Goal: Task Accomplishment & Management: Manage account settings

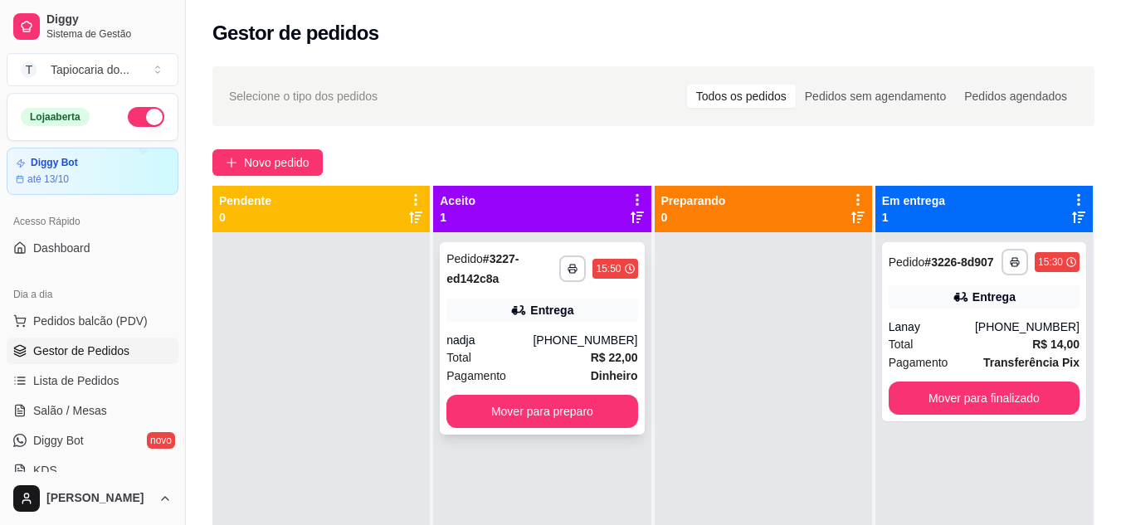
click at [538, 424] on div "**********" at bounding box center [542, 338] width 204 height 192
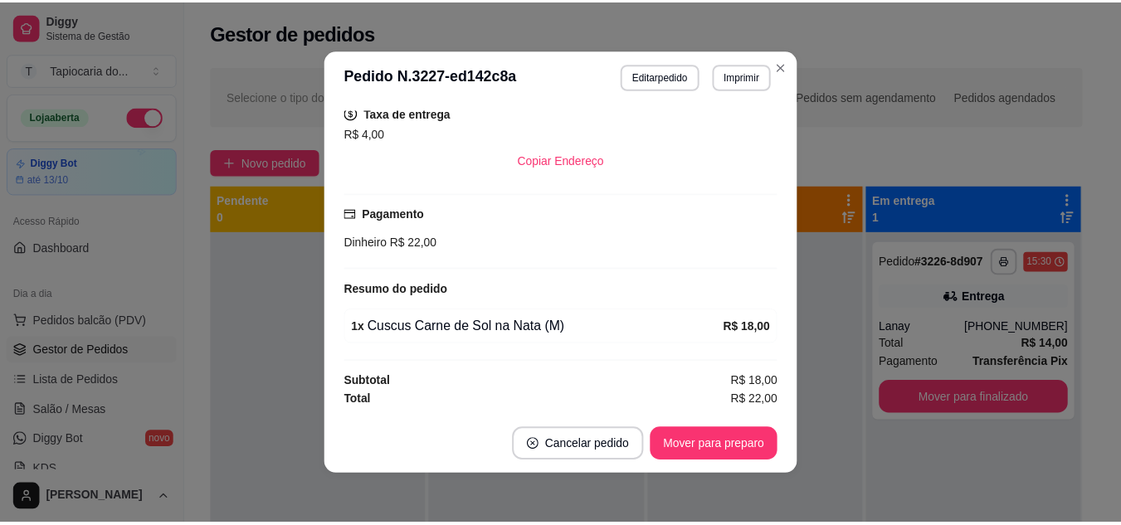
scroll to position [3, 0]
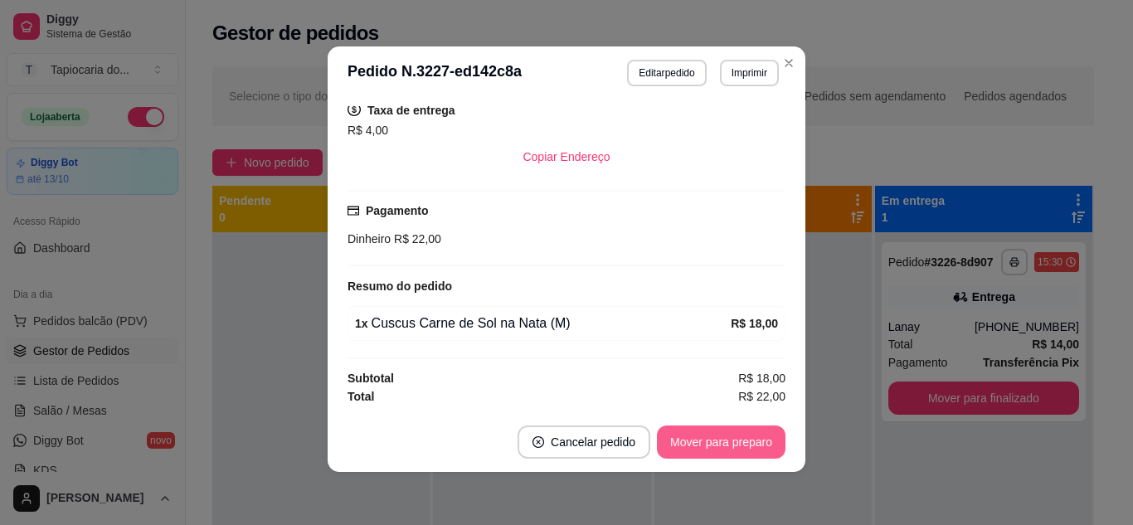
click at [694, 436] on button "Mover para preparo" at bounding box center [721, 442] width 129 height 33
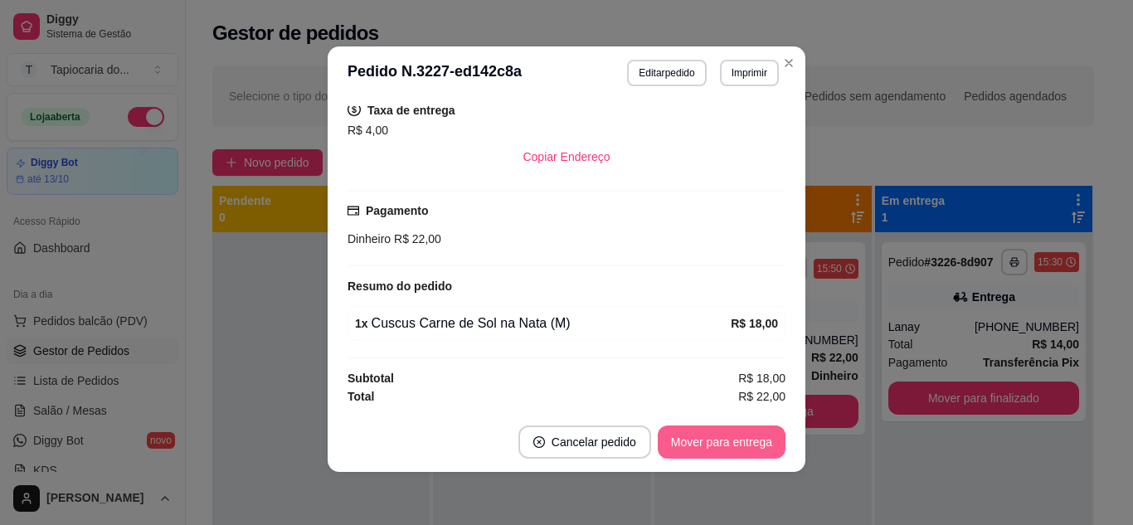
click at [718, 445] on button "Mover para entrega" at bounding box center [722, 442] width 128 height 33
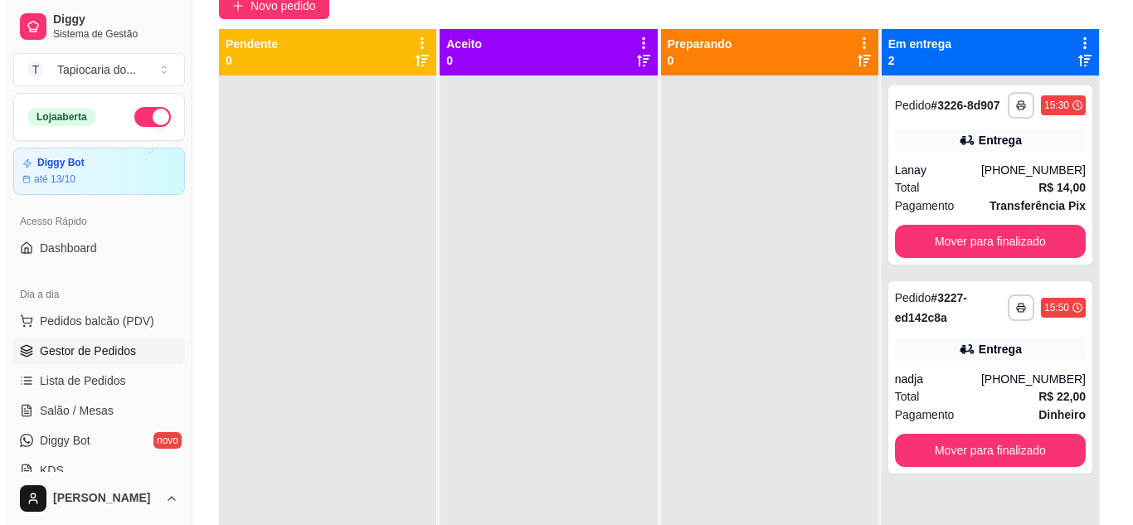
scroll to position [0, 0]
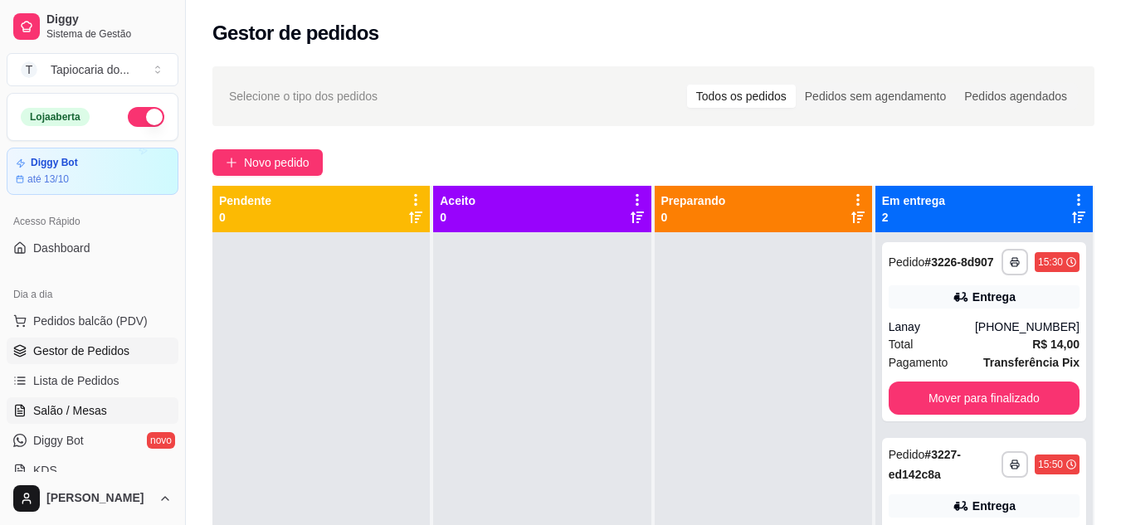
click at [61, 419] on link "Salão / Mesas" at bounding box center [93, 410] width 172 height 27
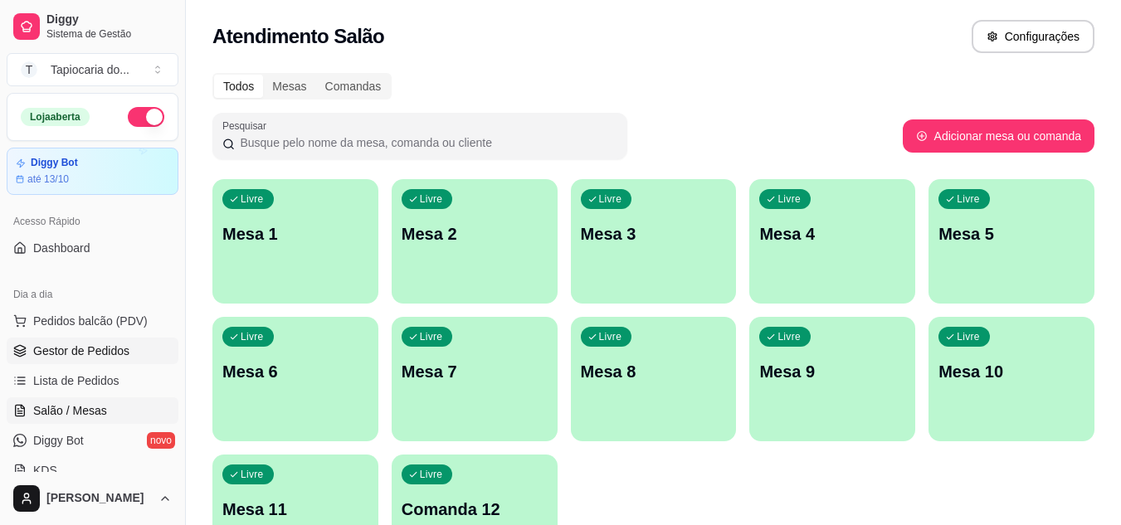
click at [78, 353] on span "Gestor de Pedidos" at bounding box center [81, 351] width 96 height 17
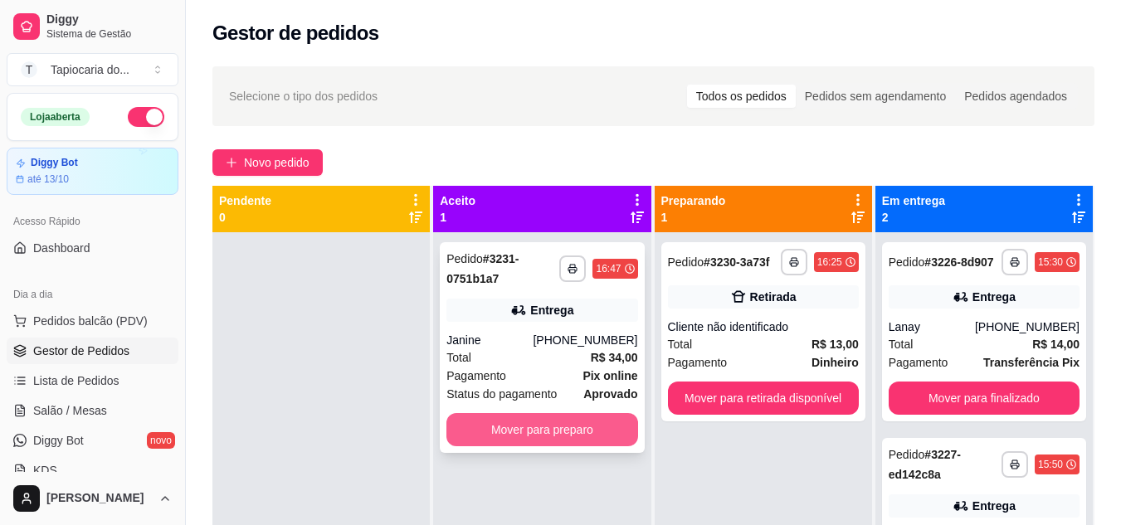
click at [487, 435] on button "Mover para preparo" at bounding box center [541, 429] width 191 height 33
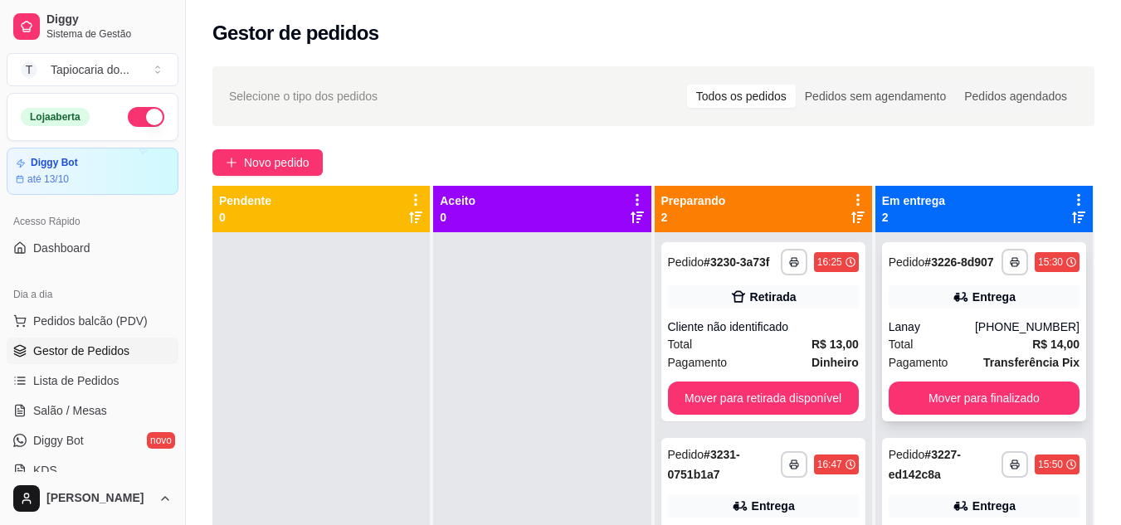
click at [939, 392] on button "Mover para finalizado" at bounding box center [983, 398] width 191 height 33
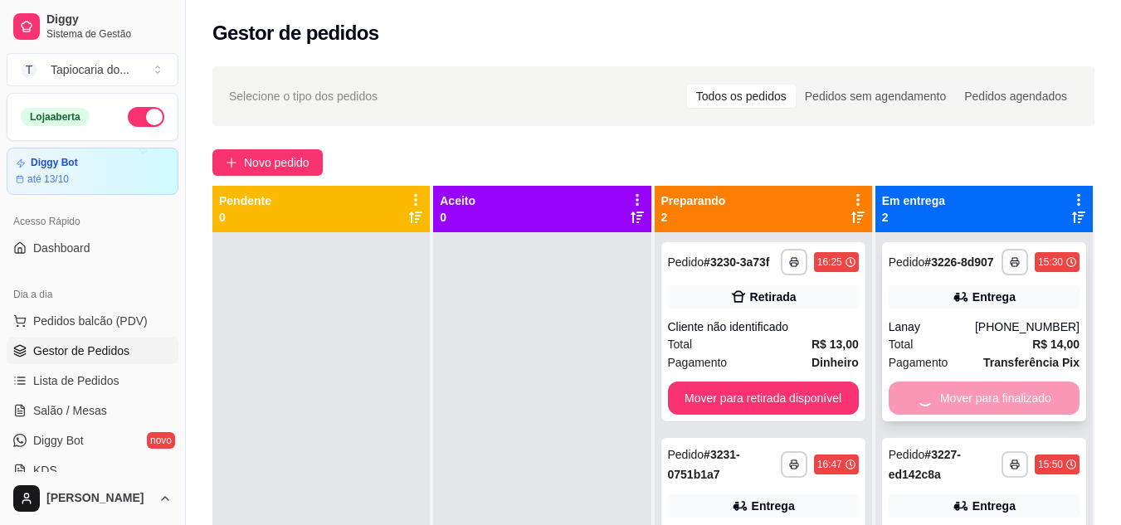
click at [939, 392] on div "Mover para finalizado" at bounding box center [983, 398] width 191 height 33
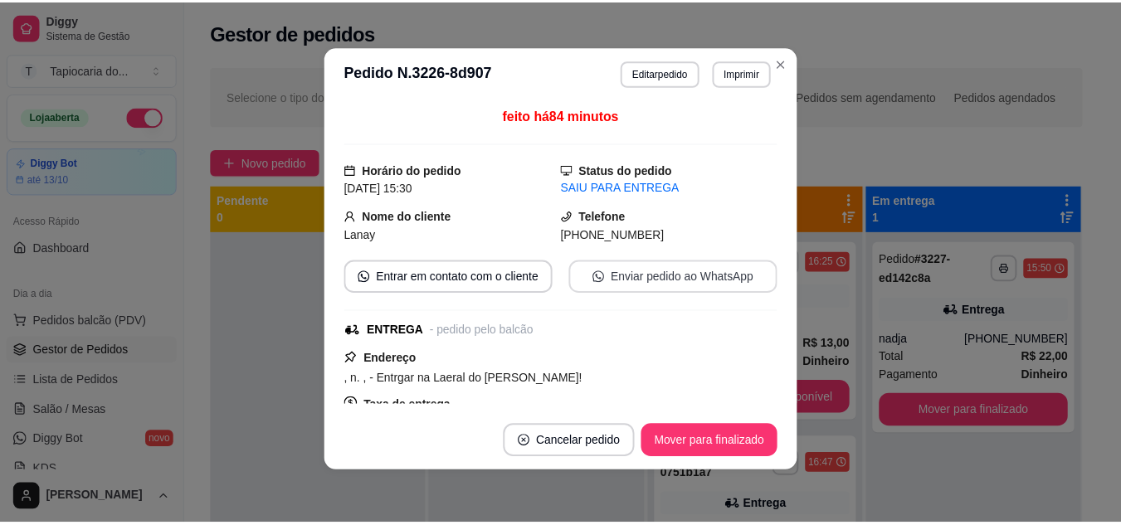
scroll to position [295, 0]
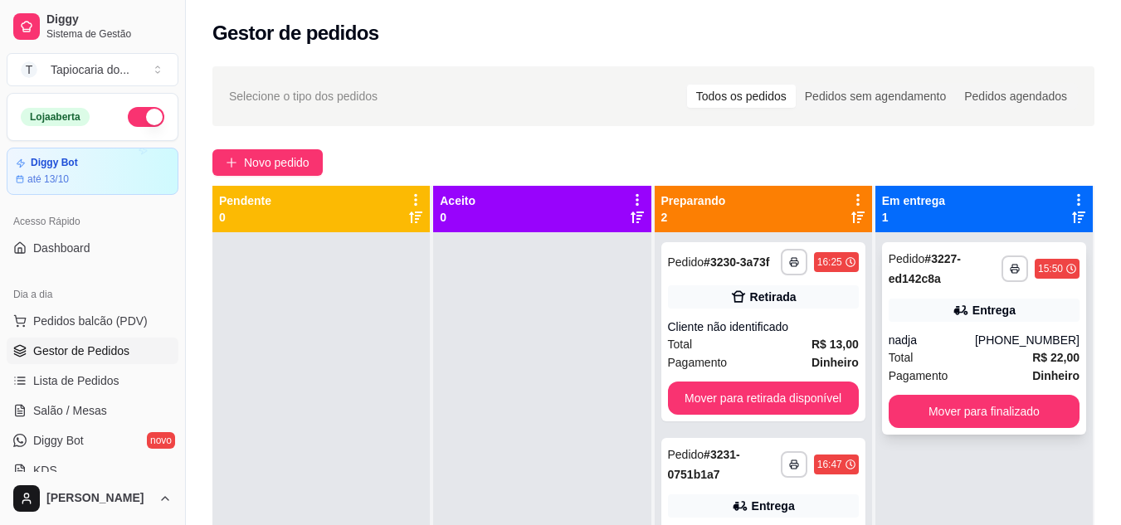
drag, startPoint x: 987, startPoint y: 374, endPoint x: 971, endPoint y: 409, distance: 38.6
click at [986, 376] on div "Pagamento Dinheiro" at bounding box center [983, 376] width 191 height 18
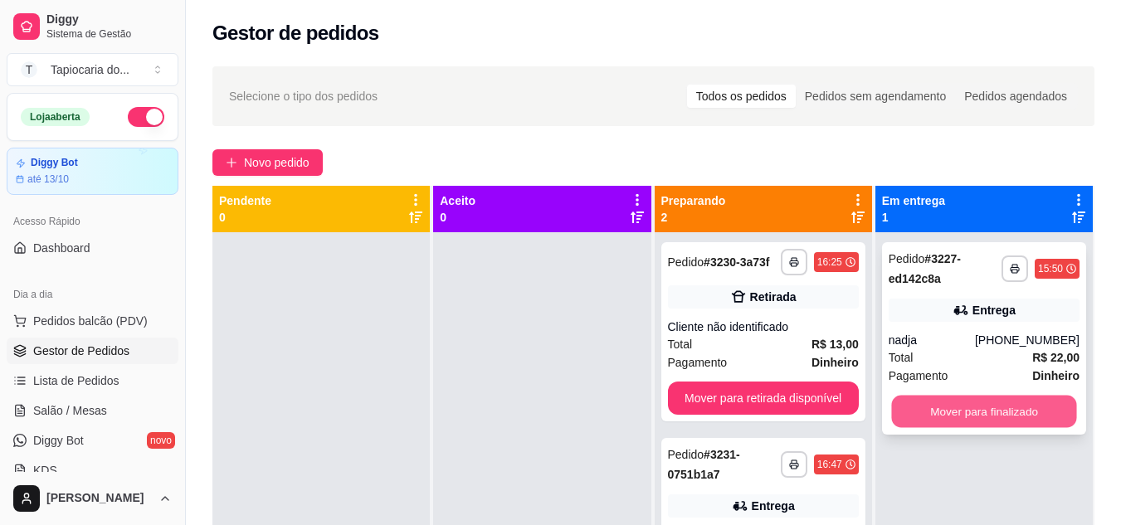
click at [971, 409] on button "Mover para finalizado" at bounding box center [983, 412] width 185 height 32
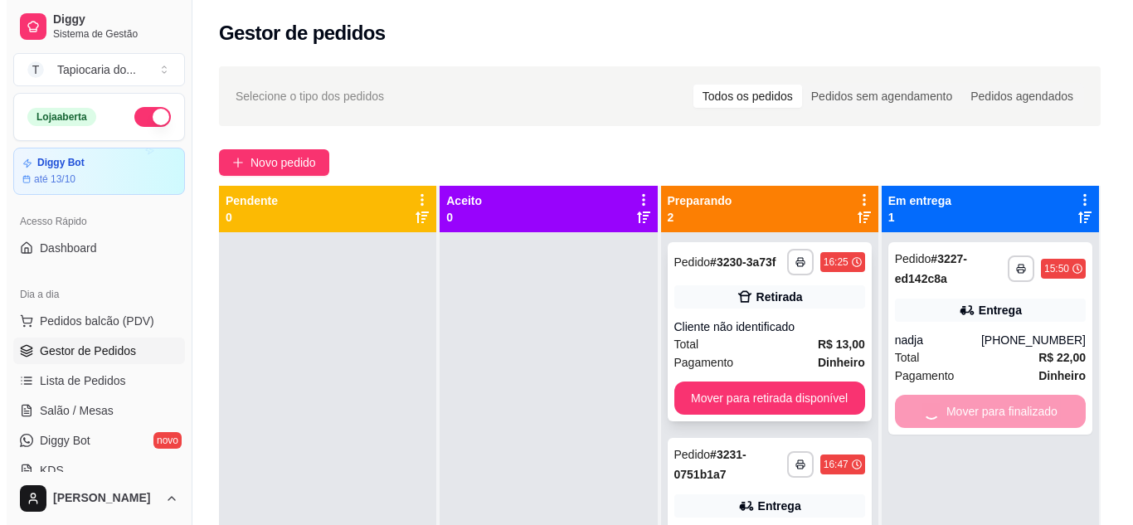
scroll to position [46, 0]
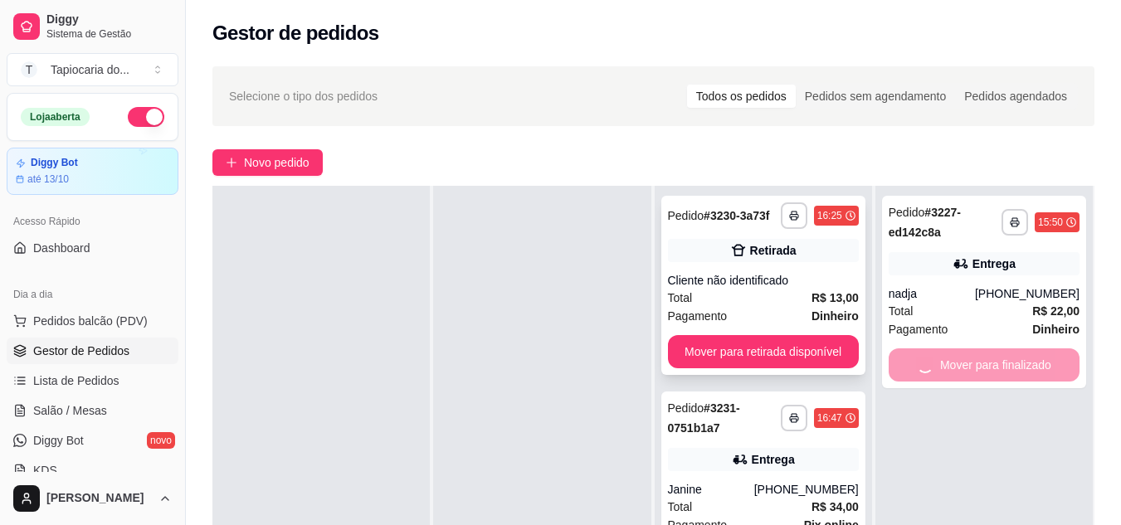
click at [785, 308] on div "Pagamento Dinheiro" at bounding box center [763, 316] width 191 height 18
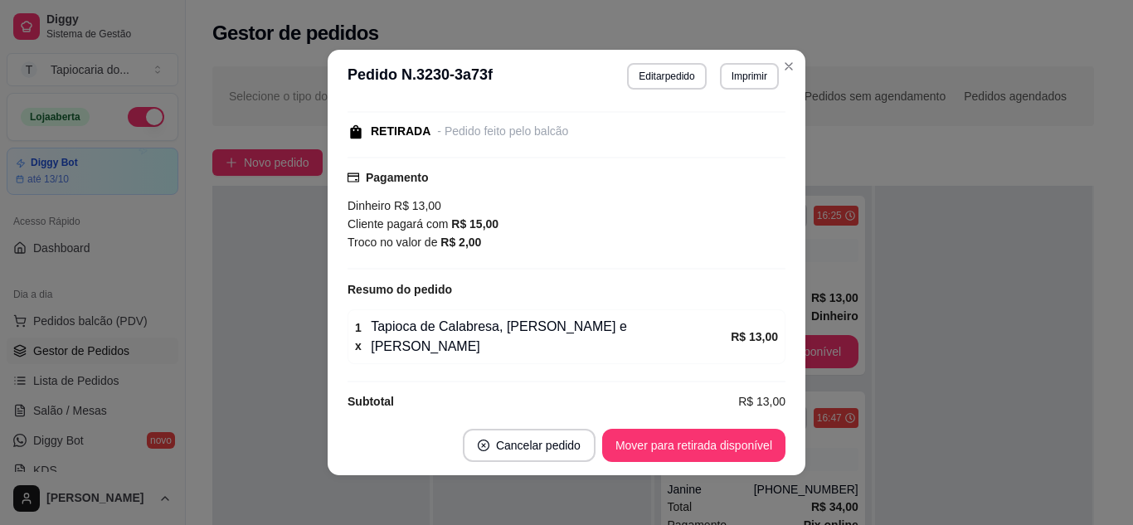
scroll to position [3, 0]
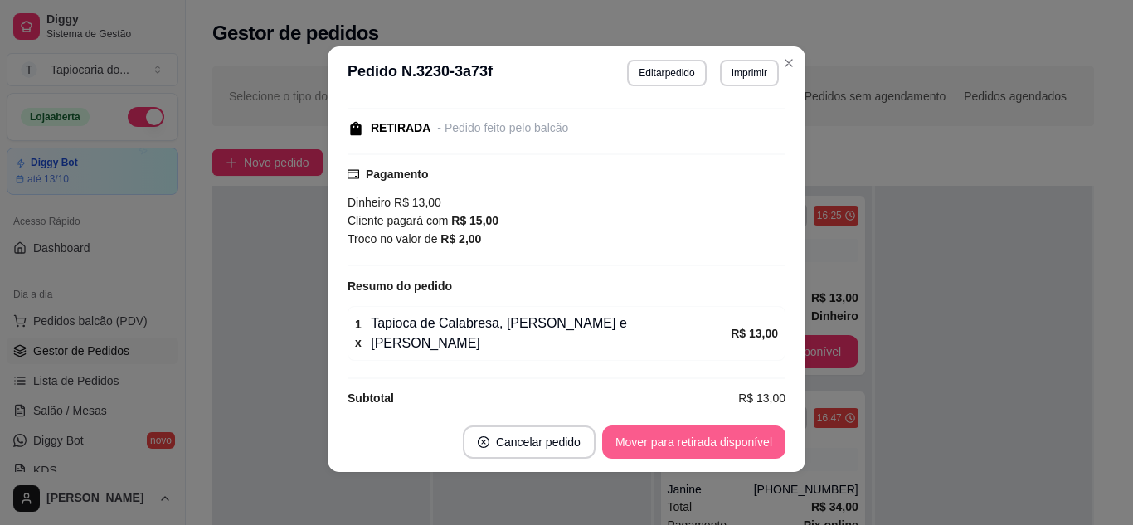
click at [658, 452] on button "Mover para retirada disponível" at bounding box center [693, 442] width 183 height 33
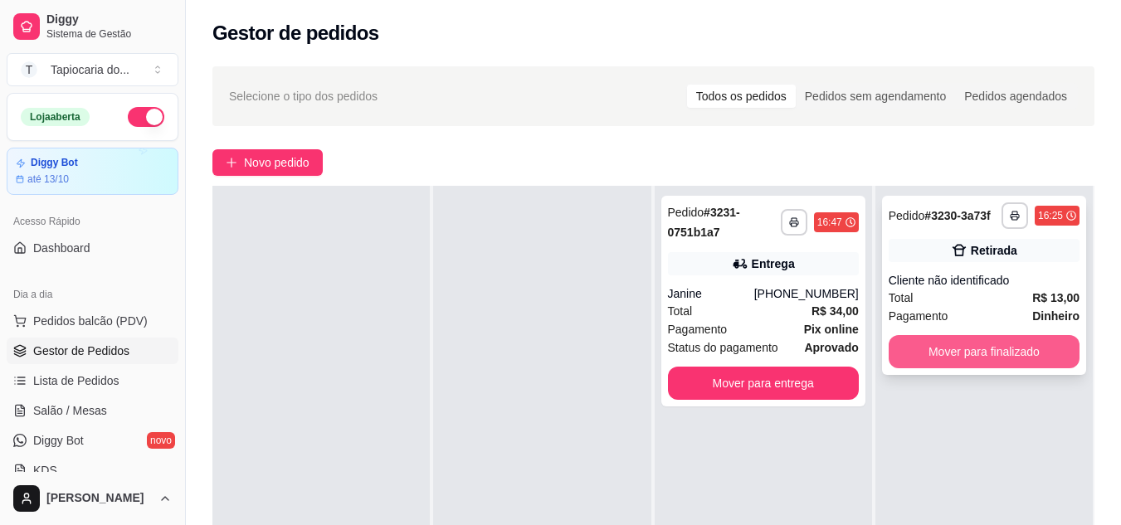
click at [947, 355] on button "Mover para finalizado" at bounding box center [983, 351] width 191 height 33
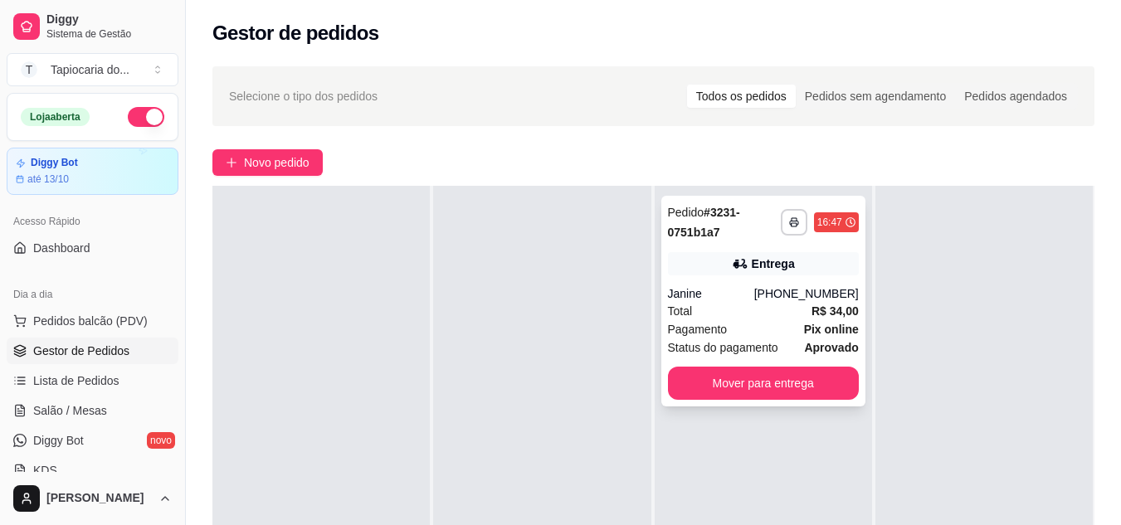
click at [740, 329] on div "Pagamento Pix online" at bounding box center [763, 329] width 191 height 18
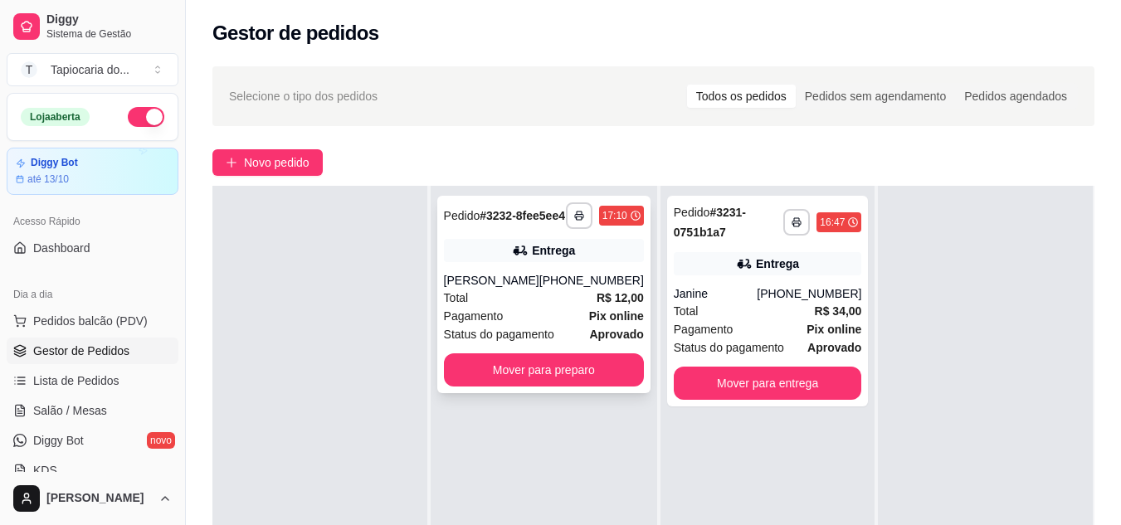
click at [514, 386] on button "Mover para preparo" at bounding box center [544, 369] width 200 height 33
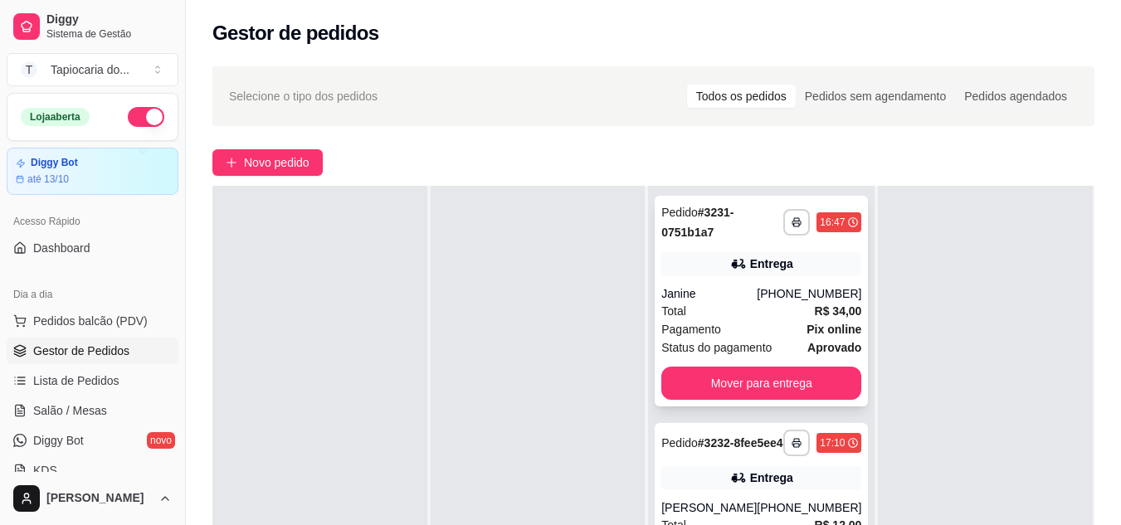
click at [718, 295] on div "Janine" at bounding box center [708, 293] width 95 height 17
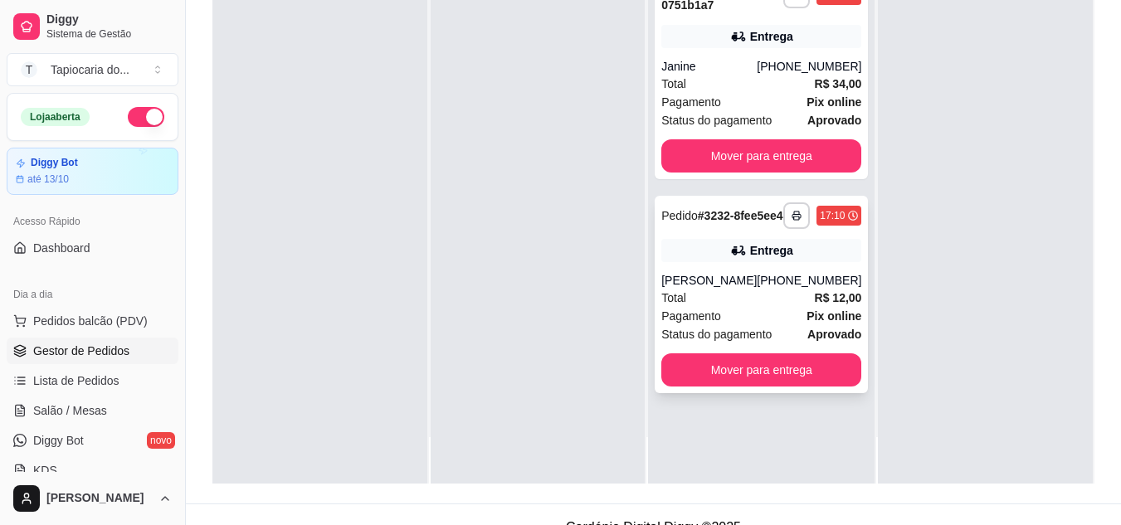
scroll to position [249, 0]
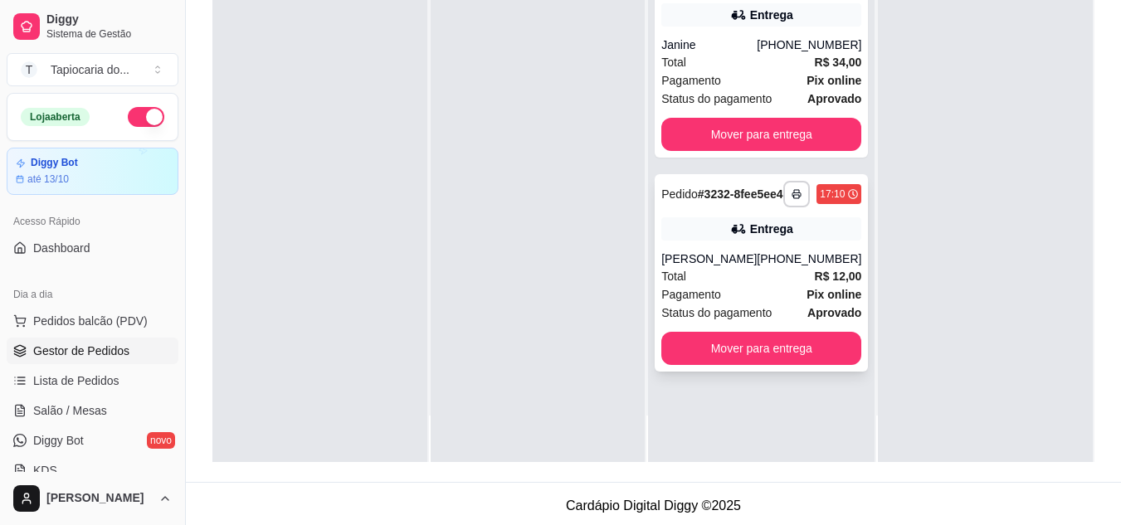
click at [693, 285] on div "Total R$ 12,00" at bounding box center [761, 276] width 200 height 18
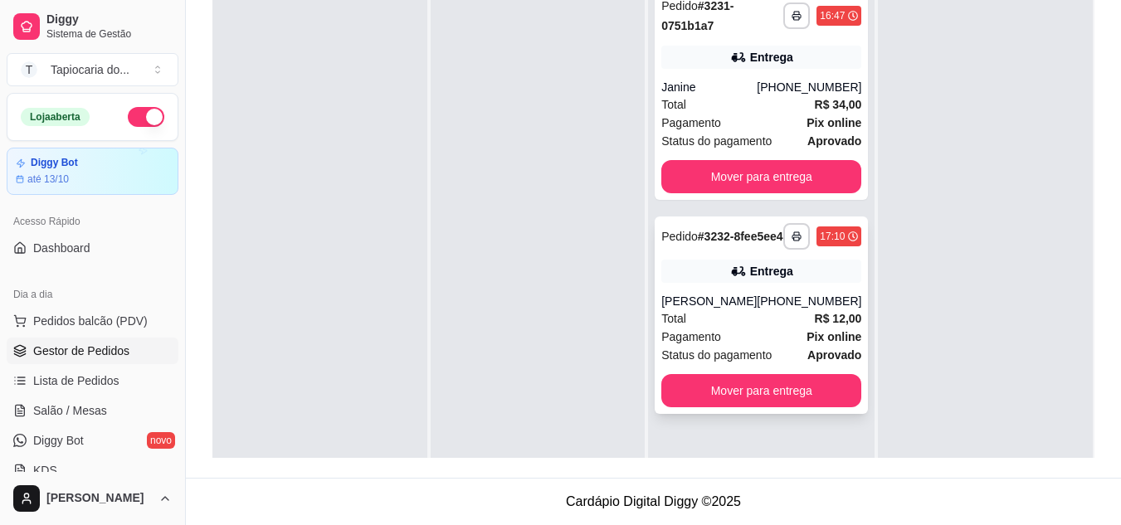
scroll to position [46, 0]
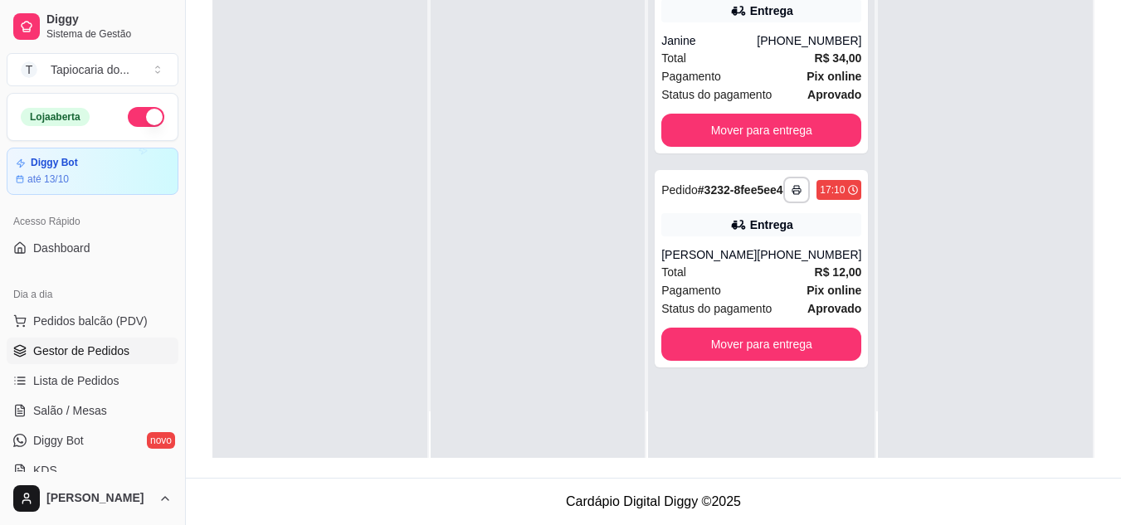
drag, startPoint x: 815, startPoint y: 240, endPoint x: 961, endPoint y: 280, distance: 151.3
click at [818, 253] on div "**********" at bounding box center [761, 268] width 213 height 197
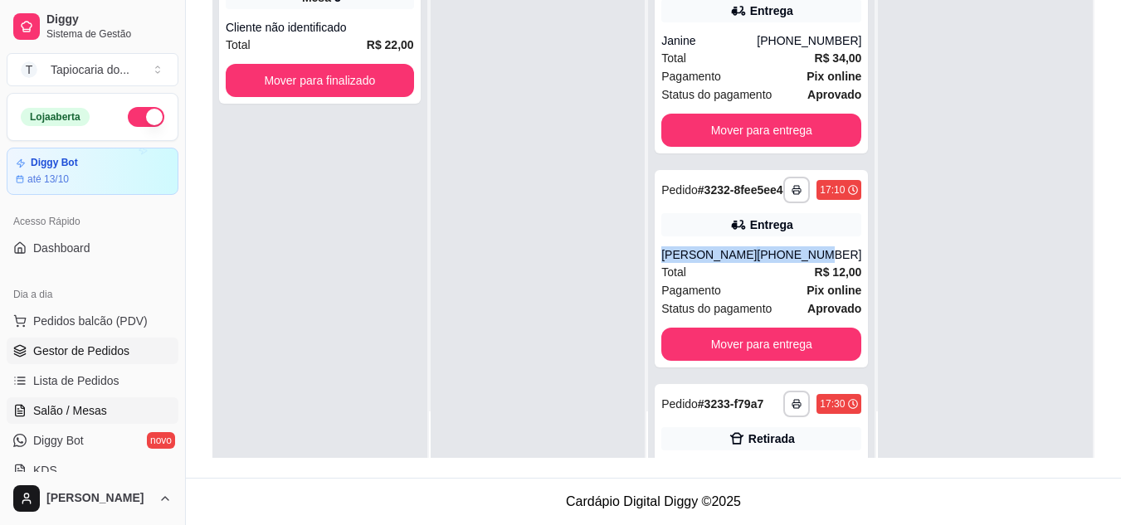
click at [83, 420] on link "Salão / Mesas" at bounding box center [93, 410] width 172 height 27
click at [89, 416] on span "Salão / Mesas" at bounding box center [70, 410] width 74 height 17
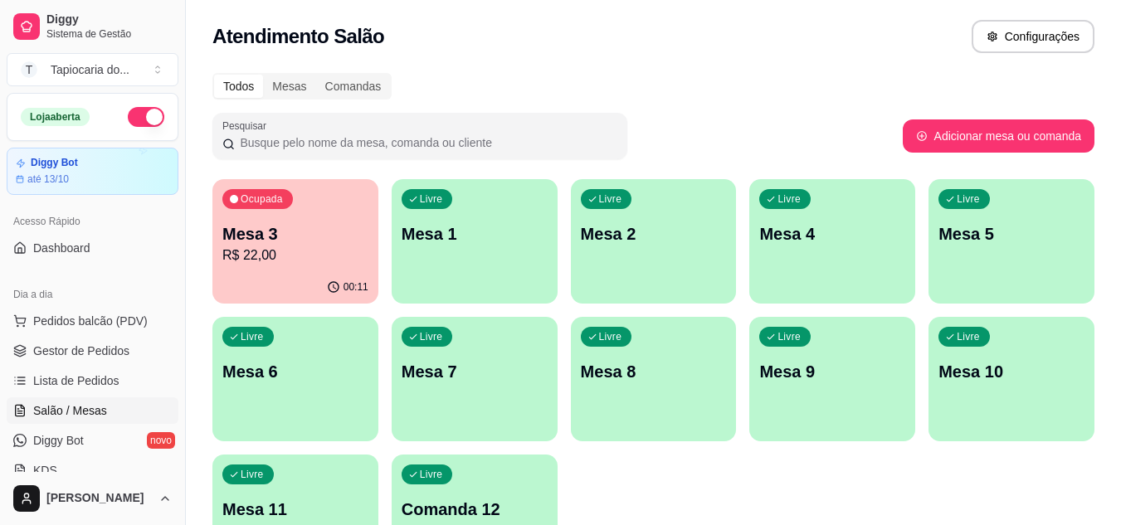
click at [285, 234] on p "Mesa 3" at bounding box center [295, 233] width 146 height 23
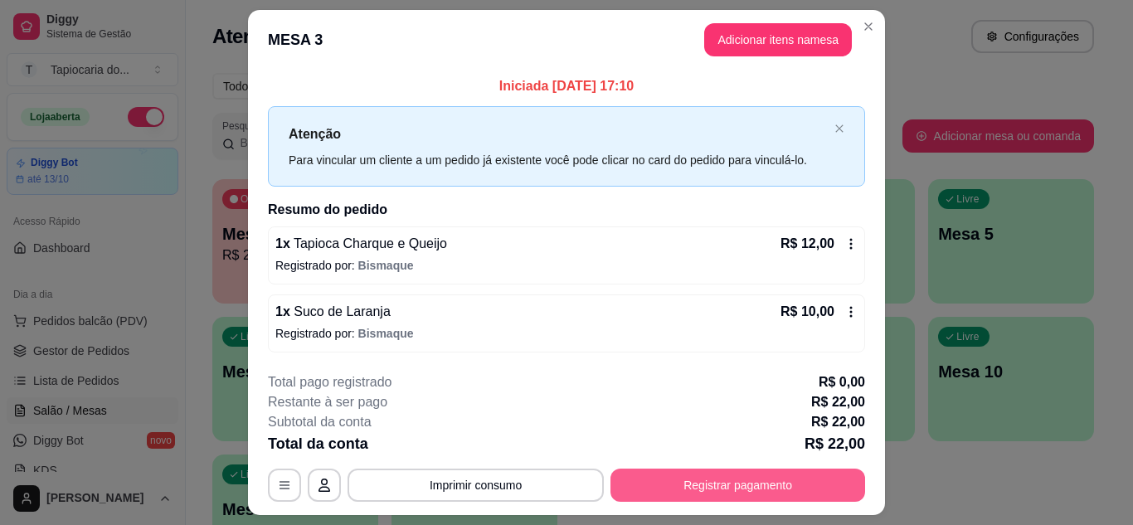
click at [688, 491] on button "Registrar pagamento" at bounding box center [738, 485] width 255 height 33
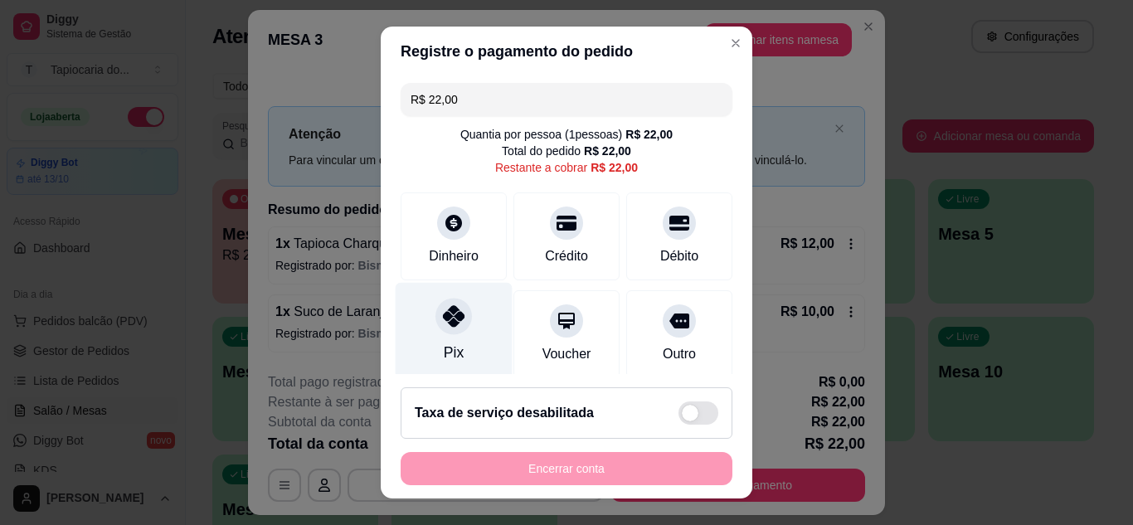
click at [473, 343] on div "Pix" at bounding box center [454, 330] width 117 height 97
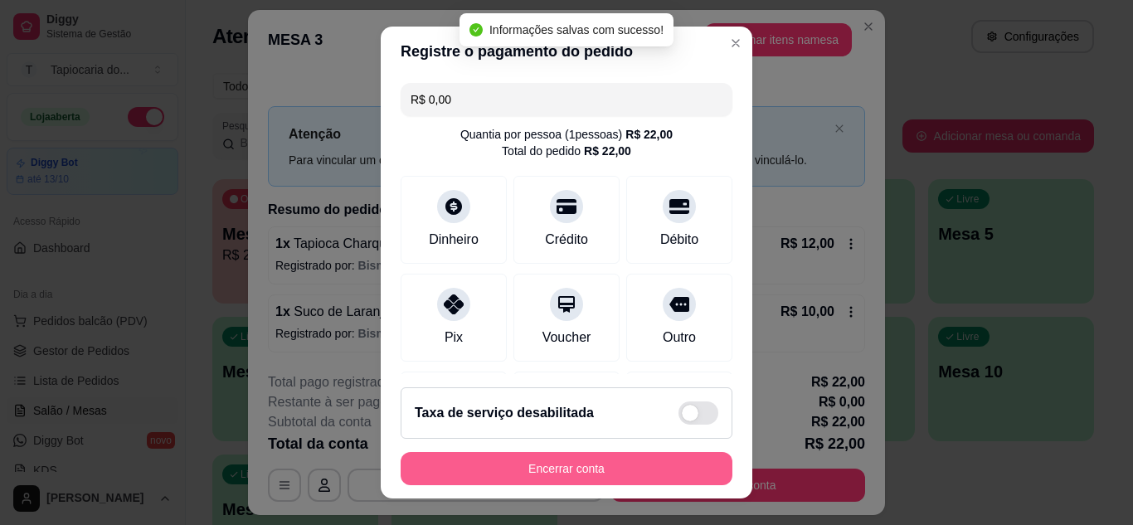
type input "R$ 0,00"
click at [534, 475] on button "Encerrar conta" at bounding box center [567, 469] width 322 height 32
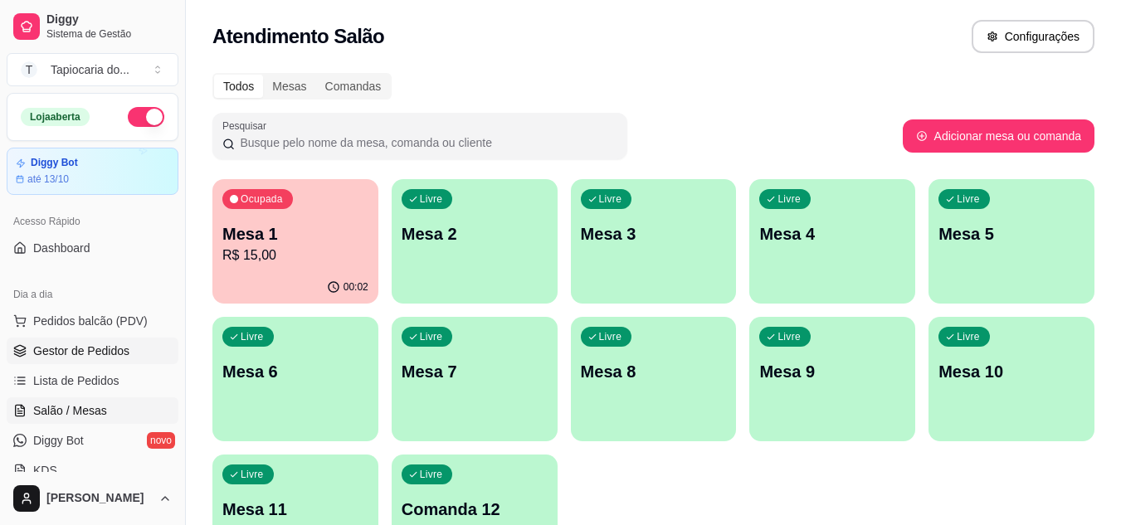
click at [80, 358] on span "Gestor de Pedidos" at bounding box center [81, 351] width 96 height 17
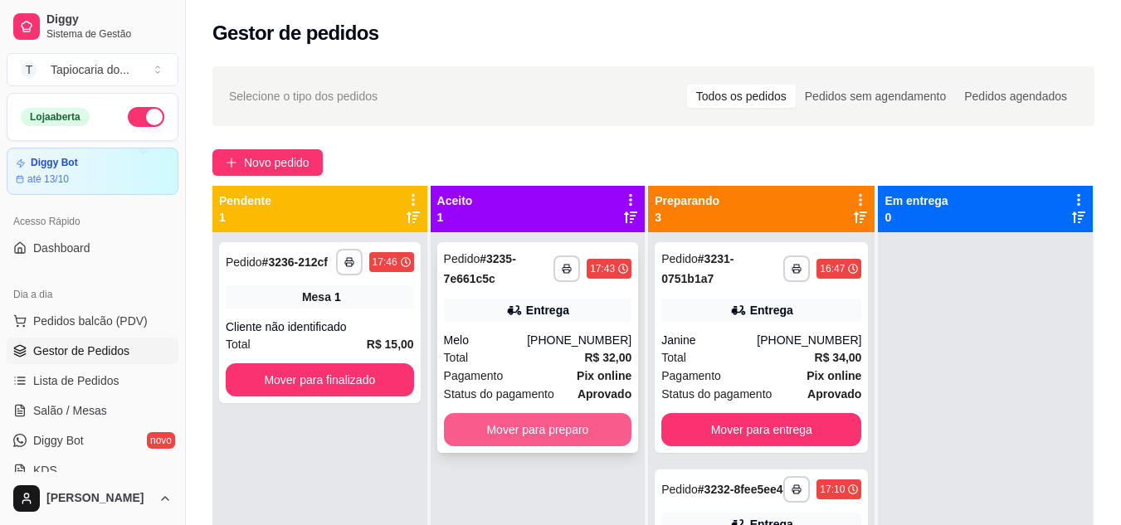
click at [480, 433] on button "Mover para preparo" at bounding box center [538, 429] width 188 height 33
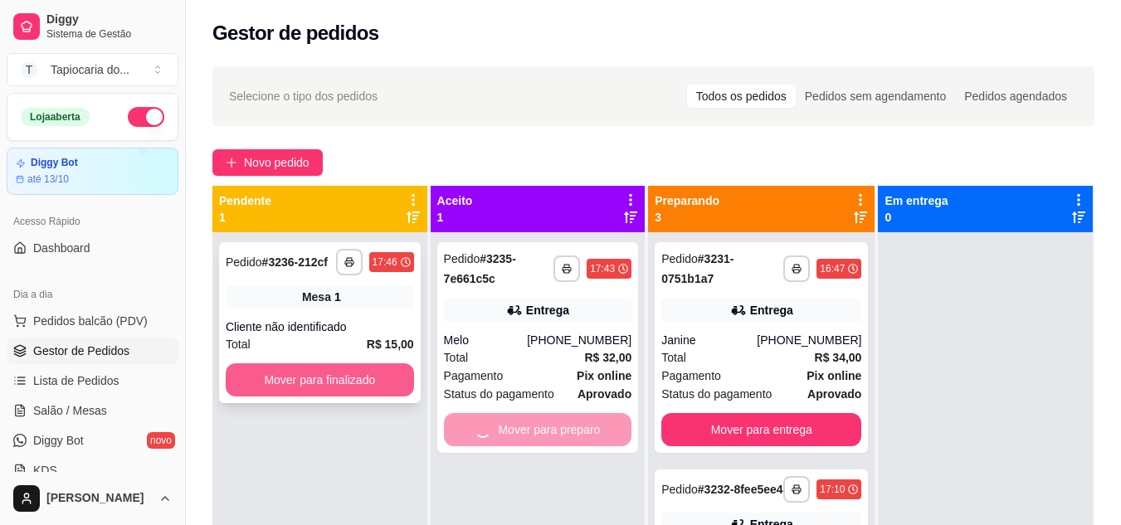
click at [352, 377] on button "Mover para finalizado" at bounding box center [320, 379] width 188 height 33
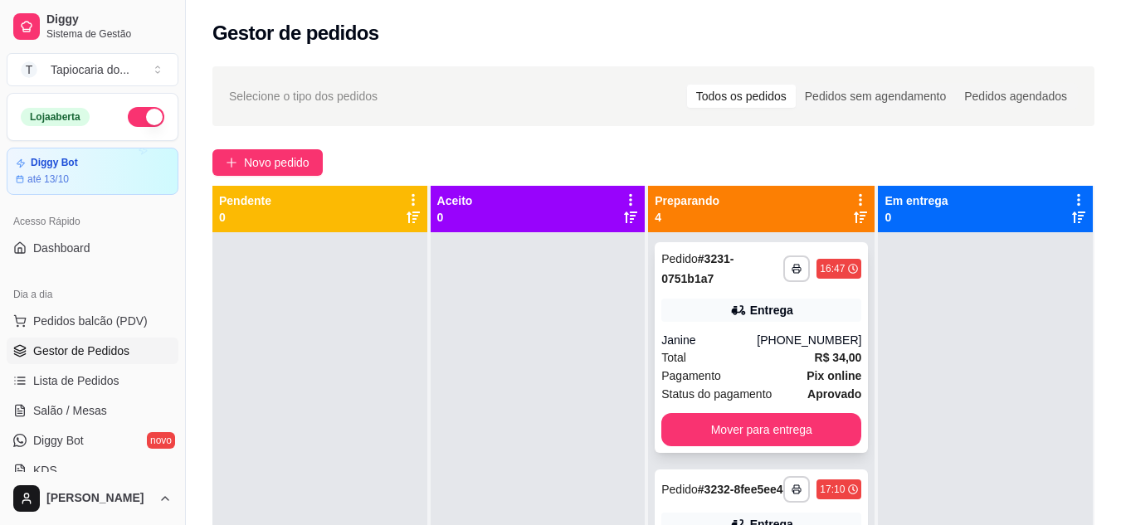
click at [698, 386] on span "Status do pagamento" at bounding box center [716, 394] width 110 height 18
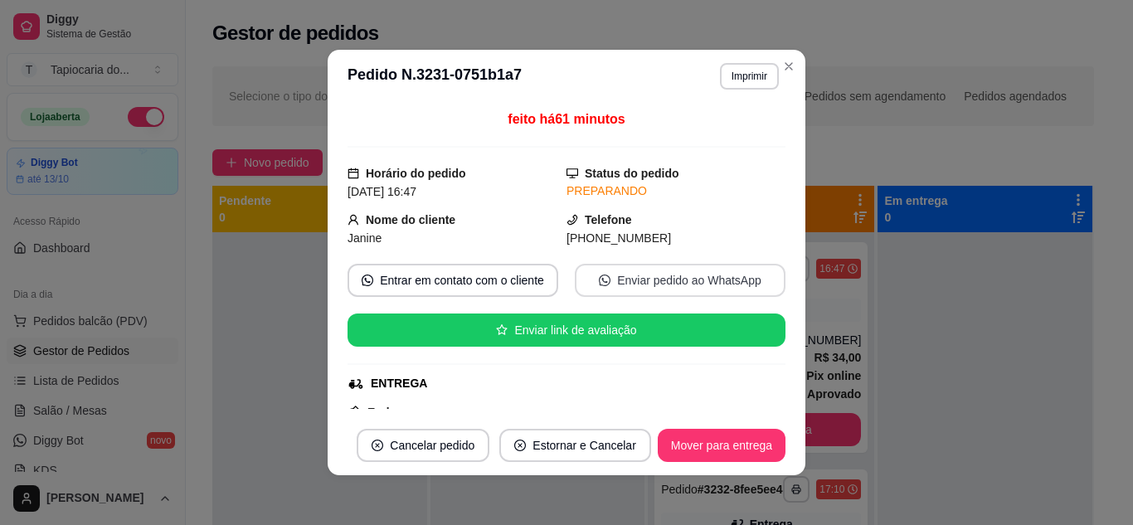
scroll to position [440, 0]
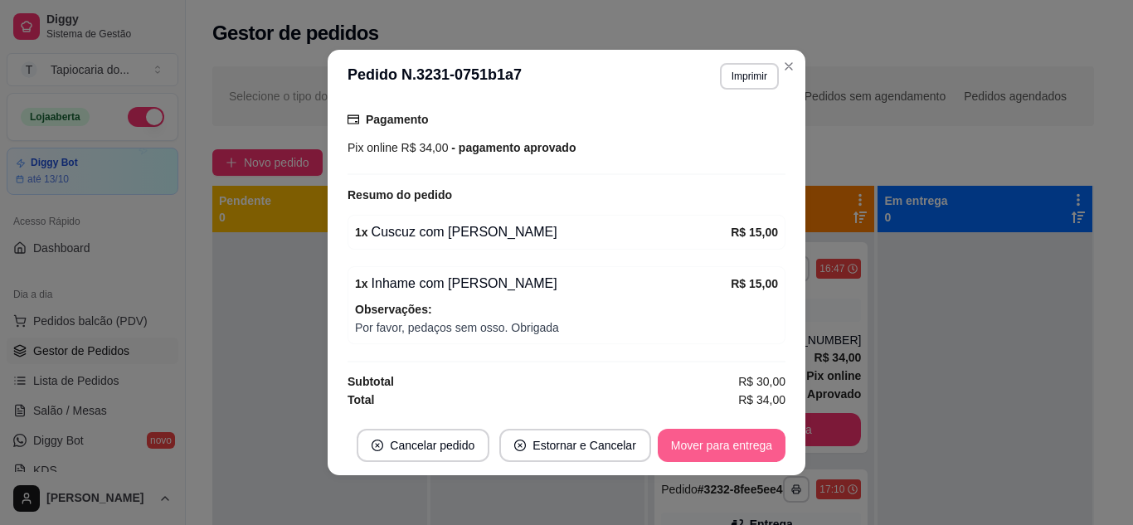
click at [713, 437] on button "Mover para entrega" at bounding box center [722, 445] width 128 height 33
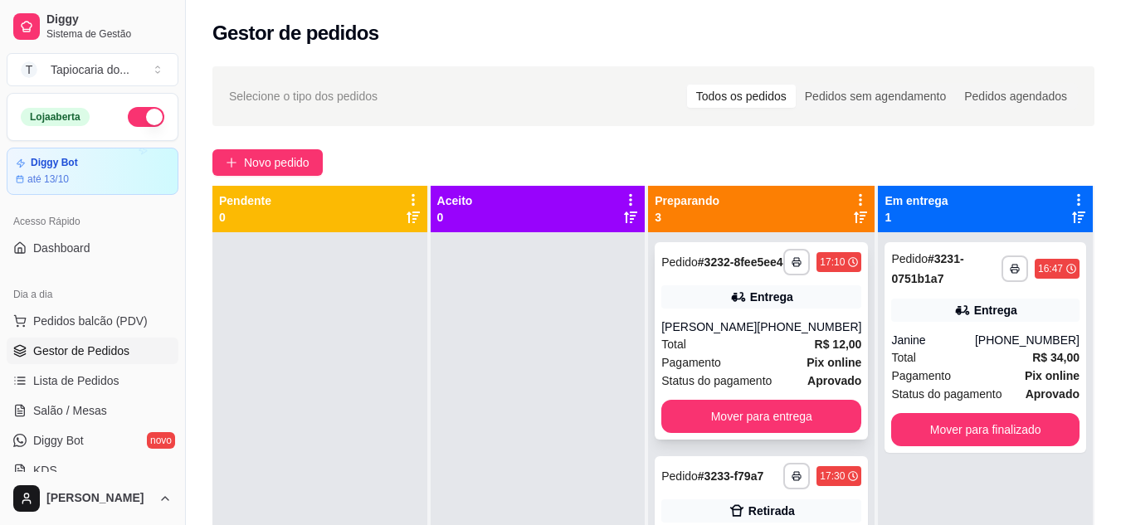
click at [761, 309] on div "Entrega" at bounding box center [761, 296] width 200 height 23
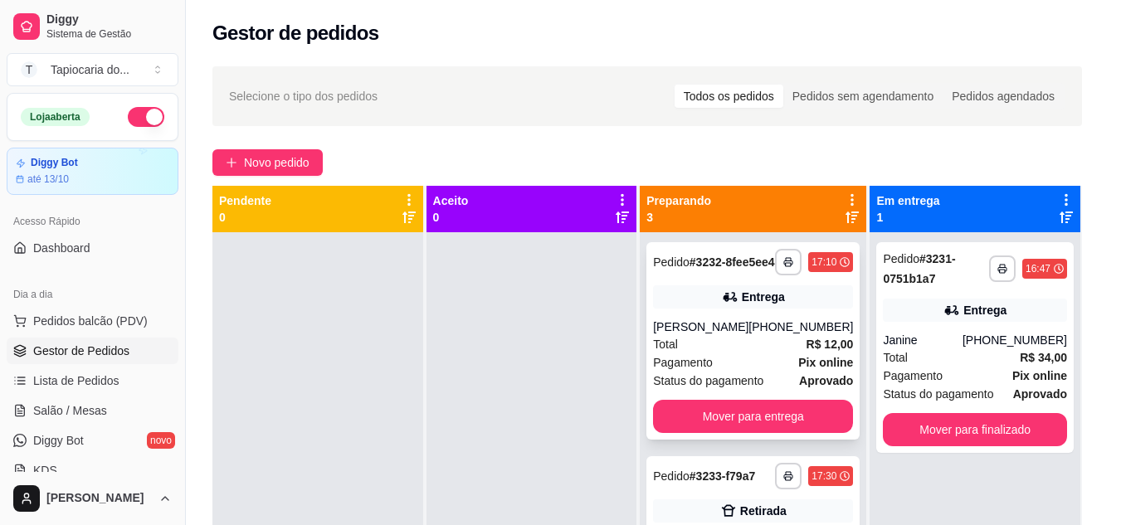
click at [692, 345] on button "Enviar link de avaliação" at bounding box center [561, 330] width 438 height 33
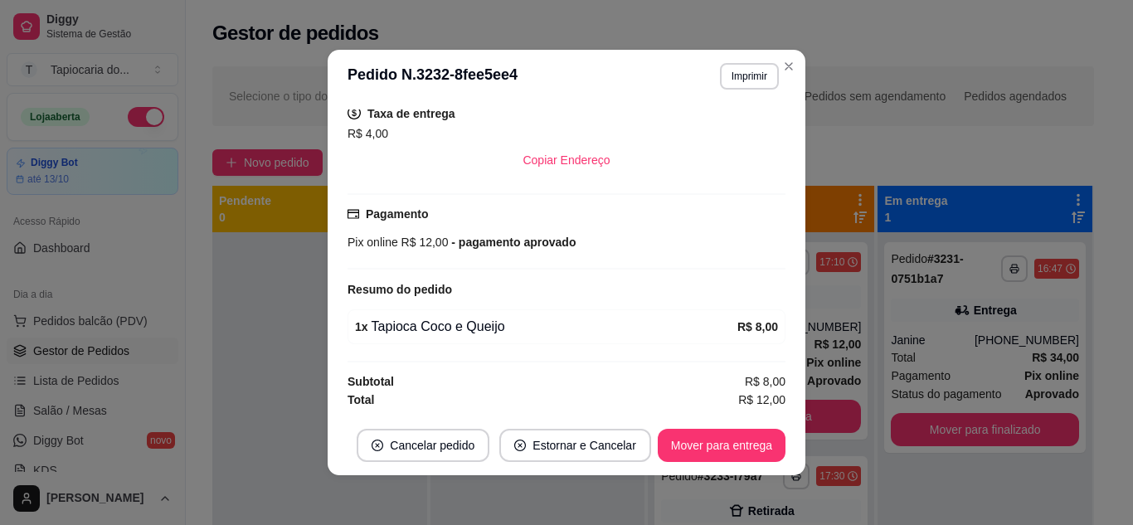
scroll to position [3, 0]
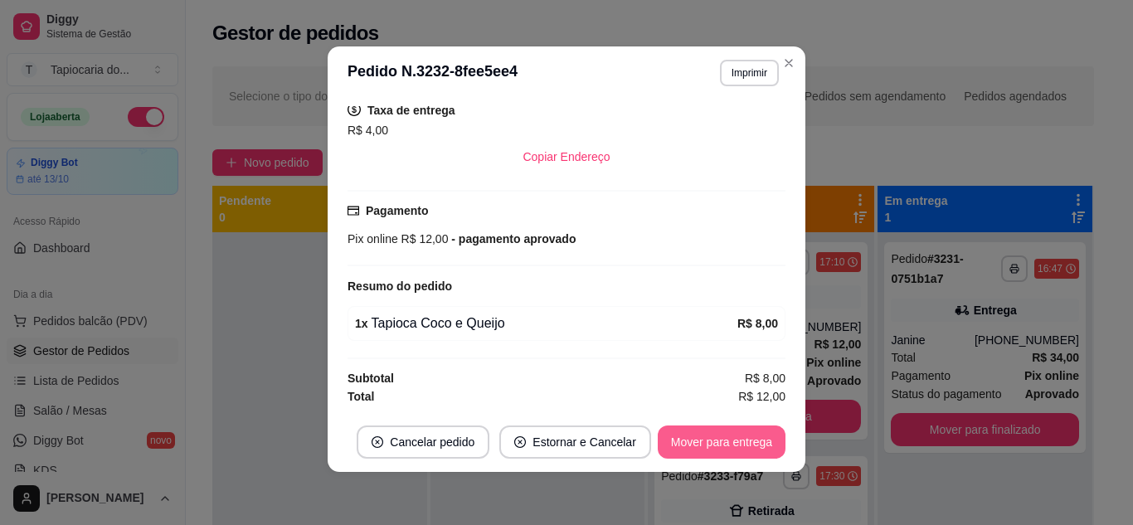
click at [716, 446] on button "Mover para entrega" at bounding box center [722, 442] width 128 height 33
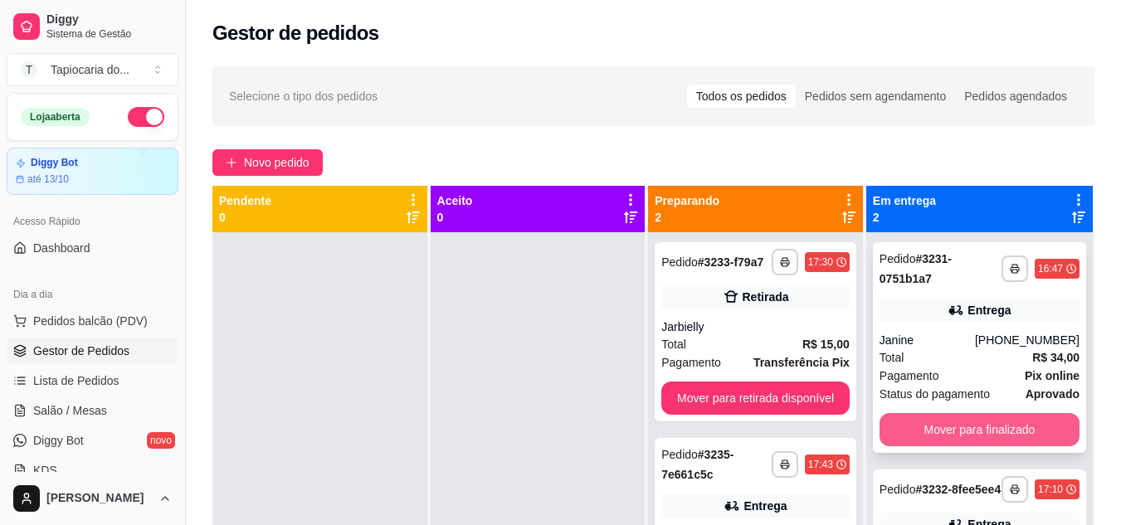
click at [899, 427] on button "Mover para finalizado" at bounding box center [979, 429] width 200 height 33
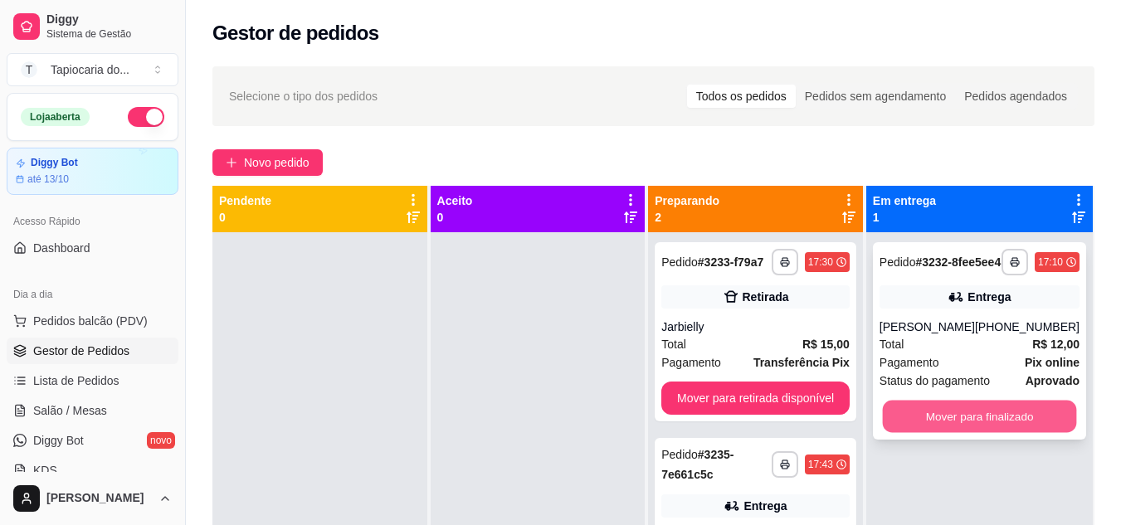
click at [902, 433] on button "Mover para finalizado" at bounding box center [979, 417] width 194 height 32
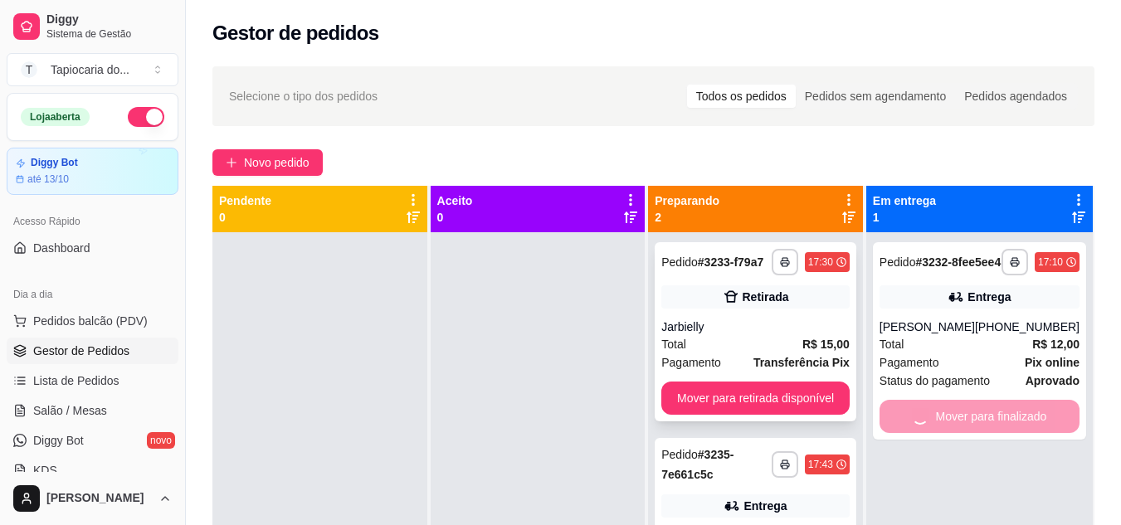
click at [721, 346] on div "Total R$ 15,00" at bounding box center [755, 344] width 188 height 18
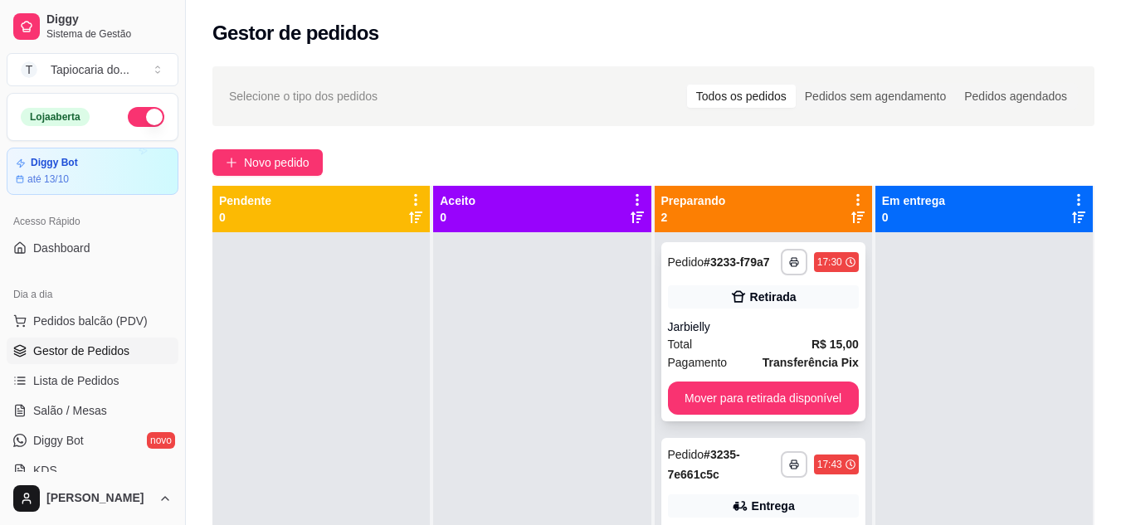
click at [715, 343] on div "Total R$ 15,00" at bounding box center [763, 344] width 191 height 18
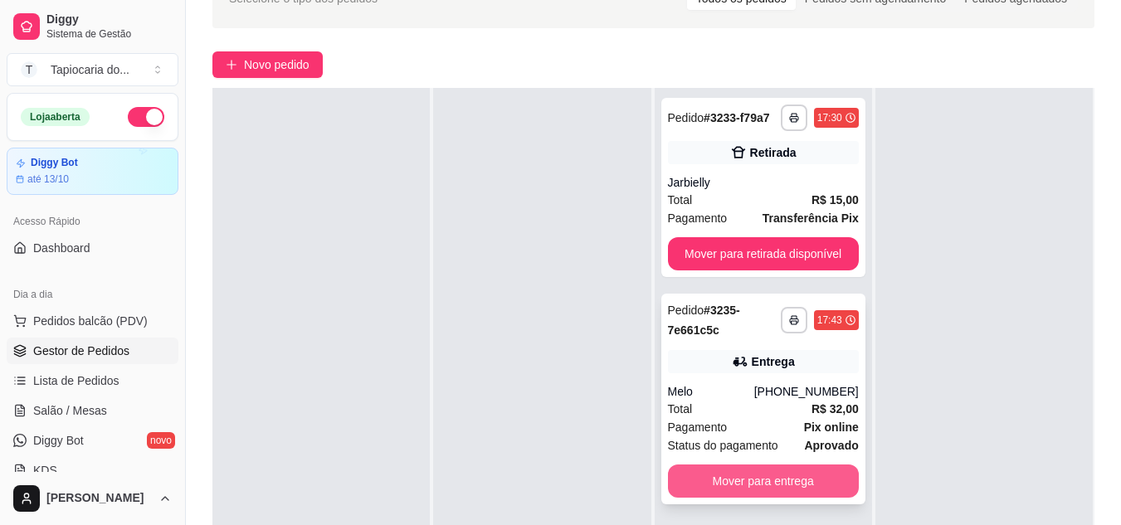
scroll to position [166, 0]
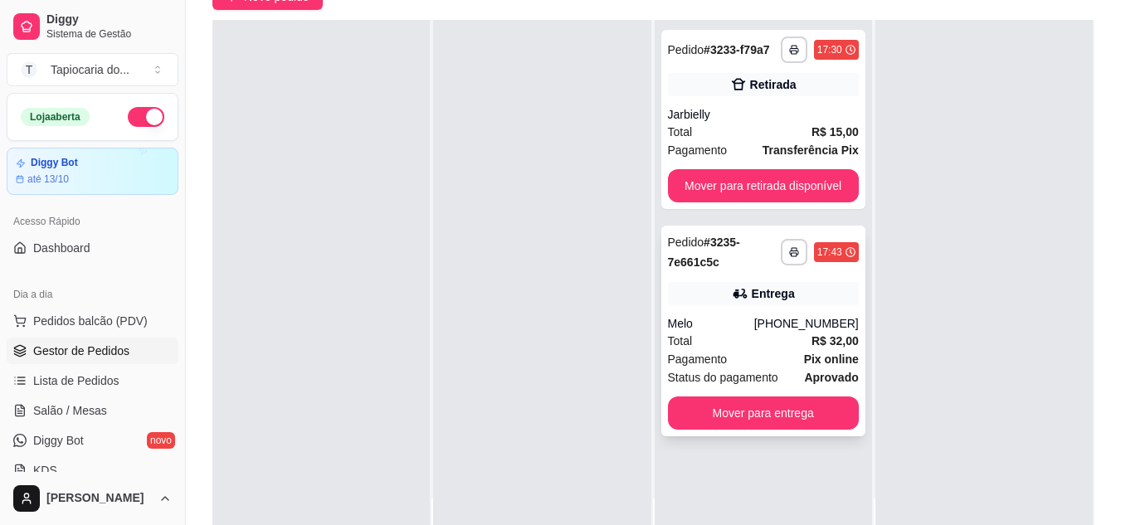
click at [680, 361] on span "Pagamento" at bounding box center [698, 359] width 60 height 18
click at [77, 414] on span "Salão / Mesas" at bounding box center [70, 410] width 74 height 17
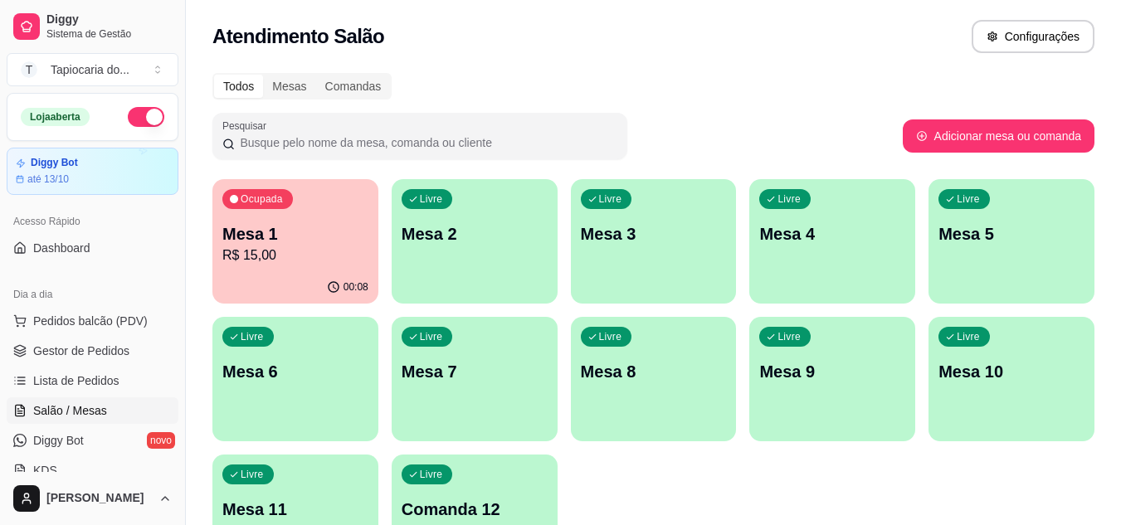
click at [310, 241] on p "Mesa 1" at bounding box center [295, 233] width 146 height 23
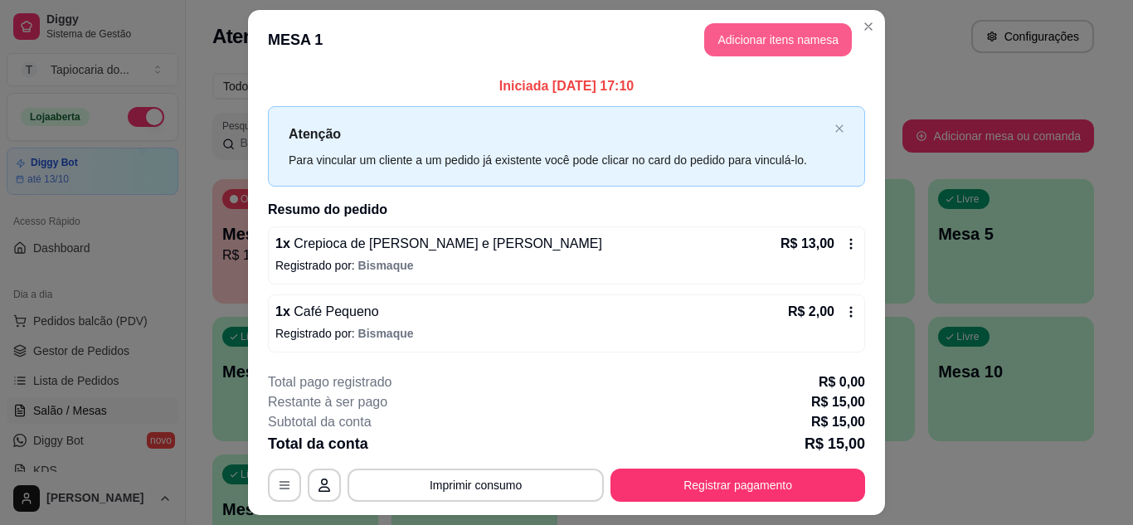
click at [733, 31] on button "Adicionar itens na mesa" at bounding box center [778, 39] width 148 height 33
click at [723, 41] on div "Salgados" at bounding box center [753, 49] width 124 height 41
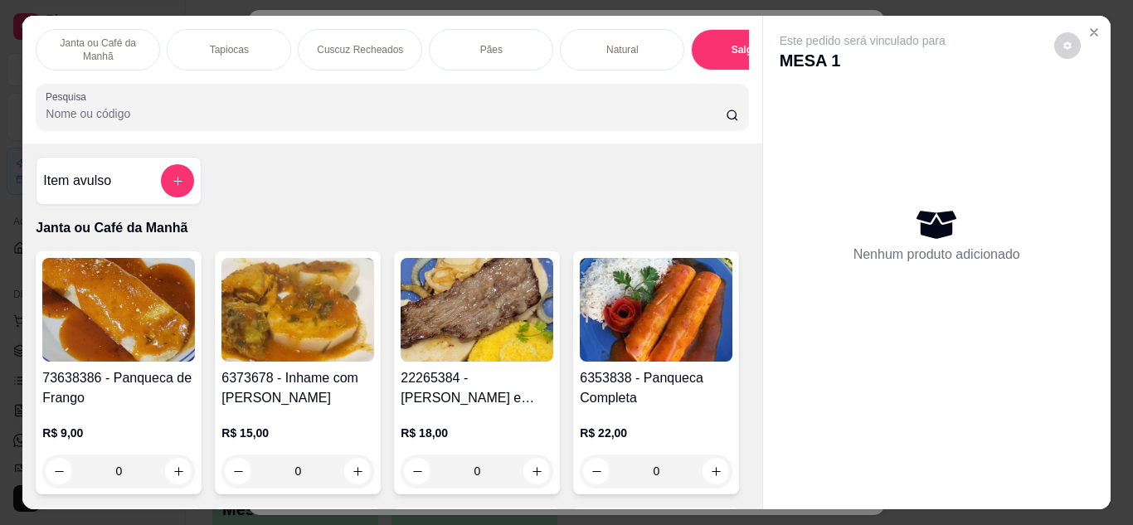
scroll to position [44, 0]
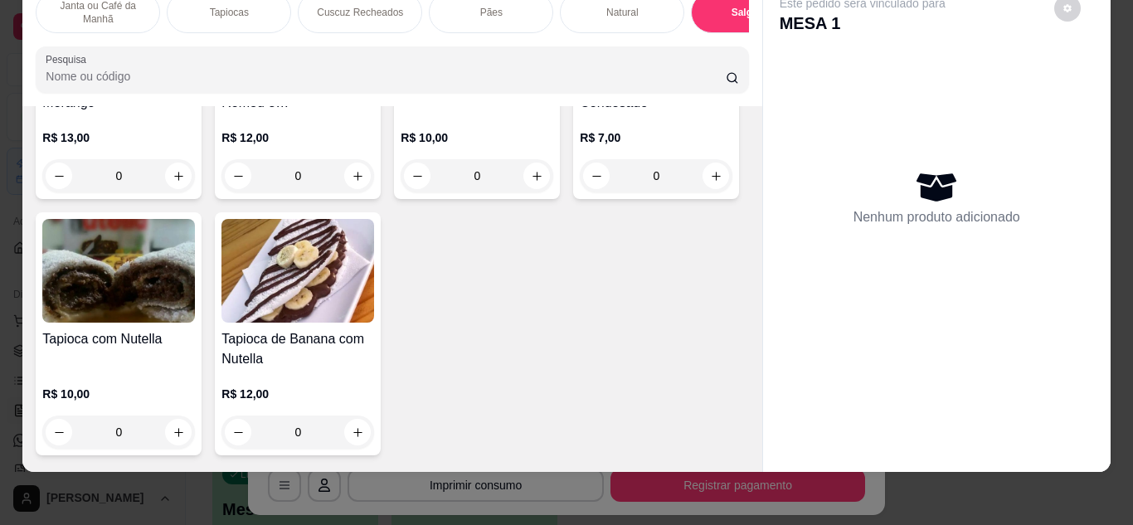
click at [582, 86] on div at bounding box center [392, 69] width 693 height 33
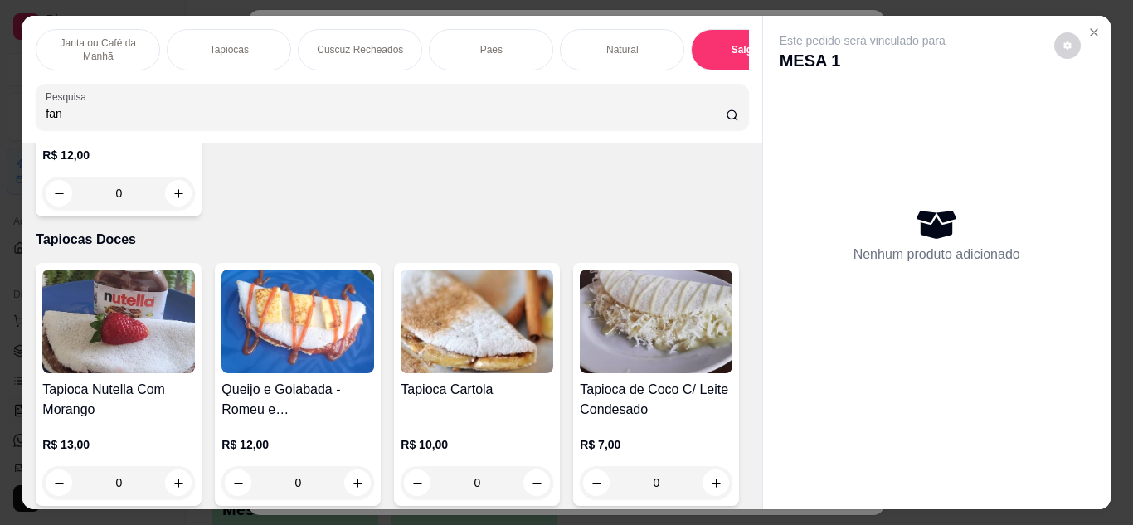
type input "fan"
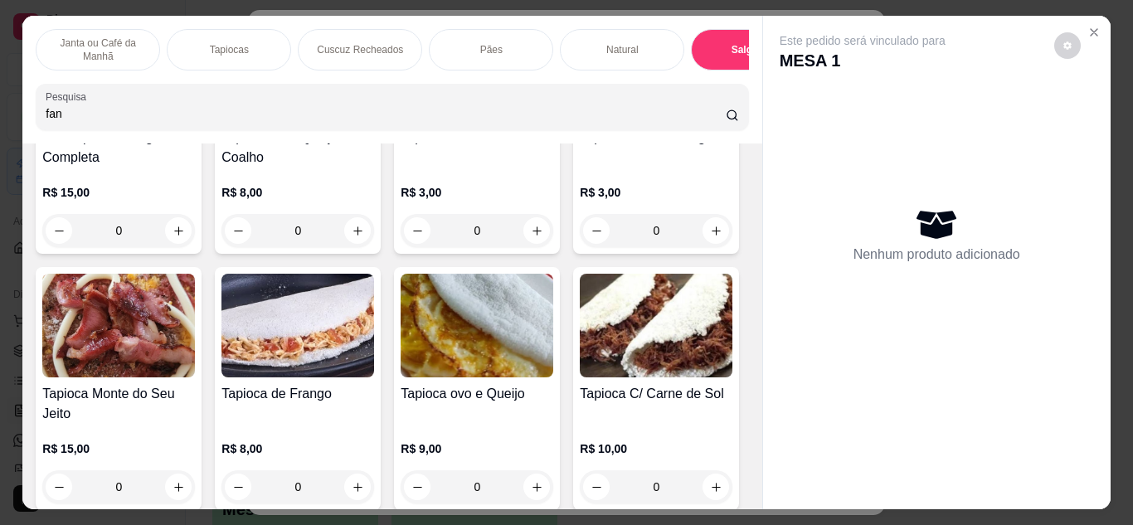
scroll to position [1659, 0]
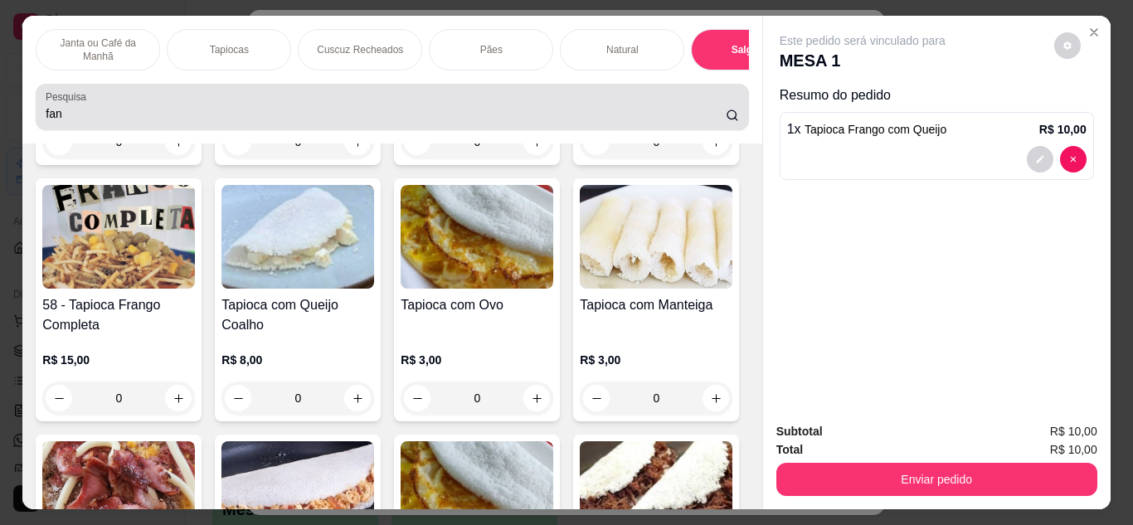
type input "1"
click at [304, 113] on input "fan" at bounding box center [386, 113] width 680 height 17
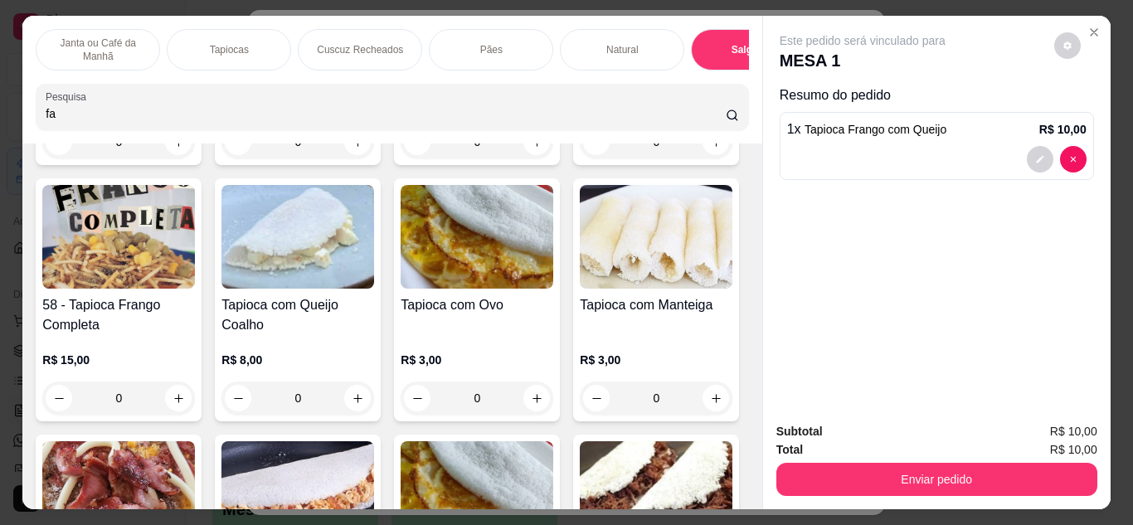
type input "f"
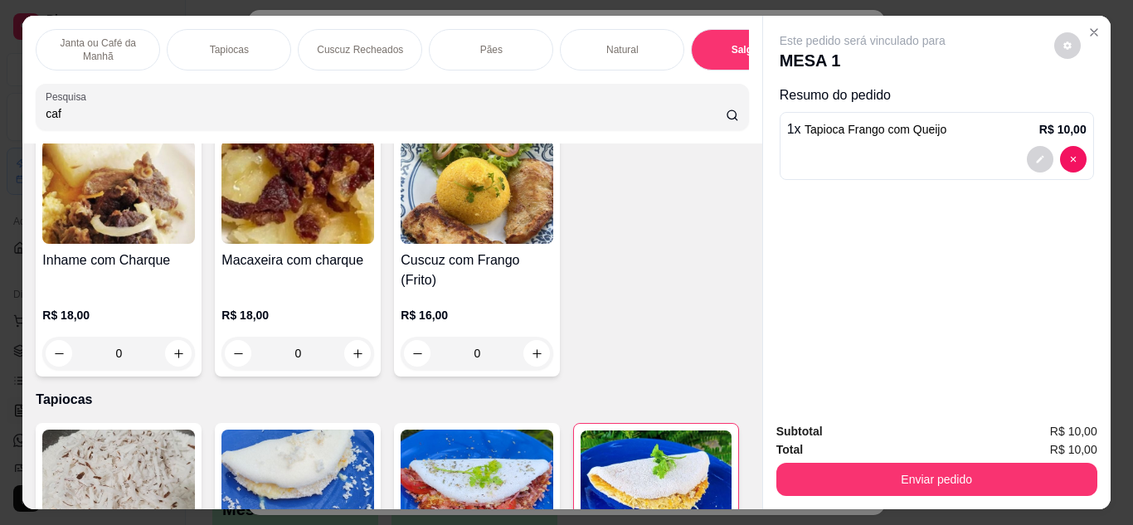
scroll to position [0, 0]
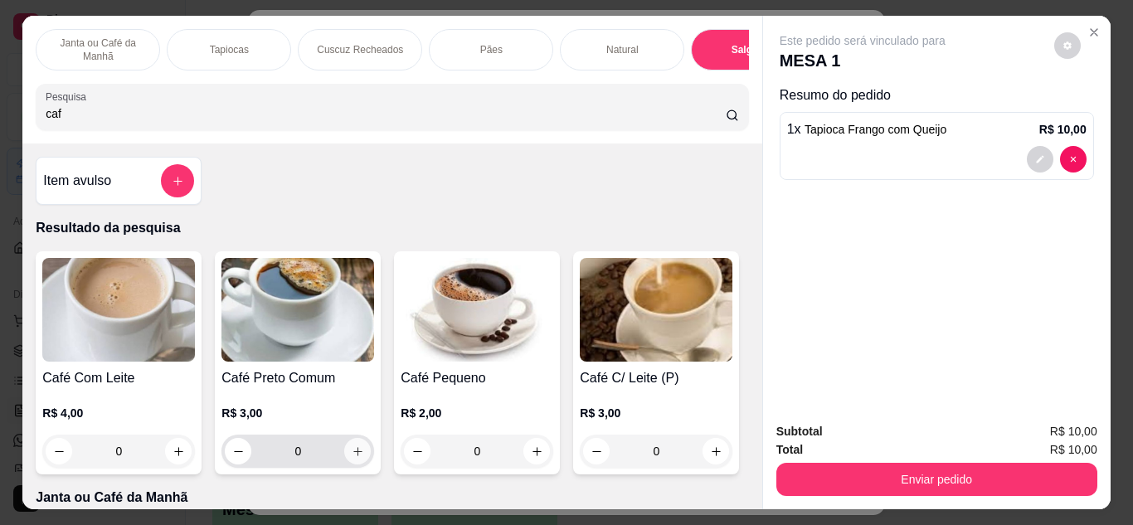
type input "caf"
click at [358, 457] on icon "increase-product-quantity" at bounding box center [358, 451] width 12 height 12
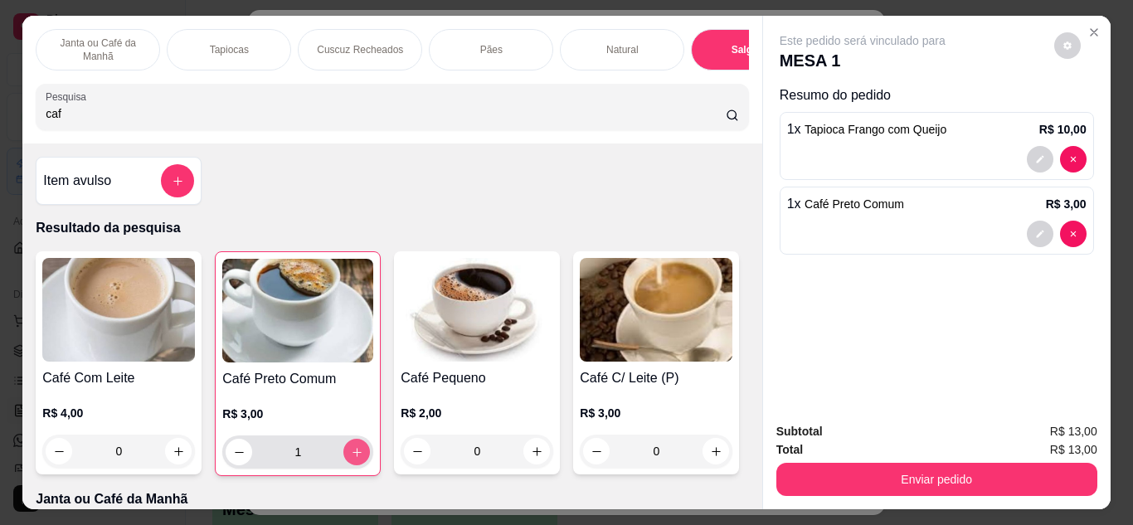
type input "1"
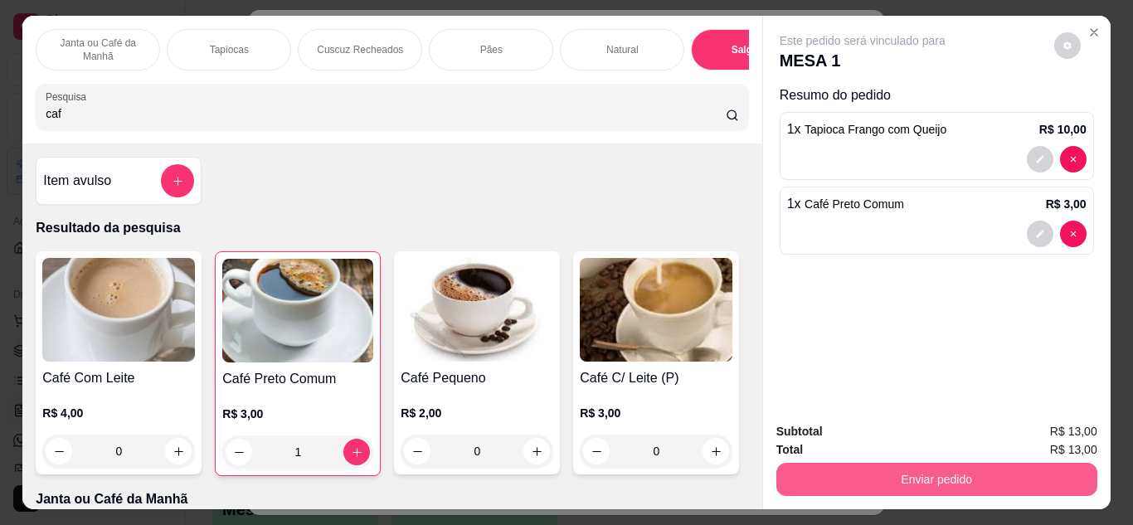
click at [856, 471] on button "Enviar pedido" at bounding box center [936, 479] width 321 height 33
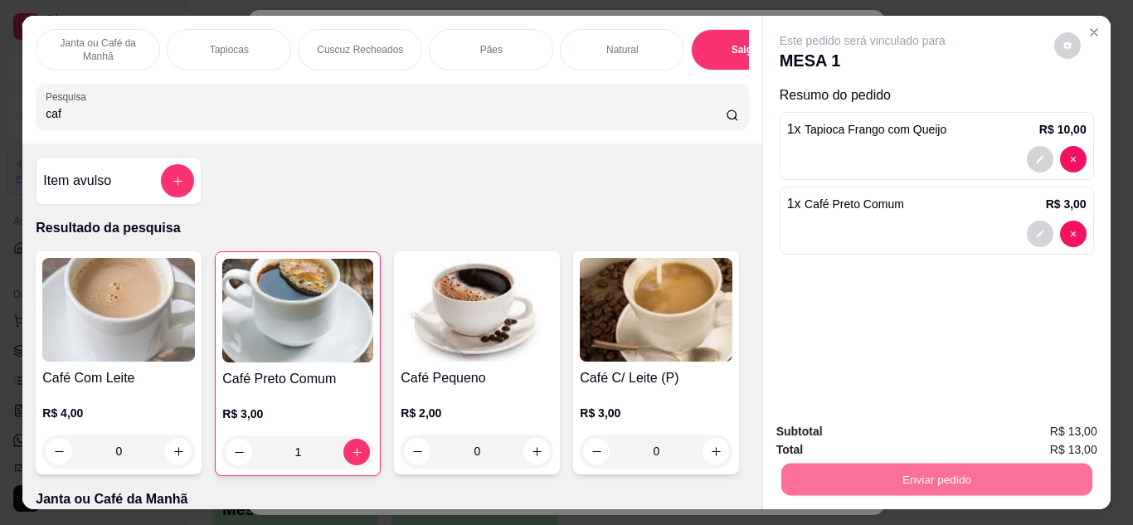
click at [1077, 430] on button "Enviar pedido" at bounding box center [1054, 432] width 94 height 32
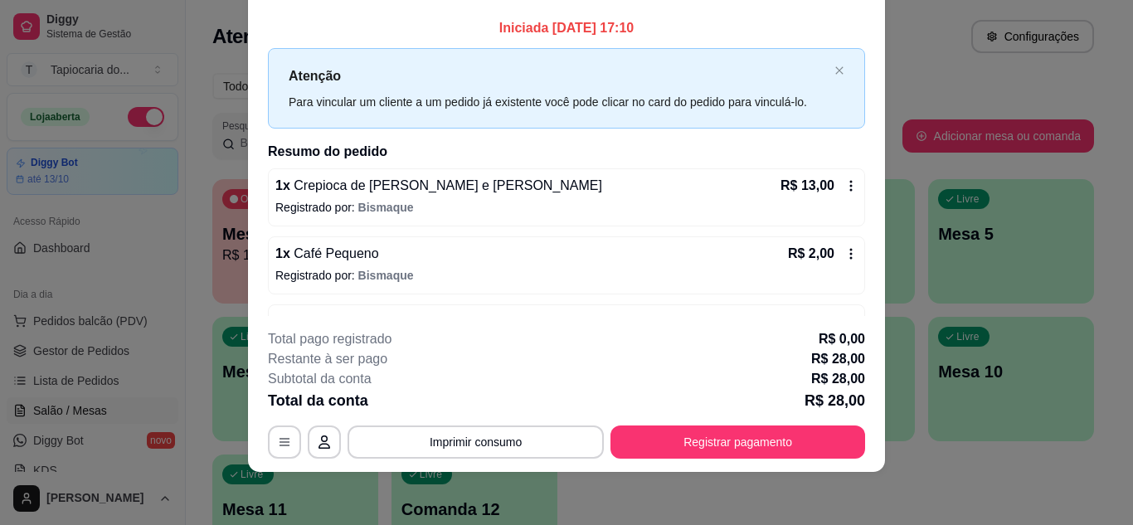
scroll to position [121, 0]
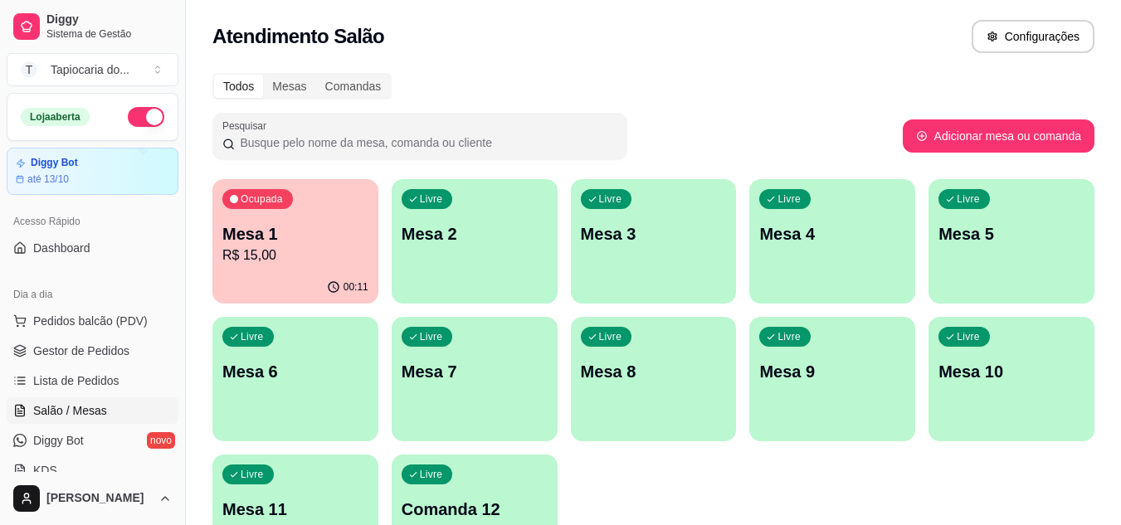
click at [309, 251] on p "R$ 15,00" at bounding box center [295, 256] width 146 height 20
click at [276, 257] on p "R$ 28,00" at bounding box center [296, 255] width 142 height 19
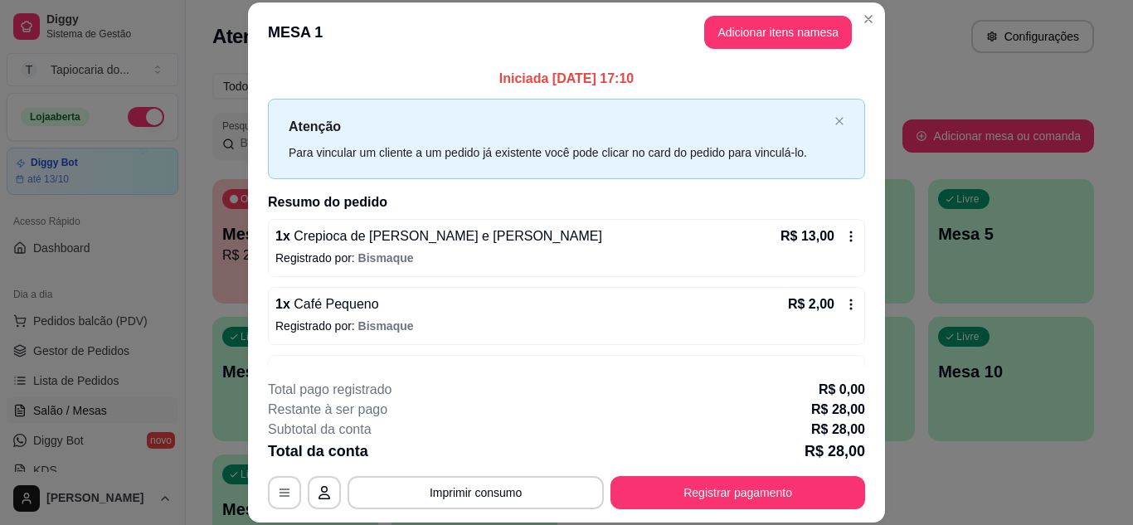
scroll to position [51, 0]
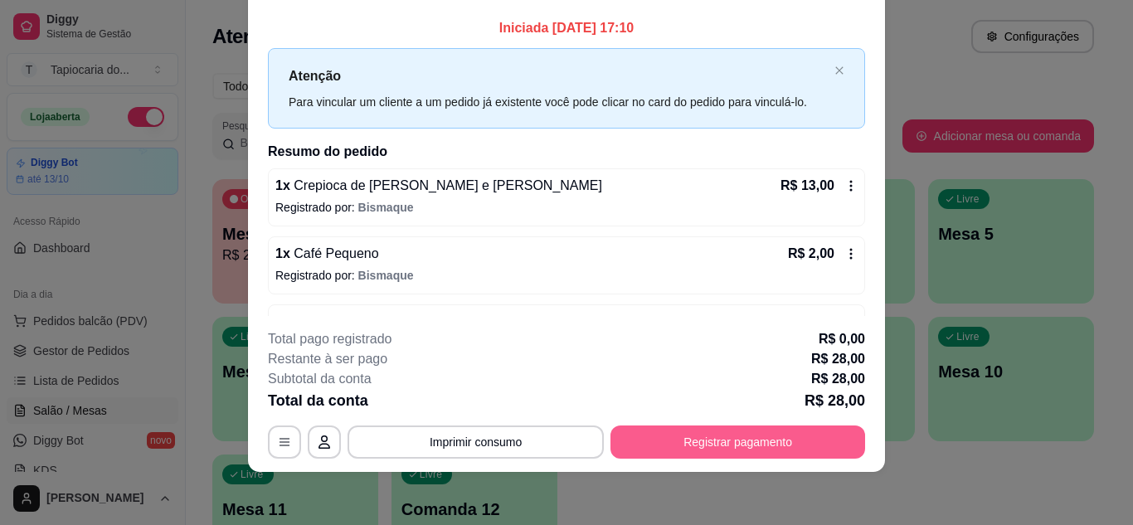
click at [667, 442] on button "Registrar pagamento" at bounding box center [738, 442] width 255 height 33
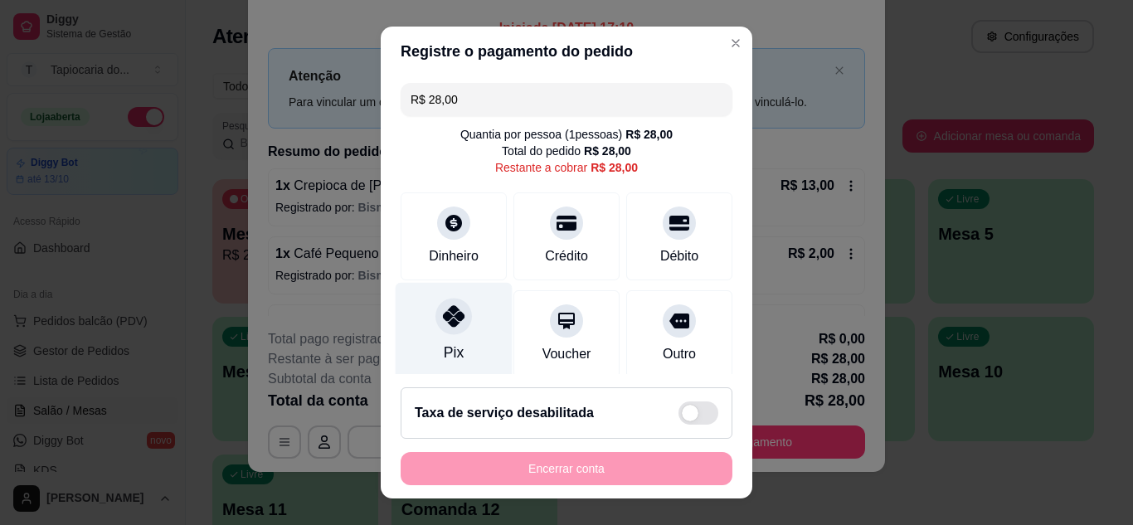
click at [458, 346] on div "Pix" at bounding box center [454, 330] width 117 height 97
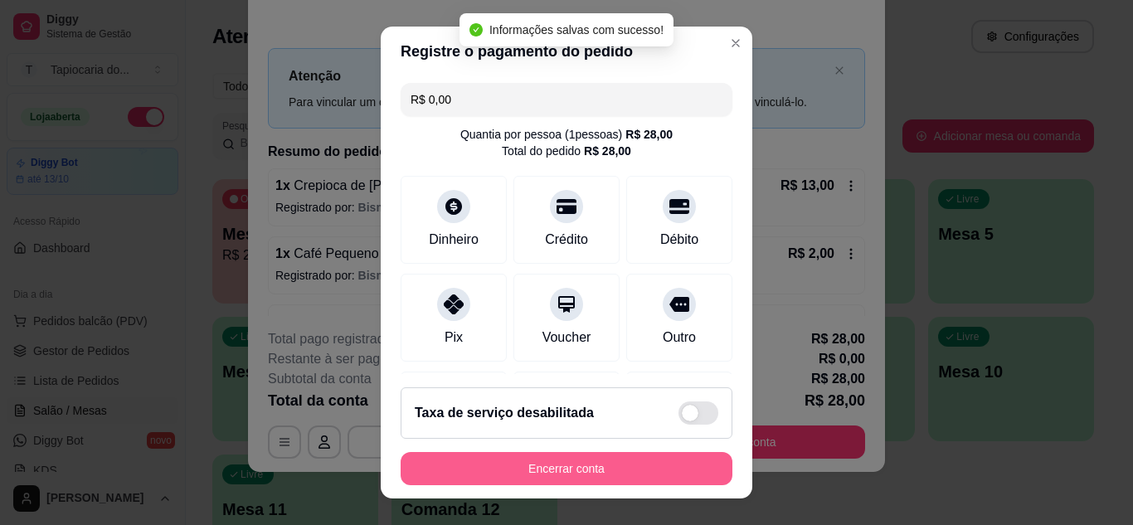
type input "R$ 0,00"
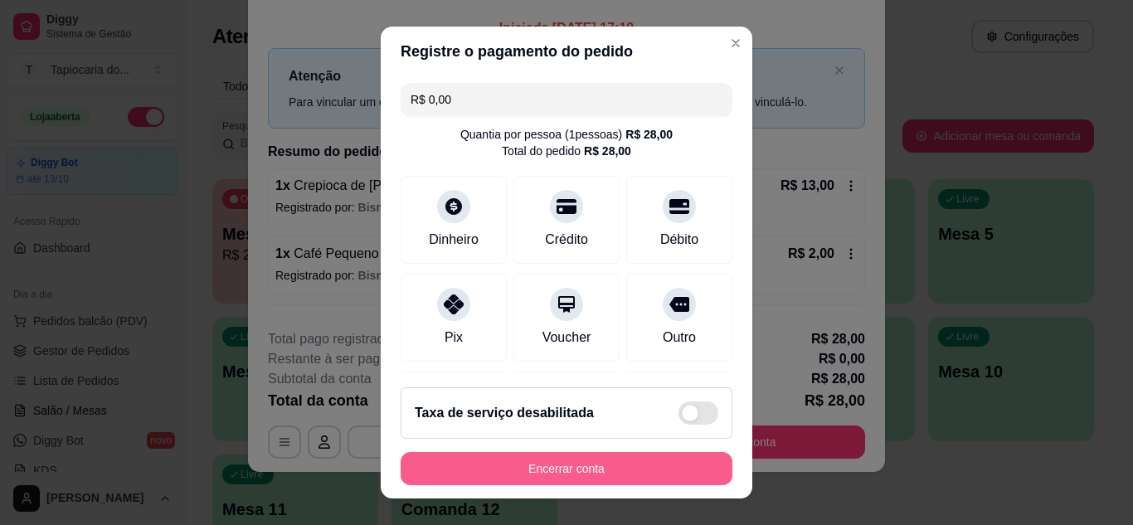
click at [639, 470] on button "Encerrar conta" at bounding box center [567, 468] width 332 height 33
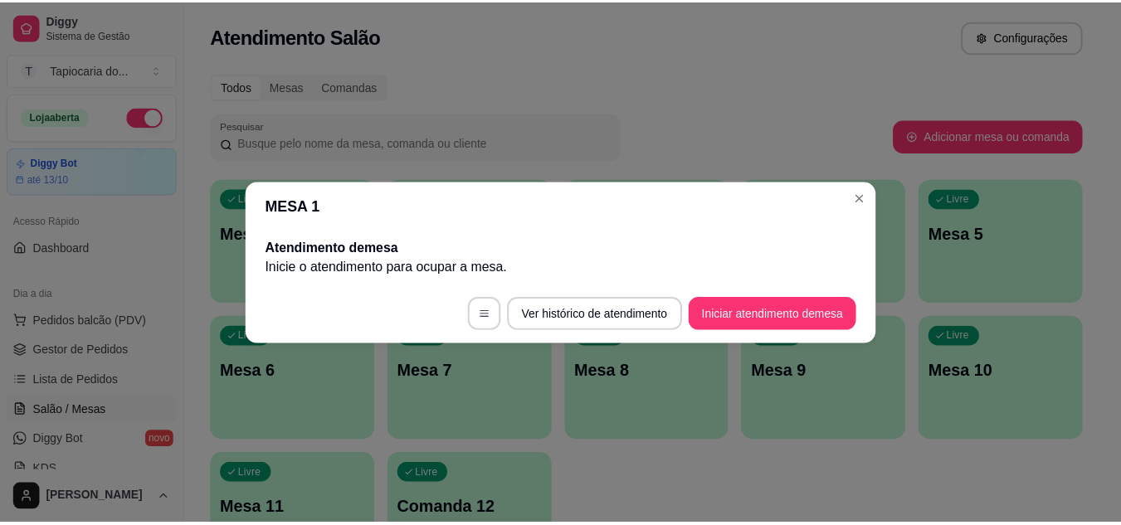
scroll to position [0, 0]
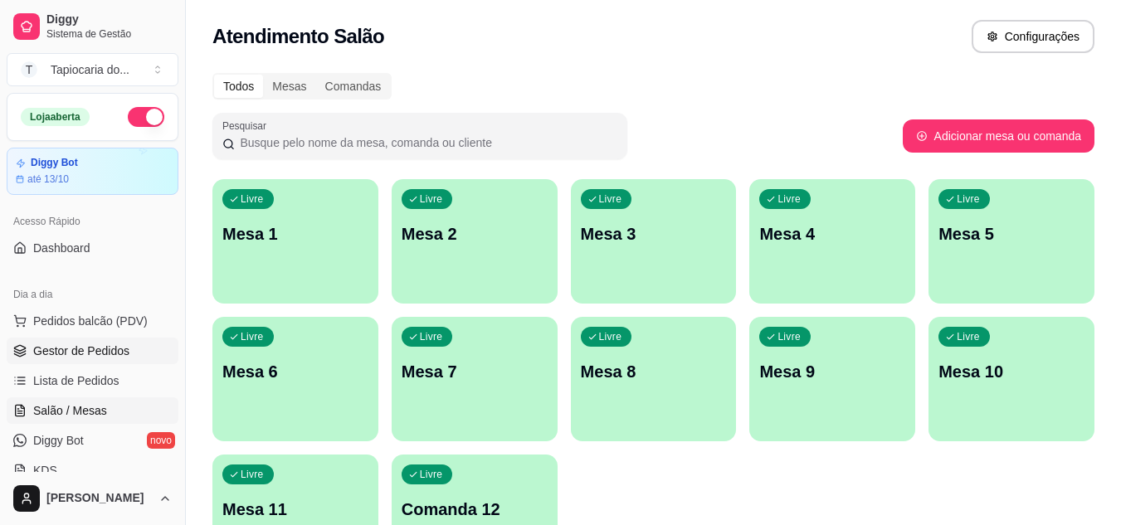
click at [99, 357] on span "Gestor de Pedidos" at bounding box center [81, 351] width 96 height 17
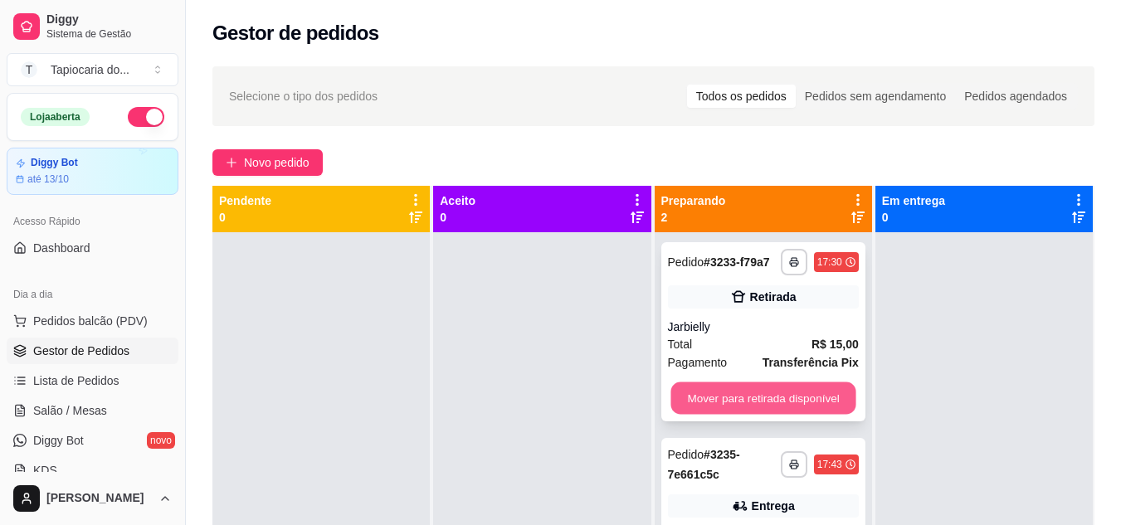
click at [745, 402] on button "Mover para retirada disponível" at bounding box center [762, 398] width 185 height 32
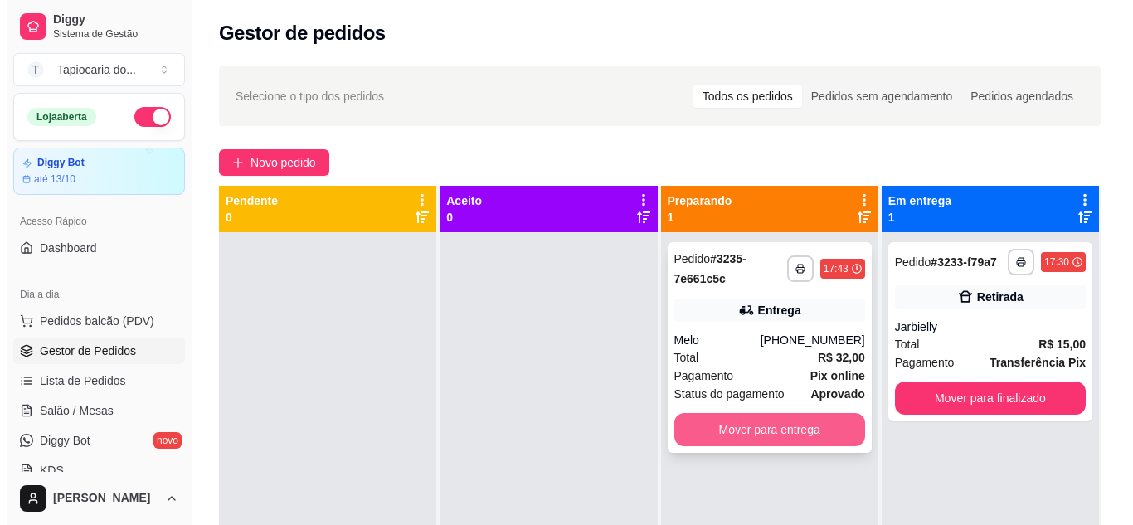
scroll to position [46, 0]
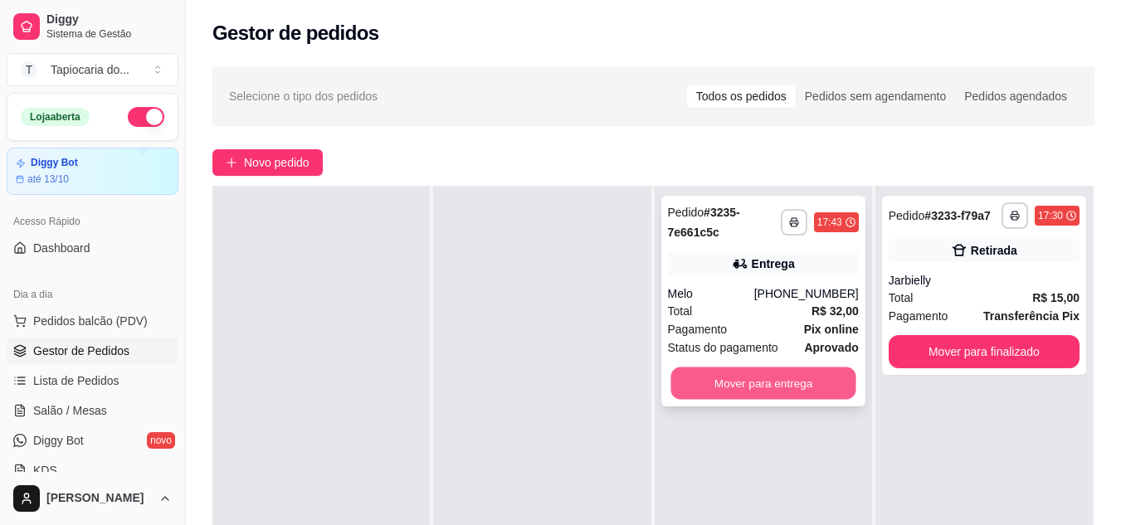
click at [757, 395] on button "Mover para entrega" at bounding box center [762, 383] width 185 height 32
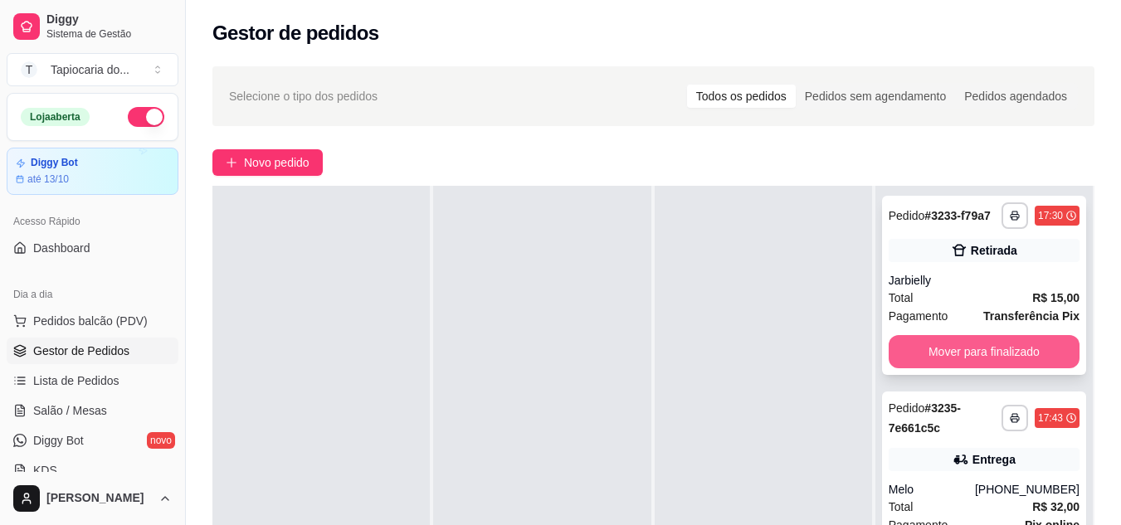
click at [934, 352] on button "Mover para finalizado" at bounding box center [983, 351] width 191 height 33
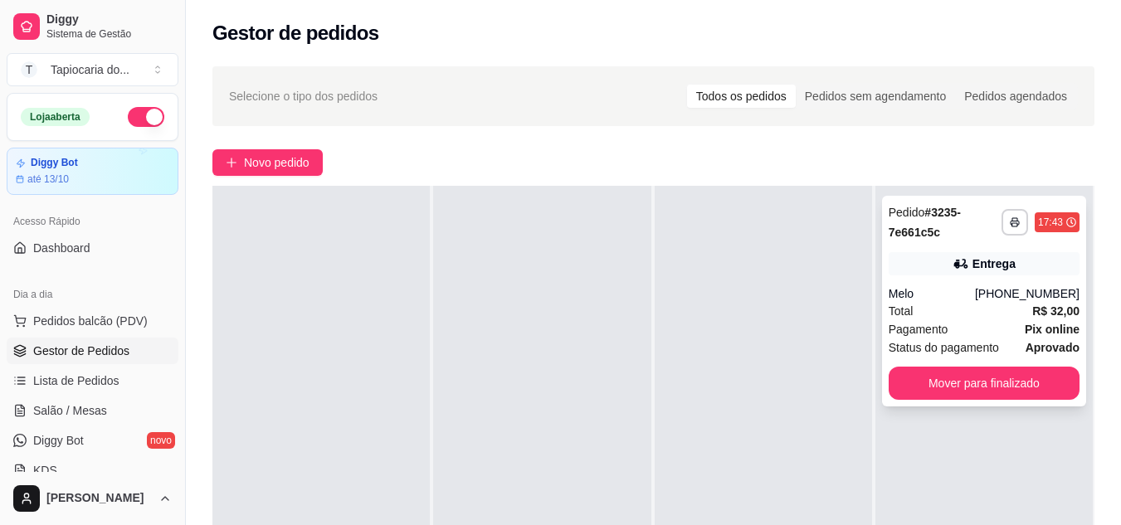
click at [929, 299] on div "Melo" at bounding box center [931, 293] width 86 height 17
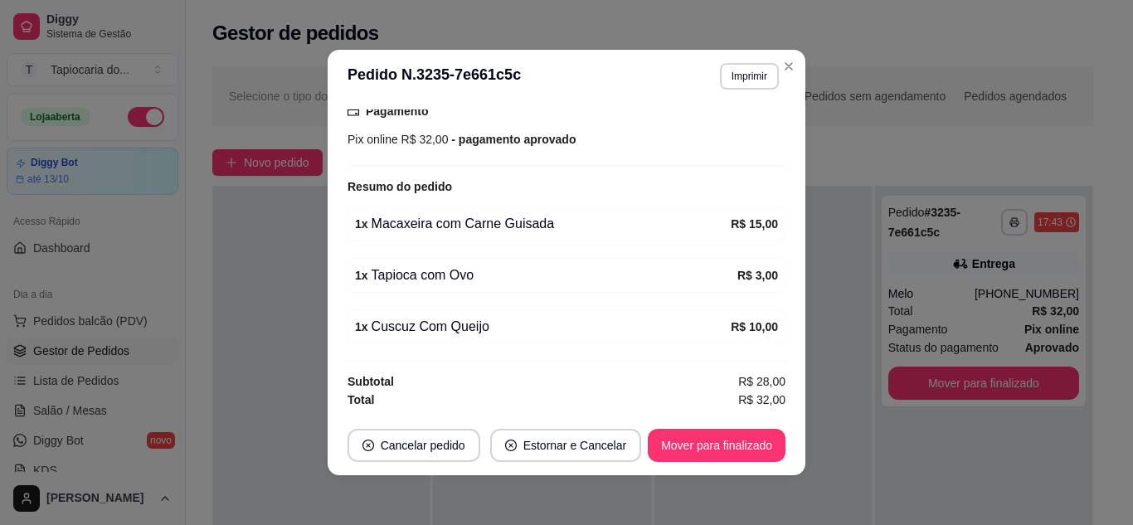
scroll to position [3, 0]
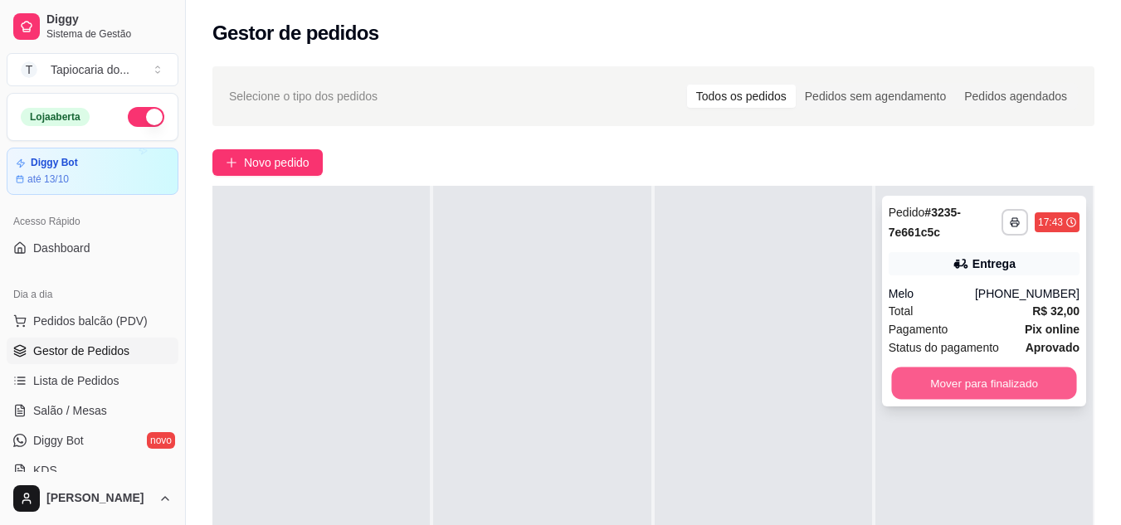
click at [948, 378] on button "Mover para finalizado" at bounding box center [983, 383] width 185 height 32
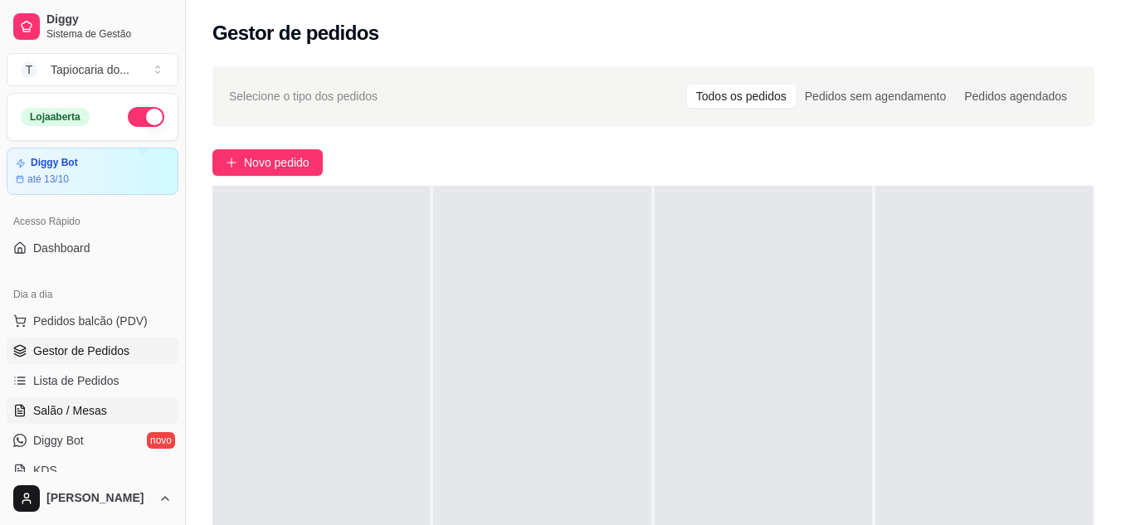
click at [57, 411] on span "Salão / Mesas" at bounding box center [70, 410] width 74 height 17
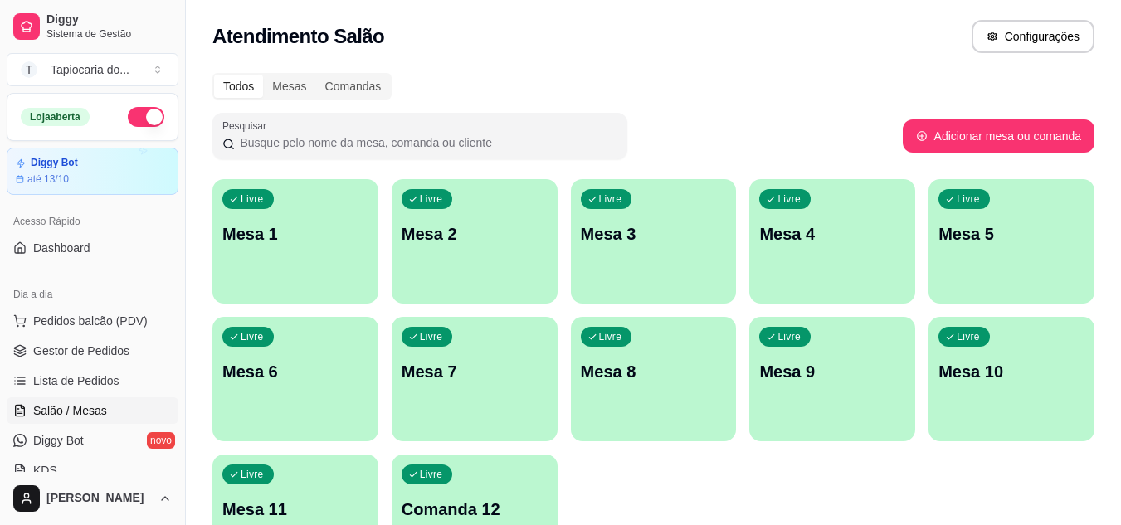
click at [458, 252] on div "Livre Mesa 2" at bounding box center [475, 231] width 166 height 105
click at [309, 261] on div "Livre Mesa 1" at bounding box center [295, 231] width 166 height 105
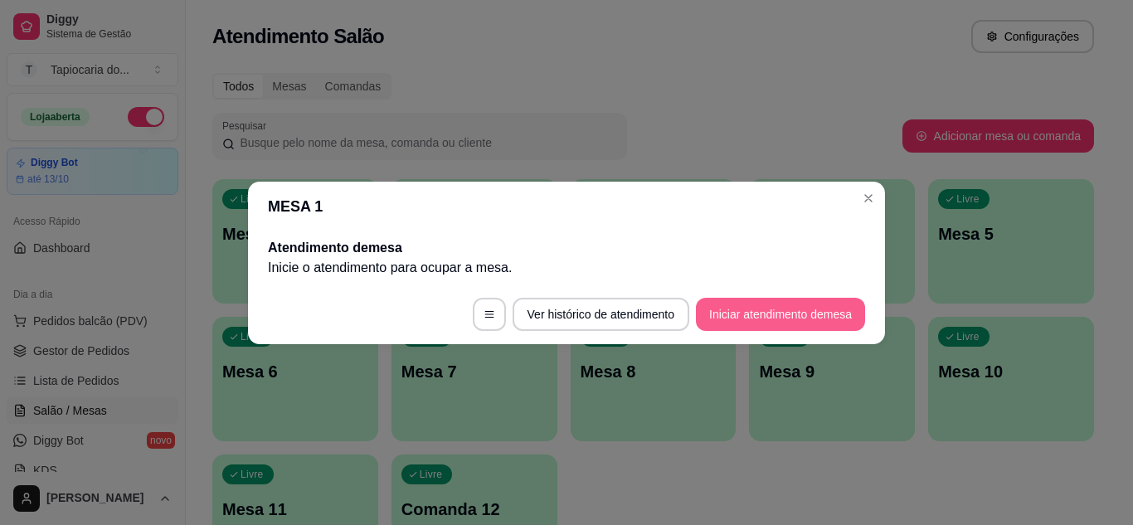
click at [765, 315] on button "Iniciar atendimento de mesa" at bounding box center [780, 314] width 169 height 33
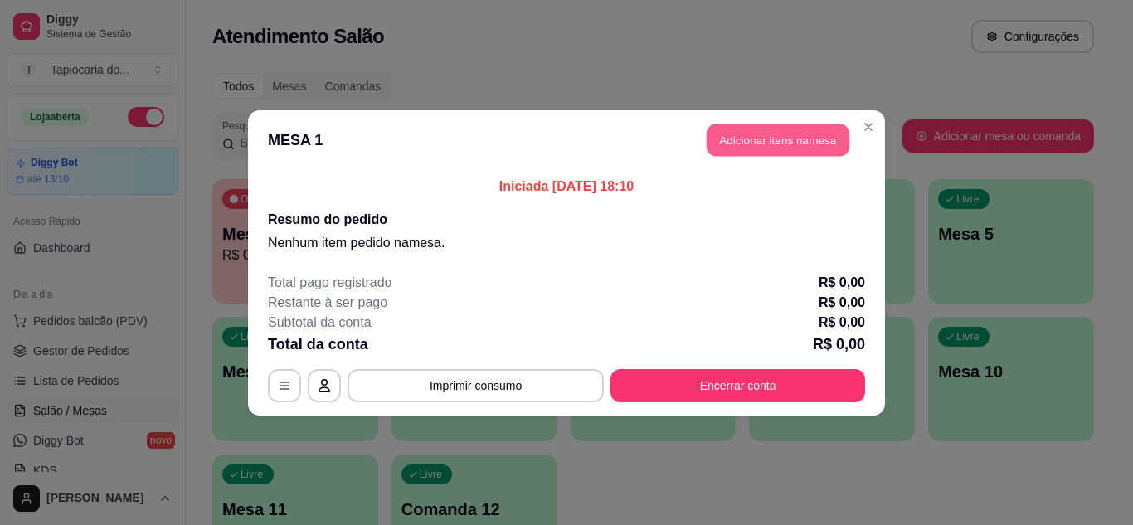
click at [759, 145] on button "Adicionar itens na mesa" at bounding box center [778, 140] width 143 height 32
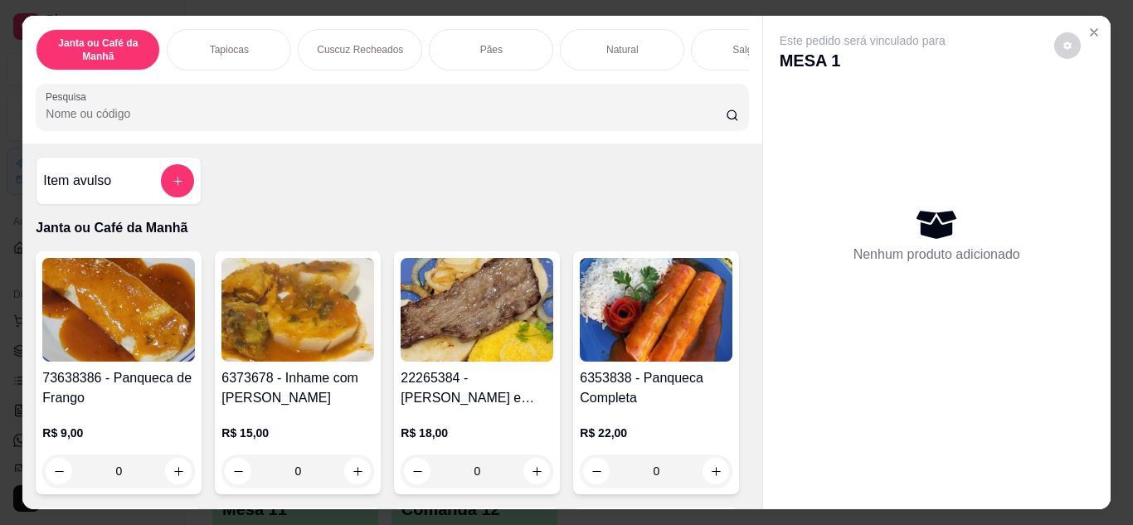
click at [357, 475] on icon "increase-product-quantity" at bounding box center [358, 471] width 12 height 12
click at [173, 187] on icon "add-separate-item" at bounding box center [178, 181] width 12 height 12
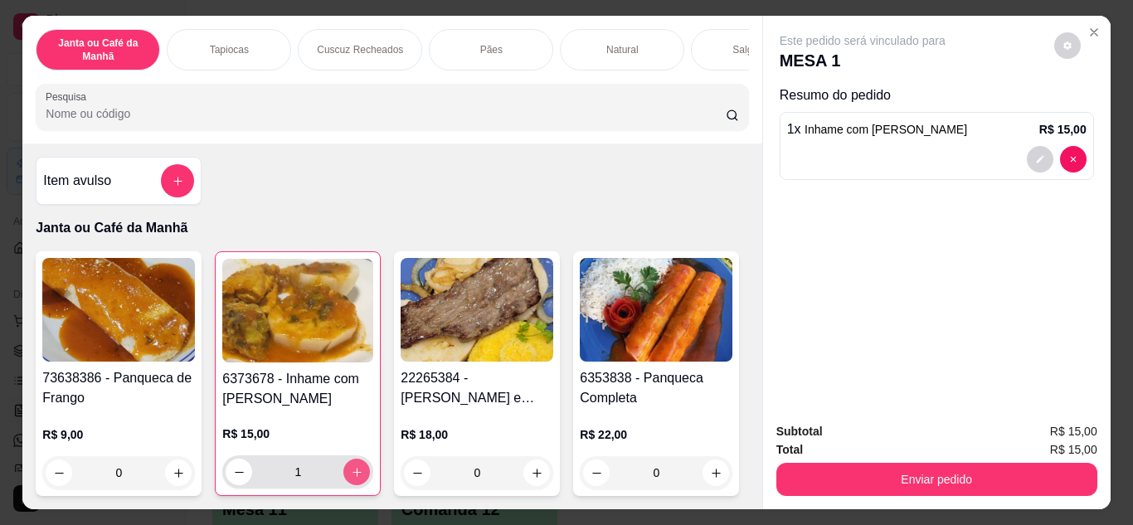
type input "1"
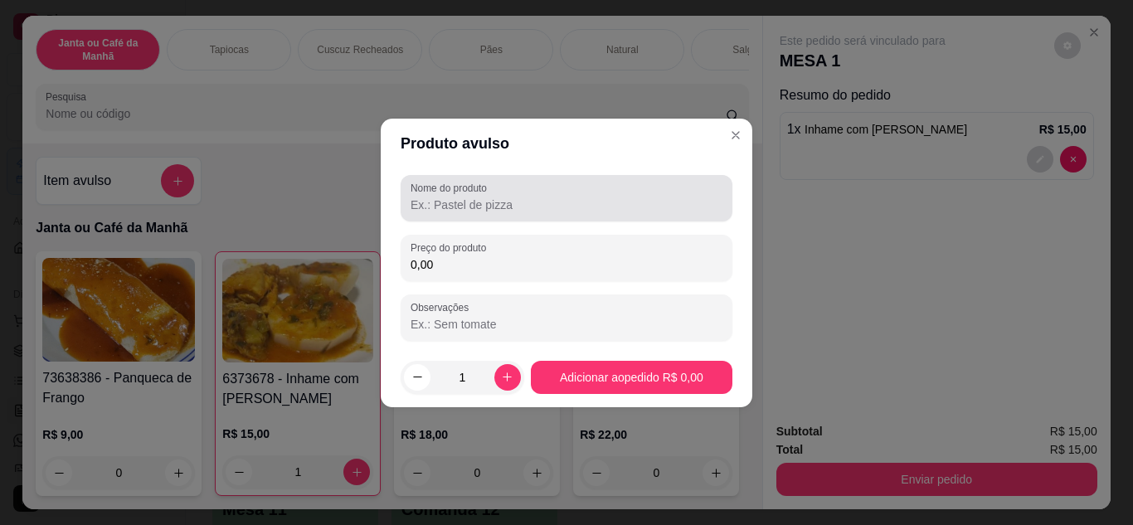
click at [462, 199] on input "Nome do produto" at bounding box center [567, 205] width 312 height 17
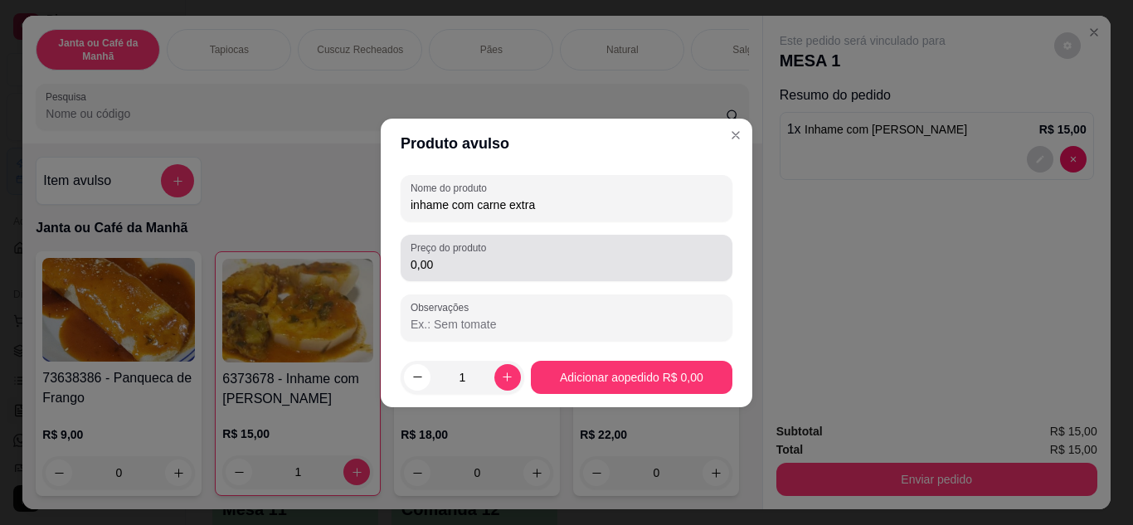
type input "inhame com carne extra"
click at [473, 276] on div "Preço do produto 0,00" at bounding box center [567, 258] width 332 height 46
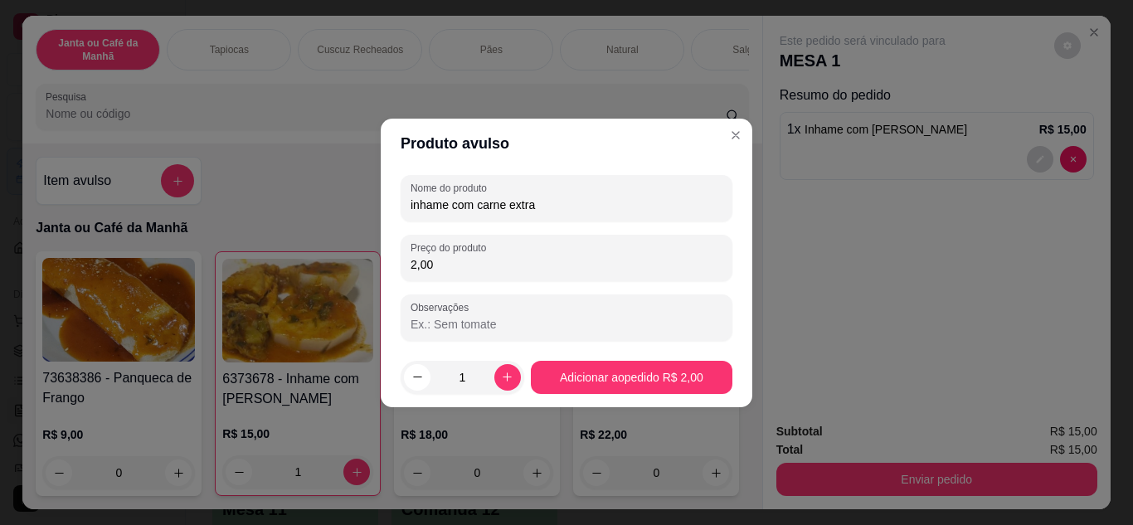
type input "20,00"
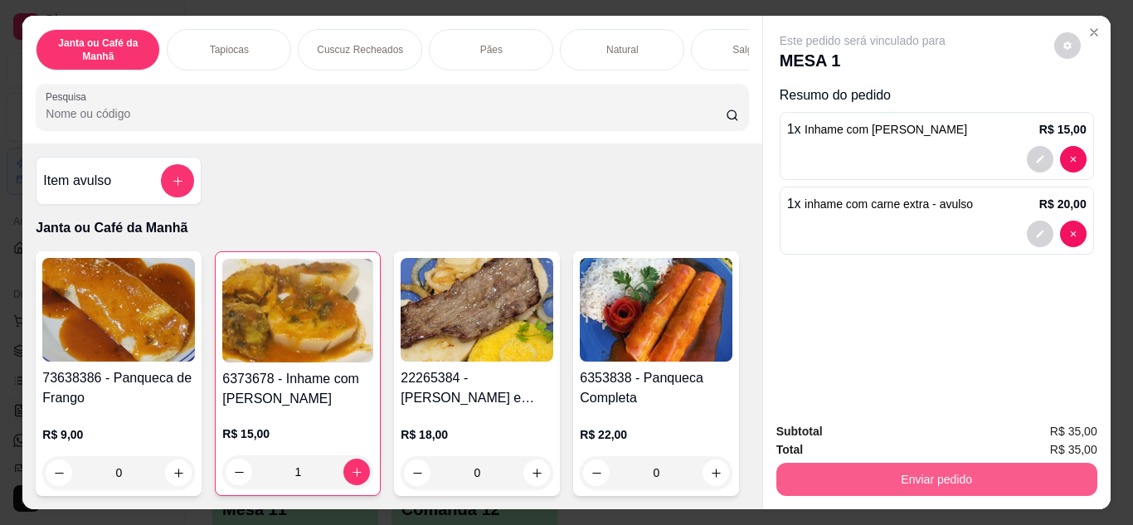
click at [836, 463] on button "Enviar pedido" at bounding box center [936, 479] width 321 height 33
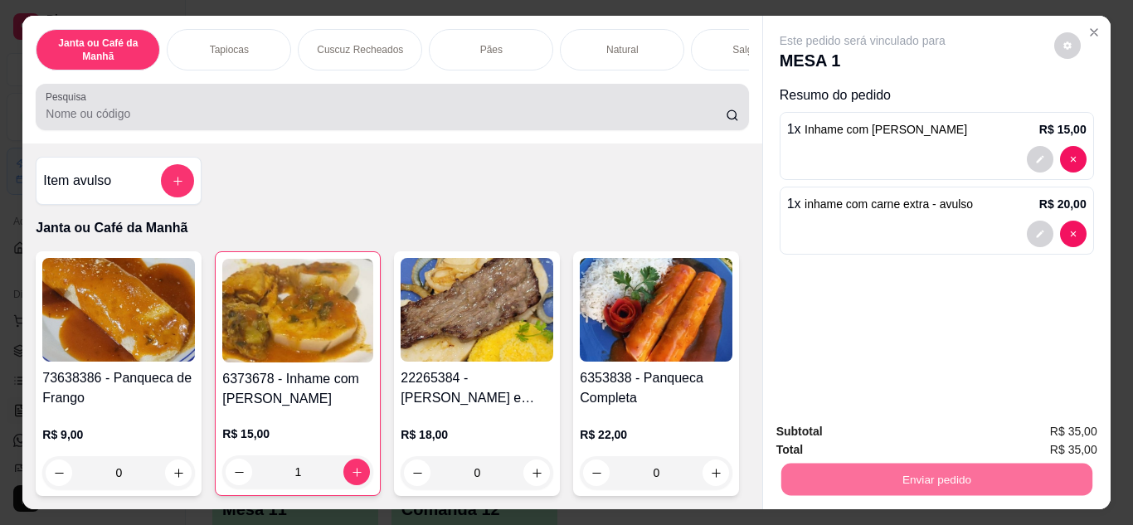
click at [721, 251] on div "Item avulso Janta ou Café da Manhã 73638386 - Panqueca de Frango R$ 9,00 0 6373…" at bounding box center [391, 327] width 739 height 366
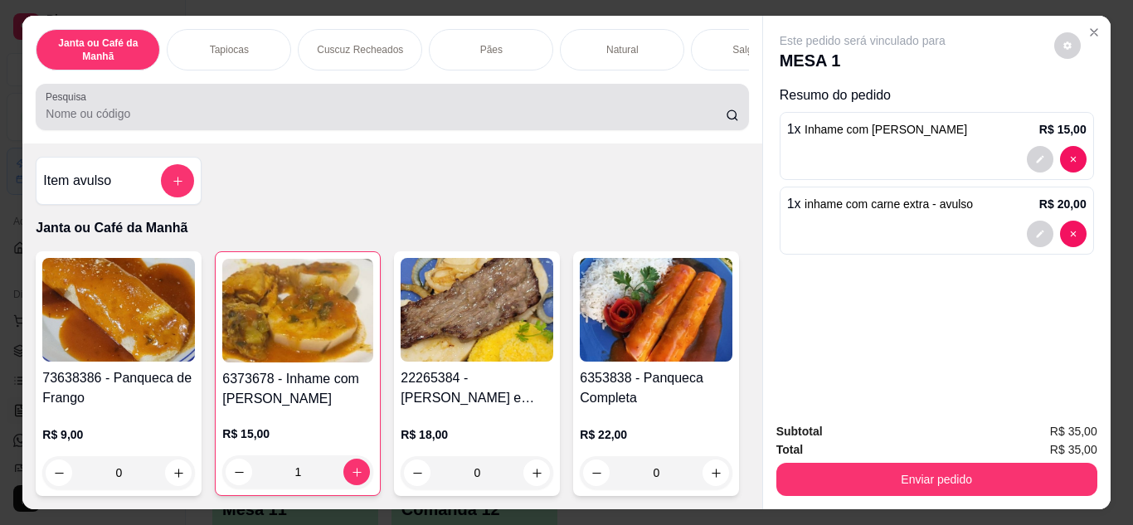
click at [376, 124] on div at bounding box center [392, 106] width 693 height 33
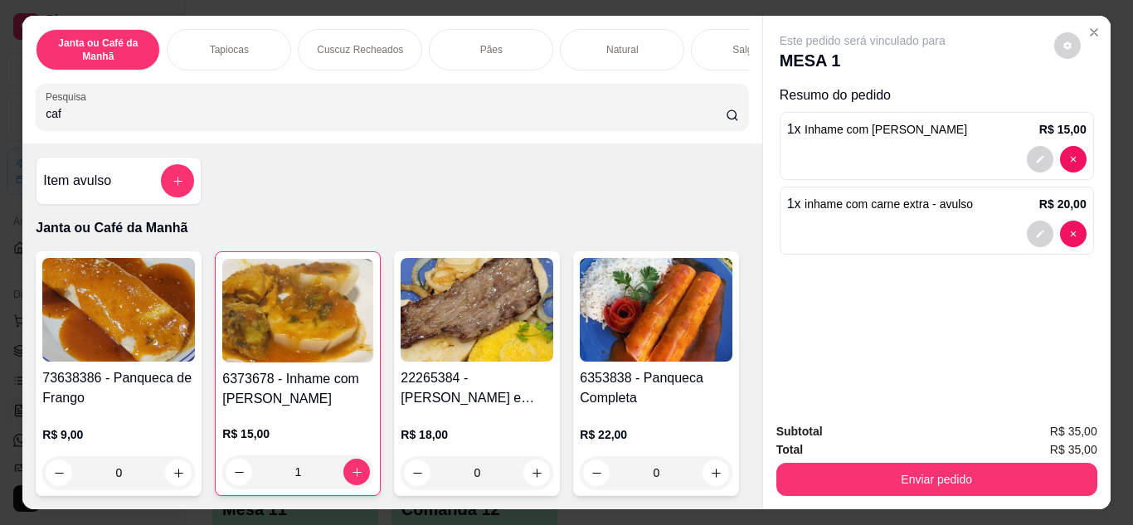
click at [286, 116] on input "caf" at bounding box center [386, 113] width 680 height 17
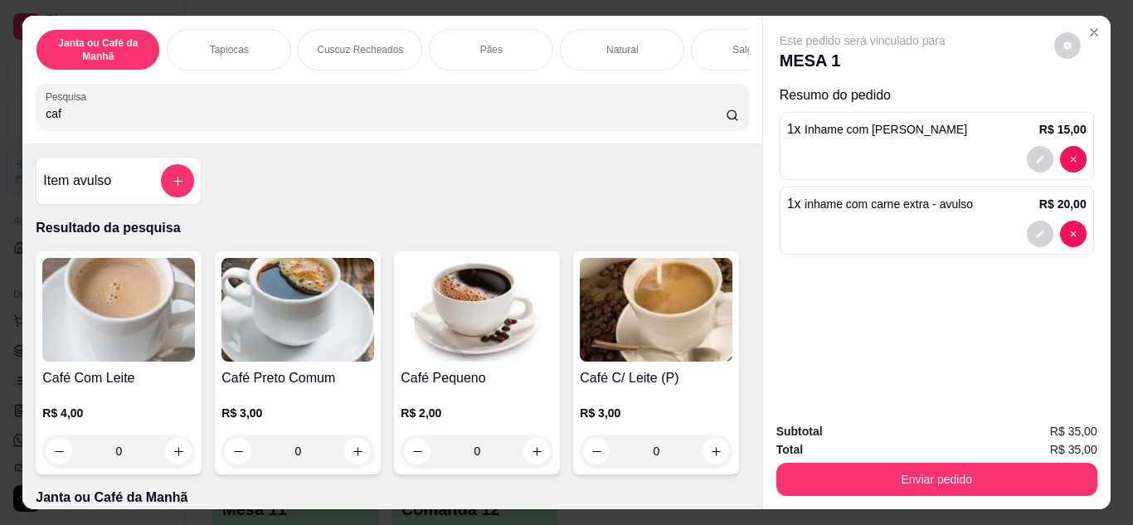
type input "caf"
click at [352, 451] on icon "increase-product-quantity" at bounding box center [358, 451] width 12 height 12
click at [350, 451] on button "increase-product-quantity" at bounding box center [357, 451] width 27 height 27
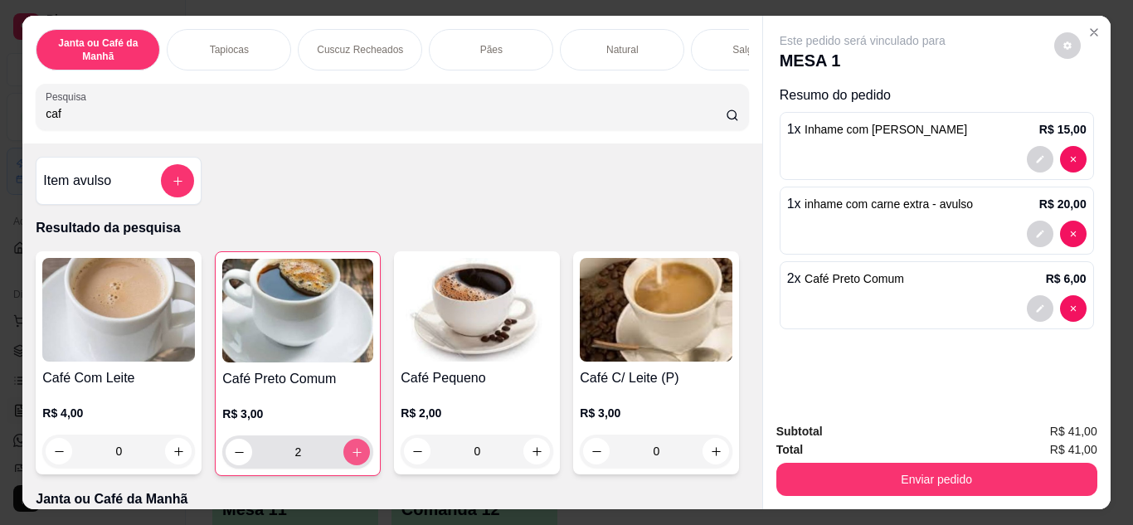
type input "2"
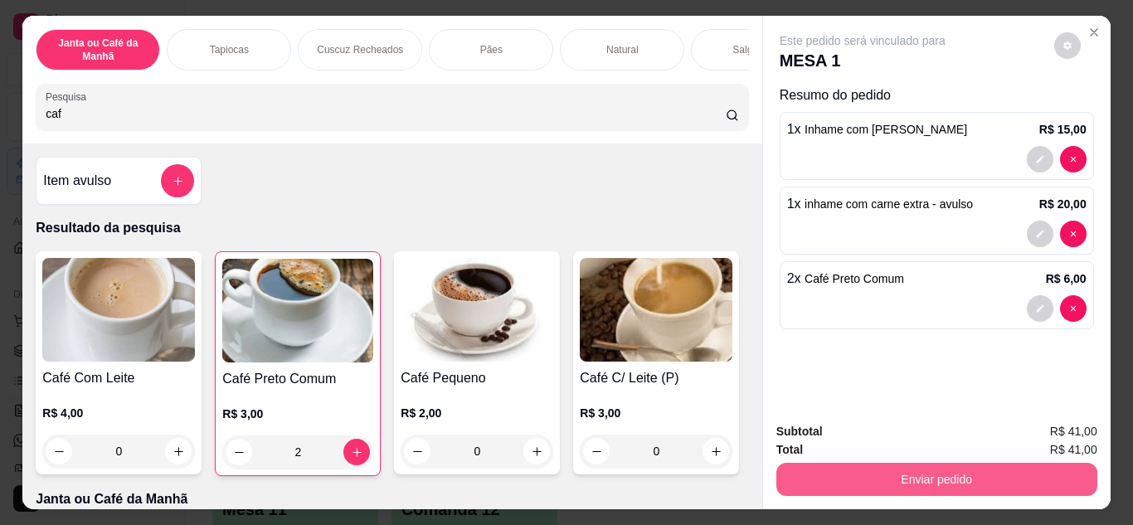
click at [965, 475] on button "Enviar pedido" at bounding box center [936, 479] width 321 height 33
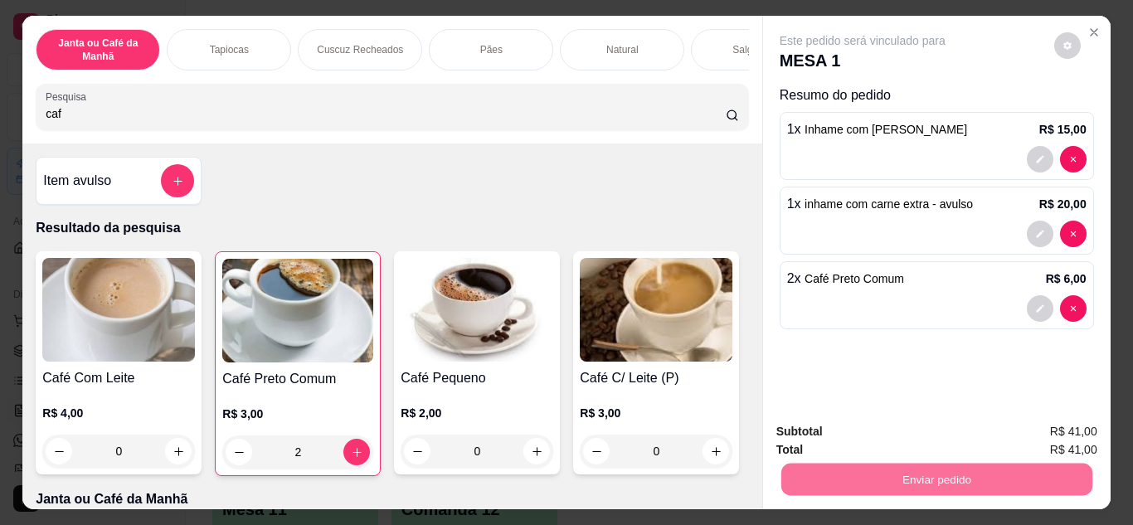
click at [1088, 426] on button "Enviar pedido" at bounding box center [1054, 432] width 94 height 32
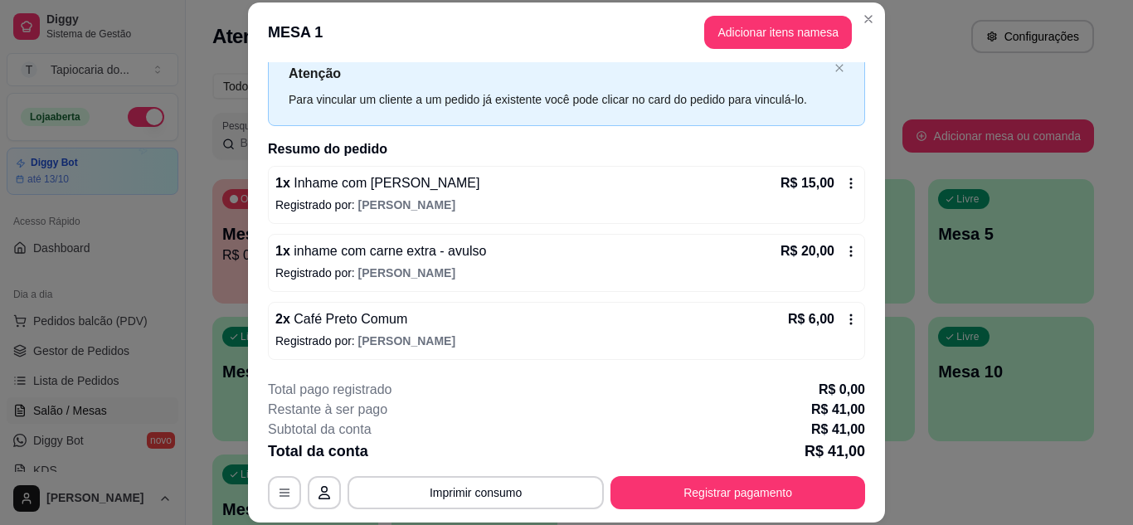
scroll to position [51, 0]
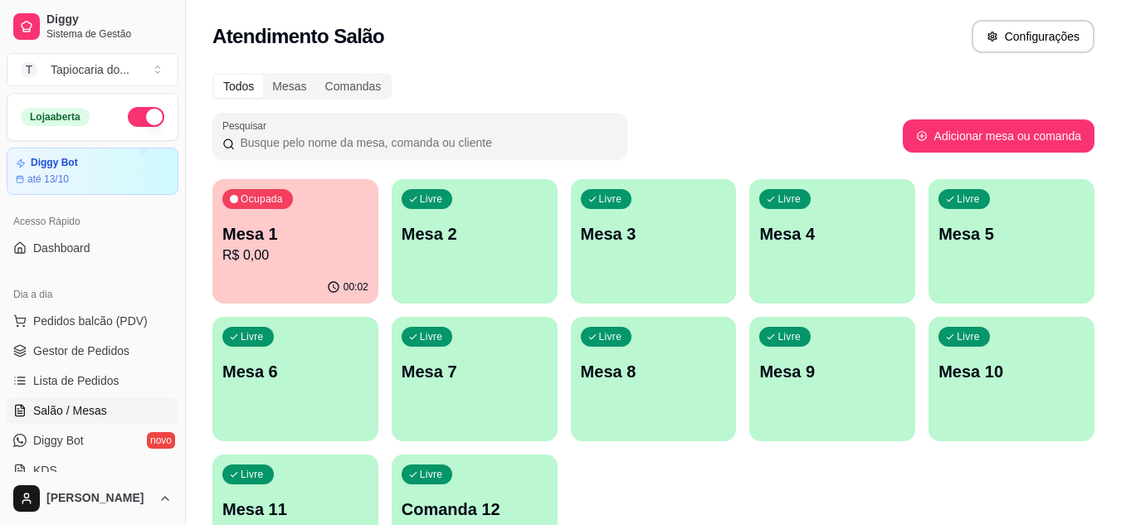
click at [502, 257] on div "Livre Mesa 2" at bounding box center [475, 231] width 166 height 105
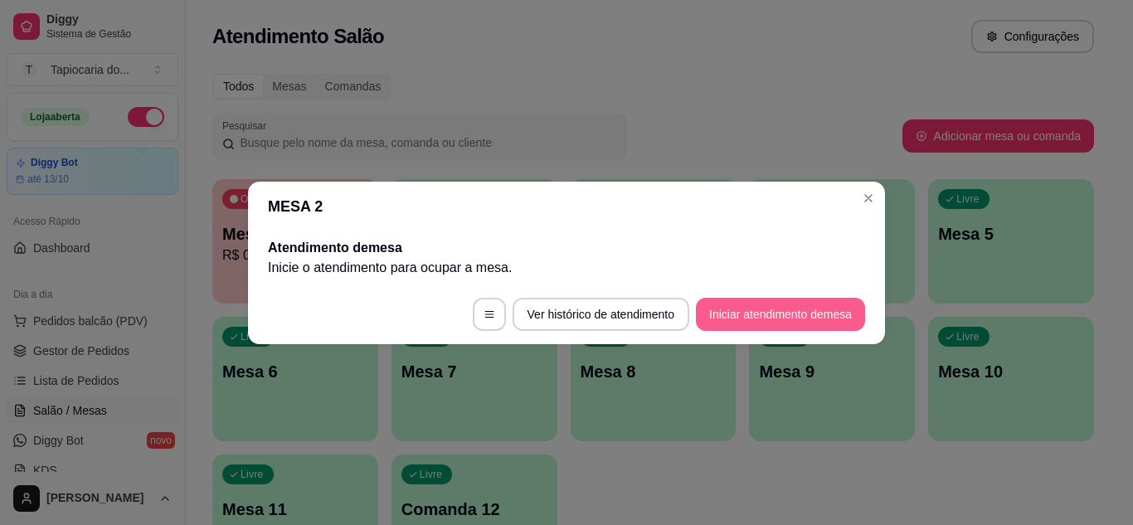
click at [734, 309] on button "Iniciar atendimento de mesa" at bounding box center [780, 314] width 169 height 33
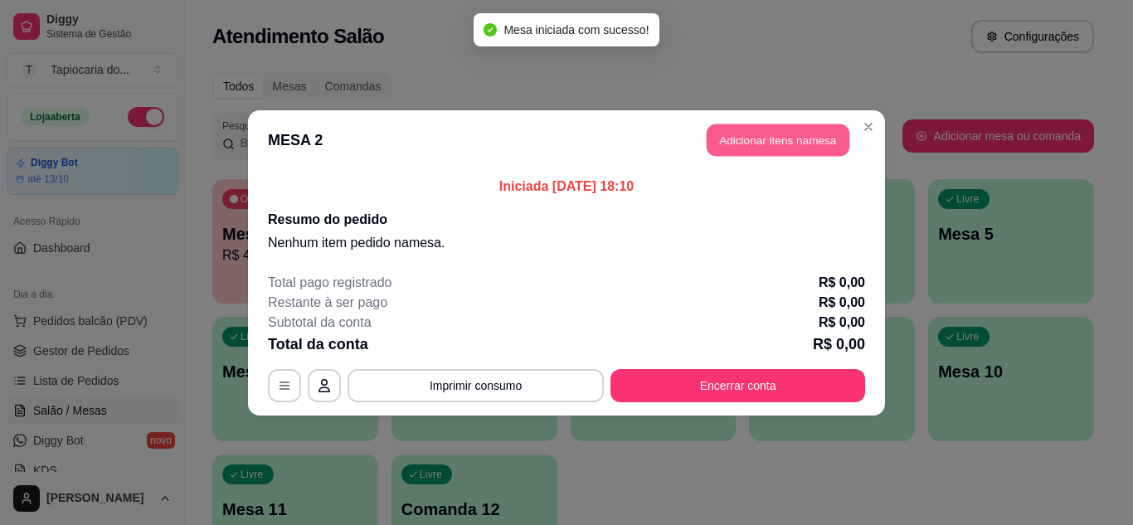
click at [765, 137] on button "Adicionar itens na mesa" at bounding box center [778, 140] width 143 height 32
click at [765, 137] on div "Este pedido será vinculado para MESA 2 Nenhum produto adicionado" at bounding box center [937, 249] width 348 height 467
click at [557, 124] on div at bounding box center [392, 106] width 693 height 33
click at [554, 122] on input "Pesquisa" at bounding box center [386, 113] width 680 height 17
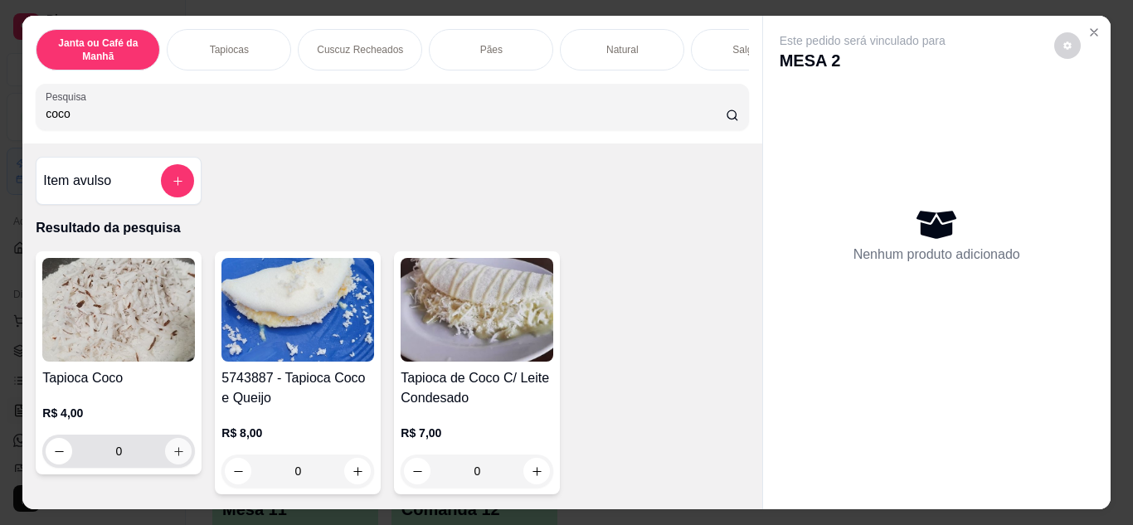
type input "coco"
click at [173, 455] on icon "increase-product-quantity" at bounding box center [179, 451] width 12 height 12
click at [184, 120] on input "coco" at bounding box center [386, 113] width 680 height 17
type input "2"
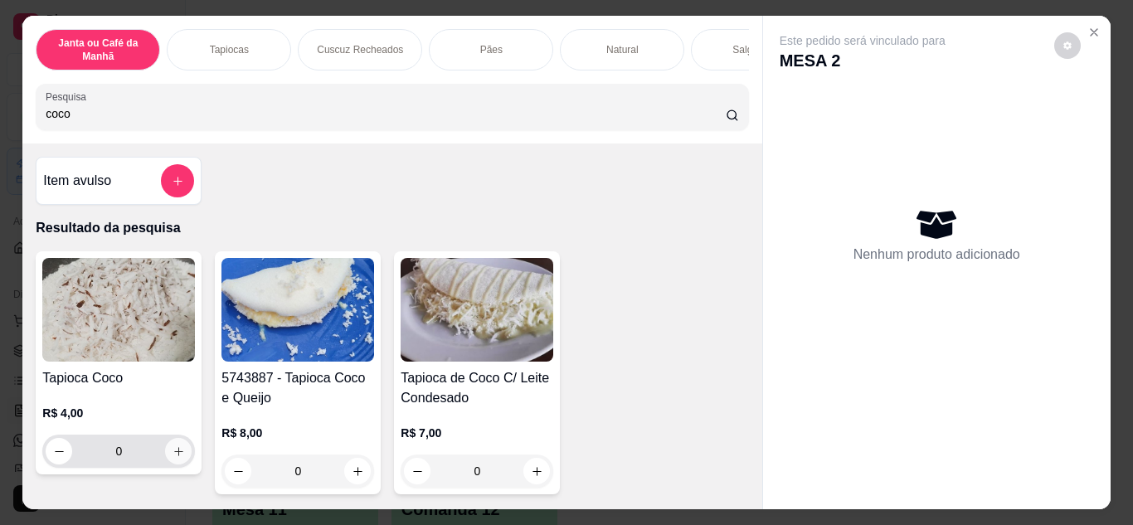
type input "2"
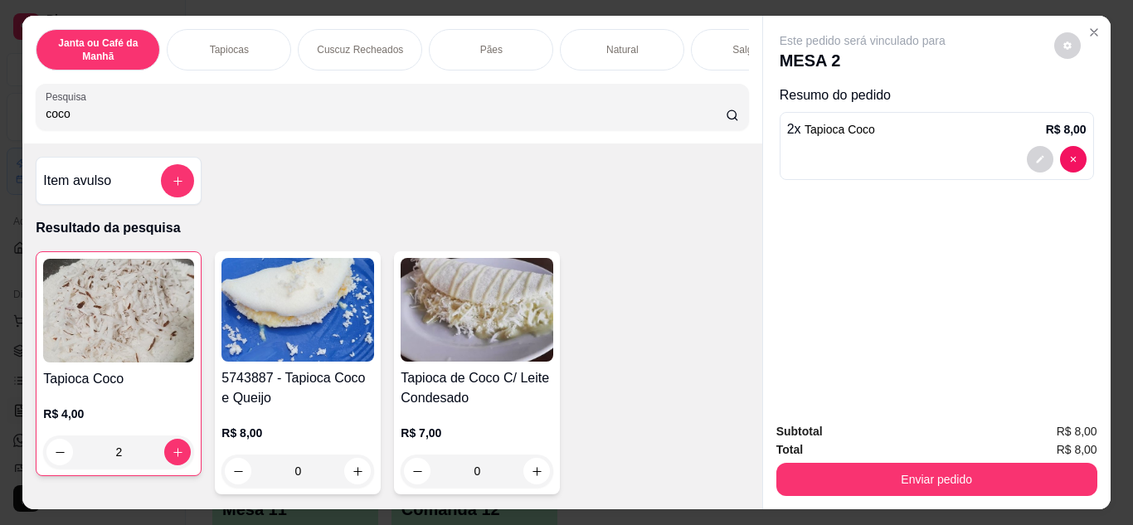
click at [184, 120] on input "coco" at bounding box center [386, 113] width 680 height 17
type input "c"
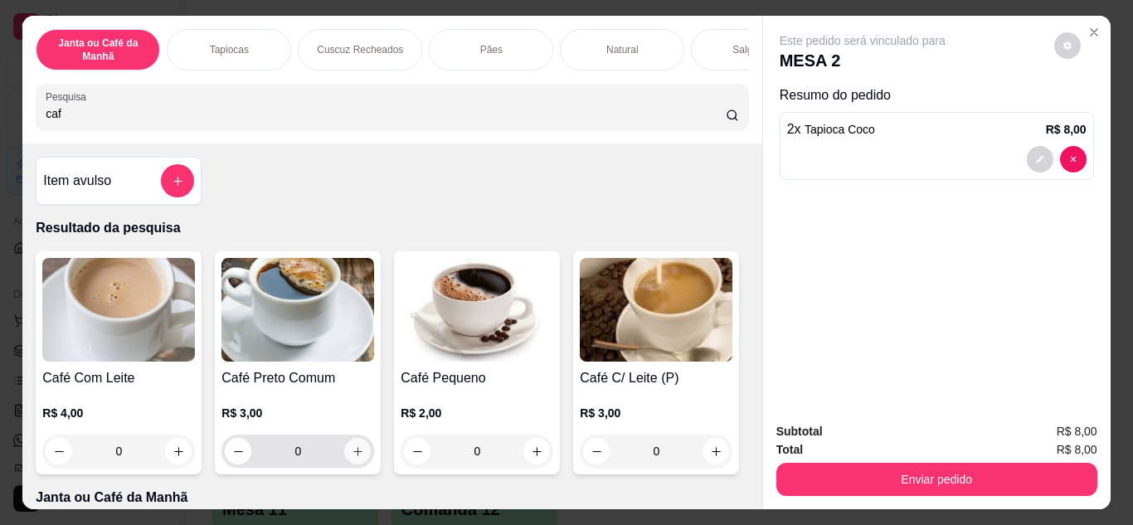
type input "caf"
click at [352, 456] on icon "increase-product-quantity" at bounding box center [358, 451] width 12 height 12
type input "1"
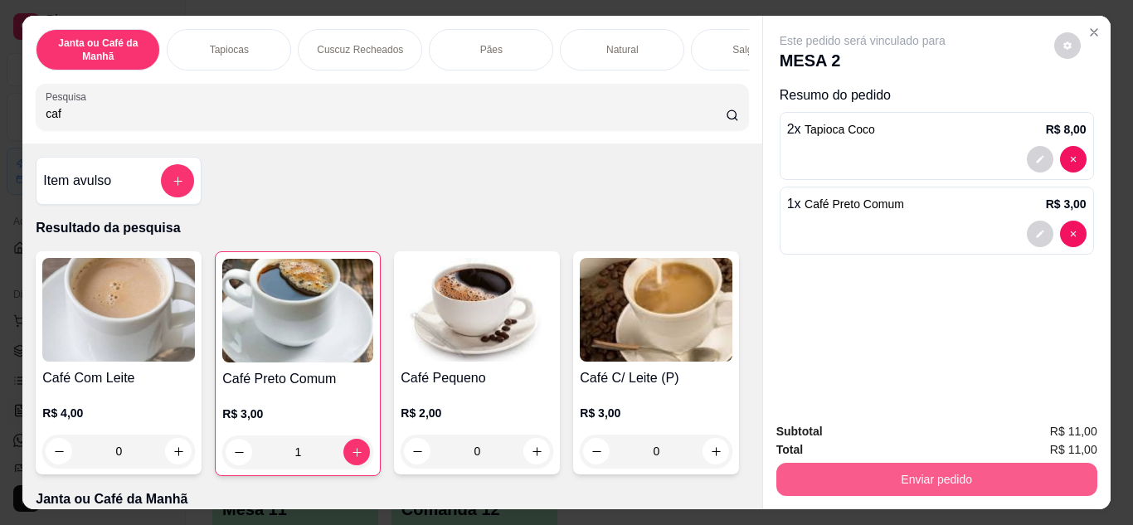
click at [820, 464] on button "Enviar pedido" at bounding box center [936, 479] width 321 height 33
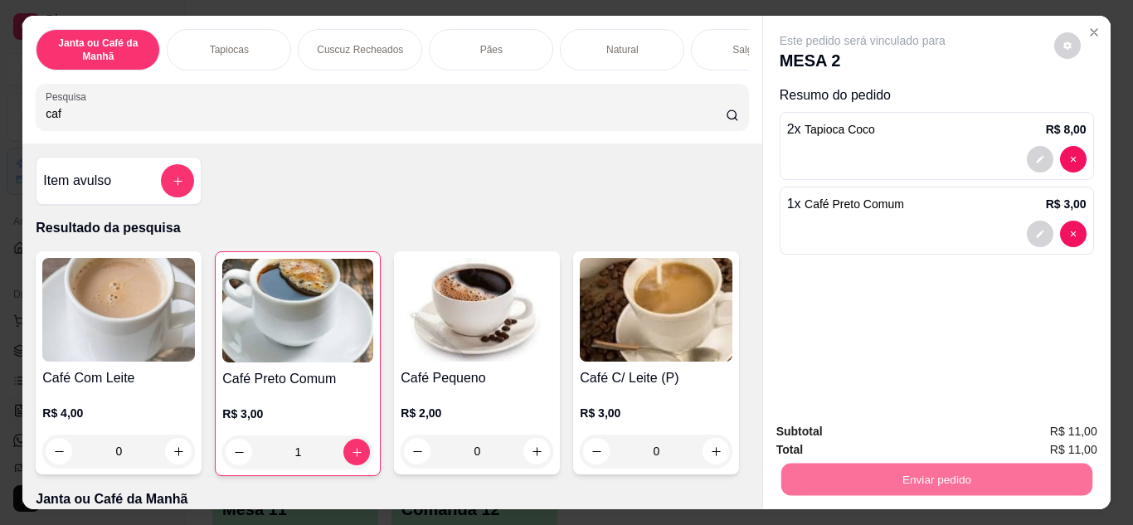
click at [1024, 421] on button "Enviar pedido" at bounding box center [1054, 433] width 94 height 32
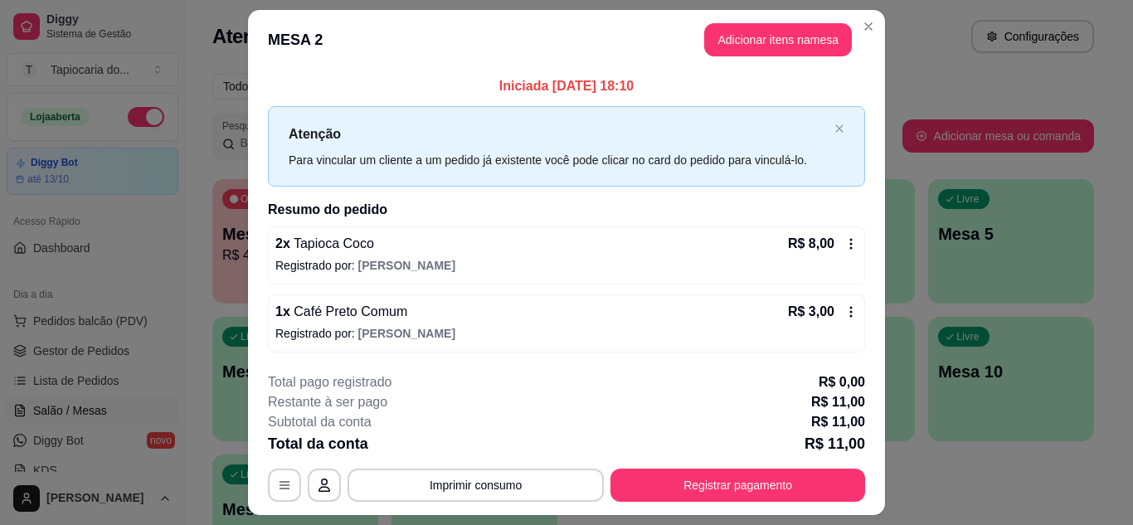
scroll to position [43, 0]
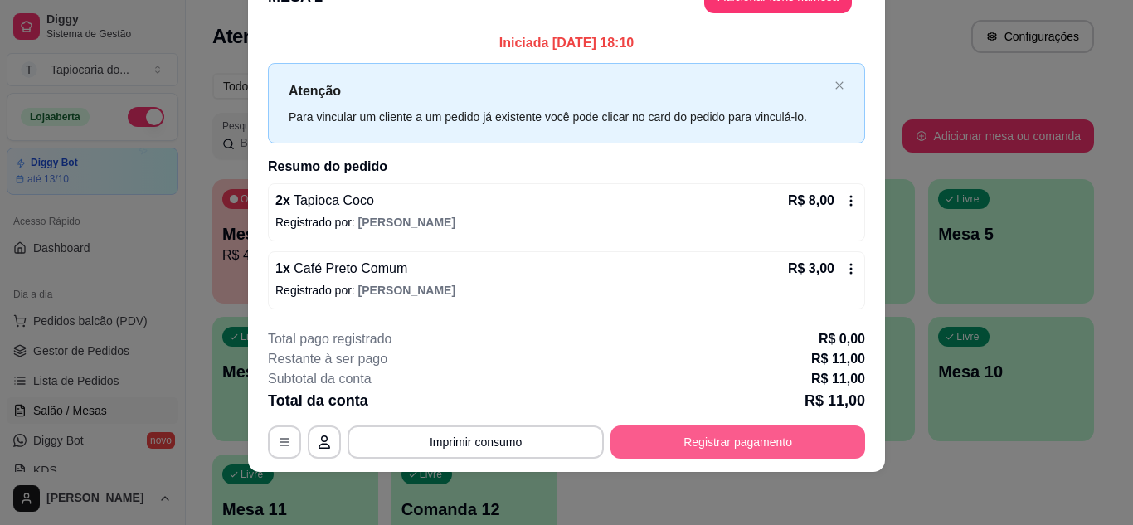
click at [760, 436] on button "Registrar pagamento" at bounding box center [738, 442] width 255 height 33
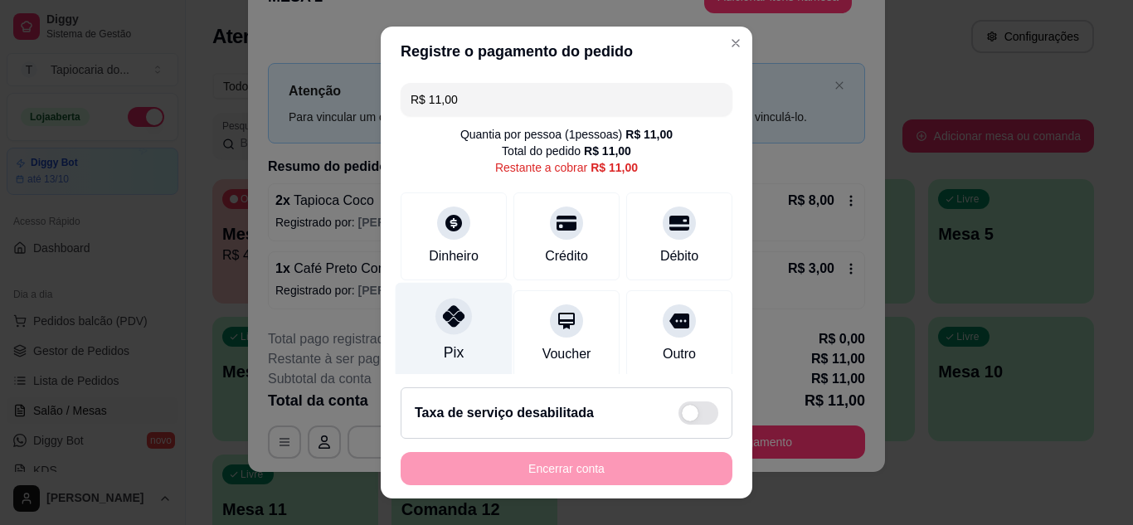
click at [448, 333] on div at bounding box center [454, 316] width 37 height 37
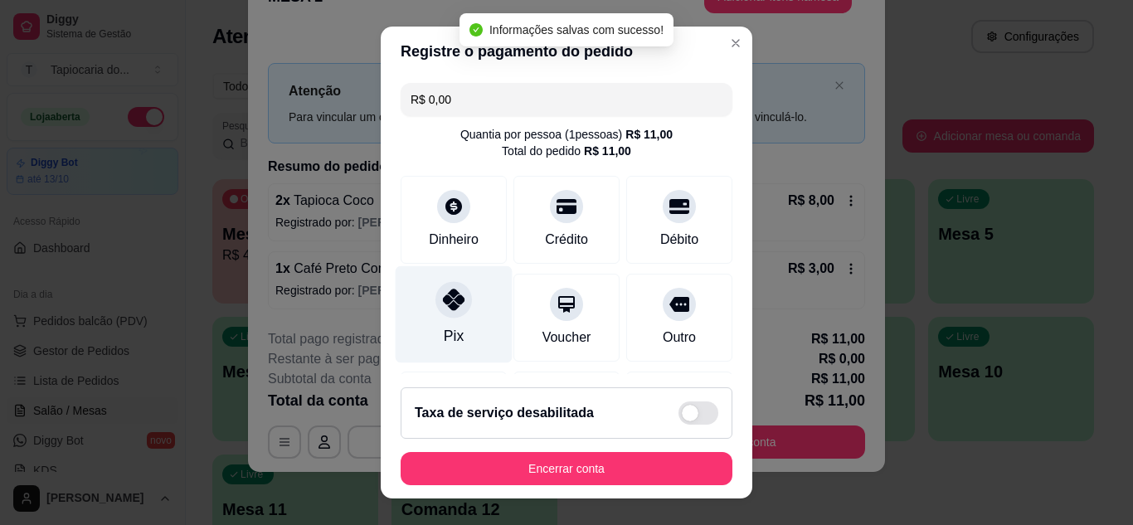
type input "R$ 0,00"
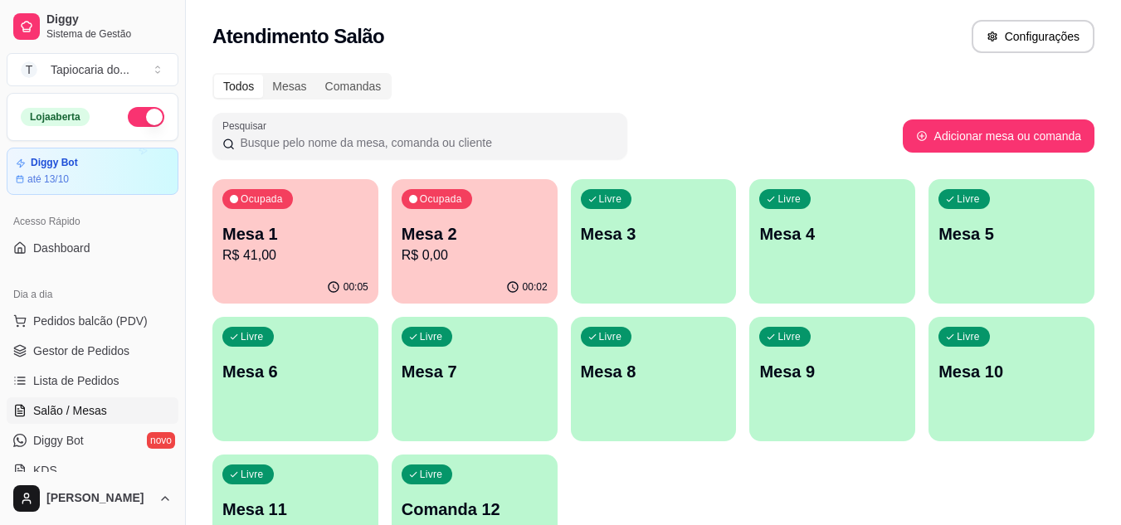
click at [841, 265] on div "Livre Mesa 4" at bounding box center [832, 231] width 166 height 105
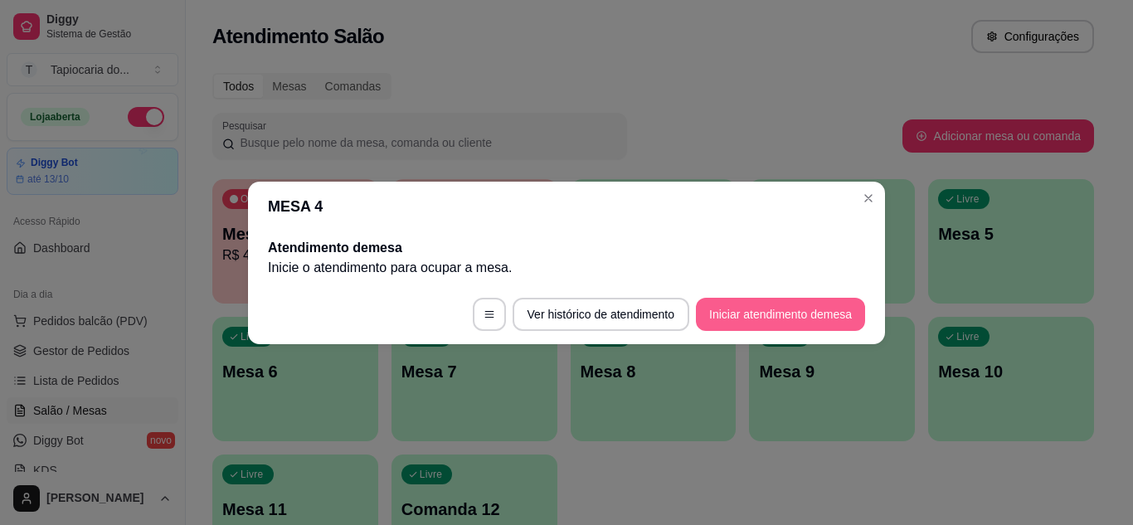
click at [728, 316] on button "Iniciar atendimento de mesa" at bounding box center [780, 314] width 169 height 33
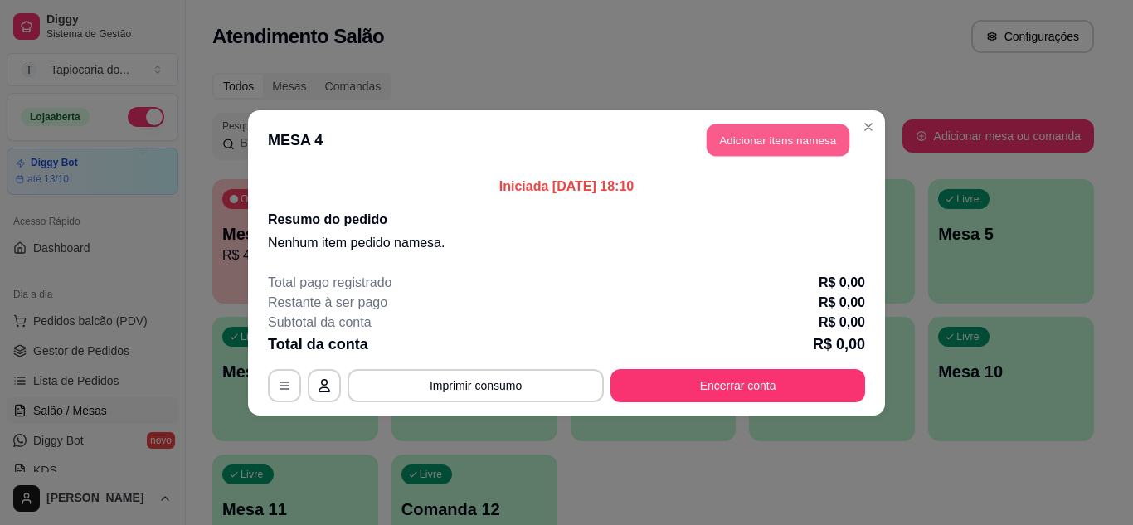
click at [791, 127] on button "Adicionar itens na mesa" at bounding box center [778, 140] width 143 height 32
click at [788, 134] on div "Nenhum produto adicionado" at bounding box center [937, 234] width 314 height 325
click at [654, 111] on input "Pesquisa" at bounding box center [386, 113] width 680 height 17
type input "sopa"
click at [357, 484] on div "Item avulso Janta ou Café da Manhã 73638386 - Panqueca de Frango R$ 9,00 0 6373…" at bounding box center [391, 327] width 739 height 366
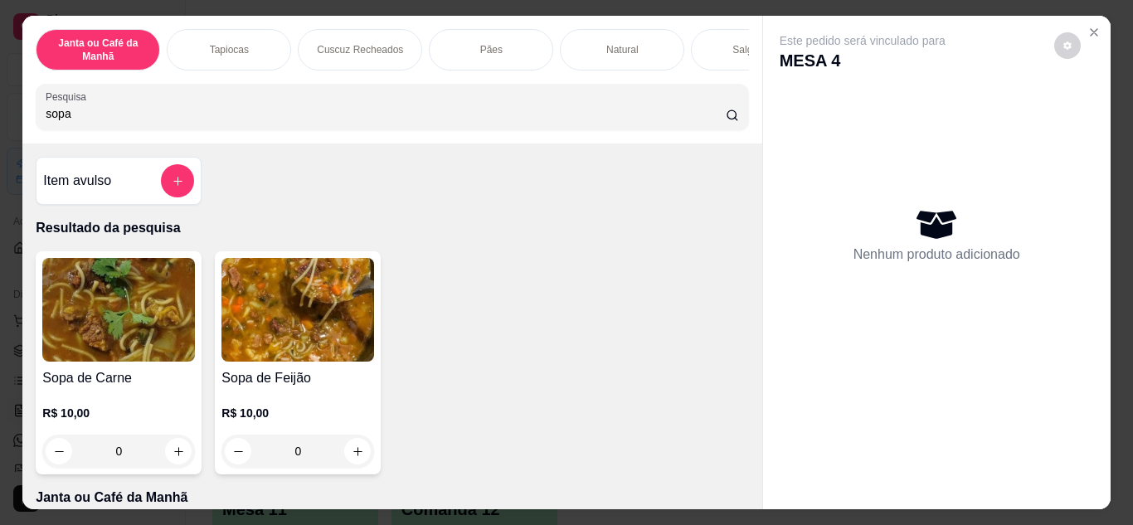
click at [174, 455] on icon "increase-product-quantity" at bounding box center [179, 451] width 12 height 12
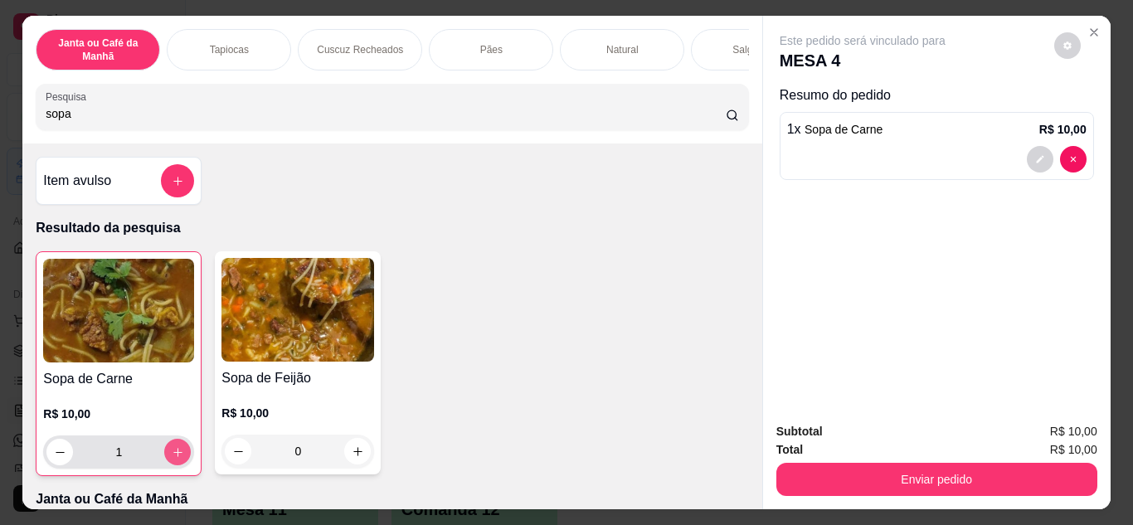
type input "1"
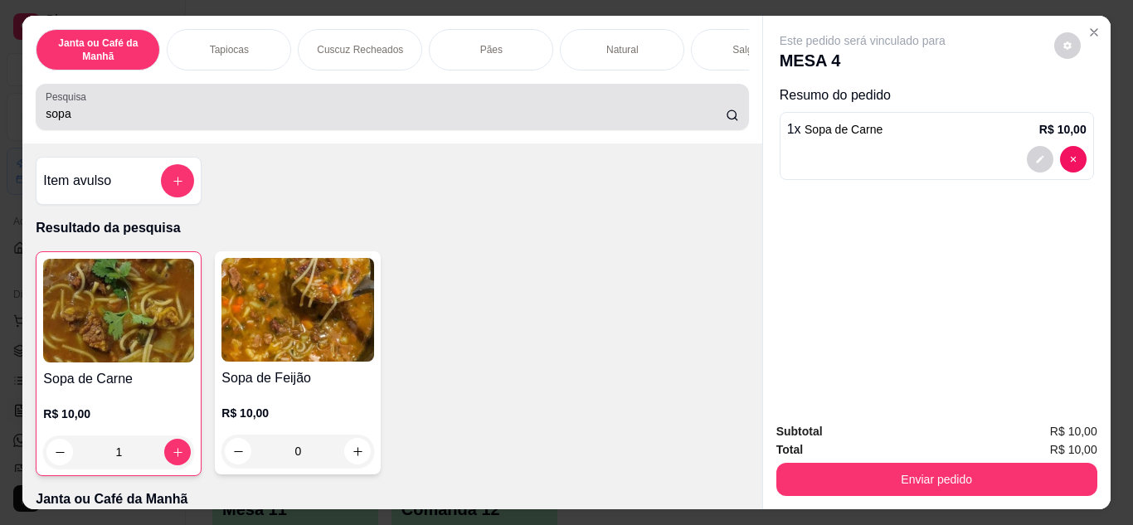
click at [147, 105] on div "sopa" at bounding box center [392, 106] width 693 height 33
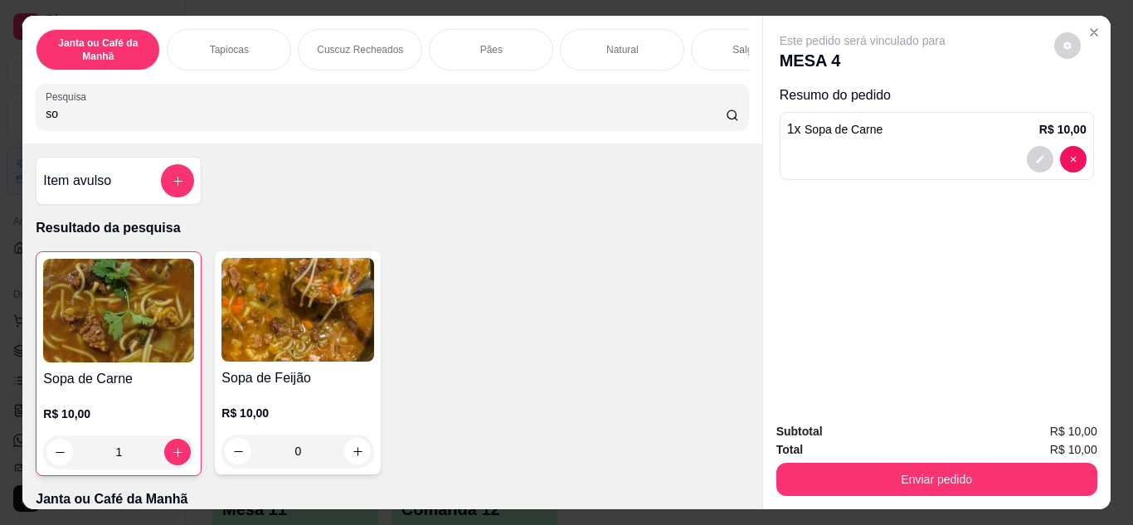
type input "s"
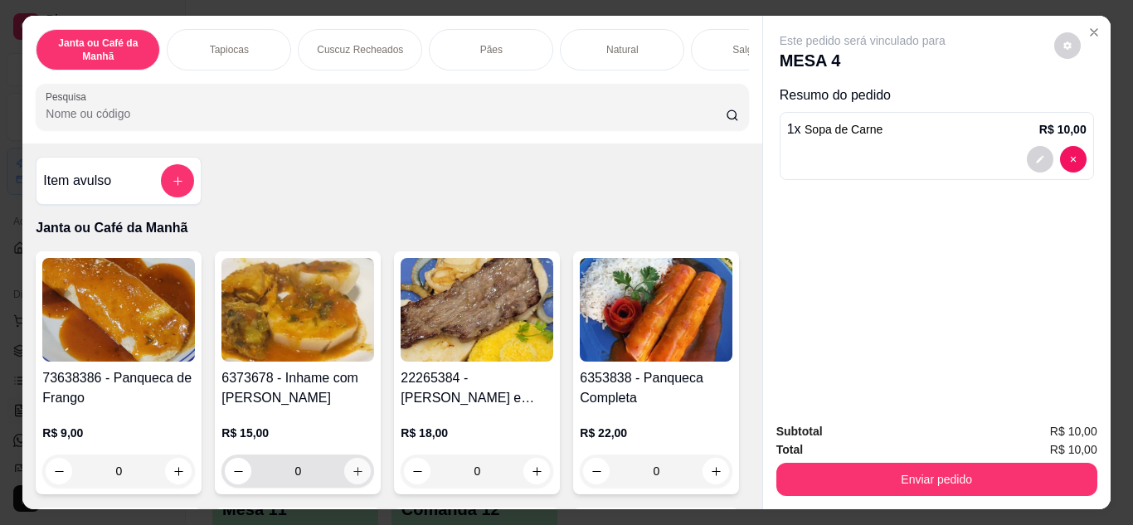
click at [352, 478] on icon "increase-product-quantity" at bounding box center [358, 471] width 12 height 12
type input "1"
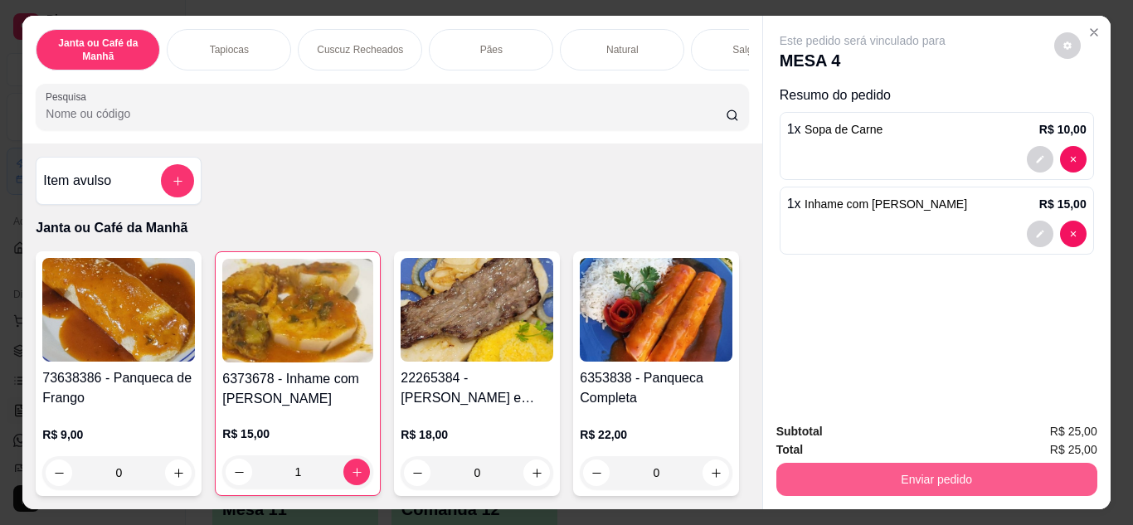
click at [800, 475] on button "Enviar pedido" at bounding box center [936, 479] width 321 height 33
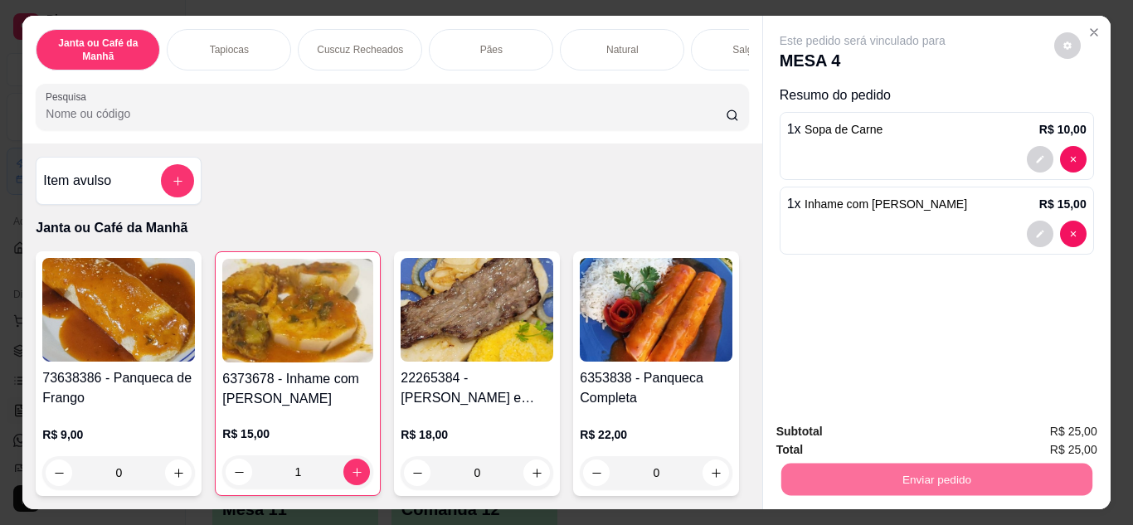
click at [1049, 438] on button "Enviar pedido" at bounding box center [1054, 432] width 94 height 32
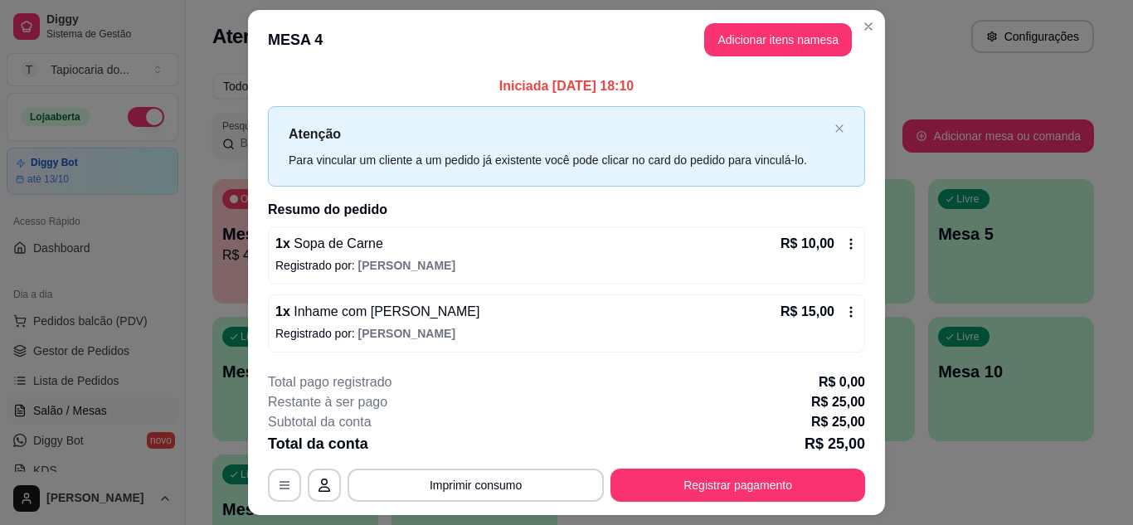
click at [753, 492] on button "Registrar pagamento" at bounding box center [738, 485] width 255 height 33
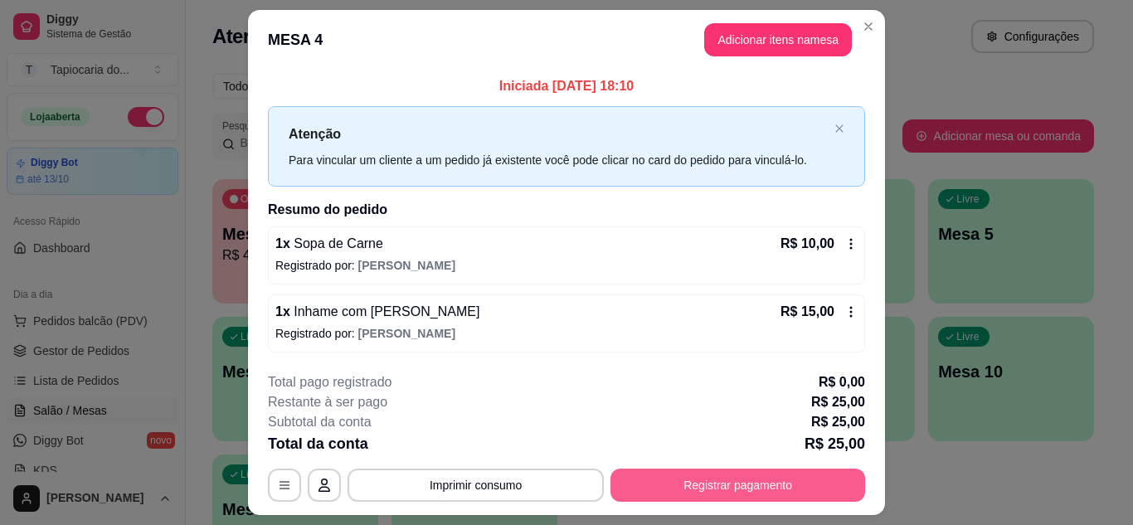
click at [454, 345] on div "Pix" at bounding box center [454, 330] width 117 height 97
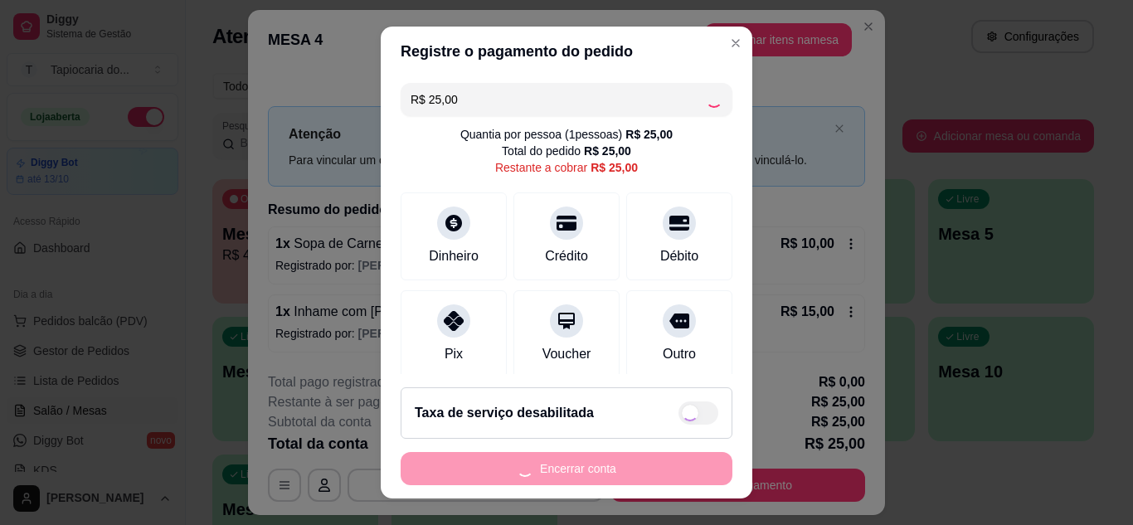
click at [465, 342] on div "Pix" at bounding box center [454, 334] width 106 height 88
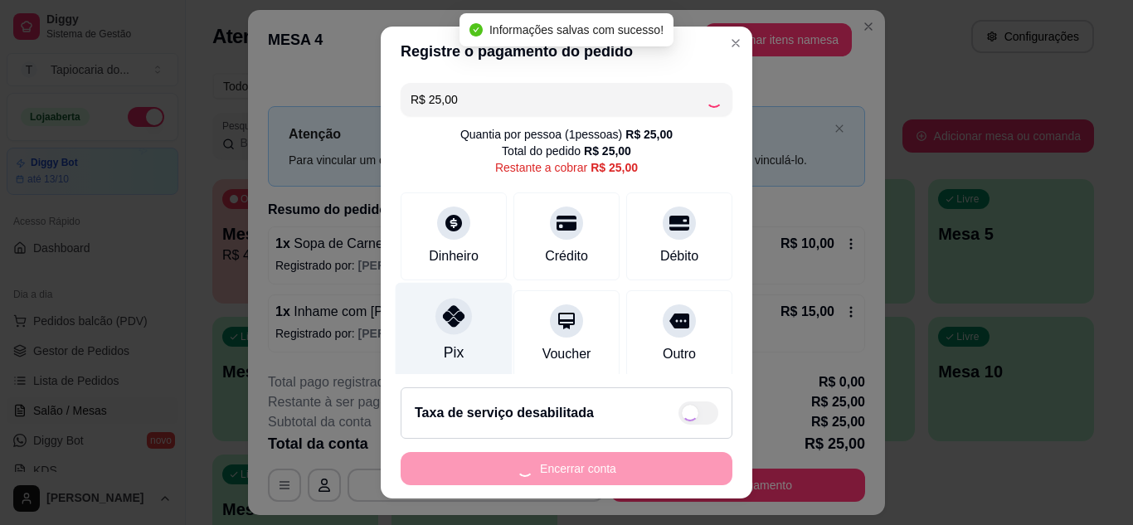
click at [458, 346] on div "Pix" at bounding box center [454, 330] width 117 height 97
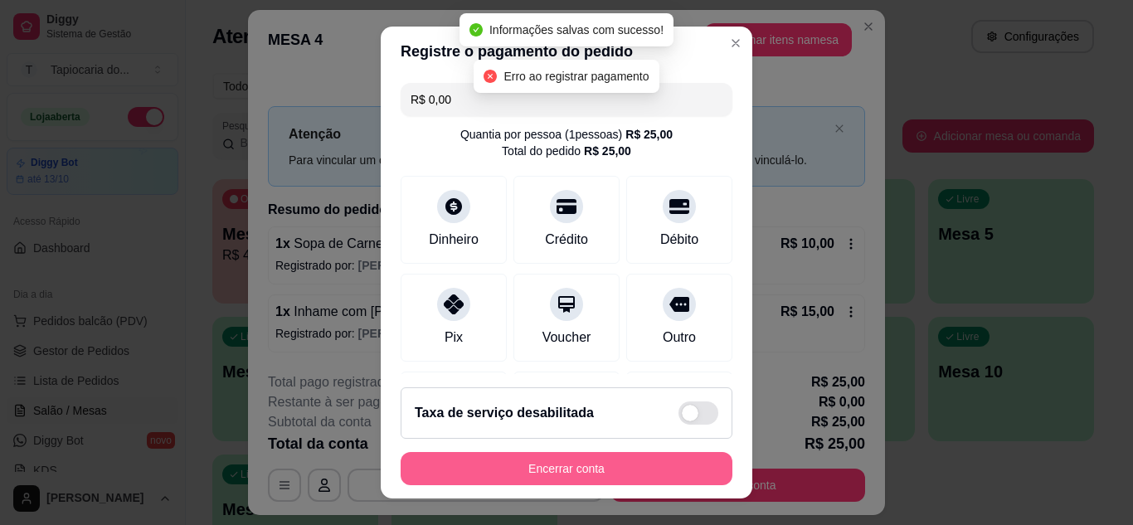
type input "R$ 0,00"
click at [584, 470] on button "Encerrar conta" at bounding box center [567, 468] width 332 height 33
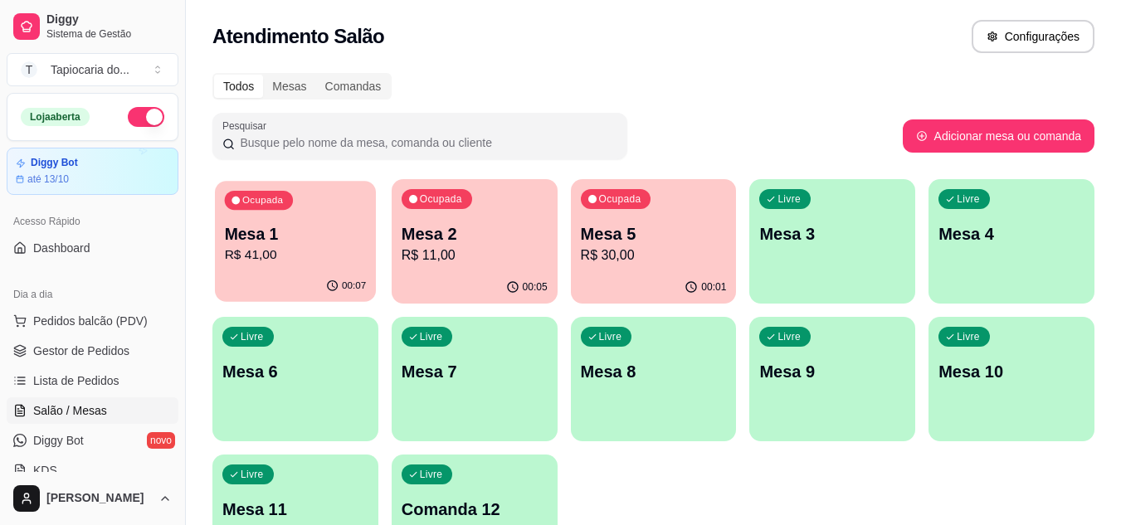
click at [288, 258] on p "R$ 41,00" at bounding box center [296, 255] width 142 height 19
click at [95, 347] on span "Gestor de Pedidos" at bounding box center [81, 351] width 96 height 17
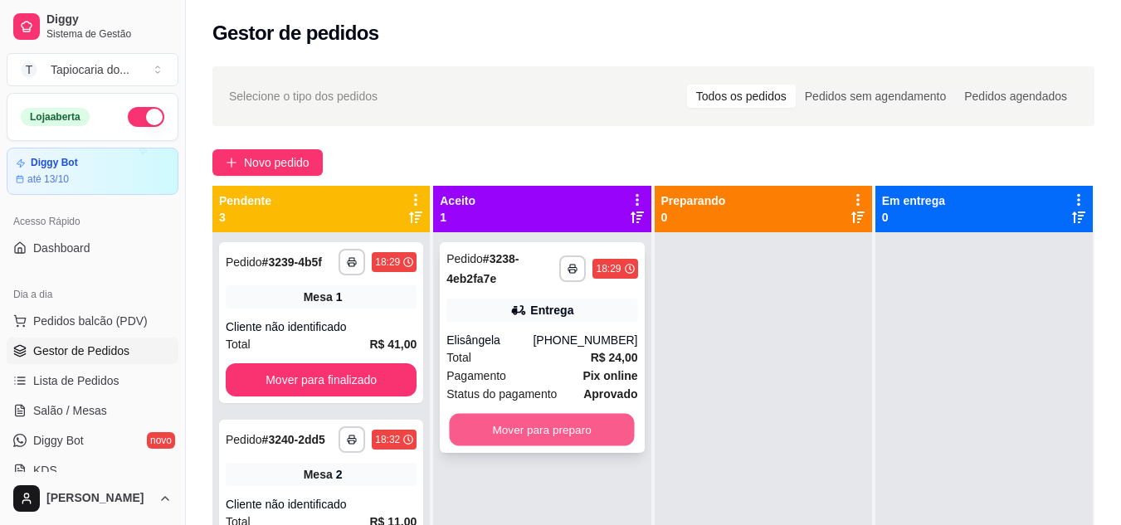
click at [537, 442] on button "Mover para preparo" at bounding box center [542, 430] width 185 height 32
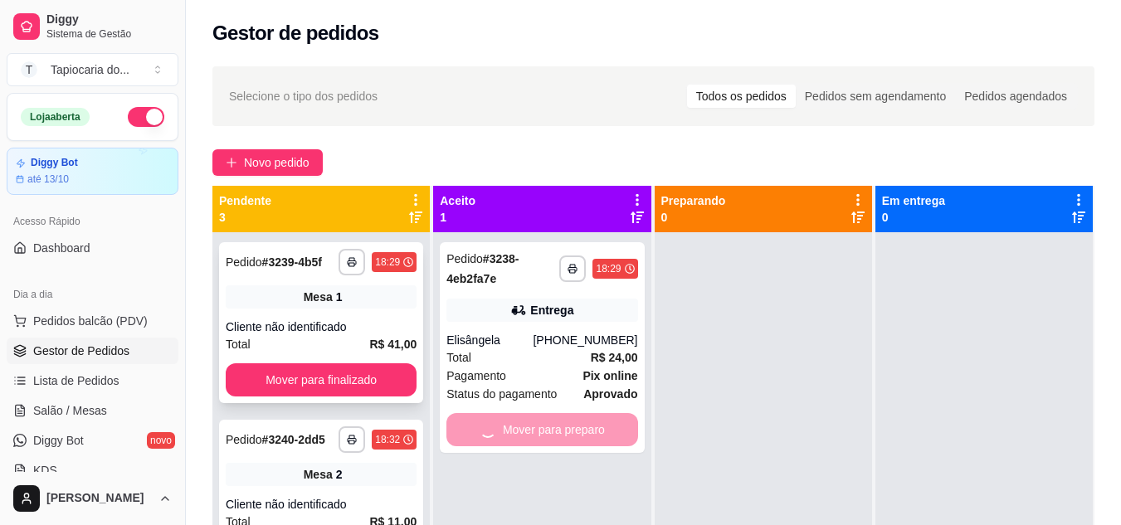
click at [316, 395] on button "Mover para finalizado" at bounding box center [321, 379] width 191 height 33
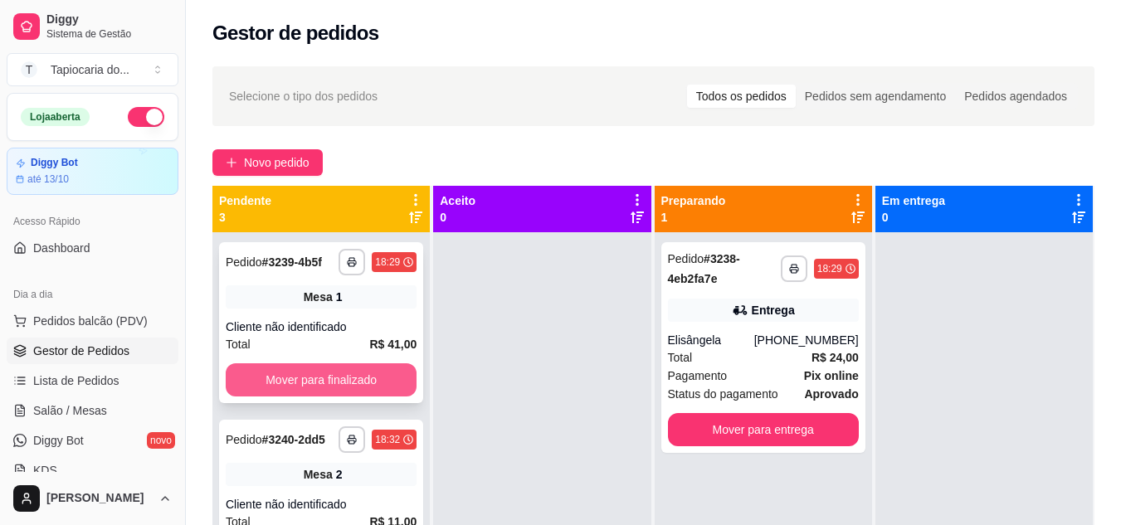
click at [316, 395] on div "Mover para finalizado" at bounding box center [321, 379] width 191 height 33
click at [334, 375] on button "Mover para finalizado" at bounding box center [320, 380] width 185 height 32
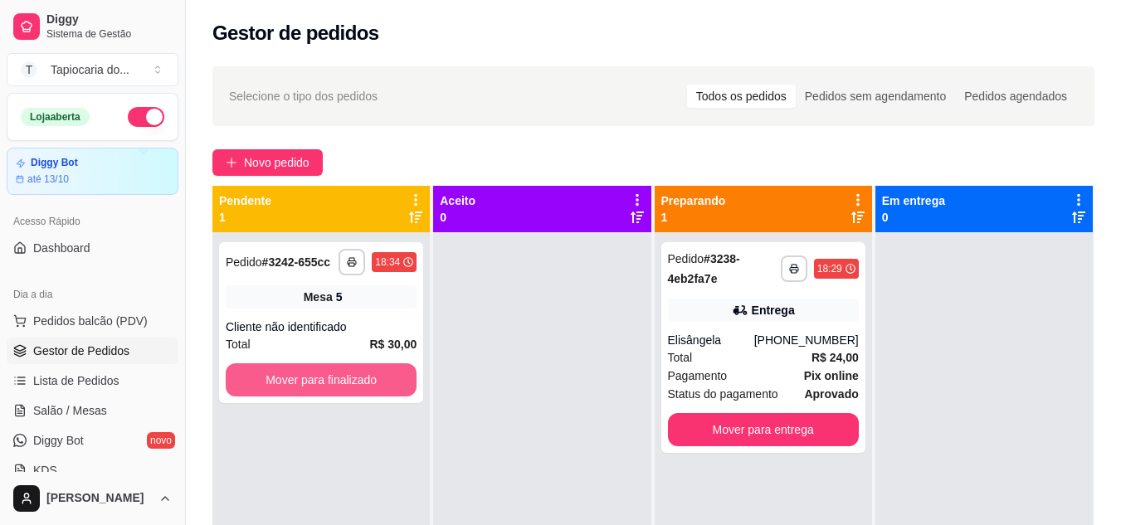
click at [334, 374] on button "Mover para finalizado" at bounding box center [321, 379] width 191 height 33
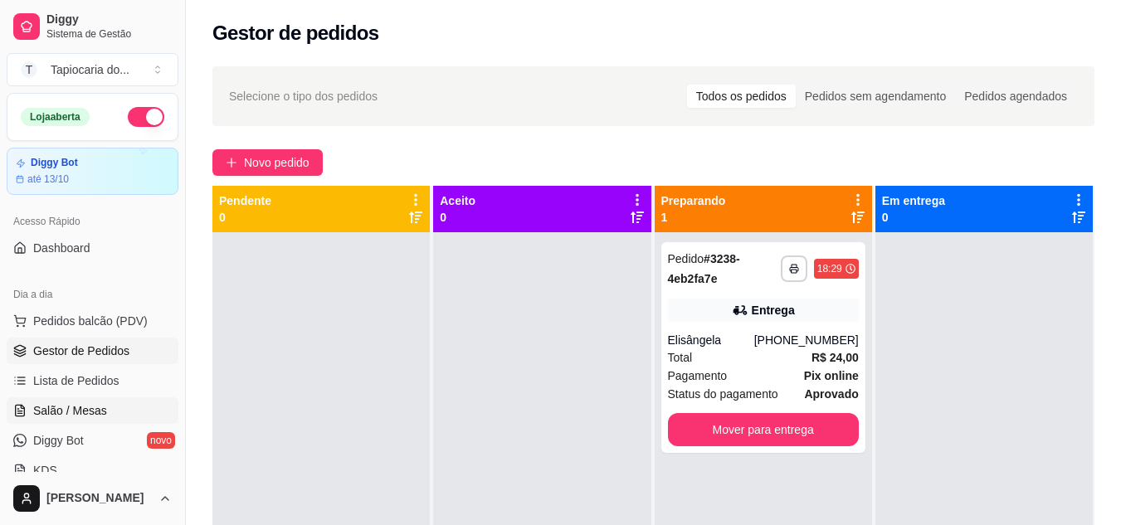
click at [73, 410] on span "Salão / Mesas" at bounding box center [70, 410] width 74 height 17
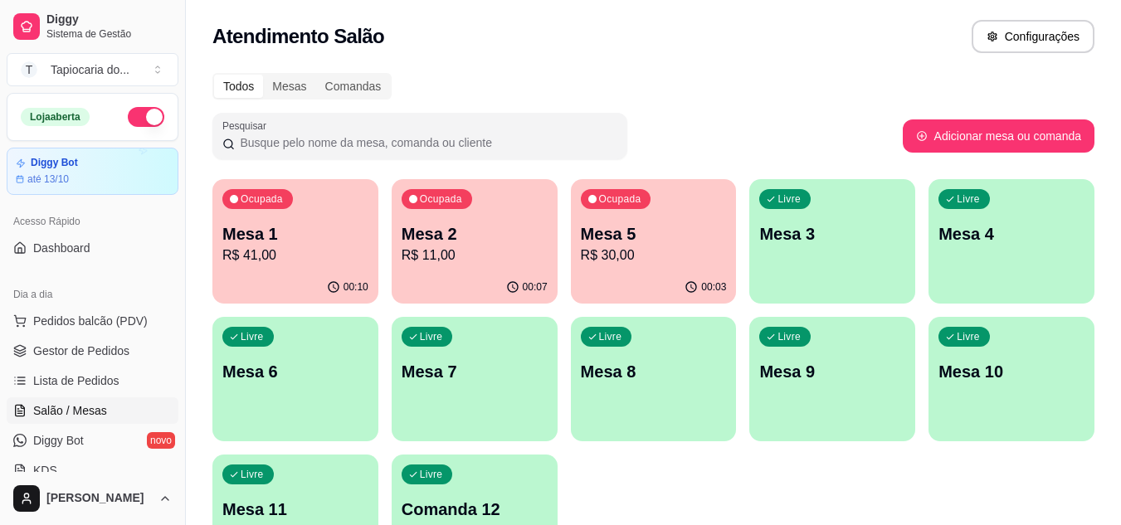
click at [489, 266] on div "Ocupada Mesa 2 R$ 11,00" at bounding box center [475, 225] width 166 height 92
click at [869, 223] on p "Mesa 3" at bounding box center [833, 234] width 142 height 22
click at [675, 256] on p "R$ 30,00" at bounding box center [653, 255] width 142 height 19
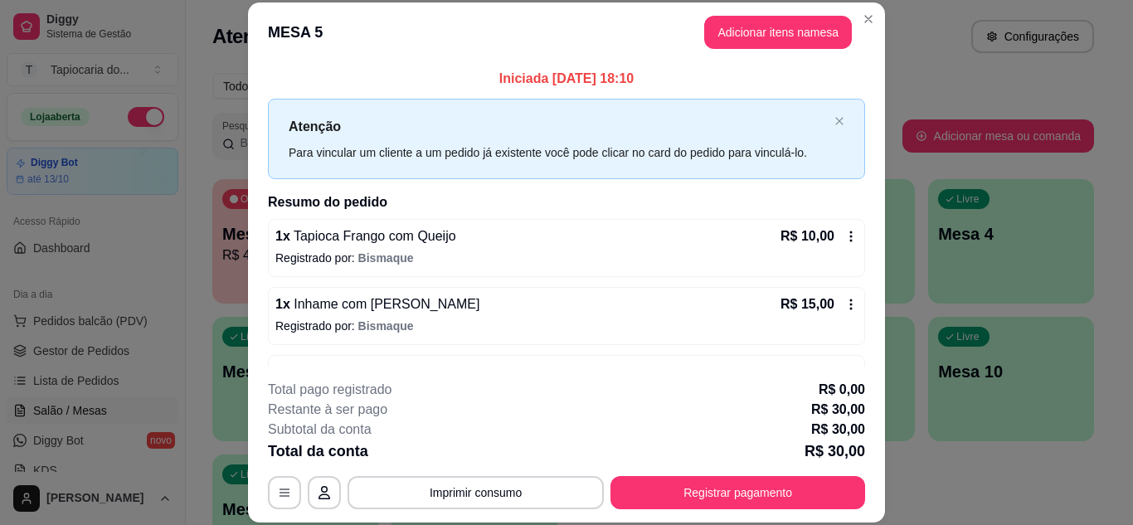
scroll to position [121, 0]
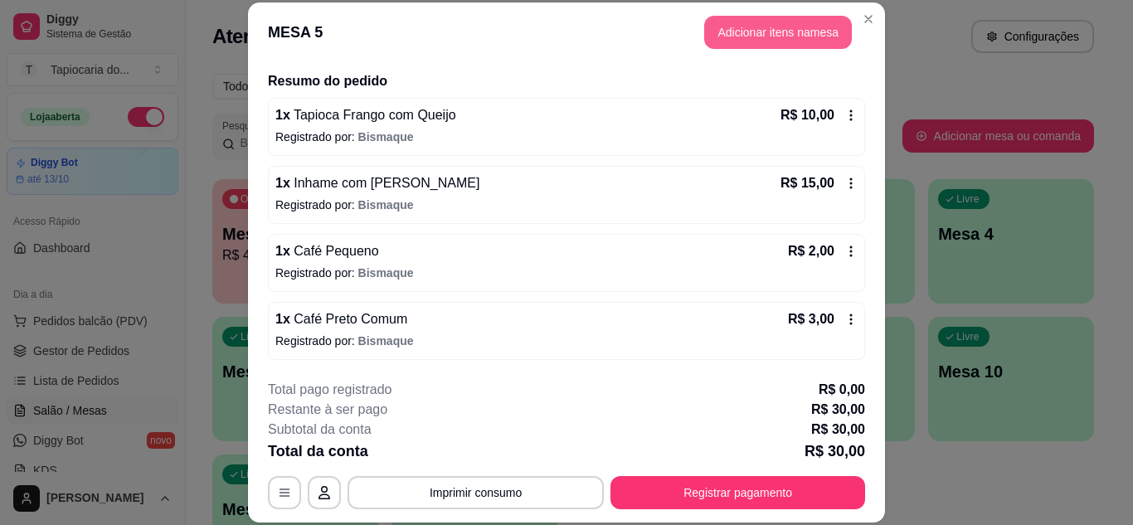
click at [784, 26] on button "Adicionar itens na mesa" at bounding box center [778, 32] width 148 height 33
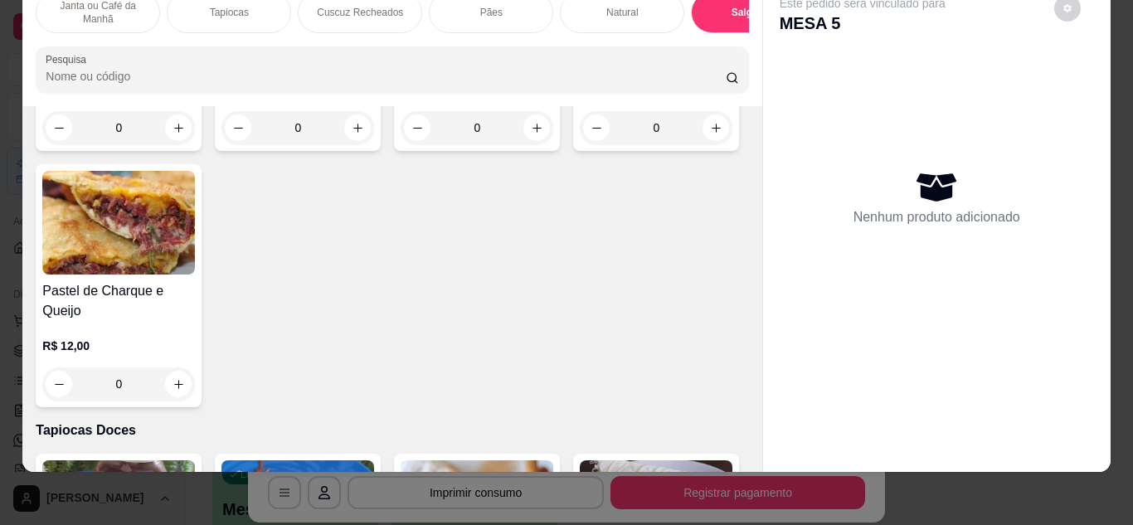
scroll to position [0, 0]
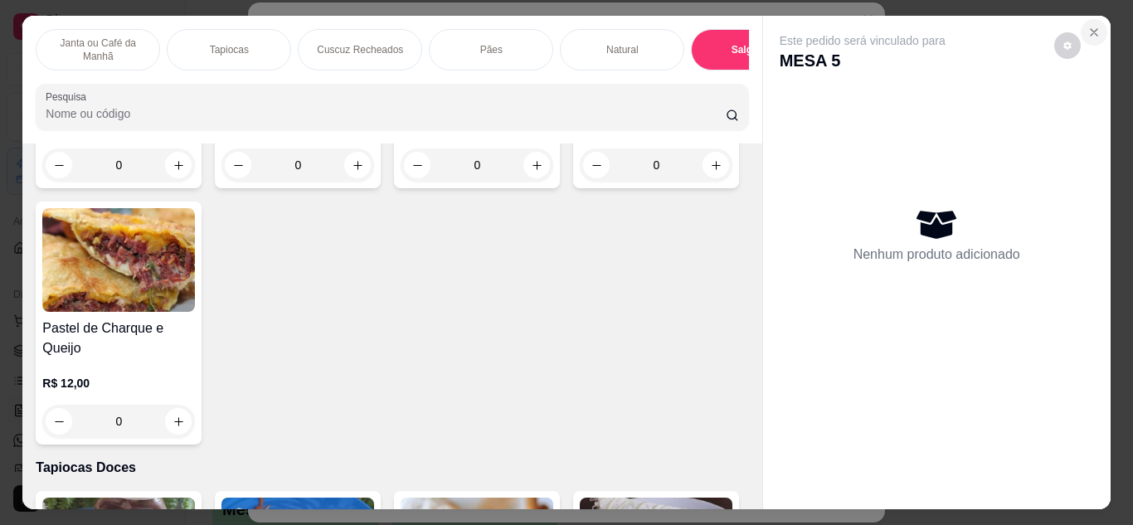
click at [1088, 26] on icon "Close" at bounding box center [1094, 32] width 13 height 13
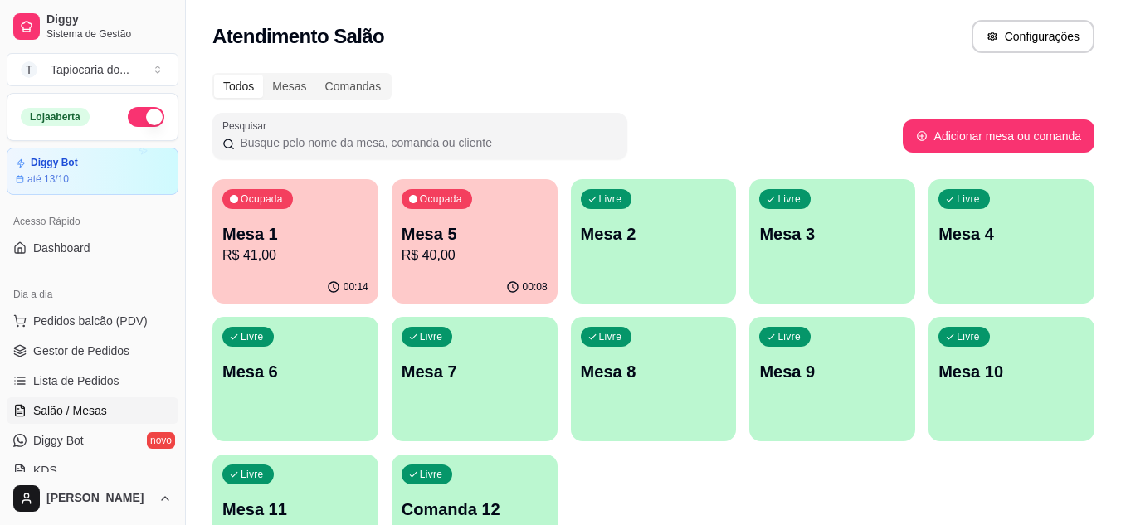
click at [280, 223] on p "Mesa 1" at bounding box center [295, 233] width 146 height 23
click at [429, 251] on p "R$ 40,00" at bounding box center [474, 255] width 142 height 19
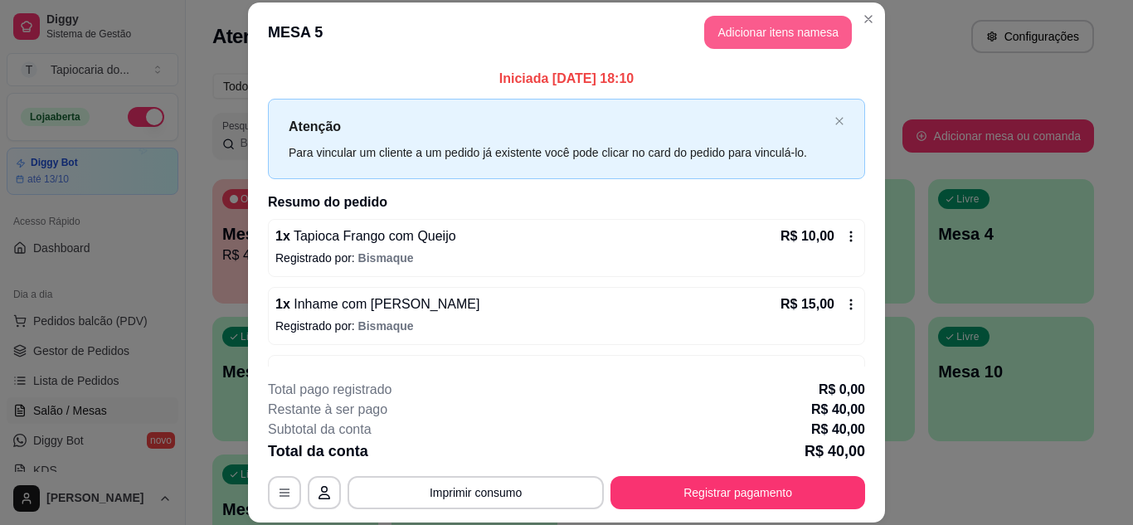
click at [728, 27] on button "Adicionar itens na mesa" at bounding box center [778, 32] width 148 height 33
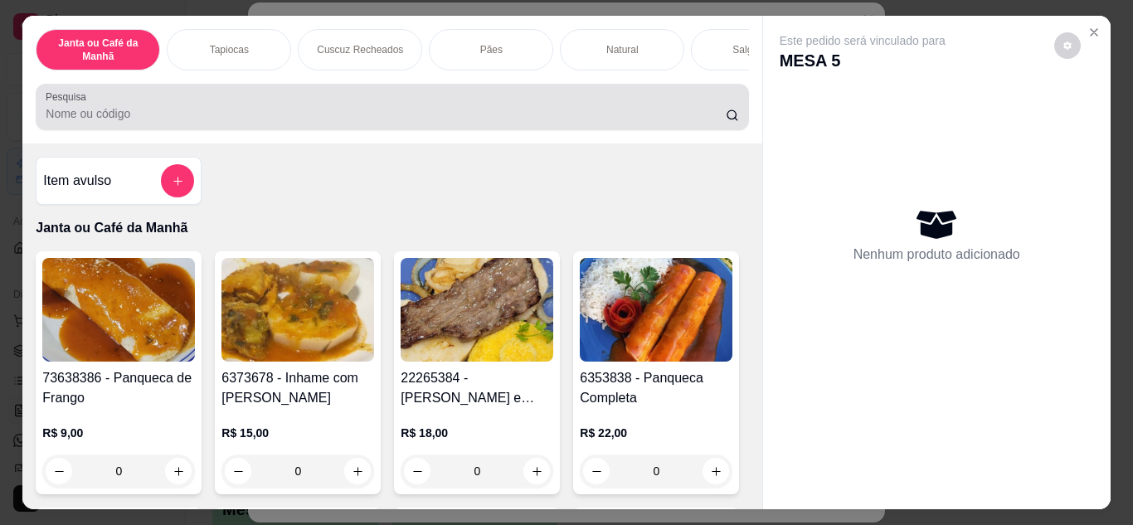
click at [580, 106] on div at bounding box center [392, 106] width 693 height 33
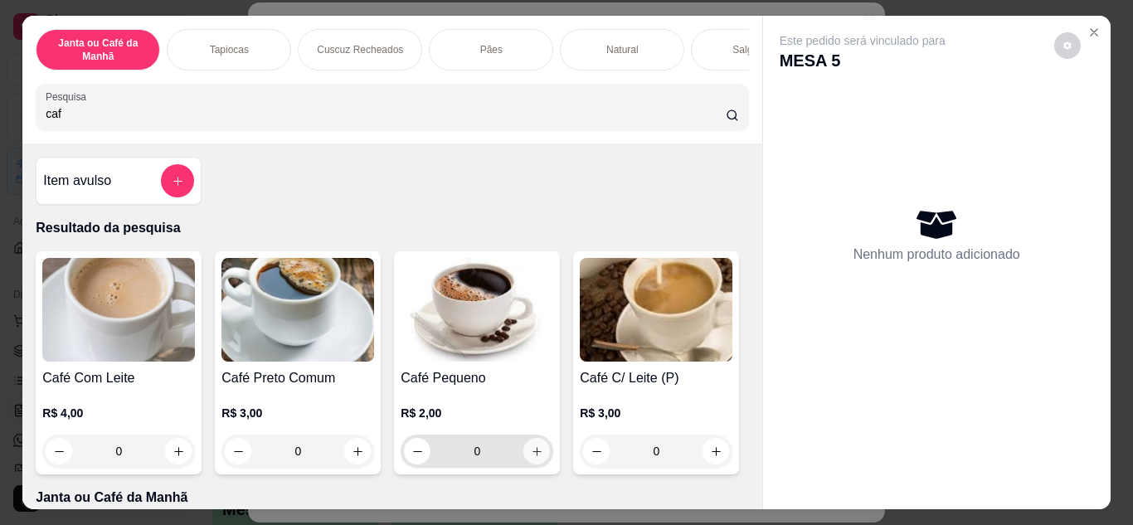
type input "caf"
click at [534, 465] on button "increase-product-quantity" at bounding box center [536, 451] width 27 height 27
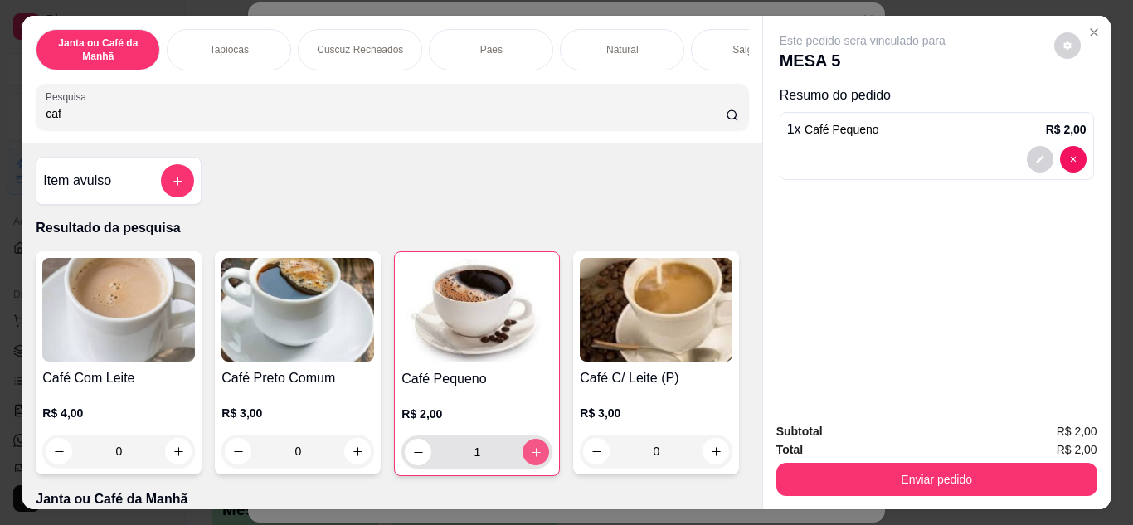
type input "1"
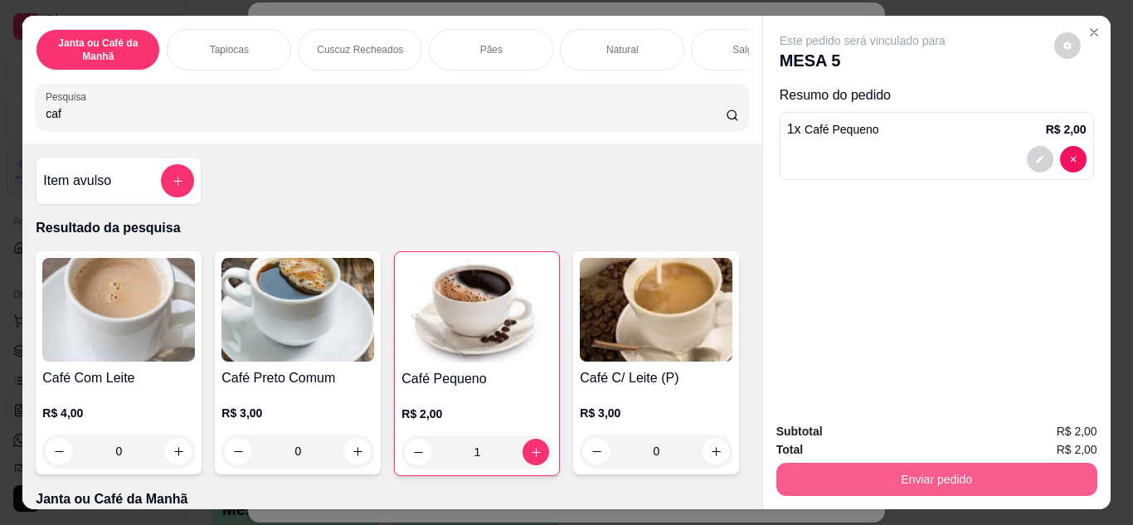
click at [790, 469] on button "Enviar pedido" at bounding box center [936, 479] width 321 height 33
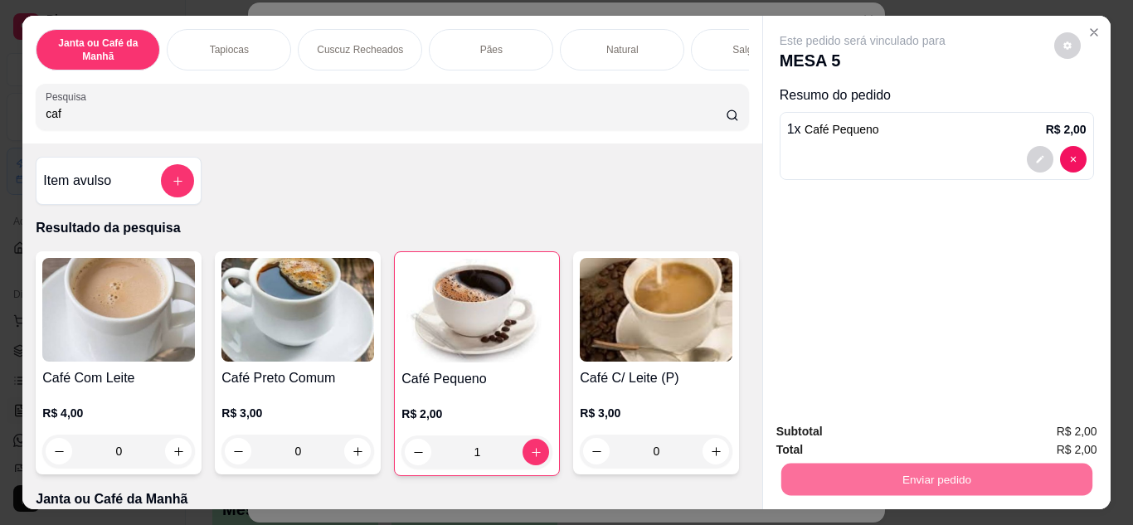
click at [1045, 439] on button "Enviar pedido" at bounding box center [1054, 432] width 94 height 32
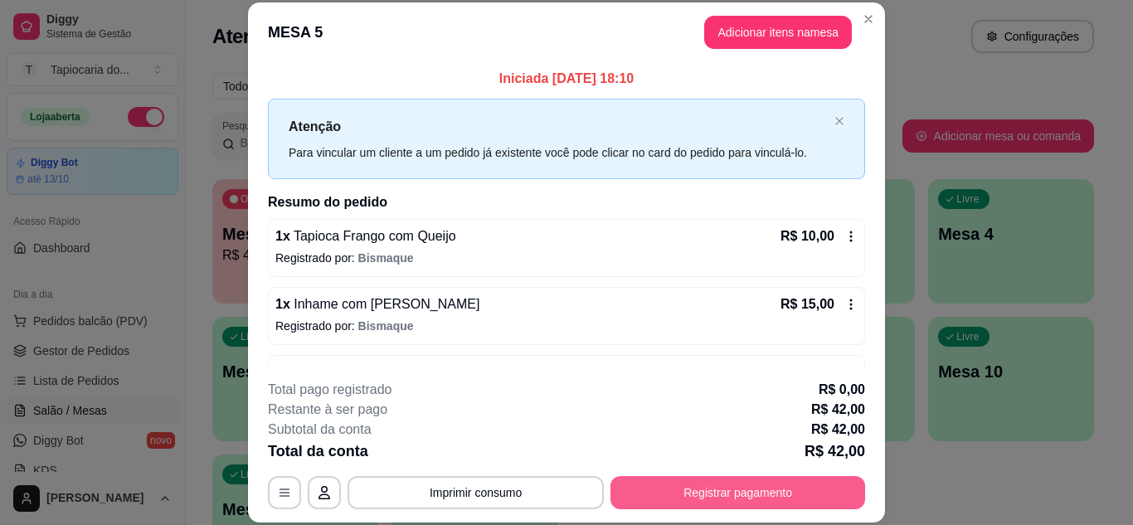
click at [697, 496] on button "Registrar pagamento" at bounding box center [738, 492] width 255 height 33
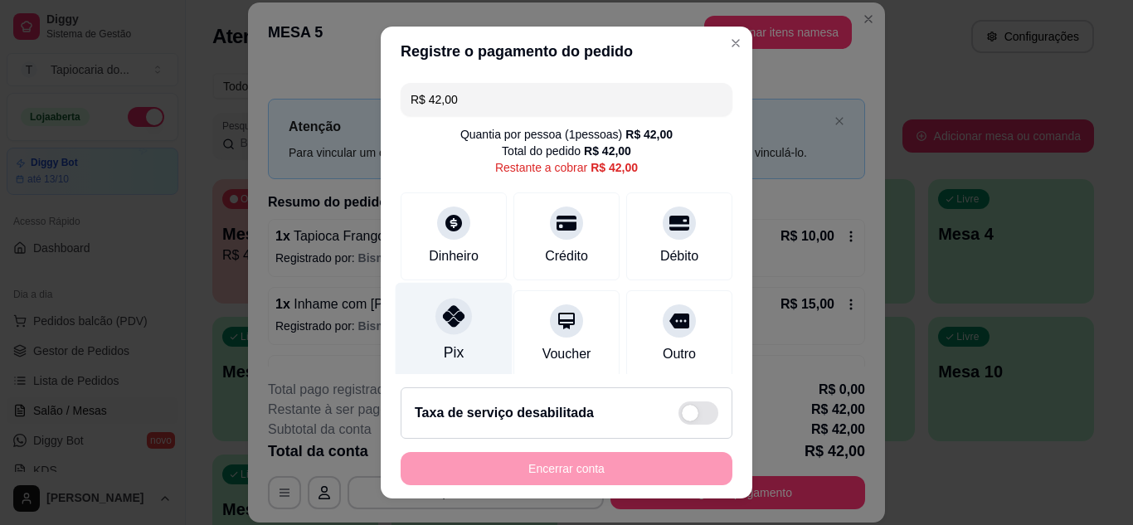
click at [452, 342] on div "Pix" at bounding box center [454, 353] width 20 height 22
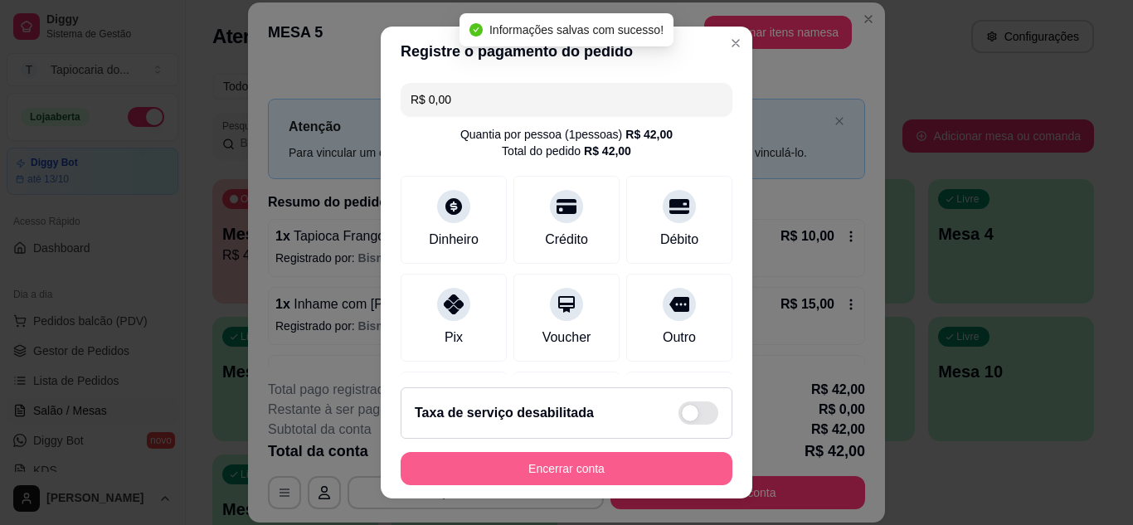
type input "R$ 0,00"
click at [658, 464] on button "Encerrar conta" at bounding box center [567, 468] width 332 height 33
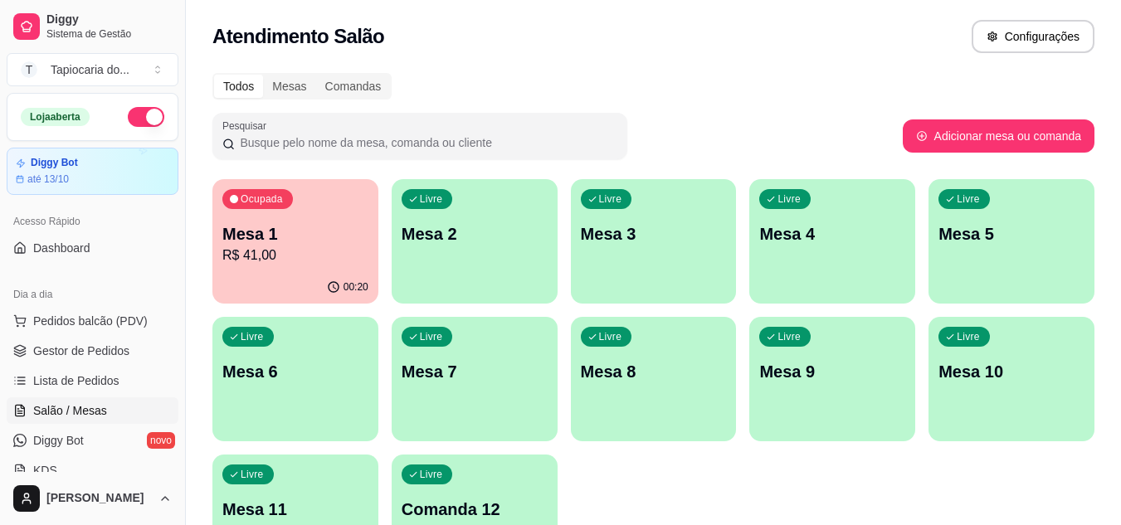
click at [236, 274] on div "00:20" at bounding box center [295, 287] width 166 height 32
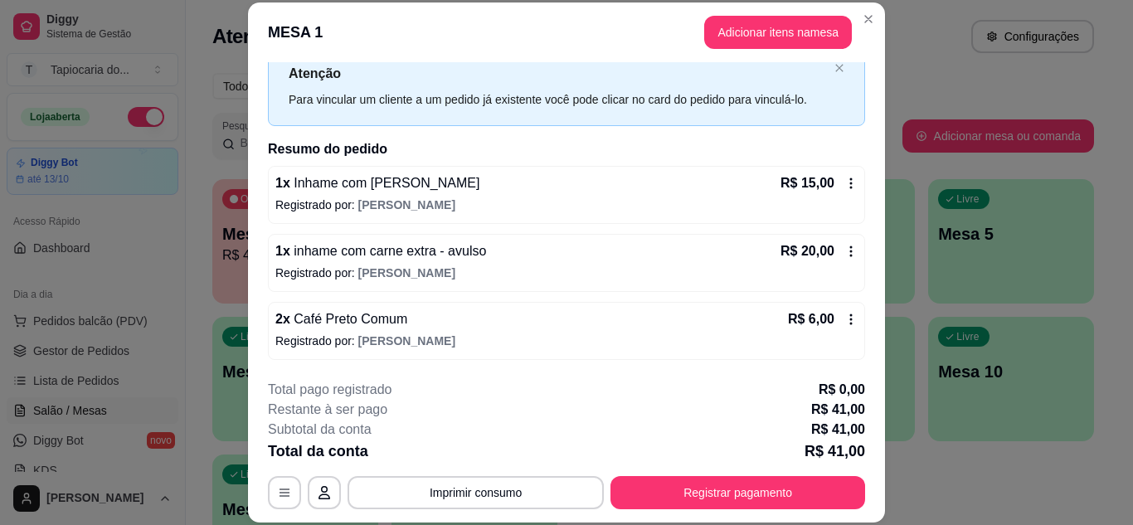
scroll to position [51, 0]
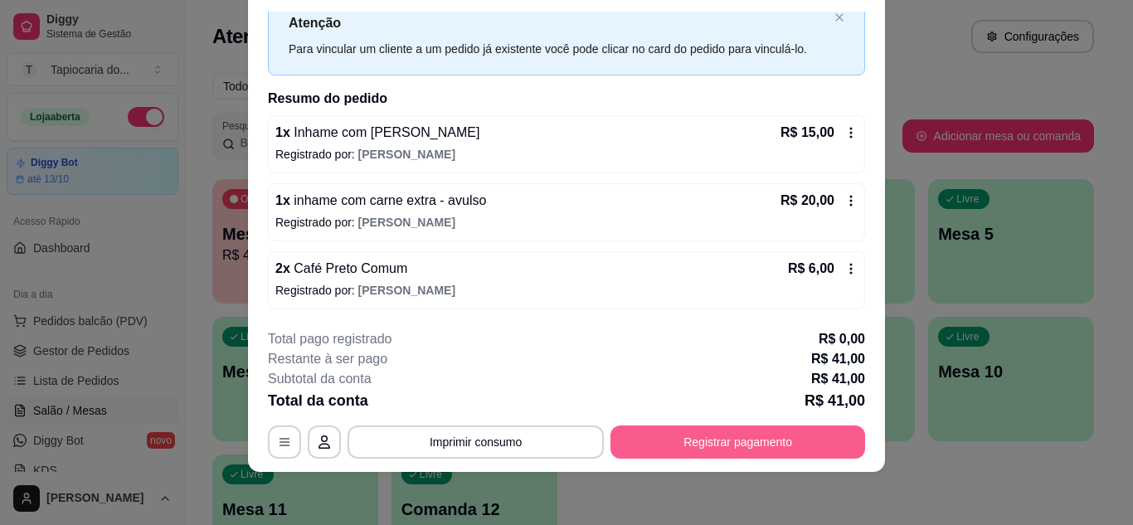
click at [681, 445] on button "Registrar pagamento" at bounding box center [738, 442] width 255 height 33
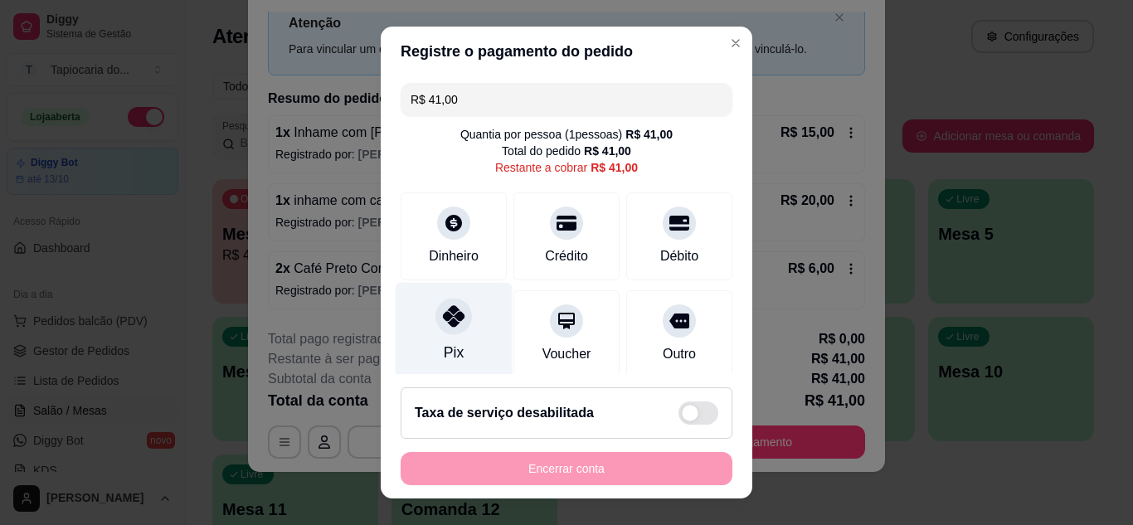
click at [465, 350] on div "Pix" at bounding box center [454, 330] width 117 height 97
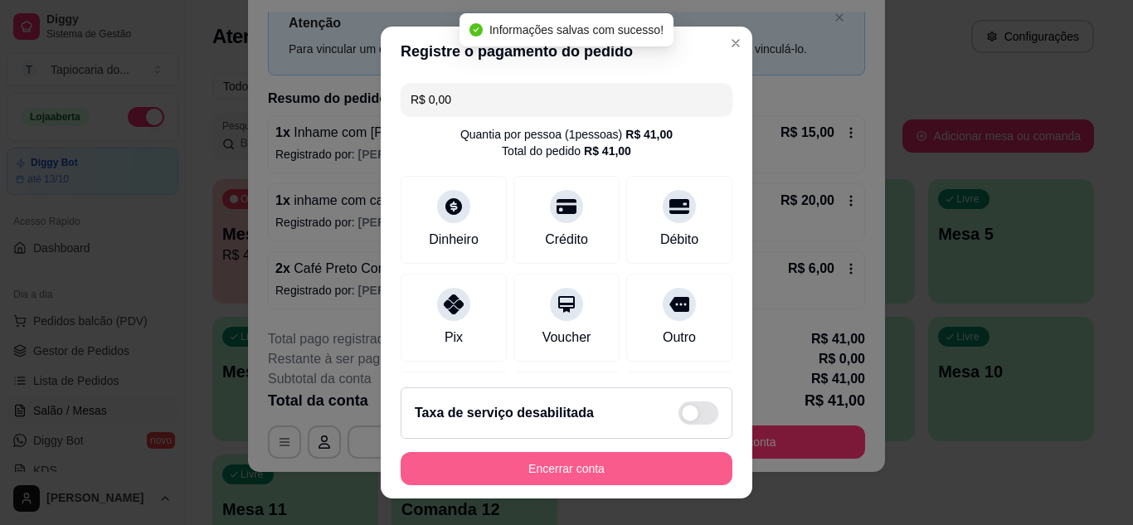
type input "R$ 0,00"
click at [535, 470] on button "Encerrar conta" at bounding box center [567, 468] width 332 height 33
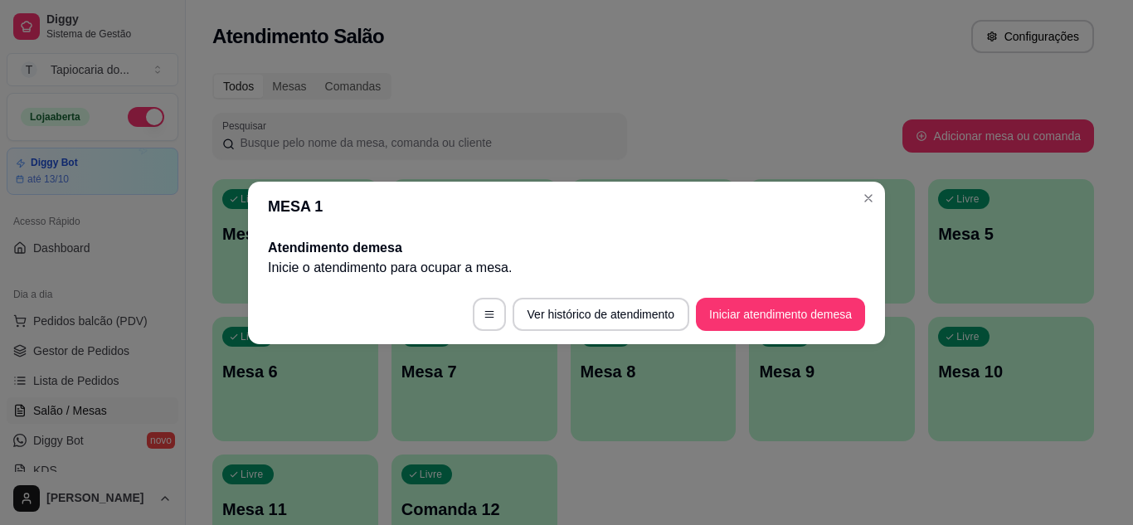
scroll to position [0, 0]
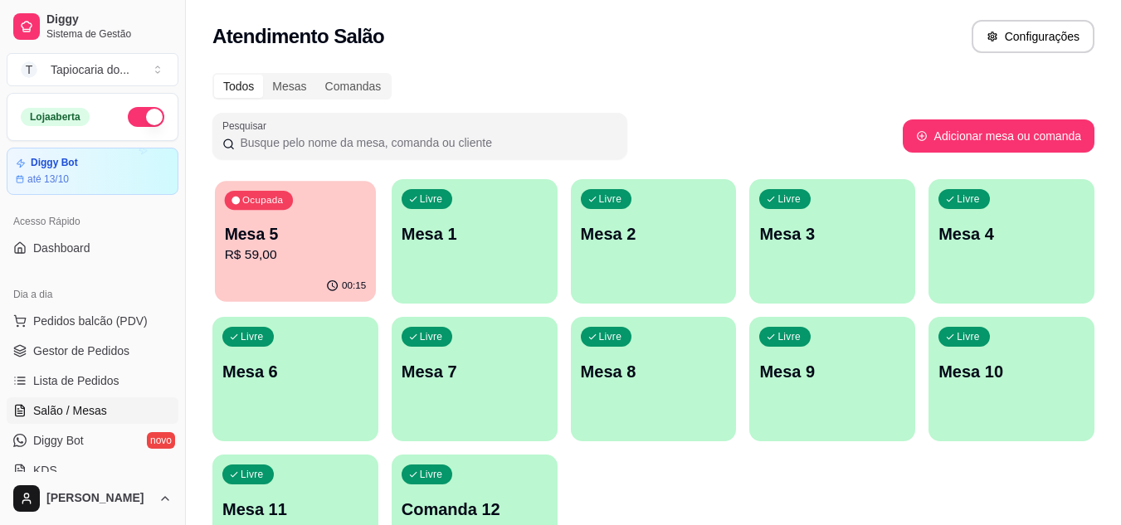
click at [277, 259] on p "R$ 59,00" at bounding box center [296, 255] width 142 height 19
click at [509, 257] on div "Livre Mesa 1" at bounding box center [475, 231] width 166 height 105
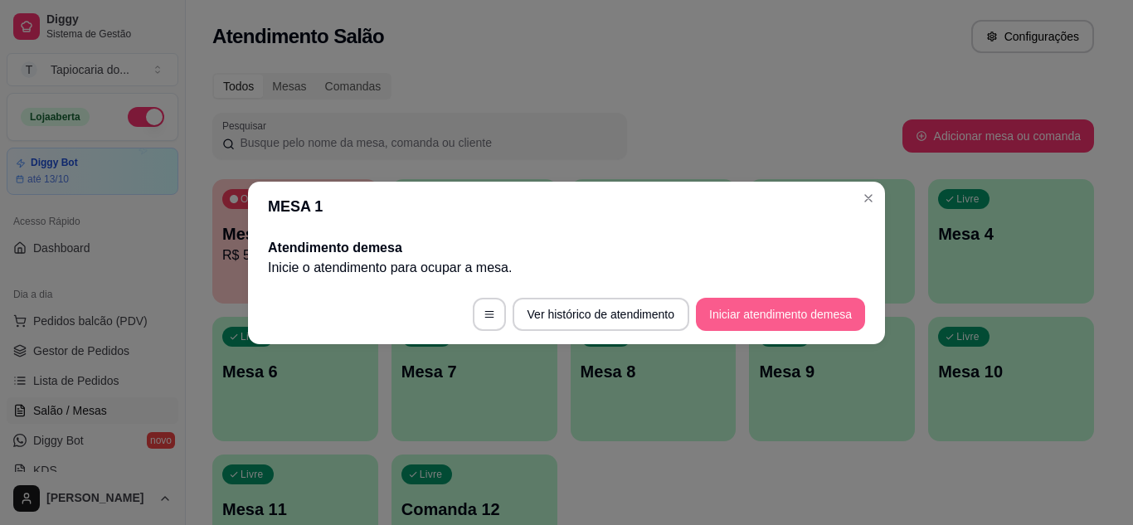
click at [781, 314] on button "Iniciar atendimento de mesa" at bounding box center [780, 314] width 169 height 33
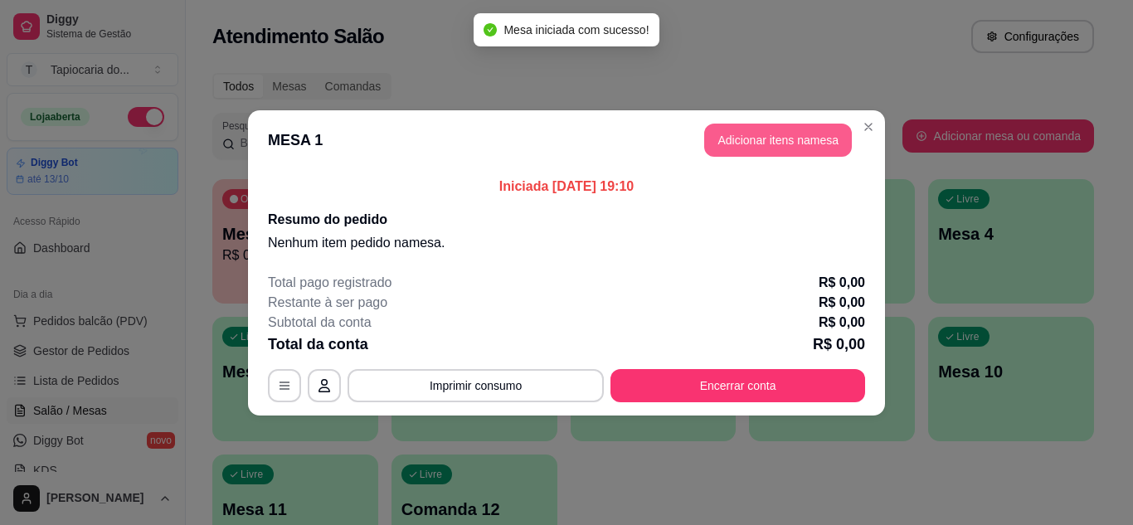
click at [723, 153] on button "Adicionar itens na mesa" at bounding box center [778, 140] width 148 height 33
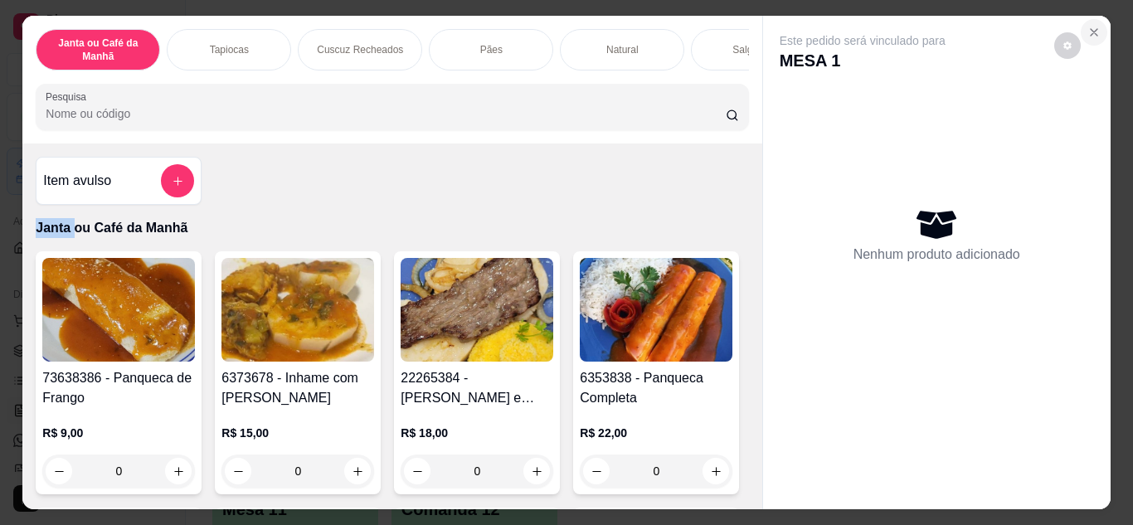
click at [1081, 27] on button "Close" at bounding box center [1094, 32] width 27 height 27
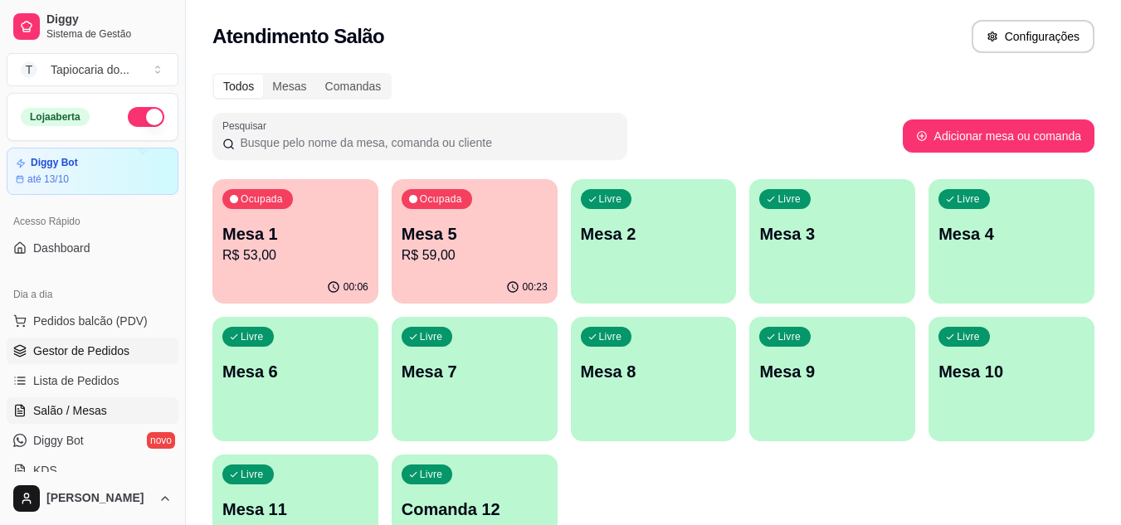
click at [46, 352] on span "Gestor de Pedidos" at bounding box center [81, 351] width 96 height 17
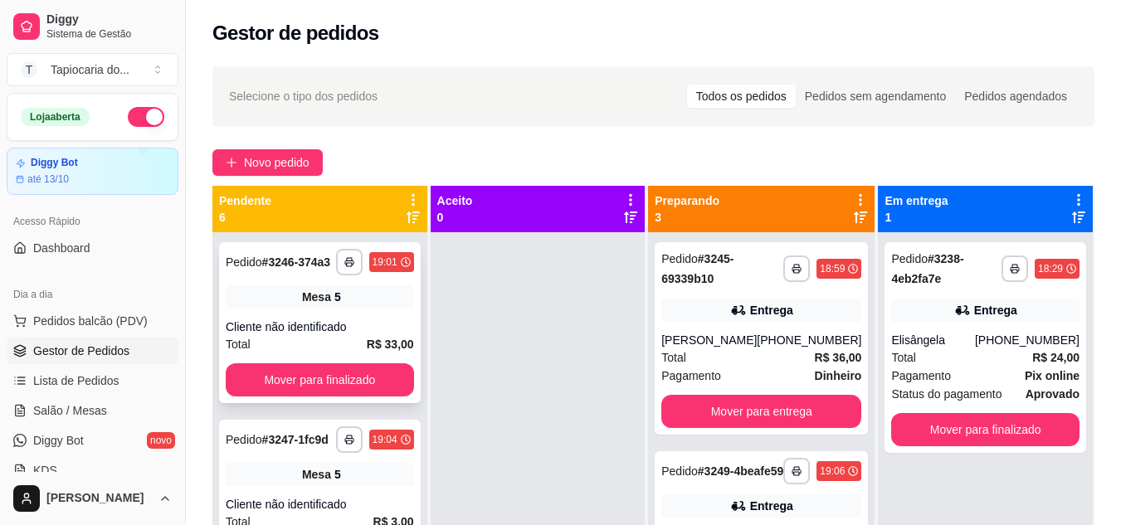
click at [343, 396] on button "Mover para finalizado" at bounding box center [320, 379] width 188 height 33
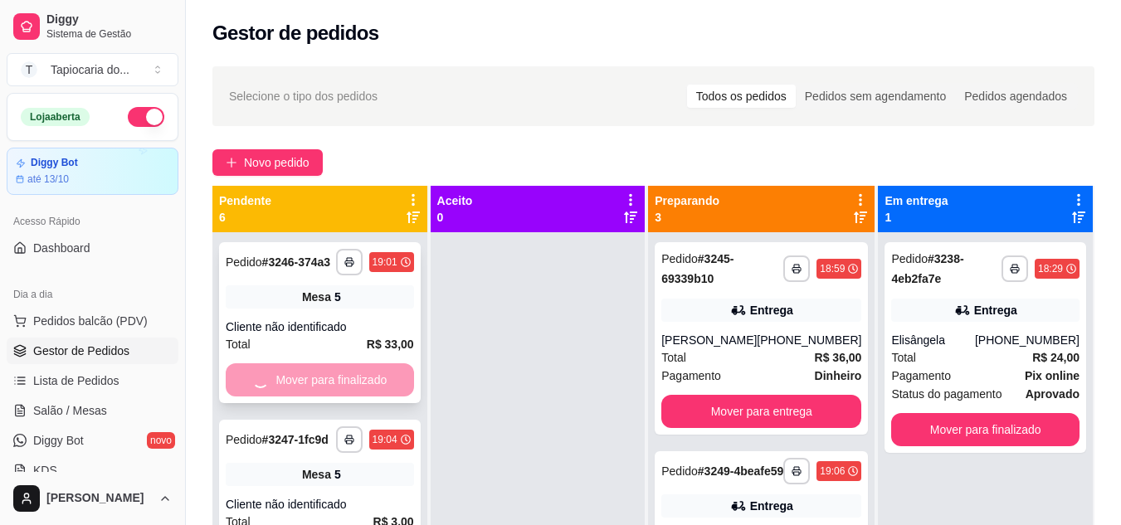
click at [318, 397] on button "Mover para finalizado" at bounding box center [319, 380] width 183 height 32
click at [341, 397] on button "Mover para finalizado" at bounding box center [319, 380] width 183 height 32
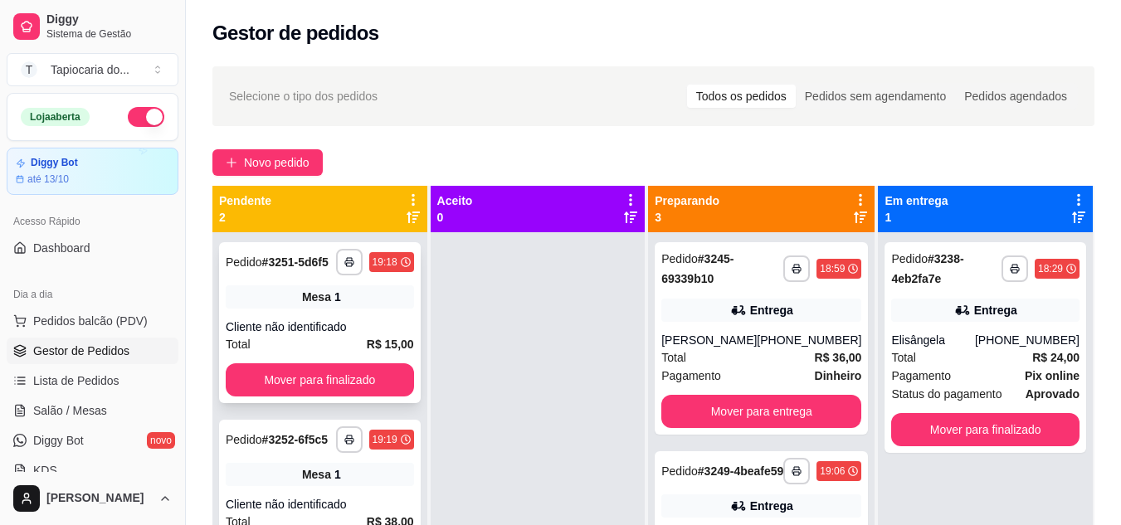
click at [365, 391] on button "Mover para finalizado" at bounding box center [320, 379] width 188 height 33
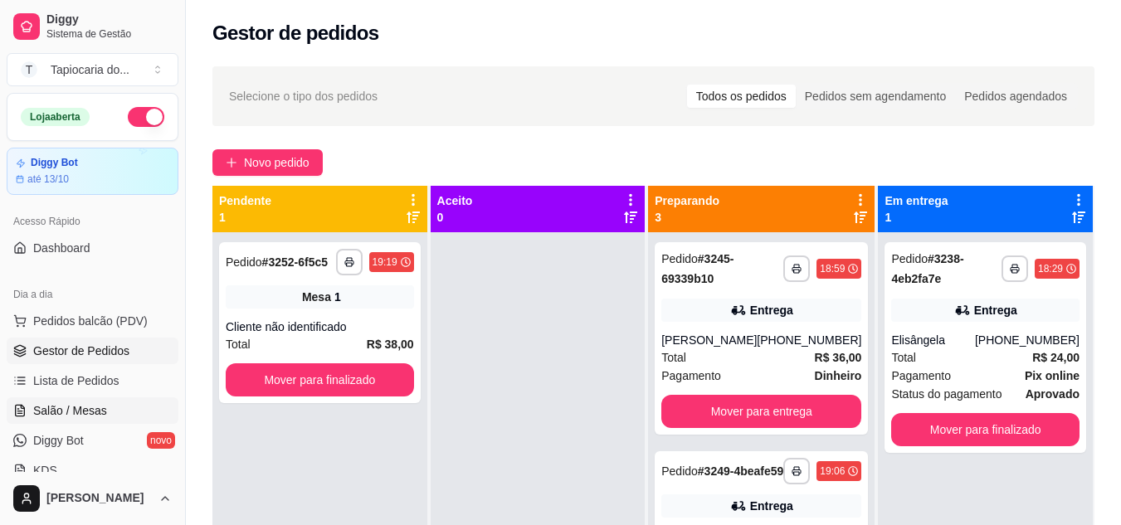
click at [57, 405] on span "Salão / Mesas" at bounding box center [70, 410] width 74 height 17
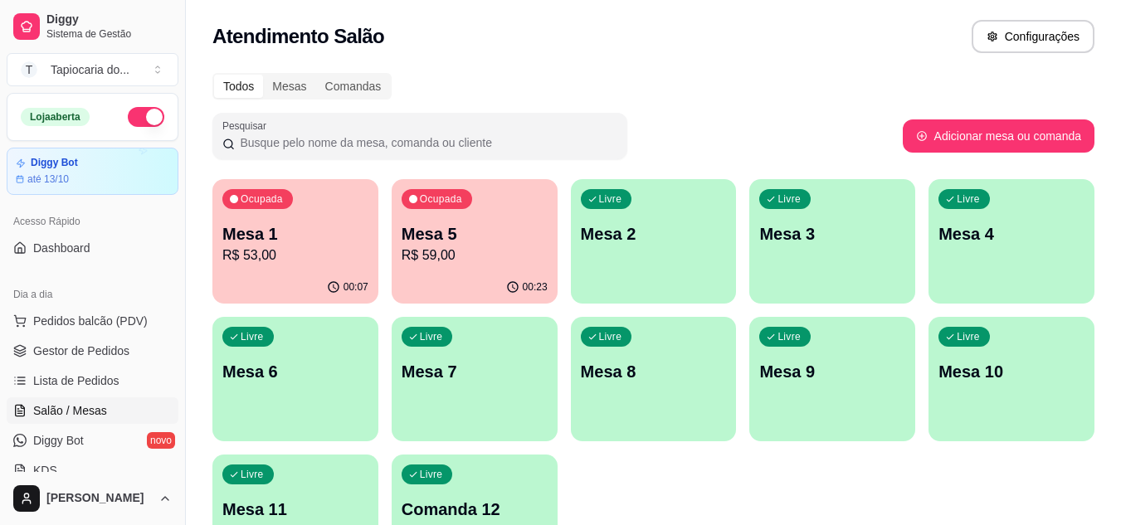
click at [502, 284] on div "00:23" at bounding box center [475, 287] width 166 height 32
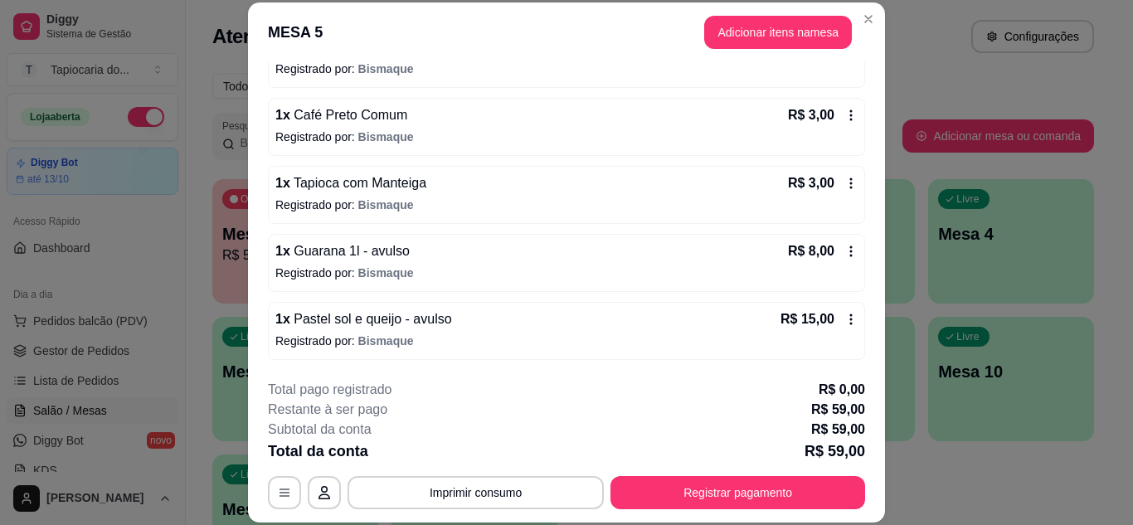
scroll to position [51, 0]
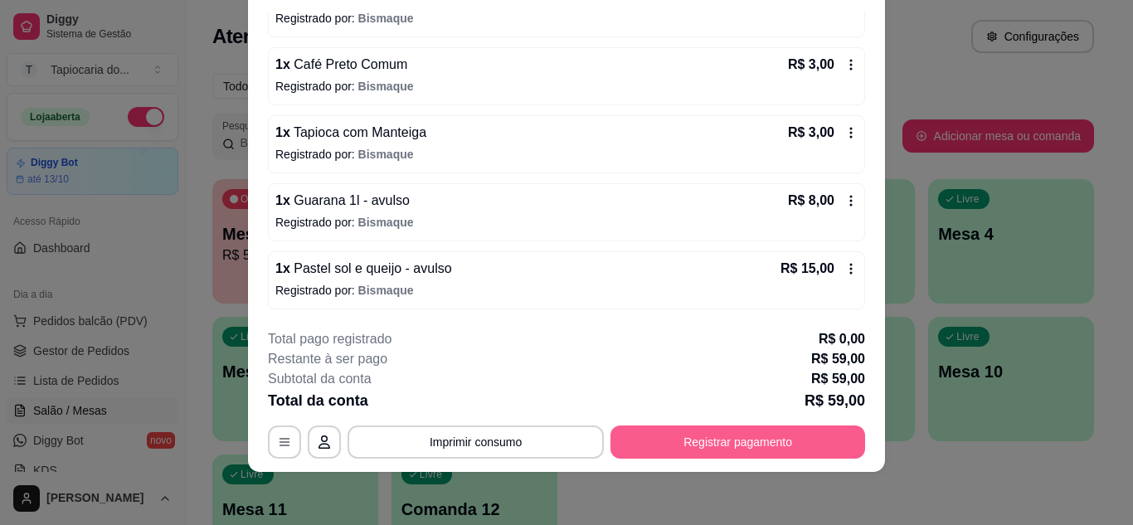
click at [701, 445] on button "Registrar pagamento" at bounding box center [738, 442] width 255 height 33
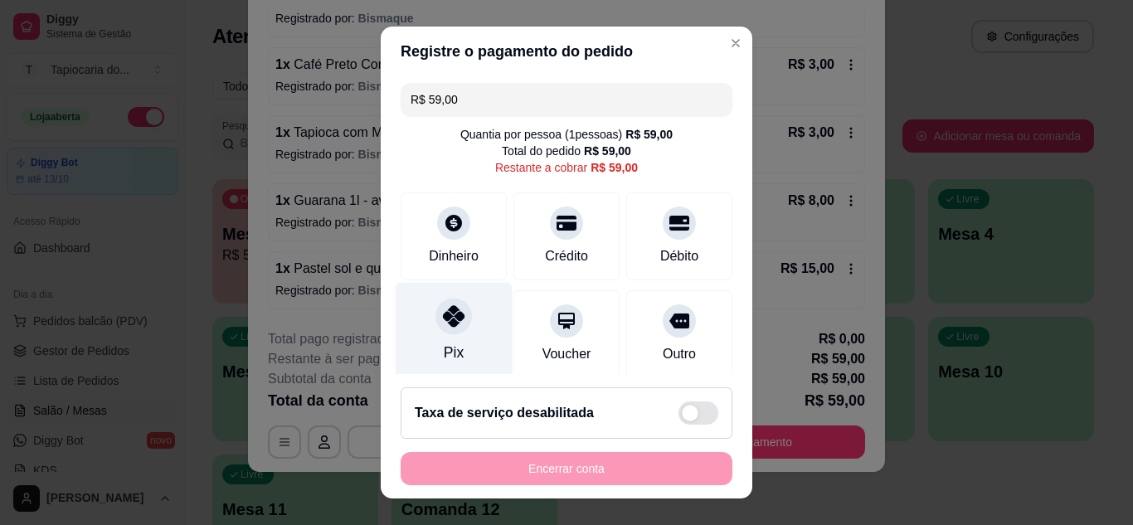
click at [455, 354] on div "Pix" at bounding box center [454, 330] width 117 height 97
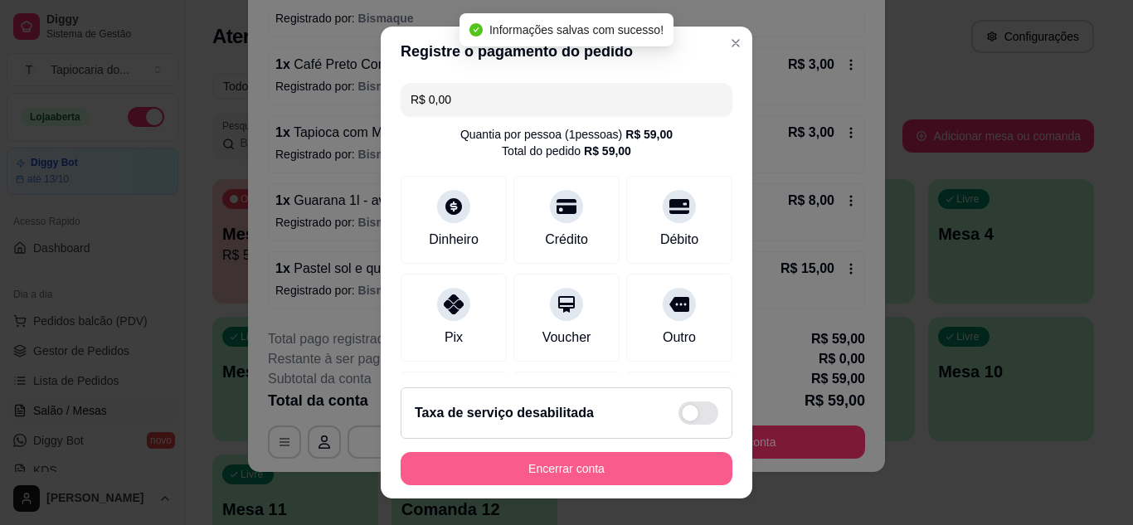
type input "R$ 0,00"
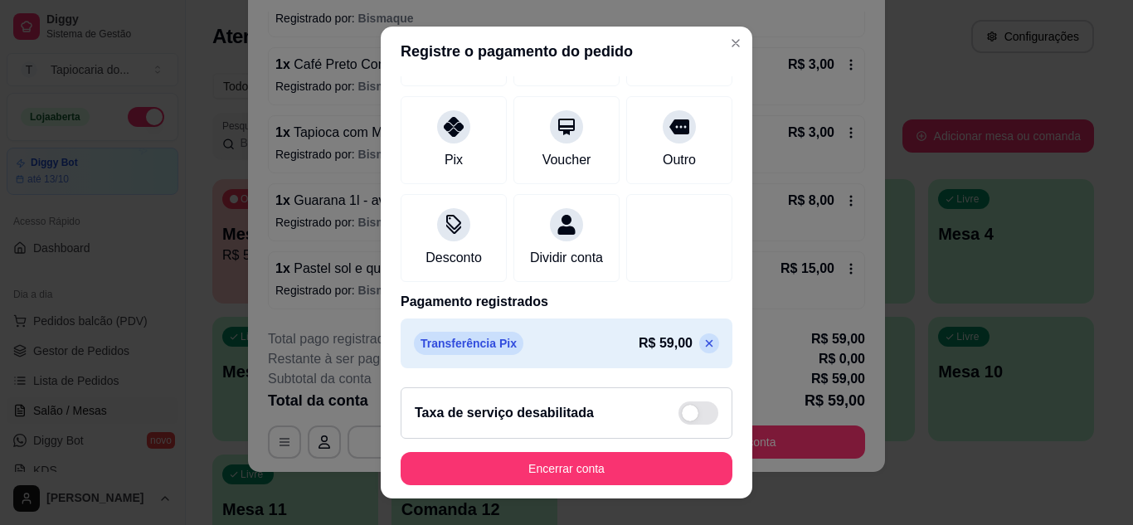
scroll to position [27, 0]
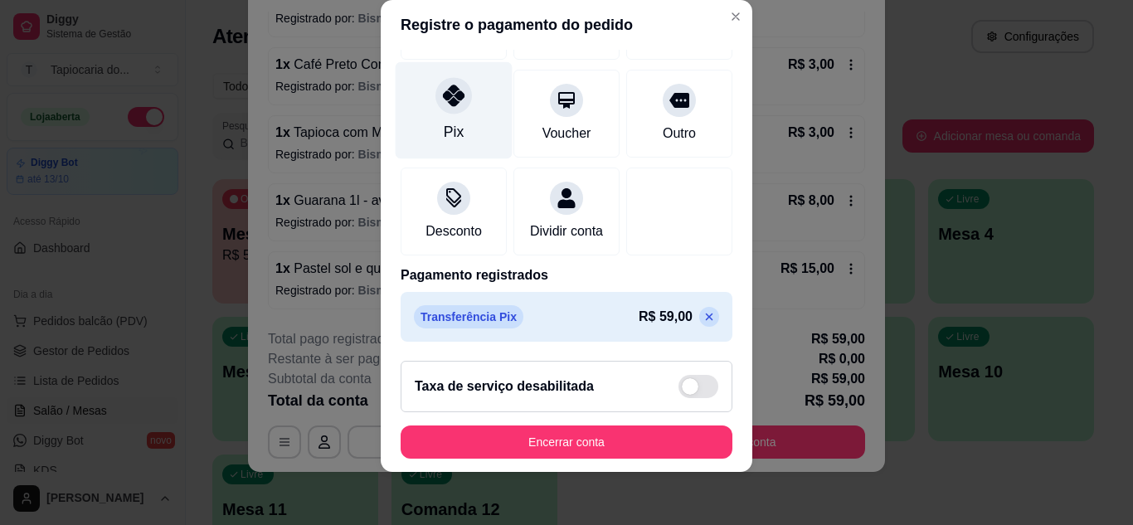
click at [461, 117] on div "Pix" at bounding box center [454, 109] width 117 height 97
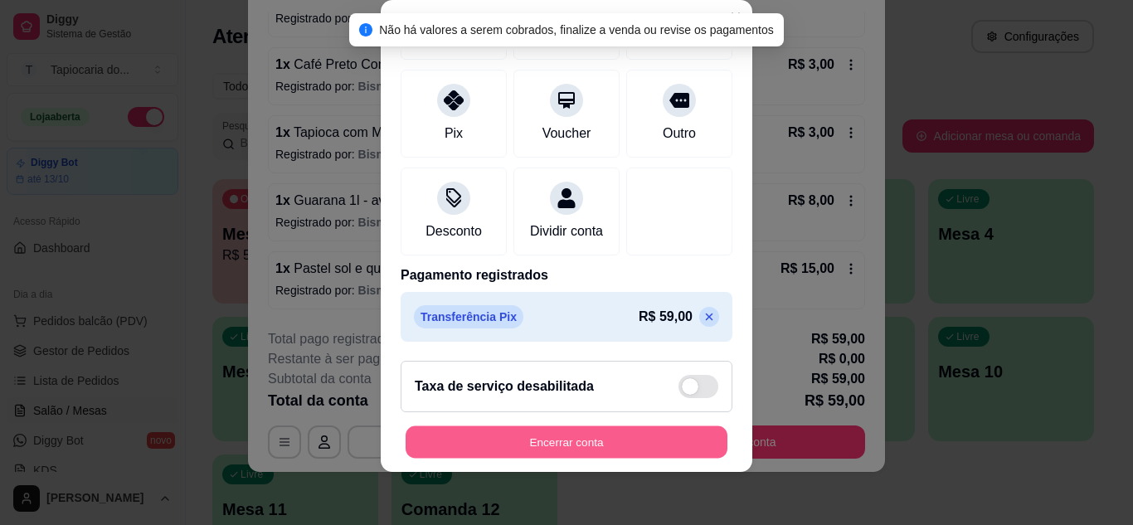
click at [515, 443] on button "Encerrar conta" at bounding box center [567, 442] width 322 height 32
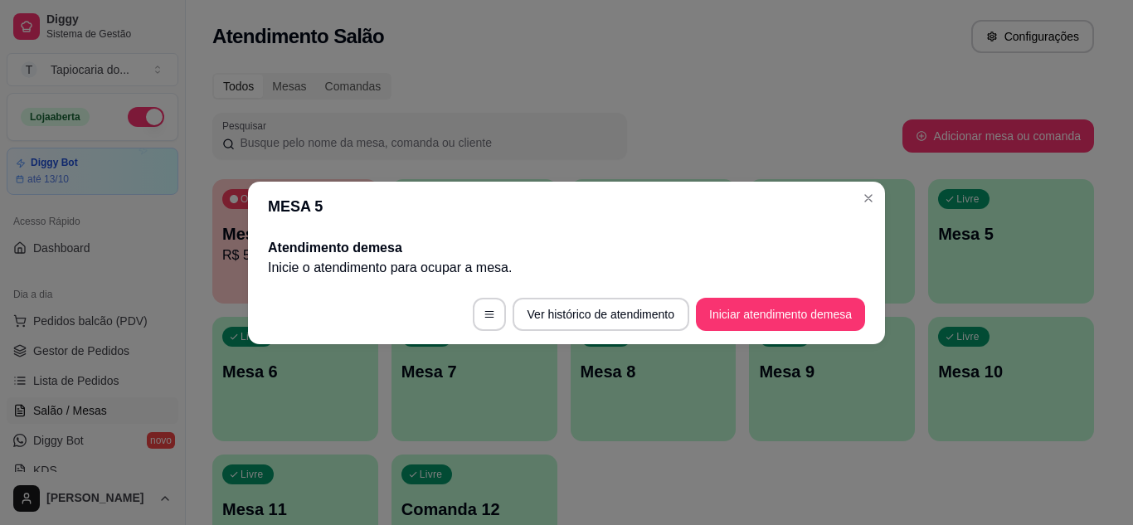
scroll to position [0, 0]
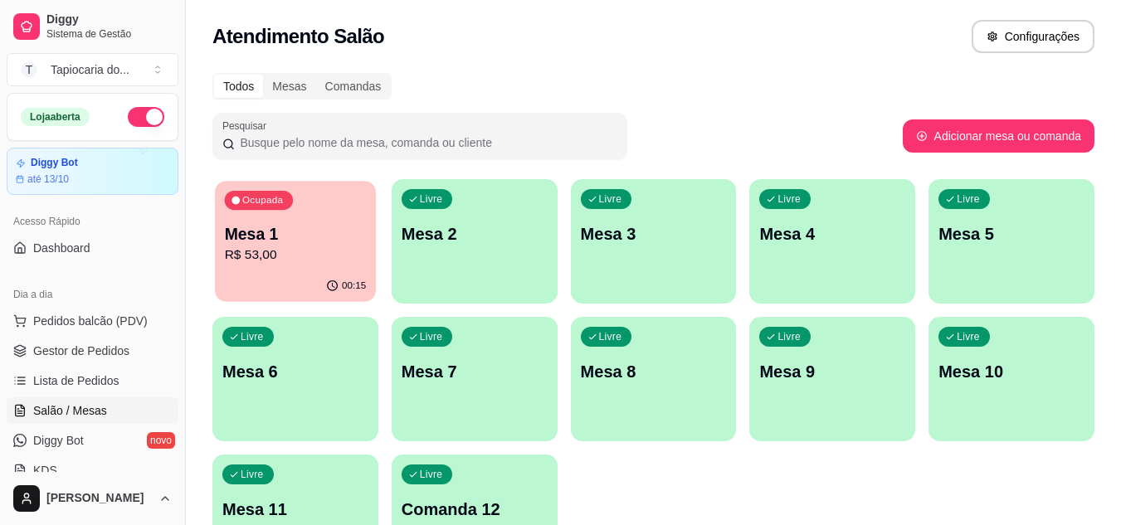
click at [309, 258] on p "R$ 53,00" at bounding box center [296, 255] width 142 height 19
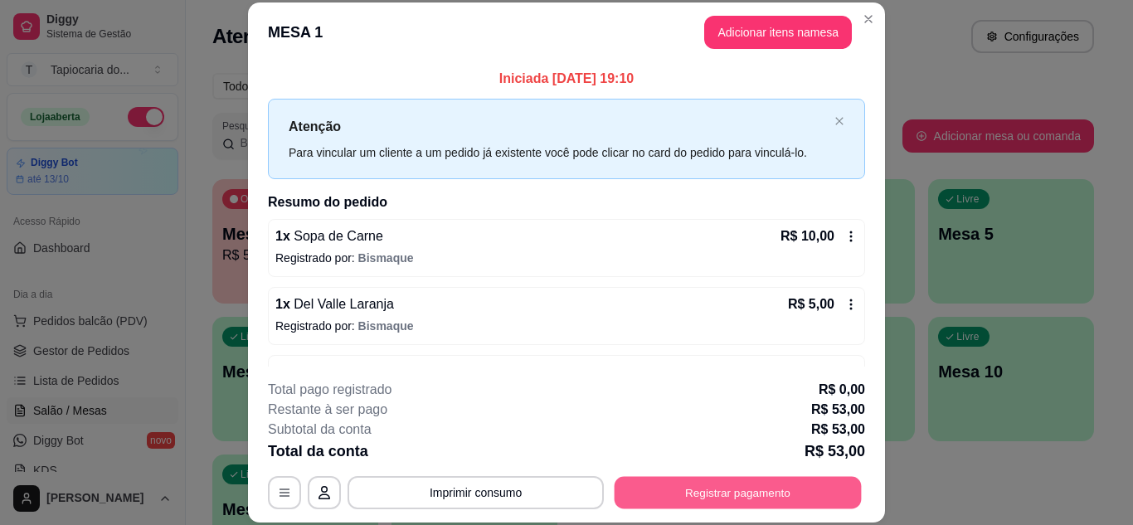
click at [764, 491] on button "Registrar pagamento" at bounding box center [738, 492] width 247 height 32
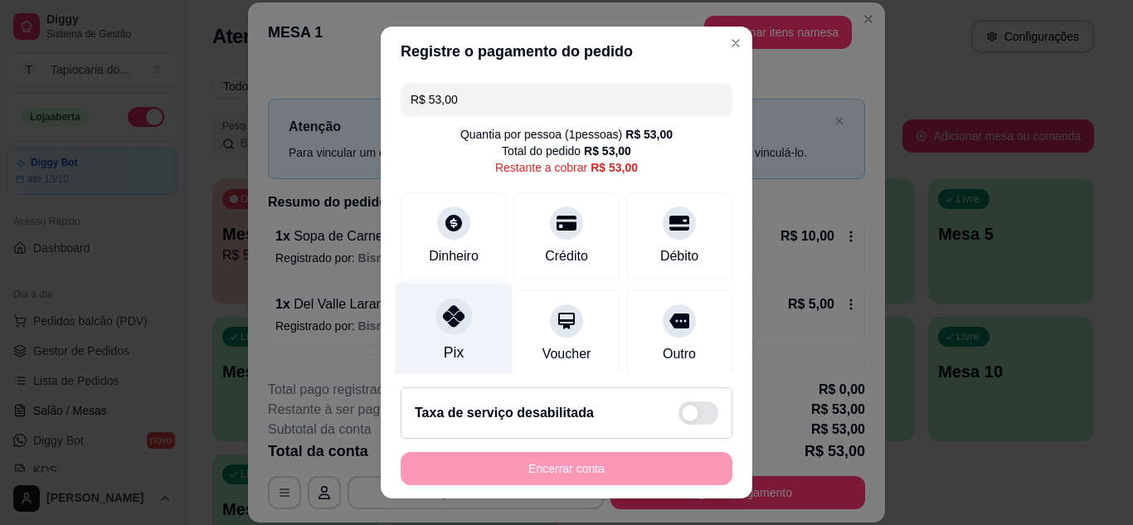
click at [472, 347] on div "Pix" at bounding box center [454, 330] width 117 height 97
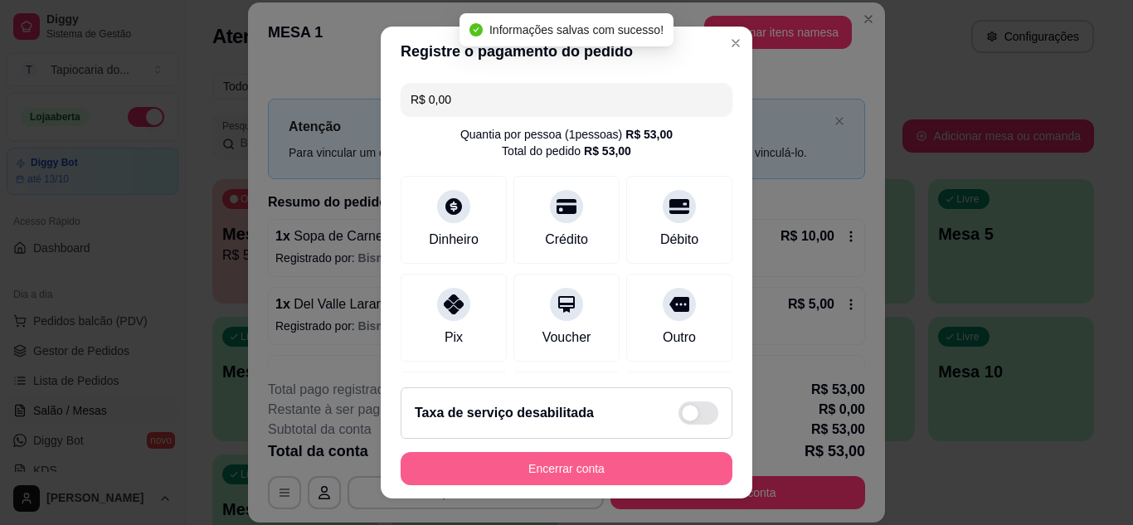
type input "R$ 0,00"
click at [538, 467] on button "Encerrar conta" at bounding box center [567, 469] width 322 height 32
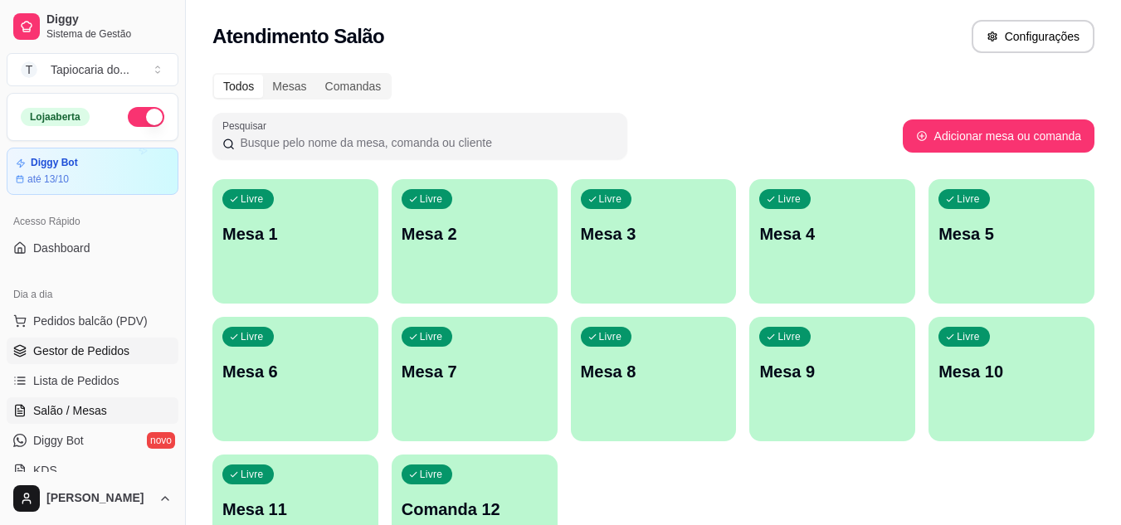
click at [99, 351] on span "Gestor de Pedidos" at bounding box center [81, 351] width 96 height 17
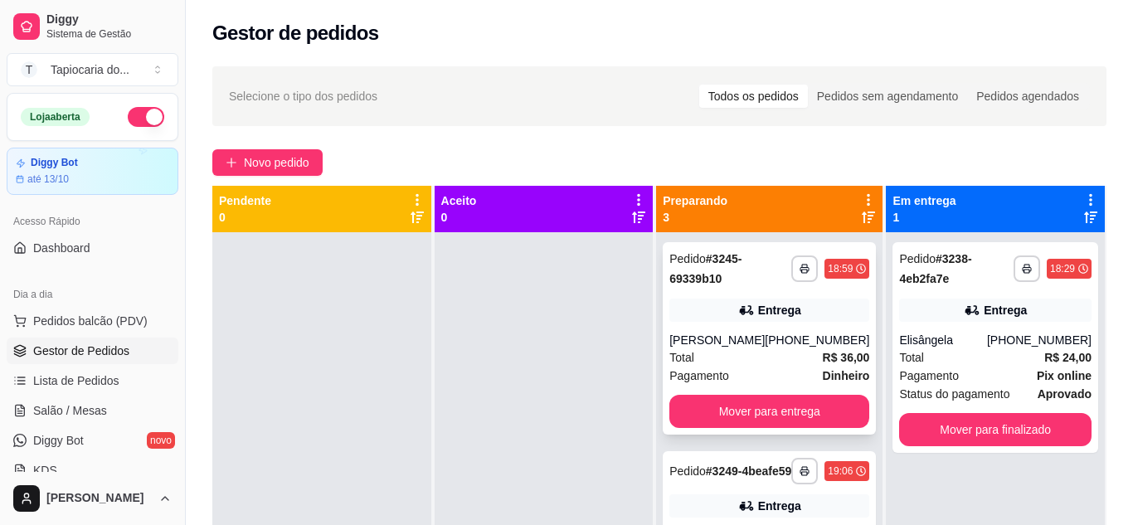
click at [738, 348] on div "[PERSON_NAME]" at bounding box center [716, 340] width 95 height 17
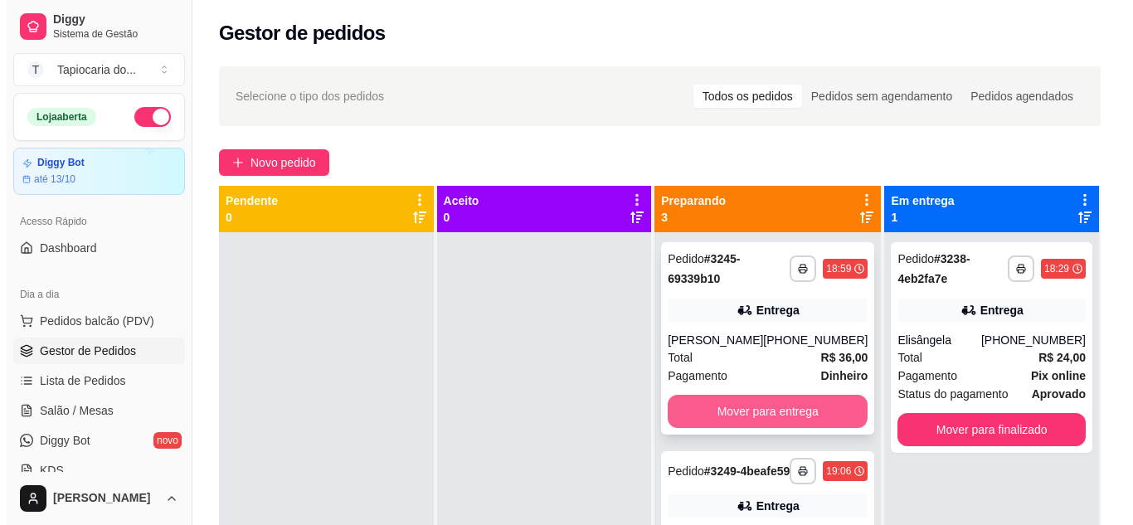
scroll to position [153, 0]
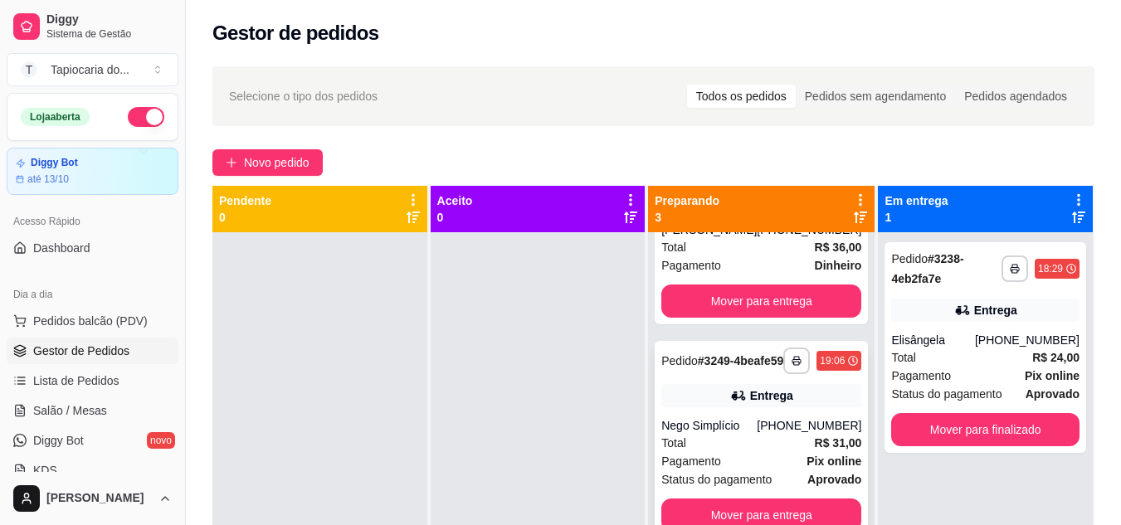
click at [764, 418] on div "[PHONE_NUMBER]" at bounding box center [809, 425] width 105 height 17
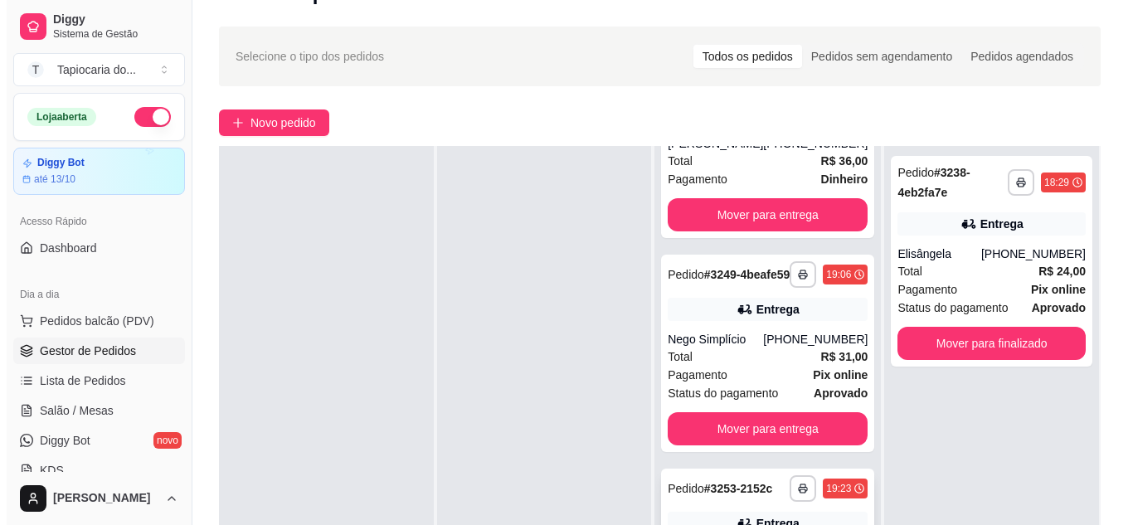
scroll to position [253, 0]
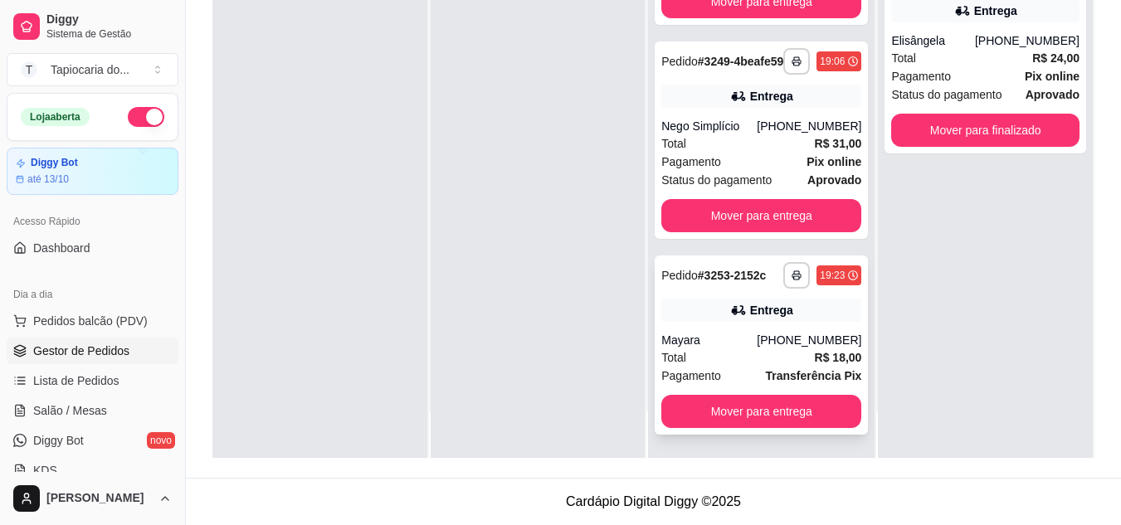
click at [755, 339] on div "Mayara" at bounding box center [708, 340] width 95 height 17
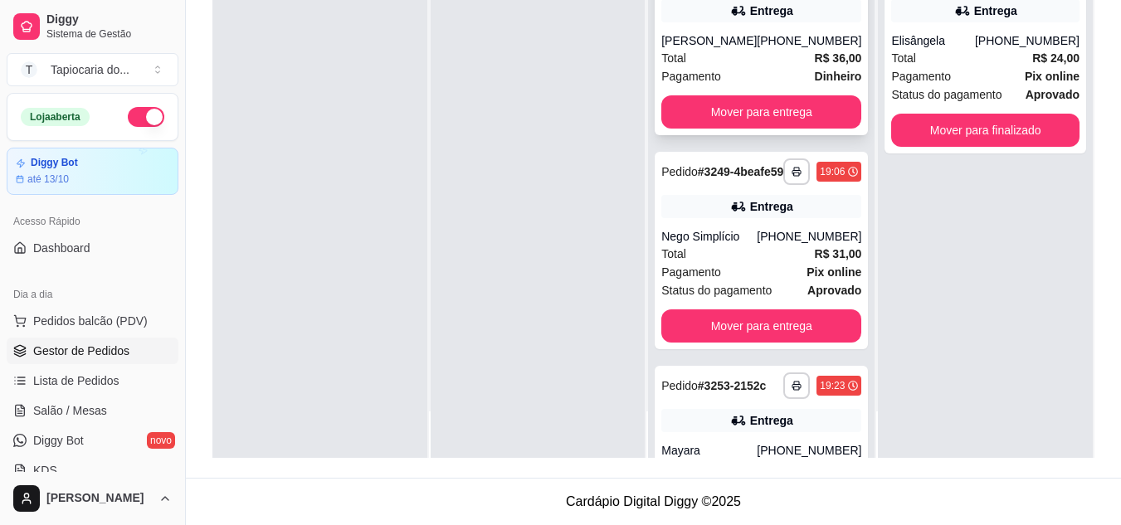
scroll to position [0, 0]
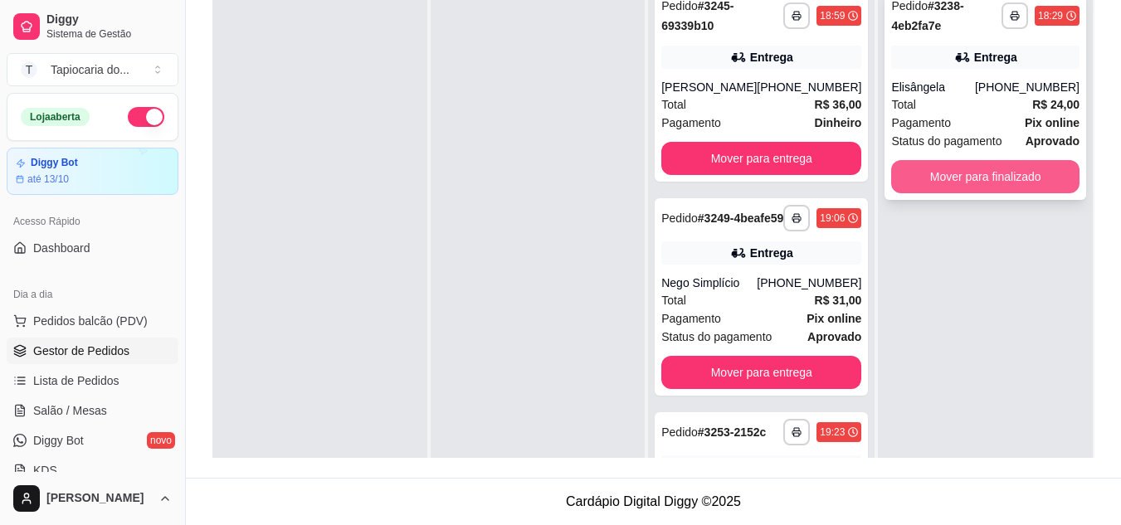
click at [900, 183] on button "Mover para finalizado" at bounding box center [985, 176] width 188 height 33
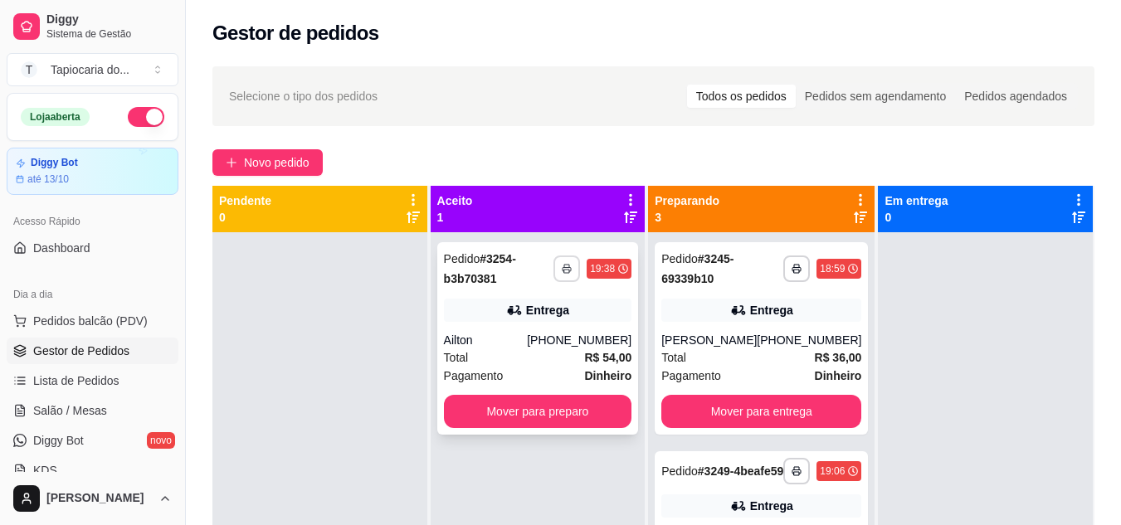
click at [527, 416] on button "Mover para preparo" at bounding box center [538, 411] width 188 height 33
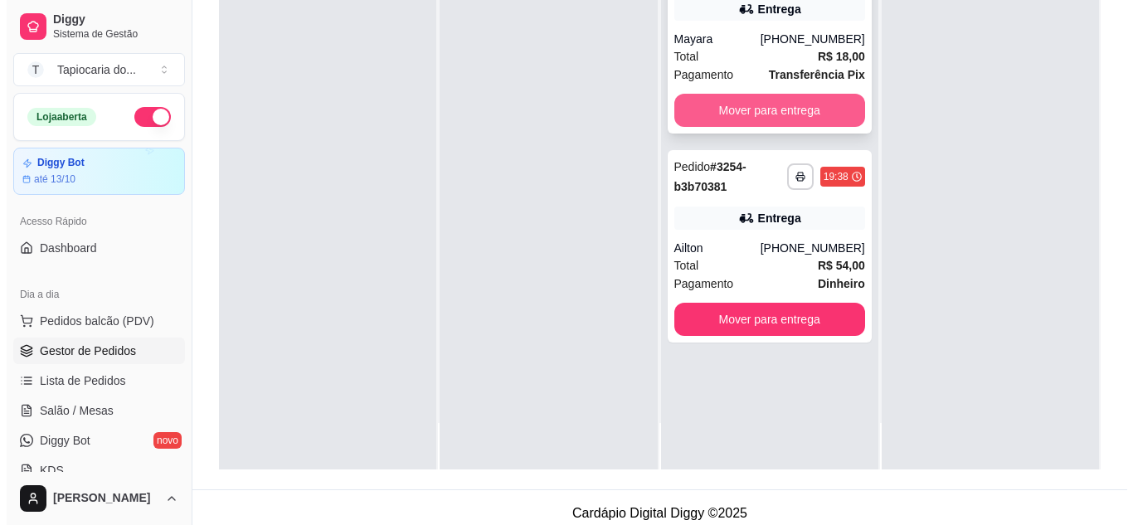
scroll to position [249, 0]
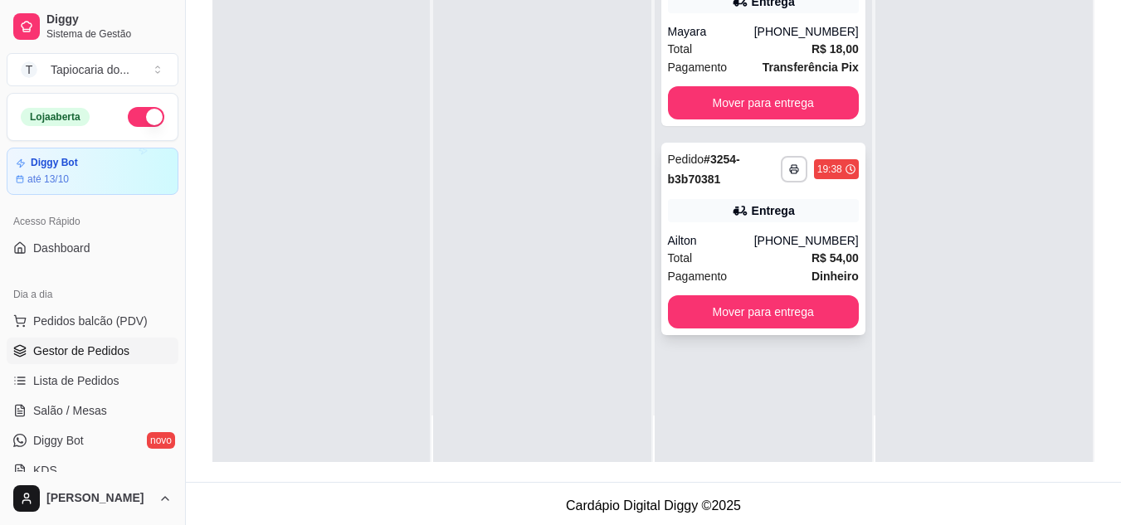
click at [737, 251] on div "Total R$ 54,00" at bounding box center [763, 258] width 191 height 18
click at [786, 46] on div "Total R$ 18,00" at bounding box center [763, 49] width 191 height 18
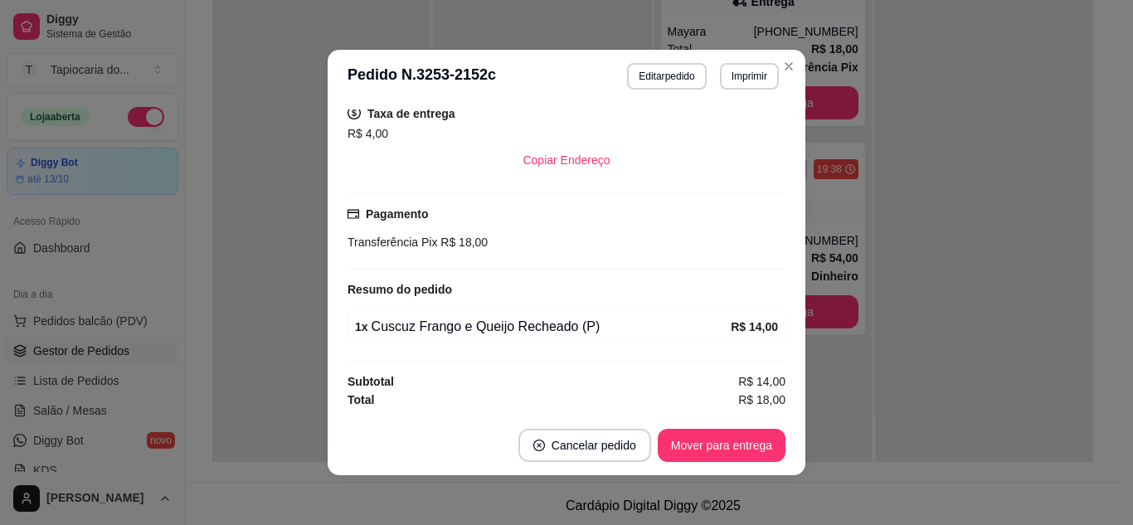
scroll to position [3, 0]
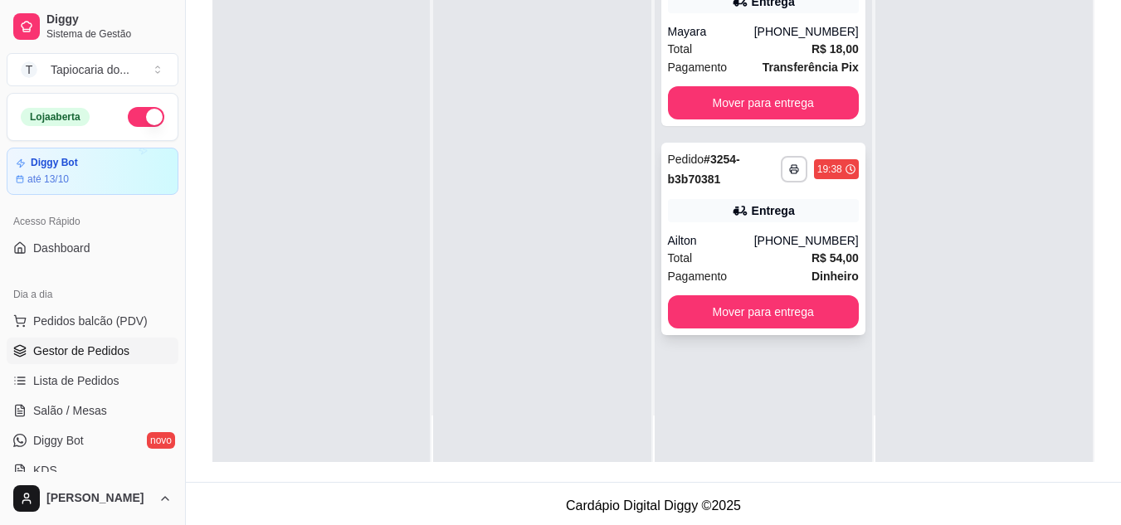
click at [786, 246] on div "[PHONE_NUMBER]" at bounding box center [806, 240] width 105 height 17
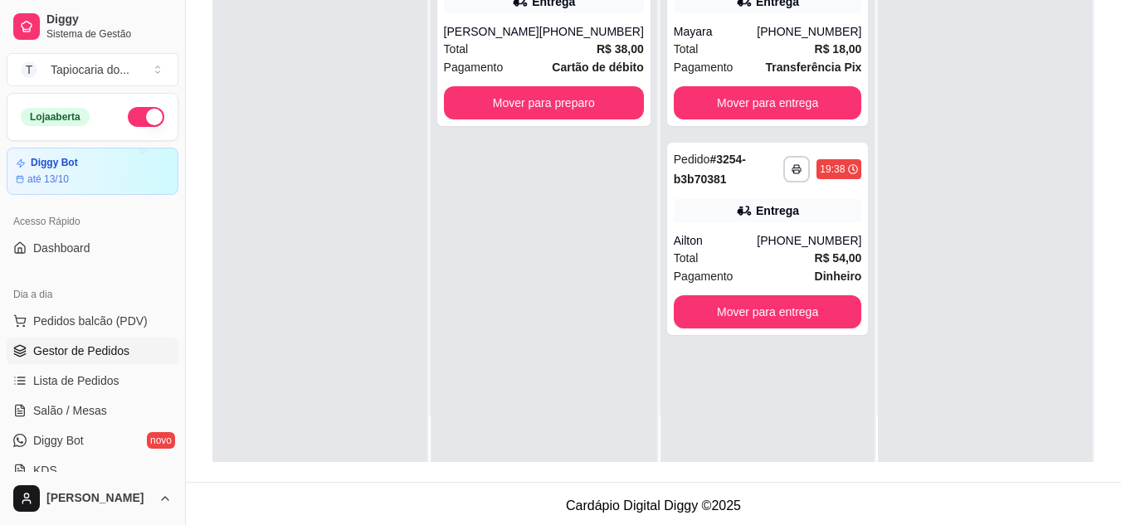
click at [878, 246] on div at bounding box center [985, 199] width 215 height 525
click at [514, 58] on div "Total R$ 38,00" at bounding box center [544, 49] width 200 height 18
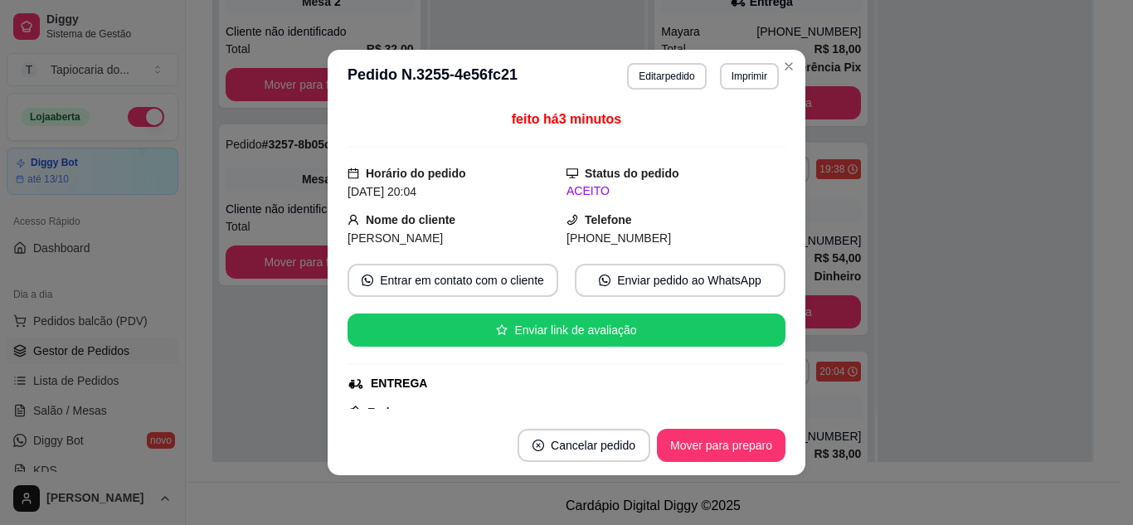
click at [710, 80] on div "**********" at bounding box center [703, 76] width 152 height 27
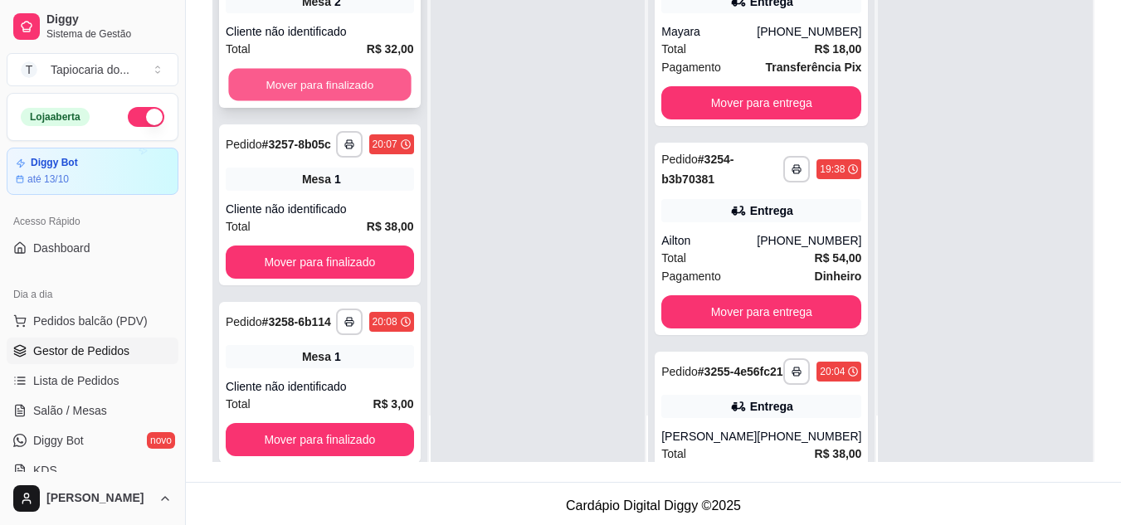
click at [338, 85] on button "Mover para finalizado" at bounding box center [319, 85] width 183 height 32
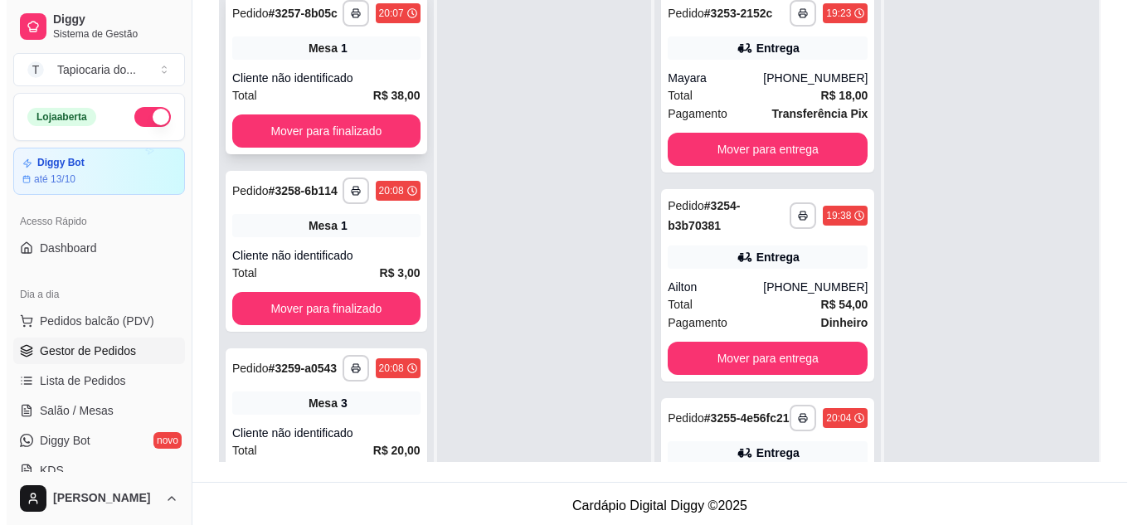
scroll to position [166, 0]
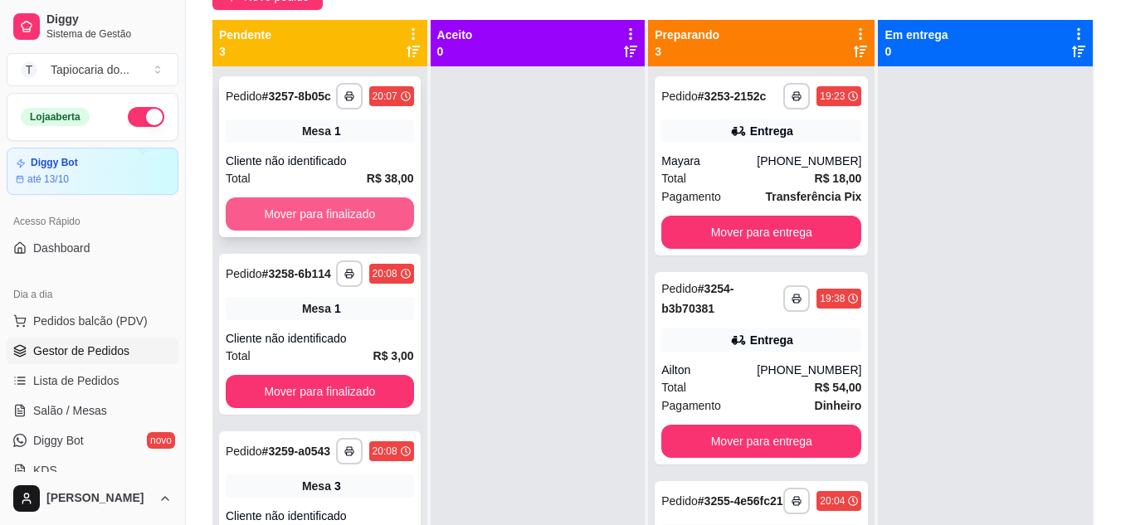
click at [365, 229] on button "Mover para finalizado" at bounding box center [320, 213] width 188 height 33
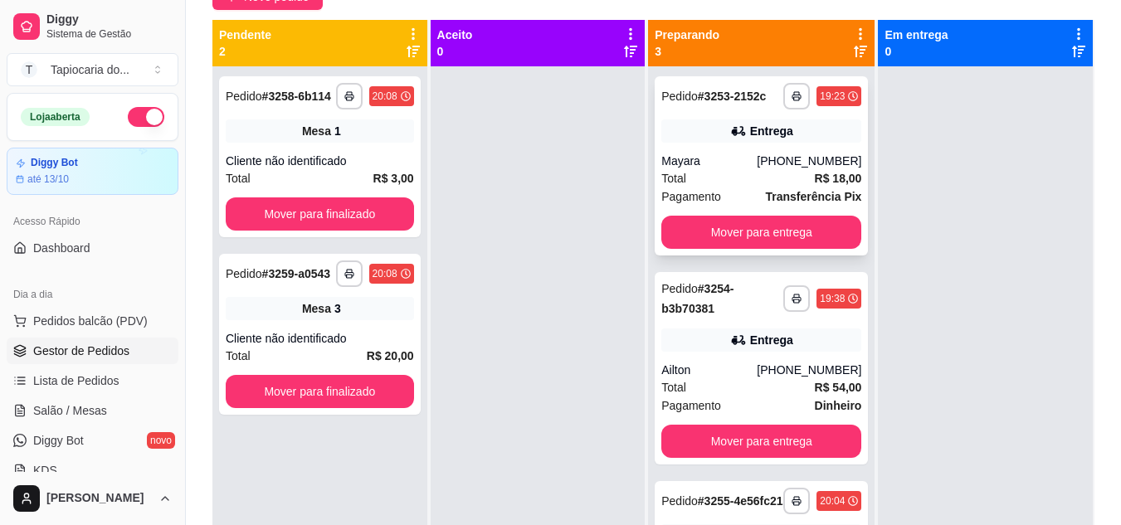
click at [736, 206] on div "Pagamento Transferência Pix" at bounding box center [761, 196] width 200 height 18
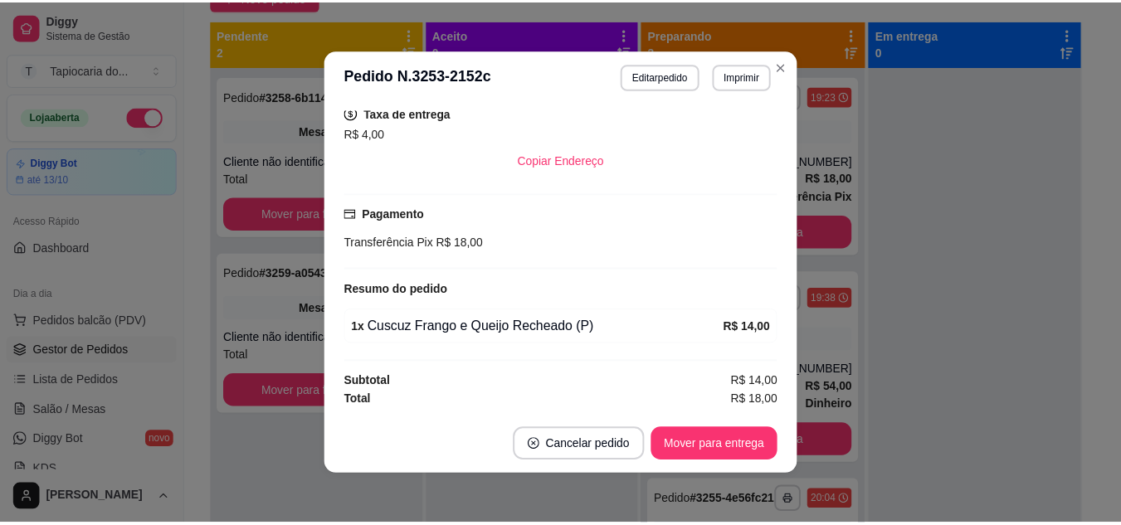
scroll to position [3, 0]
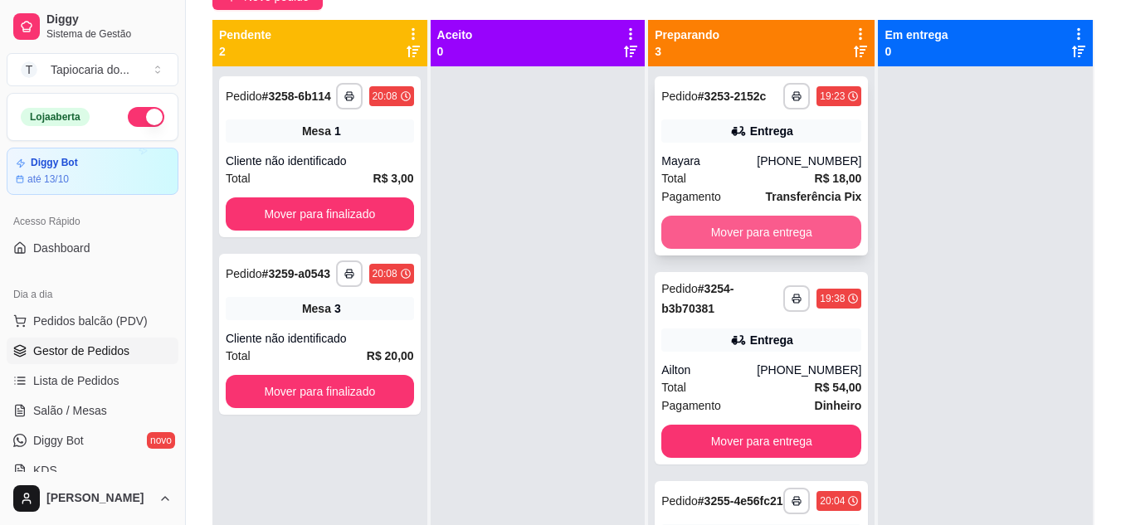
click at [796, 241] on button "Mover para entrega" at bounding box center [761, 232] width 200 height 33
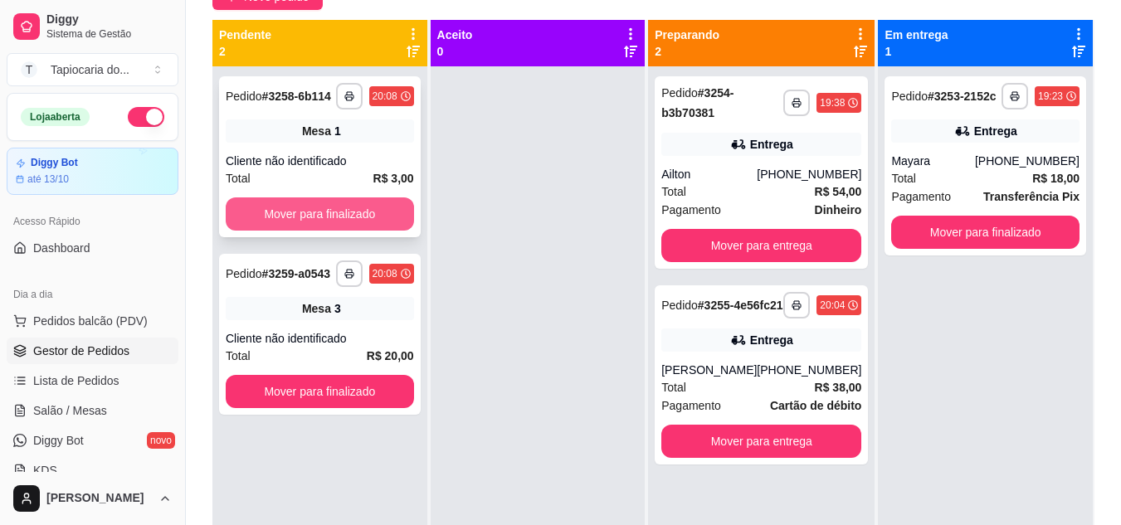
click at [251, 216] on button "Mover para finalizado" at bounding box center [320, 213] width 188 height 33
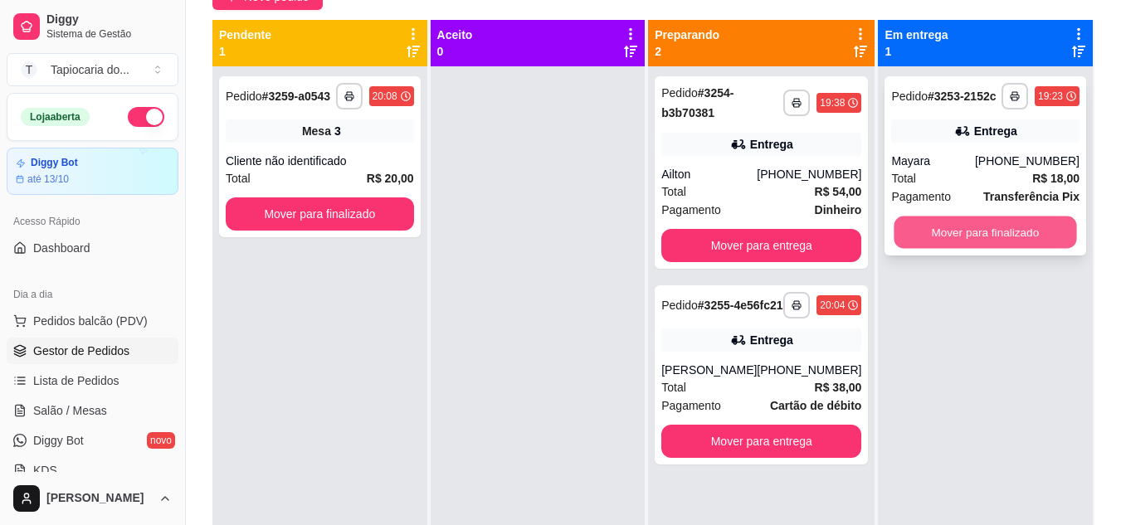
click at [956, 237] on button "Mover para finalizado" at bounding box center [985, 233] width 183 height 32
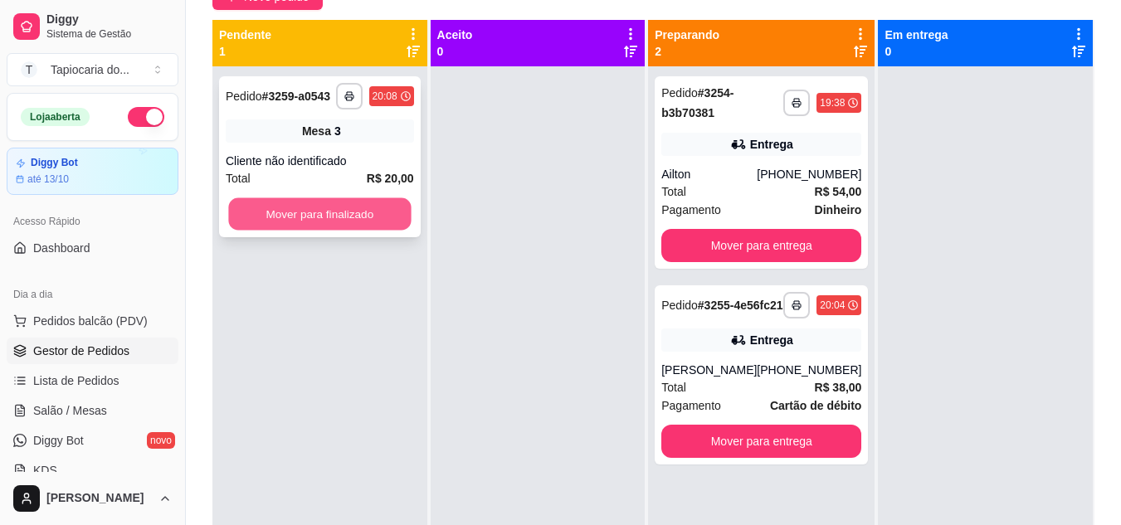
click at [357, 212] on button "Mover para finalizado" at bounding box center [319, 214] width 183 height 32
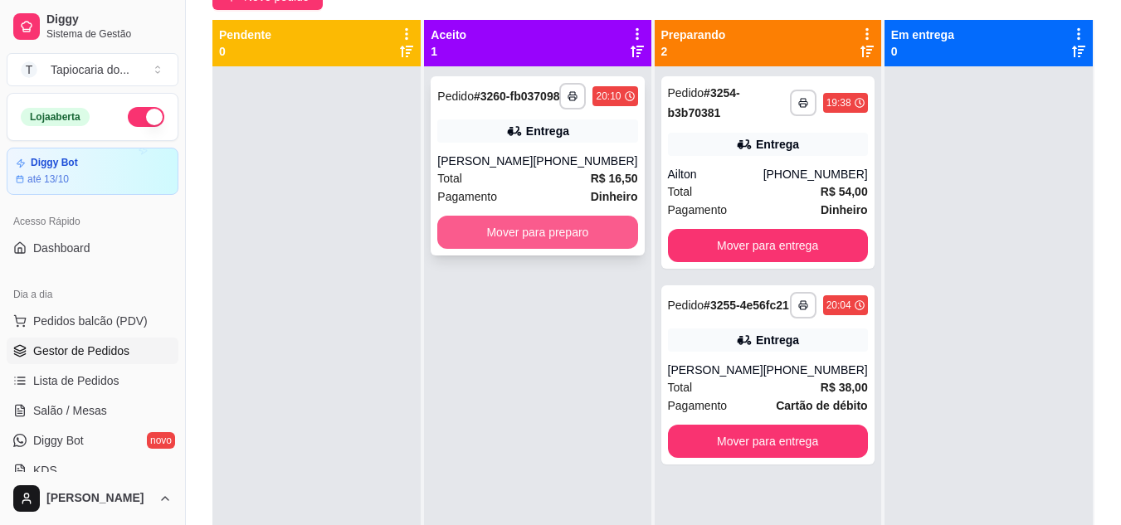
click at [500, 249] on button "Mover para preparo" at bounding box center [537, 232] width 200 height 33
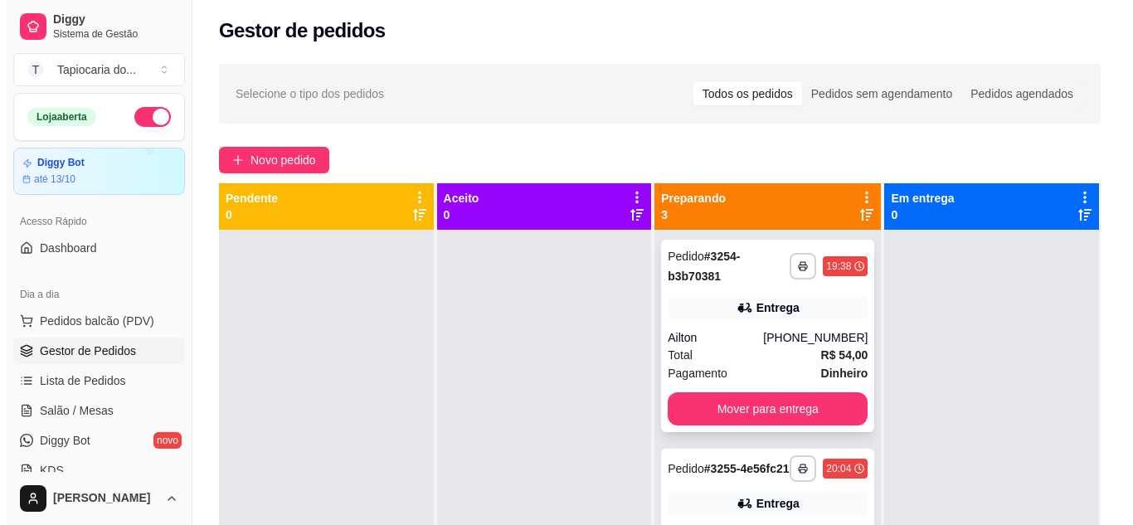
scroll to position [0, 0]
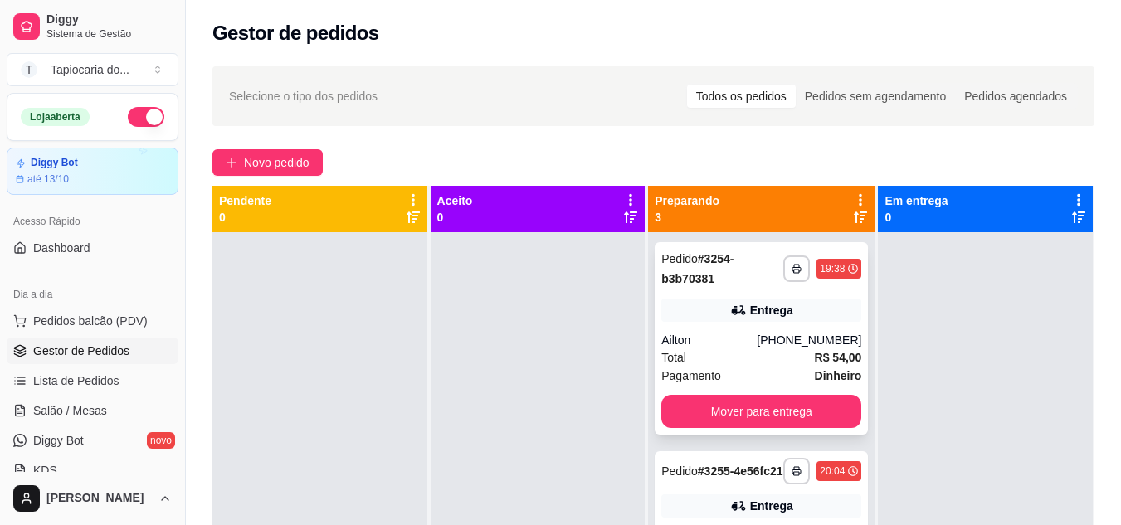
click at [731, 371] on div "Pagamento Dinheiro" at bounding box center [761, 376] width 200 height 18
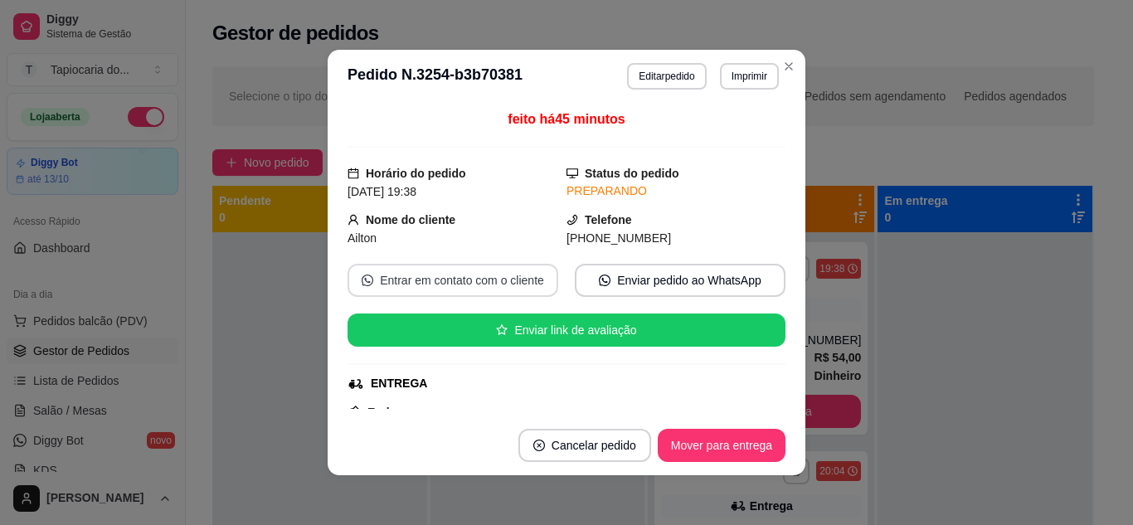
scroll to position [491, 0]
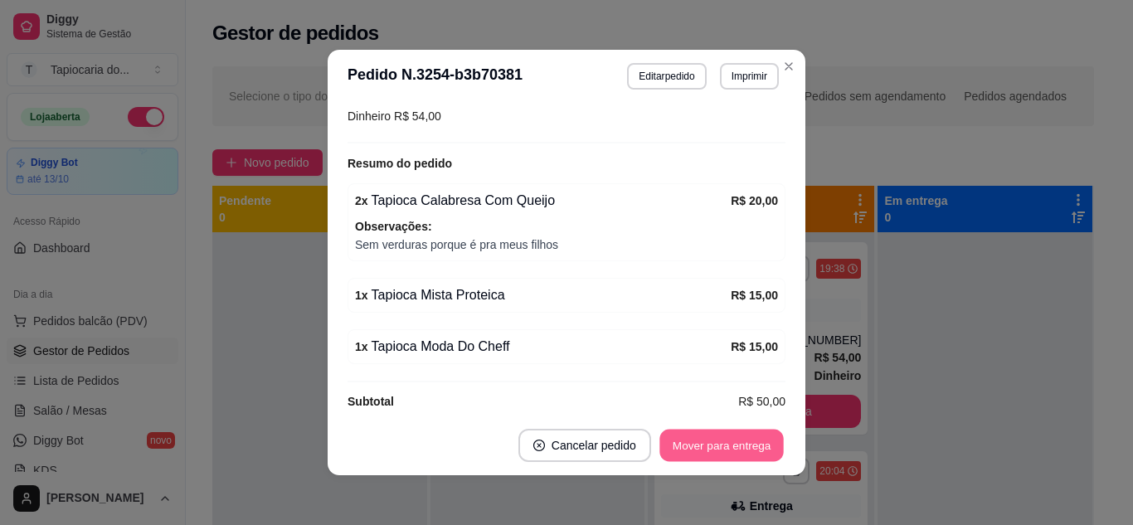
click at [702, 449] on button "Mover para entrega" at bounding box center [722, 446] width 124 height 32
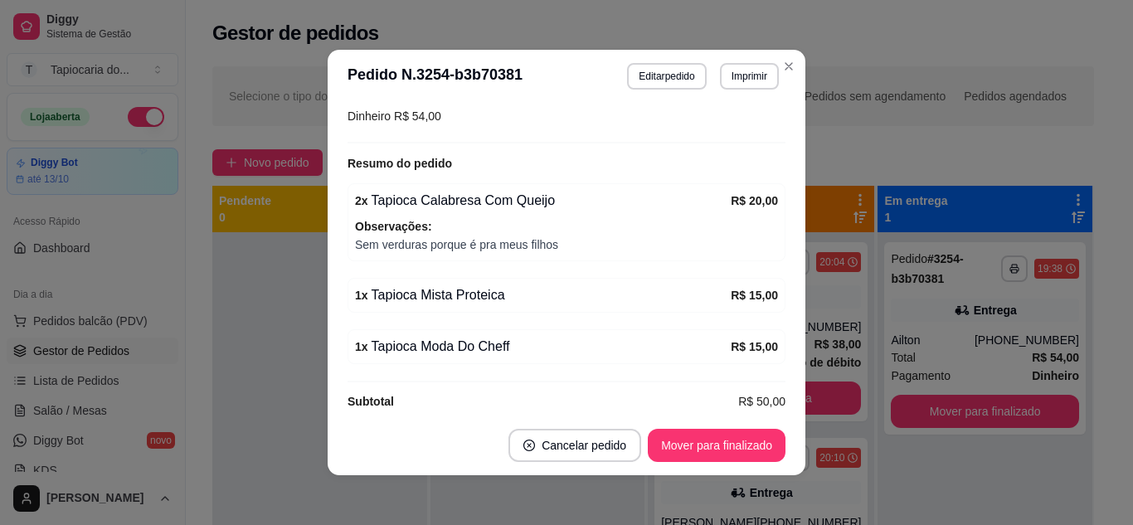
scroll to position [3, 0]
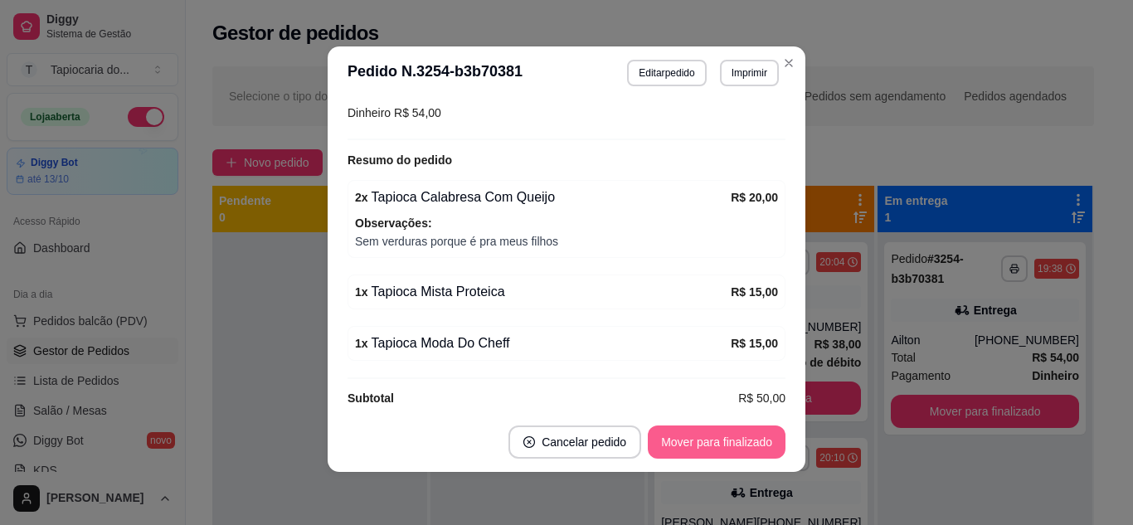
click at [728, 454] on button "Mover para finalizado" at bounding box center [717, 442] width 138 height 33
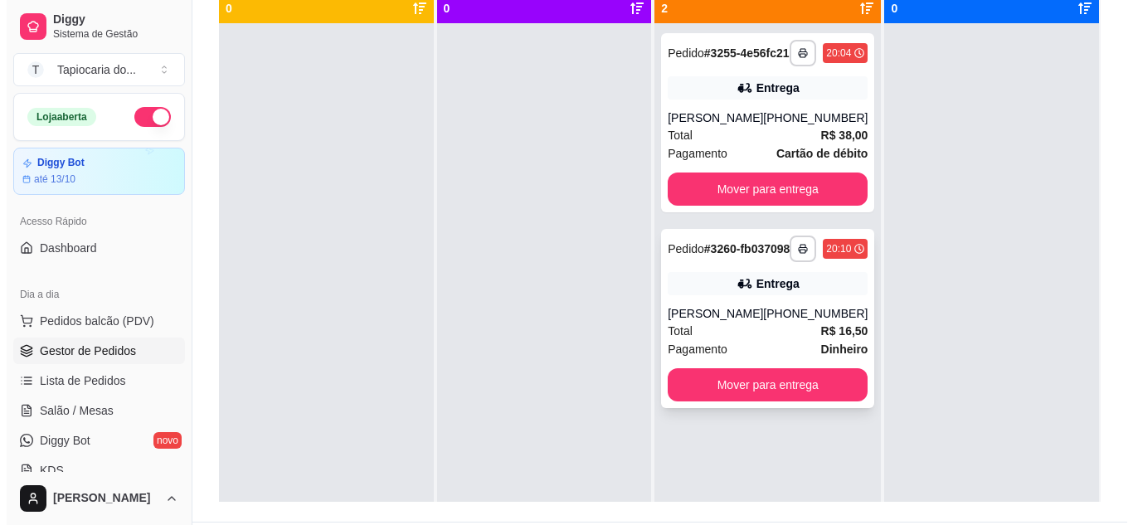
scroll to position [253, 0]
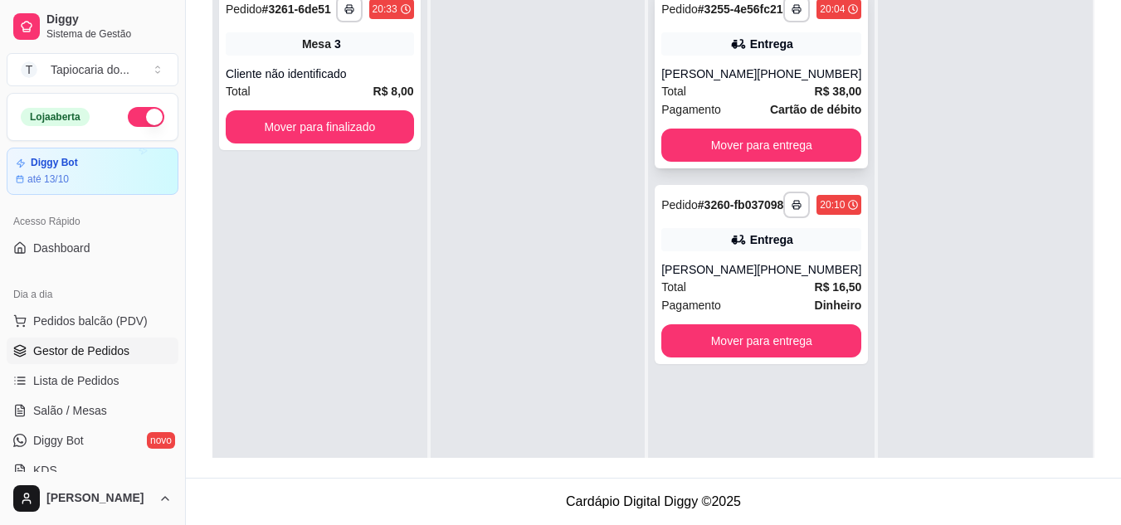
click at [737, 75] on div "**********" at bounding box center [761, 78] width 213 height 179
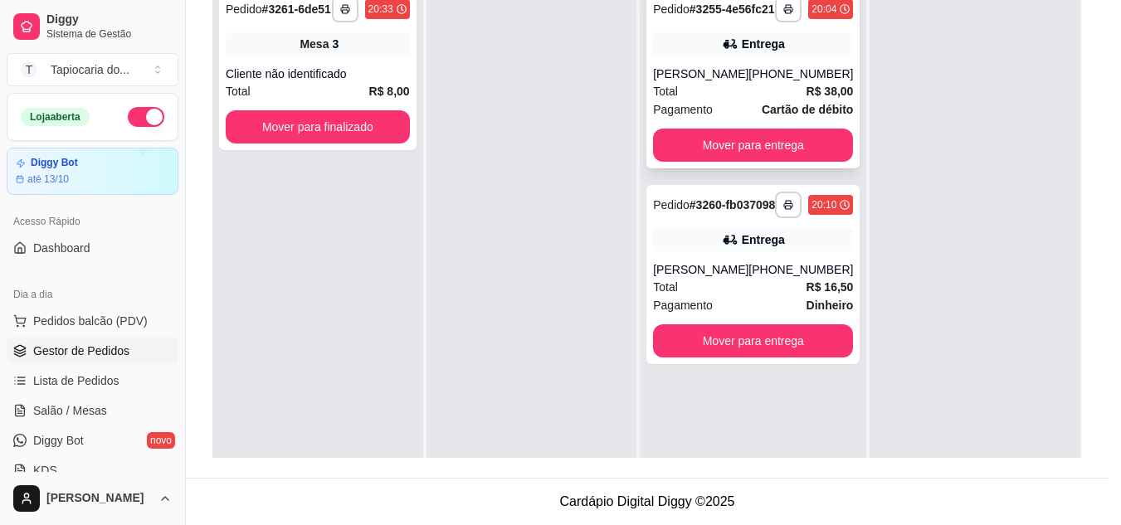
click at [718, 98] on header "**********" at bounding box center [560, 76] width 478 height 53
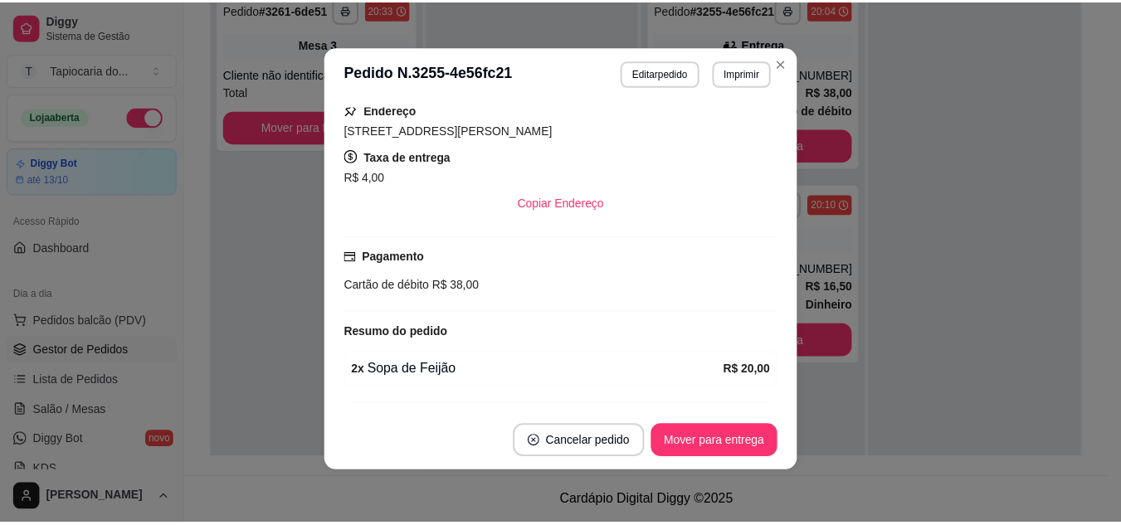
scroll to position [416, 0]
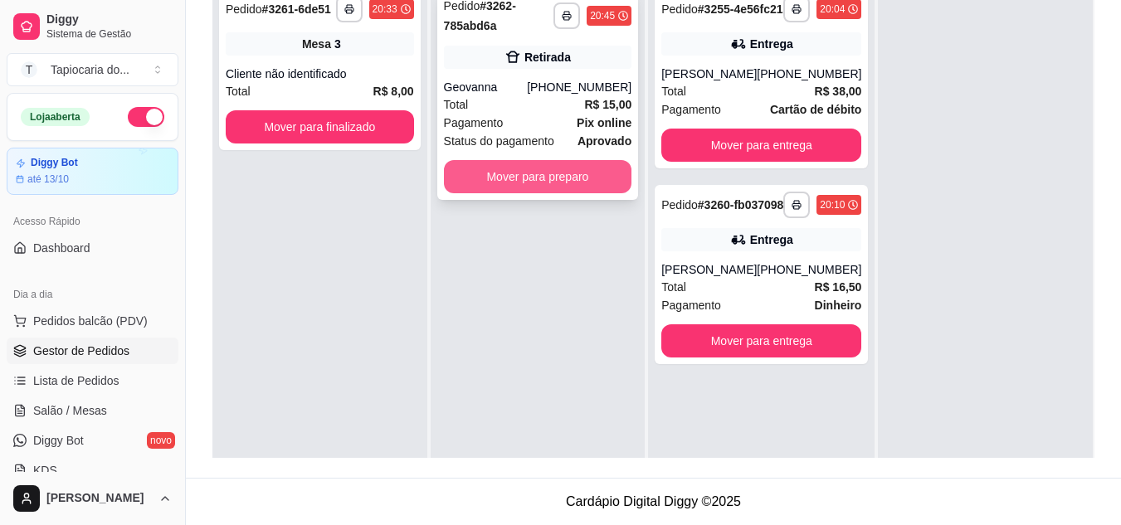
click at [522, 190] on button "Mover para preparo" at bounding box center [538, 176] width 188 height 33
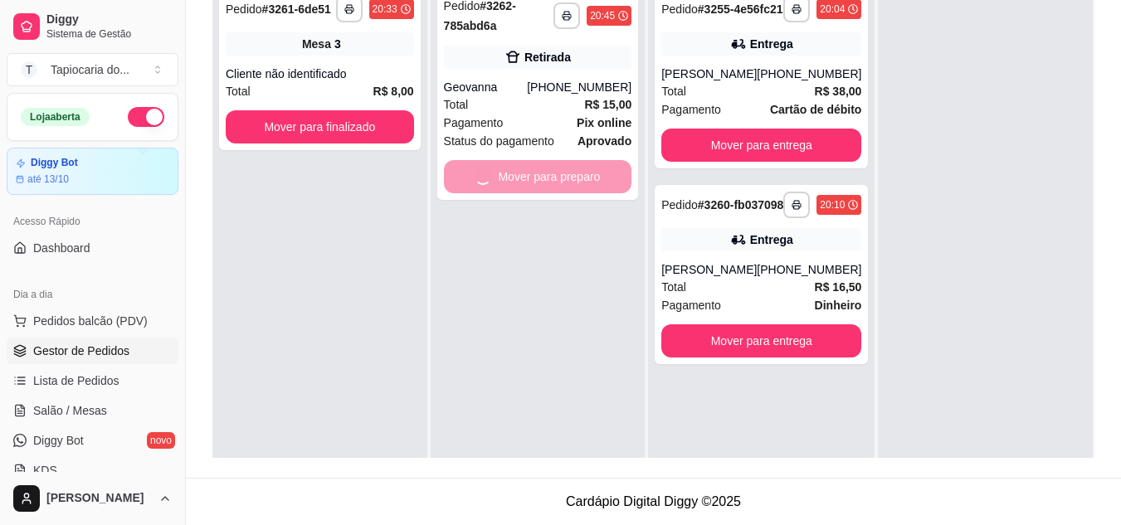
click at [542, 90] on div "**********" at bounding box center [538, 241] width 215 height 525
click at [544, 105] on div "**********" at bounding box center [538, 241] width 215 height 525
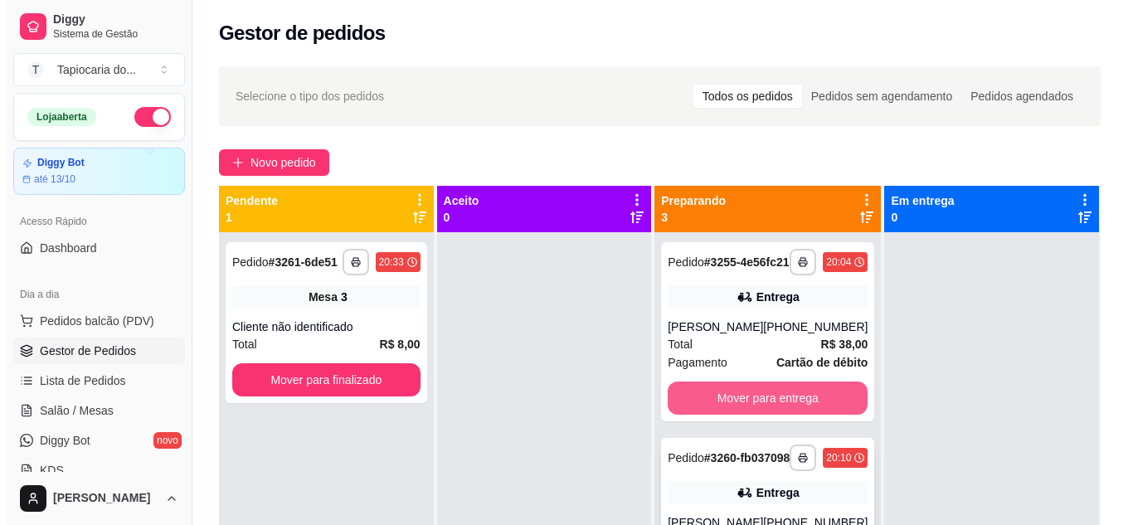
scroll to position [253, 0]
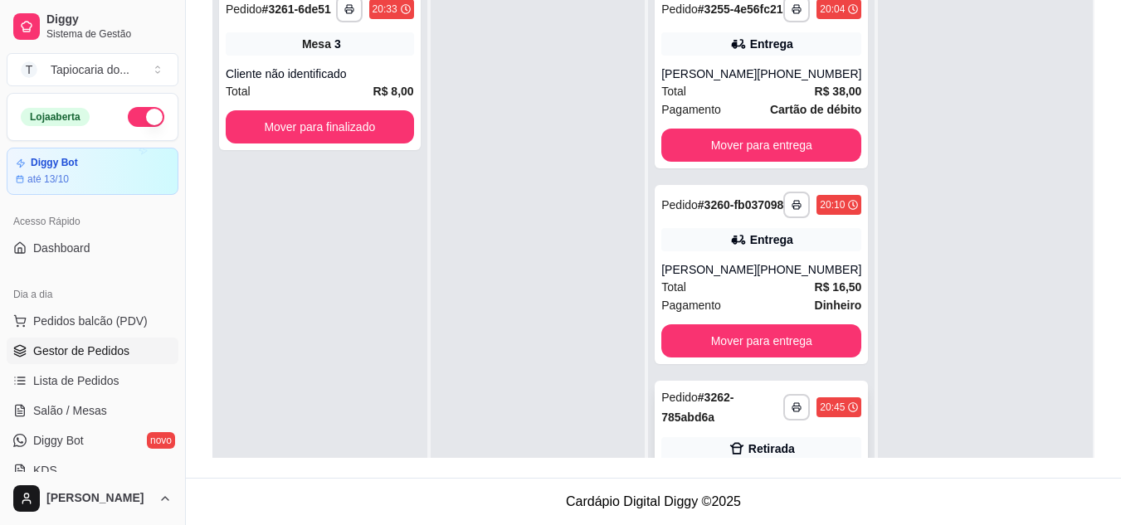
click at [724, 487] on div "Total R$ 15,00" at bounding box center [761, 496] width 200 height 18
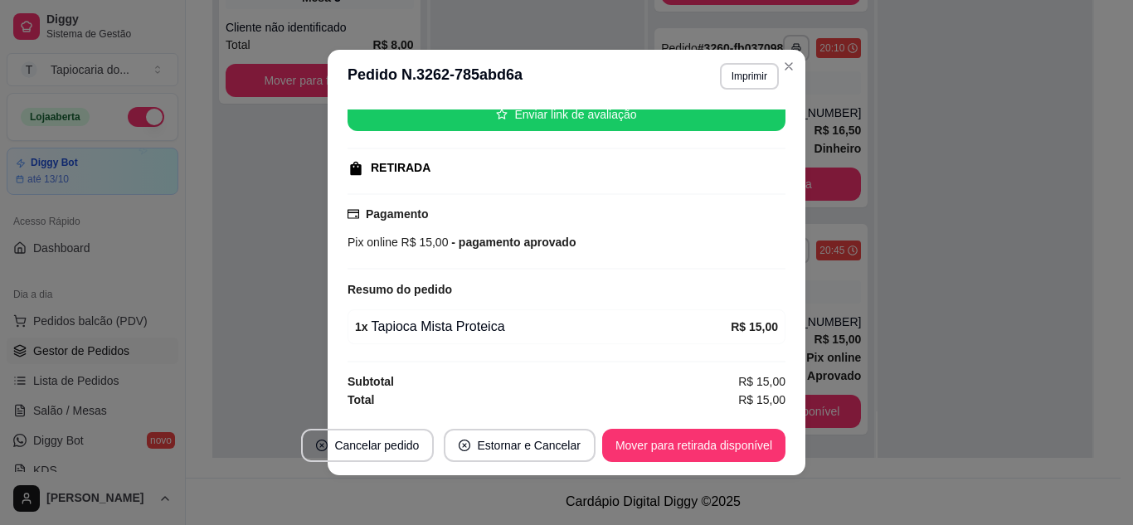
scroll to position [3, 0]
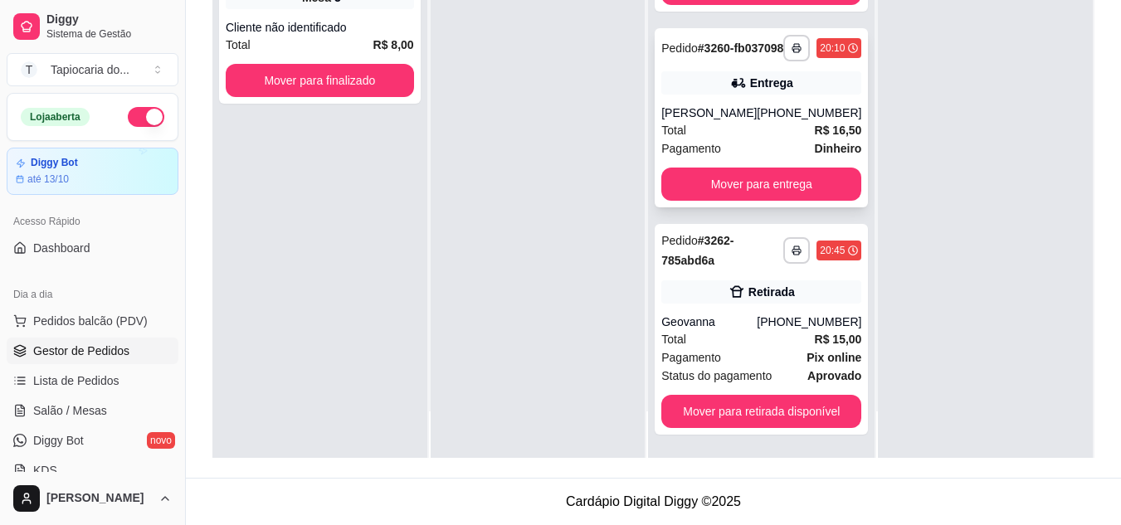
click at [736, 135] on div "Total R$ 16,50" at bounding box center [761, 130] width 200 height 18
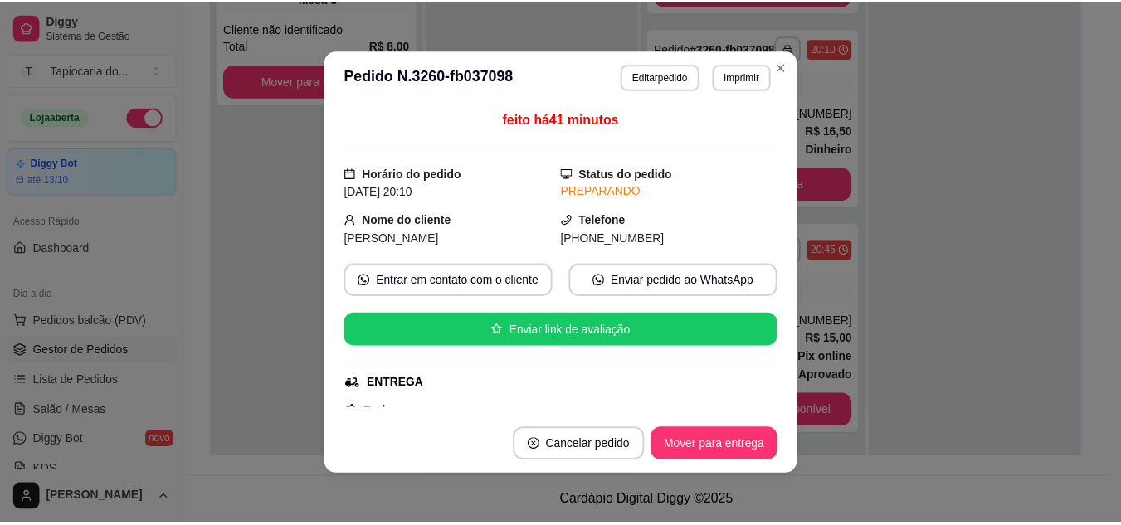
scroll to position [433, 0]
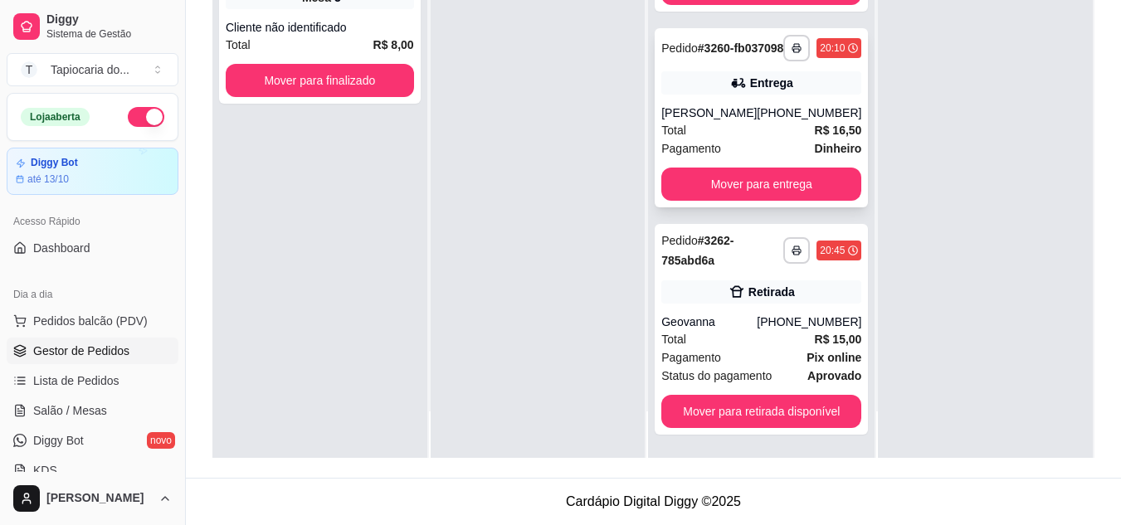
click at [713, 129] on div "Total R$ 16,50" at bounding box center [761, 130] width 200 height 18
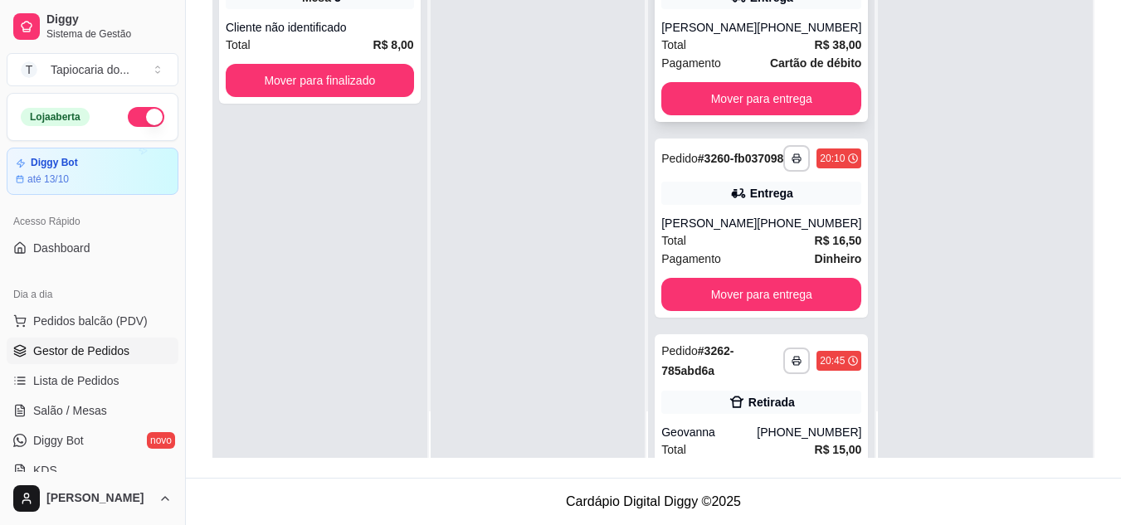
click at [727, 54] on div "Total R$ 38,00" at bounding box center [761, 45] width 200 height 18
click at [820, 115] on button "Mover para entrega" at bounding box center [761, 98] width 200 height 33
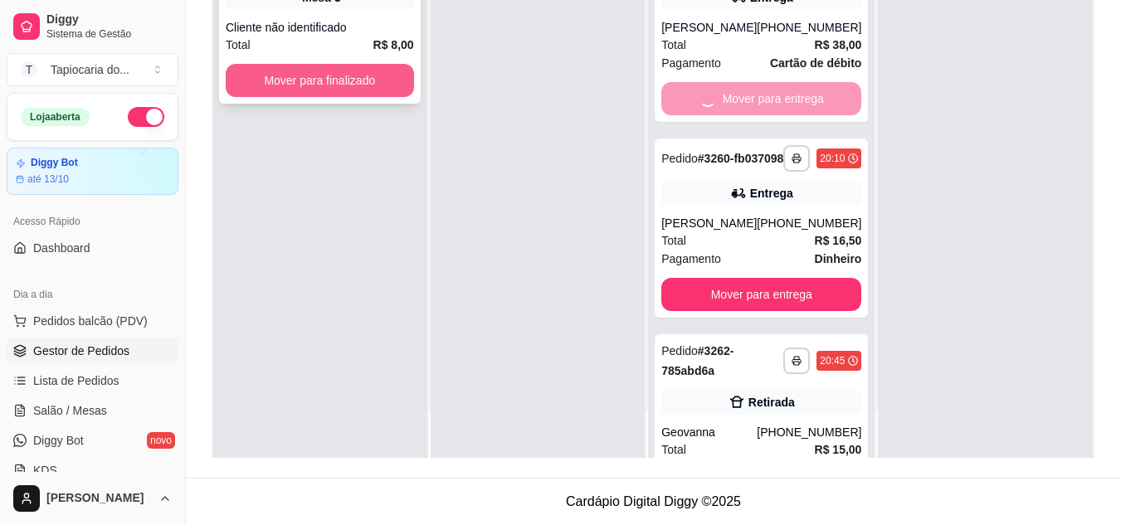
click at [304, 74] on button "Mover para finalizado" at bounding box center [320, 80] width 188 height 33
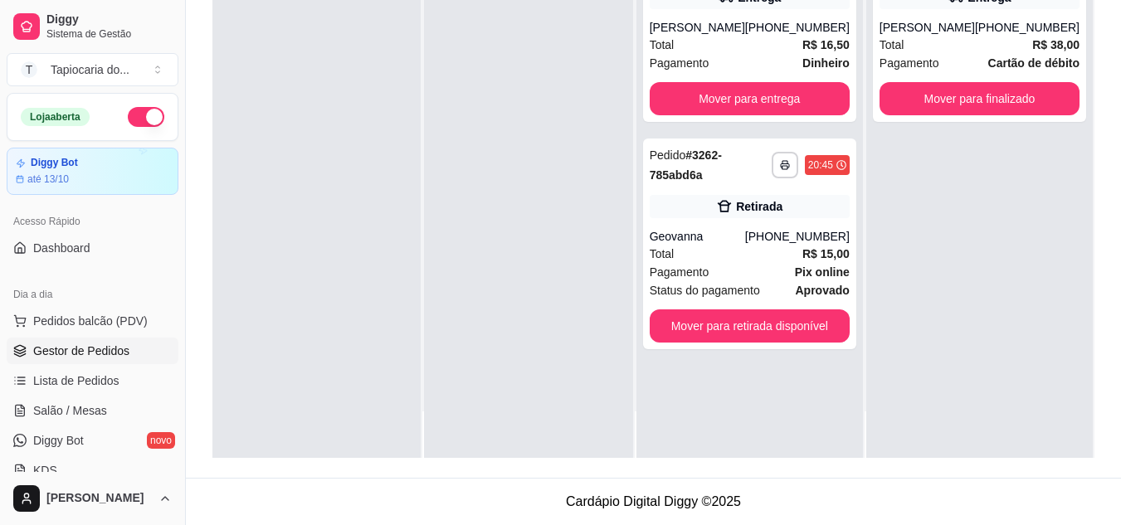
click at [577, 126] on div at bounding box center [528, 195] width 208 height 525
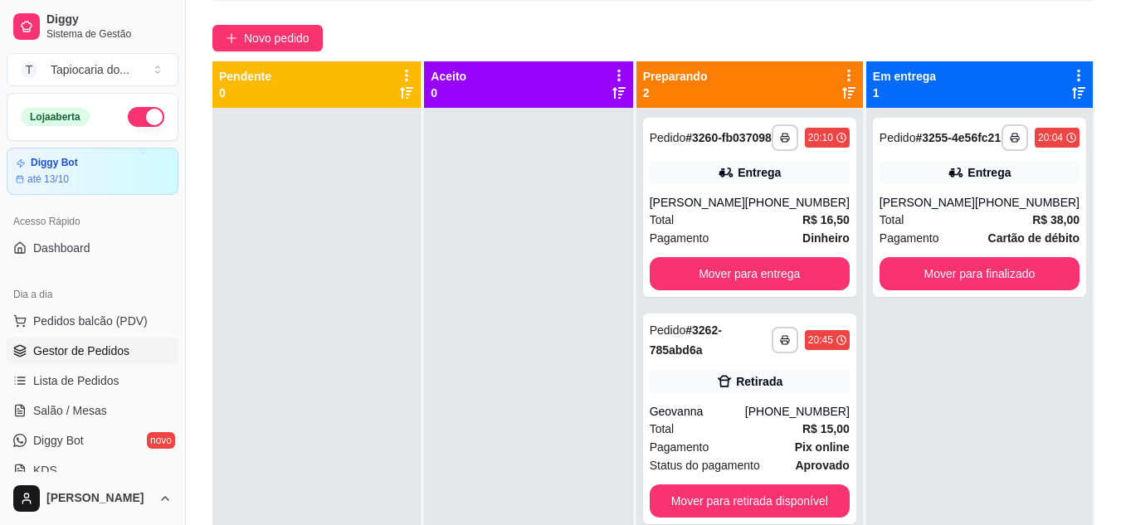
scroll to position [253, 0]
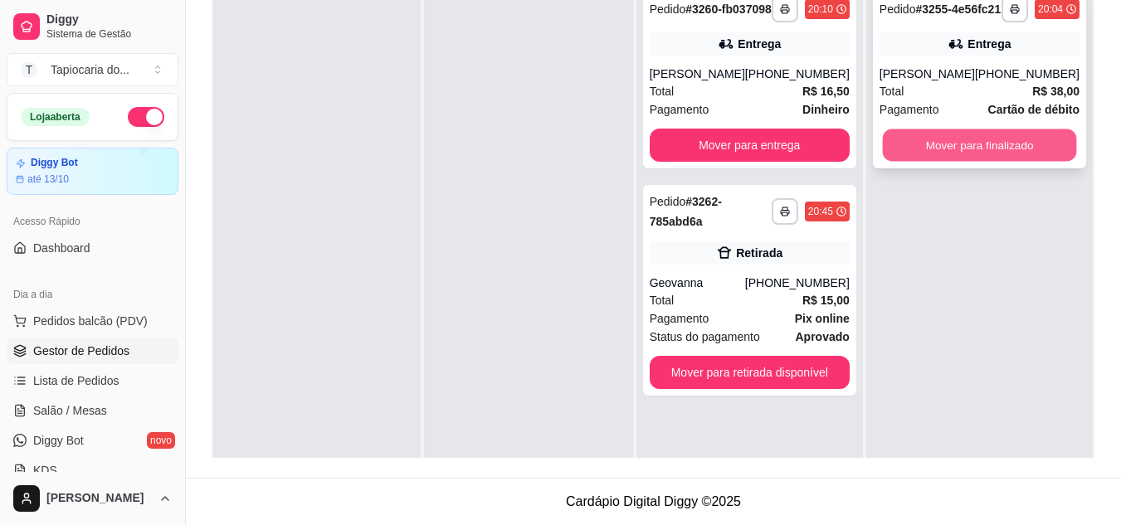
click at [947, 151] on button "Mover para finalizado" at bounding box center [979, 145] width 194 height 32
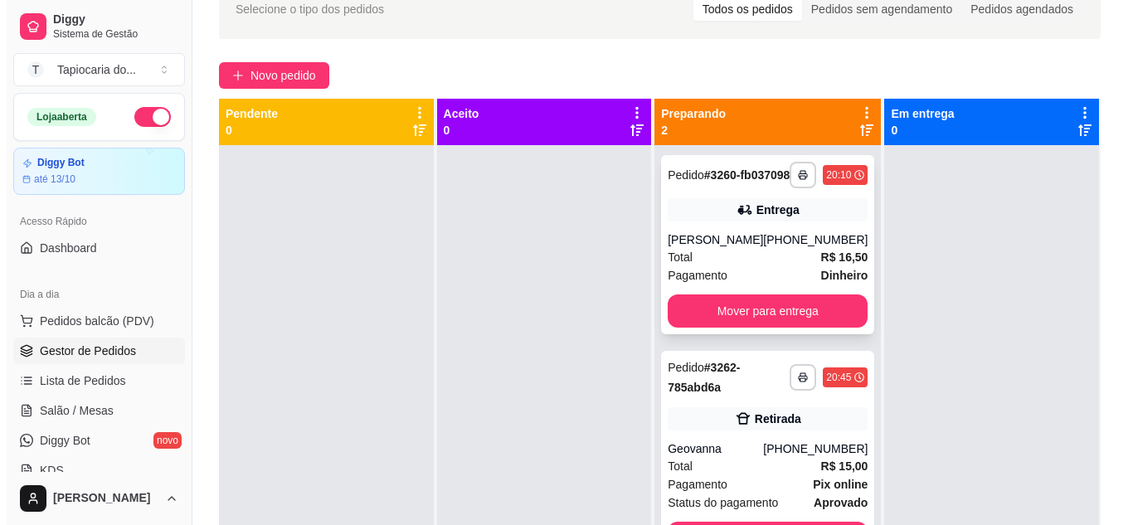
scroll to position [46, 0]
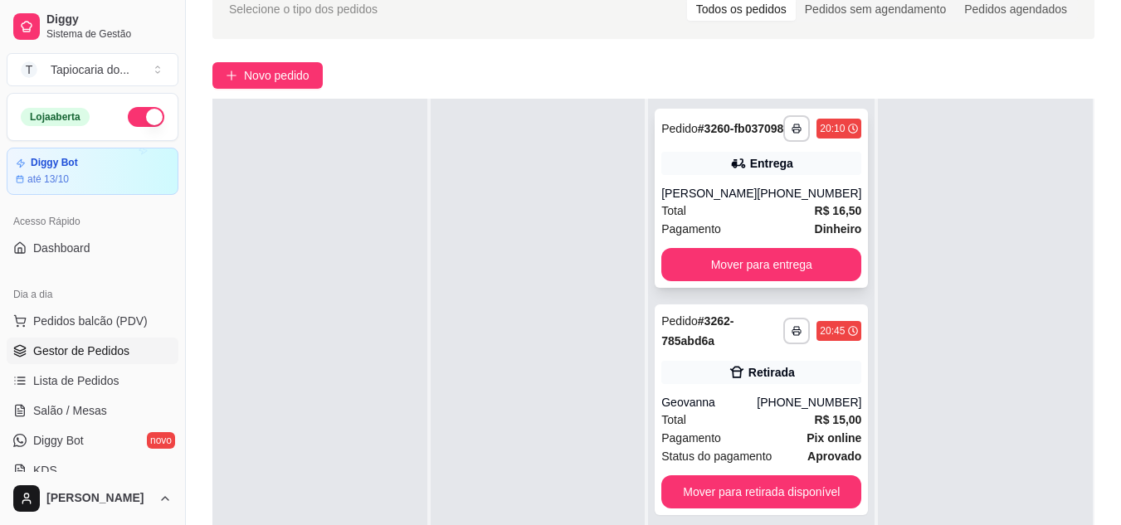
click at [685, 220] on span "Total" at bounding box center [673, 211] width 25 height 18
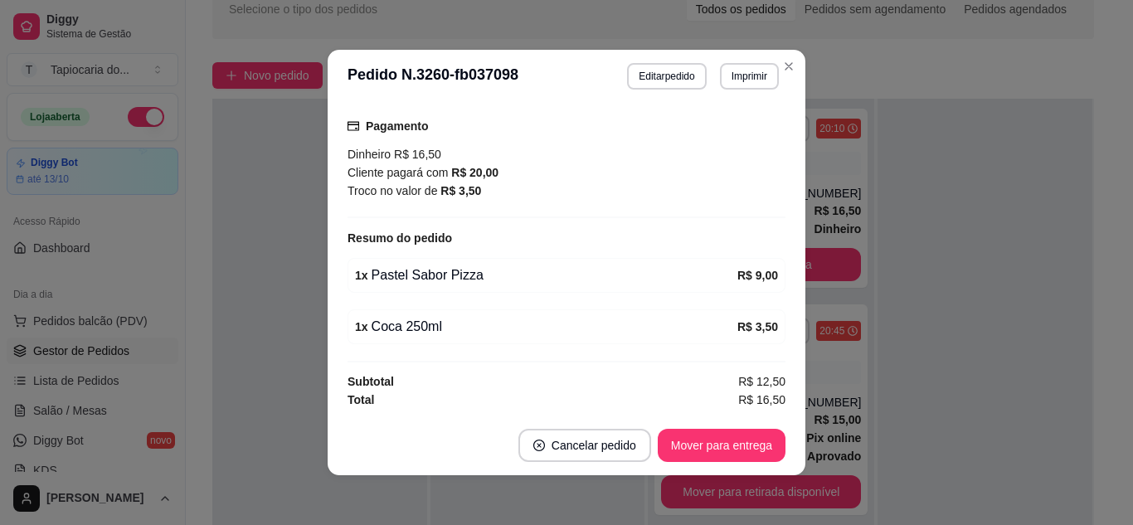
scroll to position [3, 0]
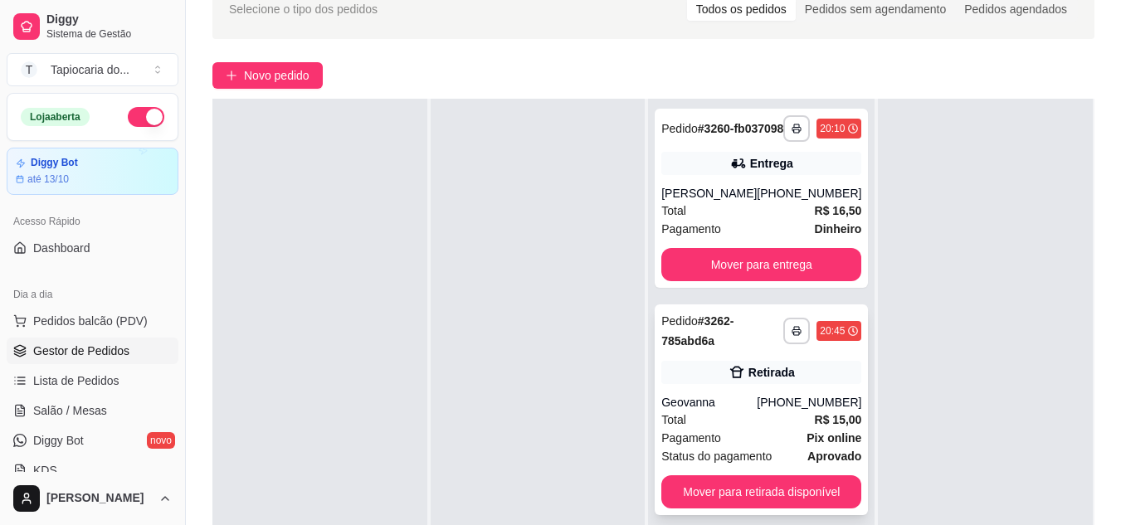
click at [742, 429] on div "Total R$ 15,00" at bounding box center [761, 420] width 200 height 18
click at [757, 411] on div "Geovanna" at bounding box center [708, 402] width 95 height 17
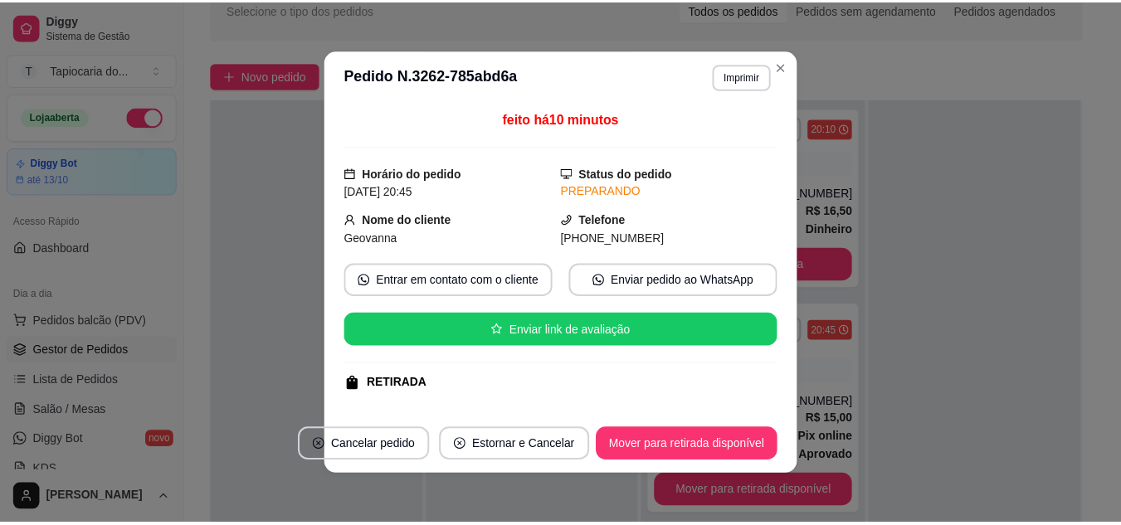
scroll to position [216, 0]
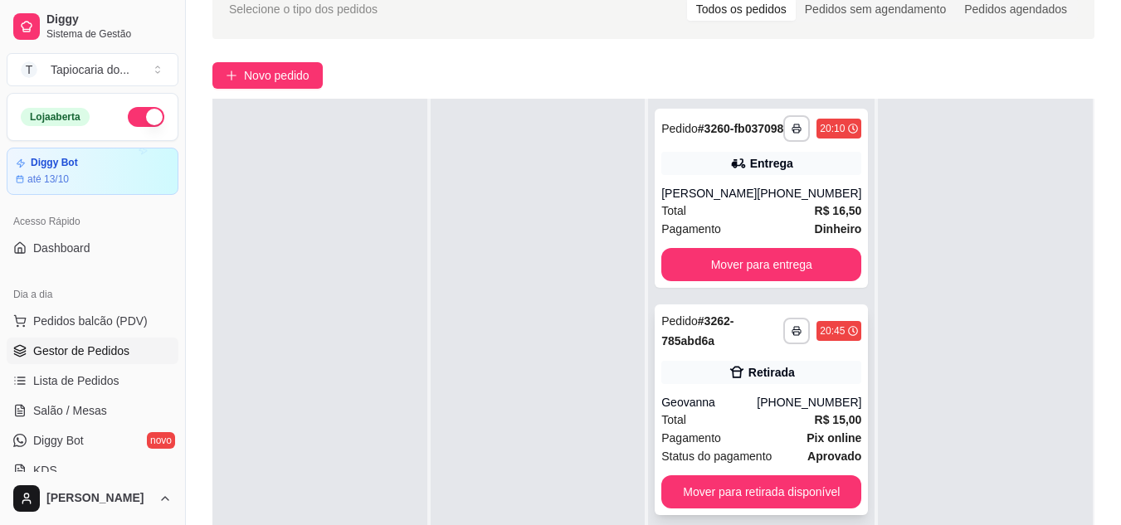
click at [693, 280] on button "Mover para entrega" at bounding box center [761, 264] width 200 height 33
click at [698, 499] on button "Mover para retirada disponível" at bounding box center [761, 491] width 200 height 33
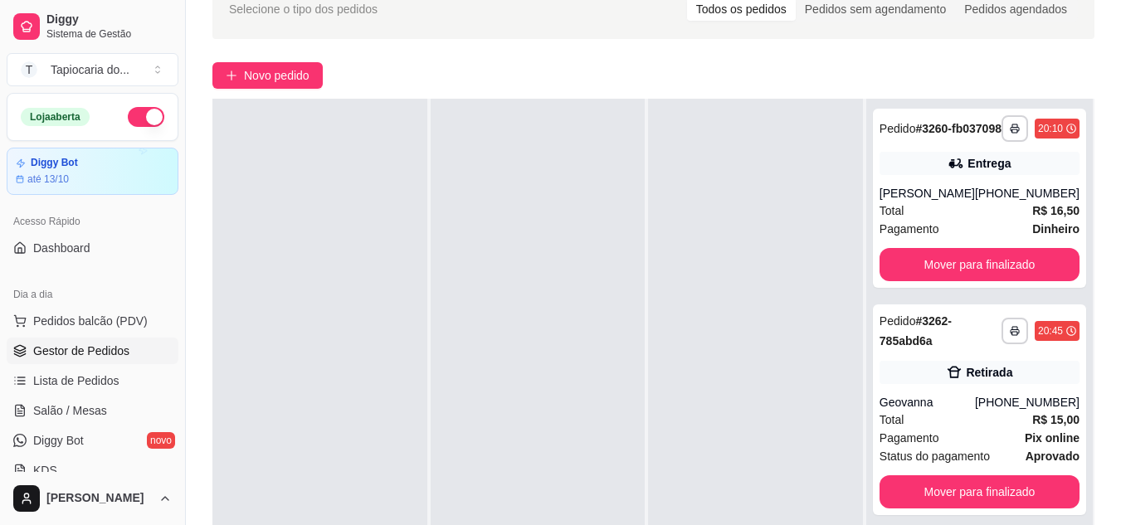
scroll to position [0, 0]
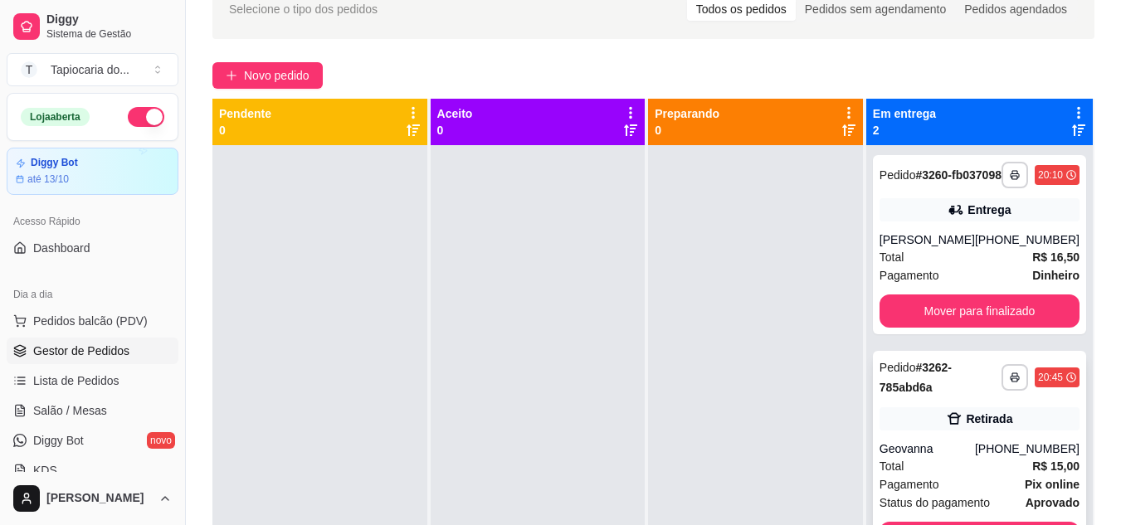
click at [925, 319] on button "Mover para finalizado" at bounding box center [979, 310] width 200 height 33
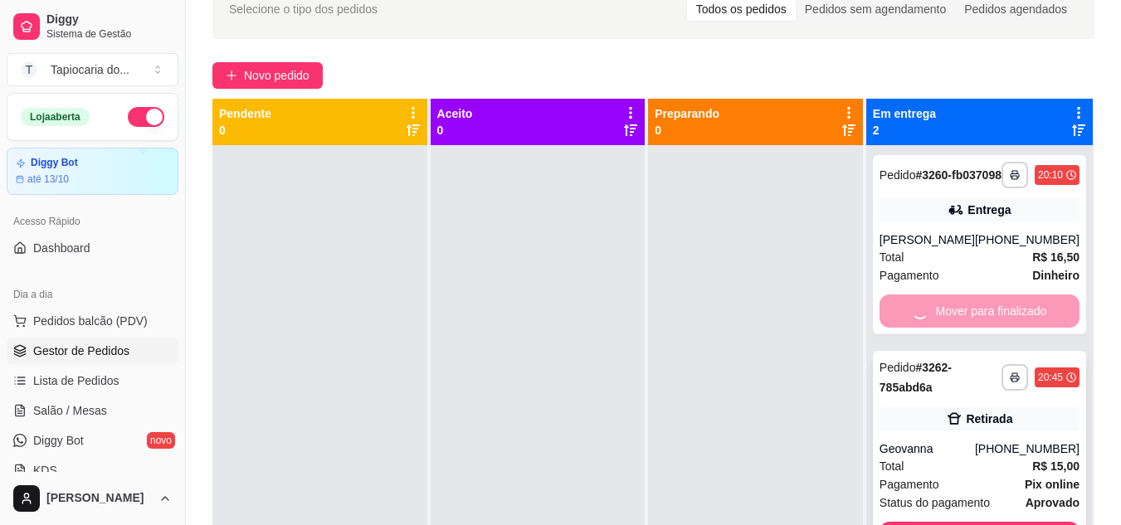
scroll to position [46, 0]
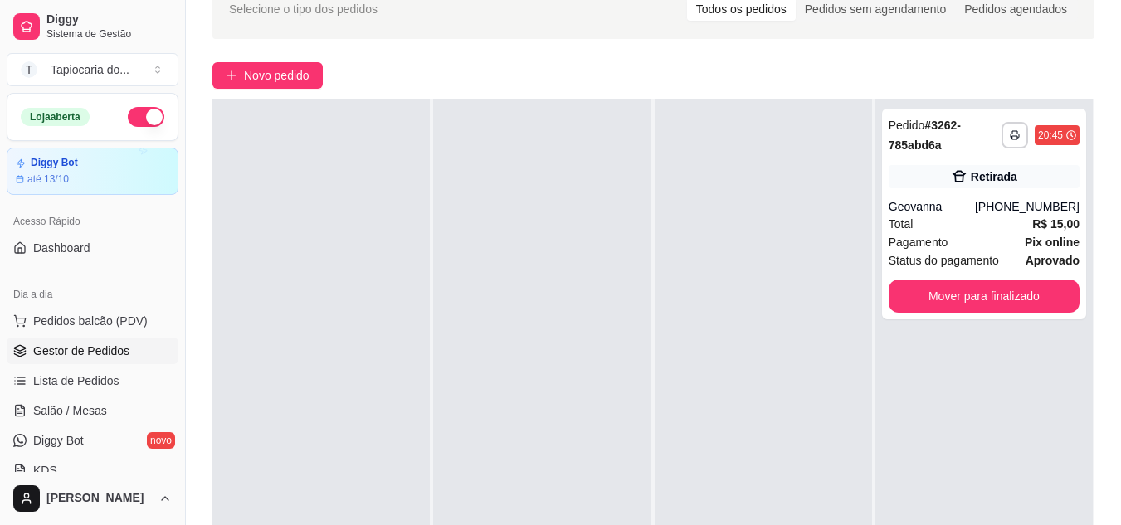
click at [930, 506] on div "**********" at bounding box center [983, 361] width 217 height 525
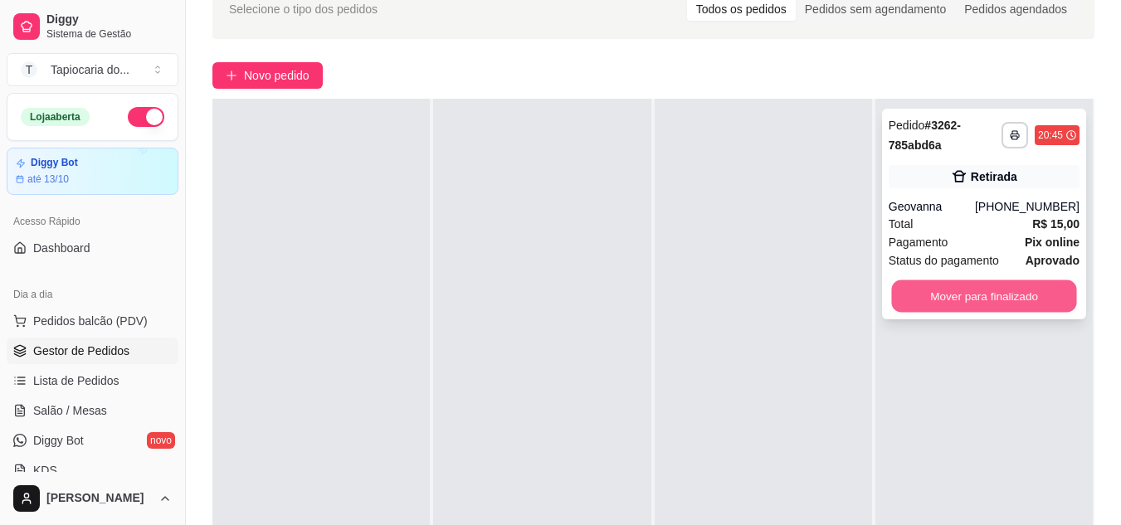
click at [954, 299] on button "Mover para finalizado" at bounding box center [983, 296] width 185 height 32
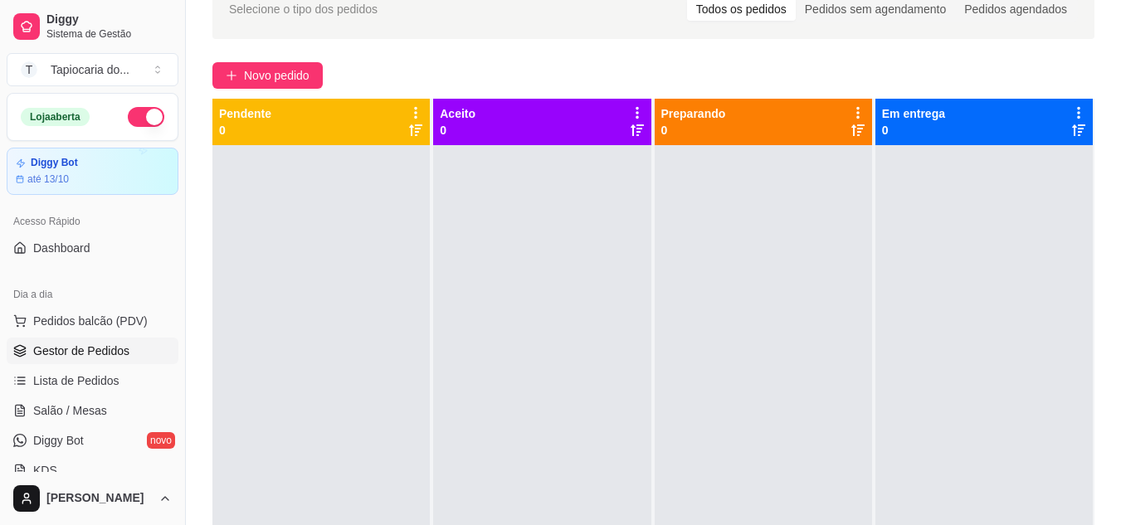
scroll to position [4, 0]
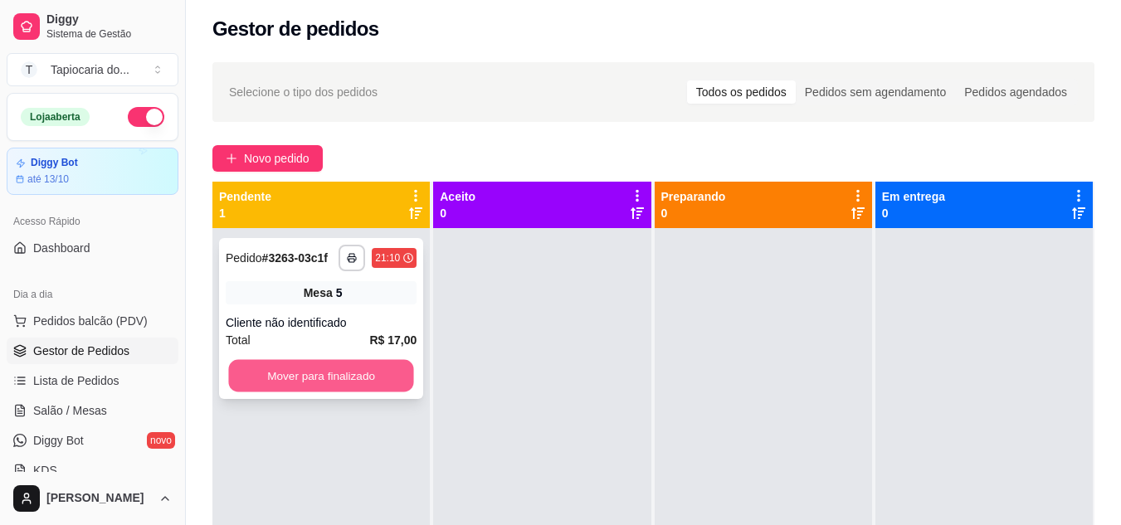
click at [319, 383] on button "Mover para finalizado" at bounding box center [320, 376] width 185 height 32
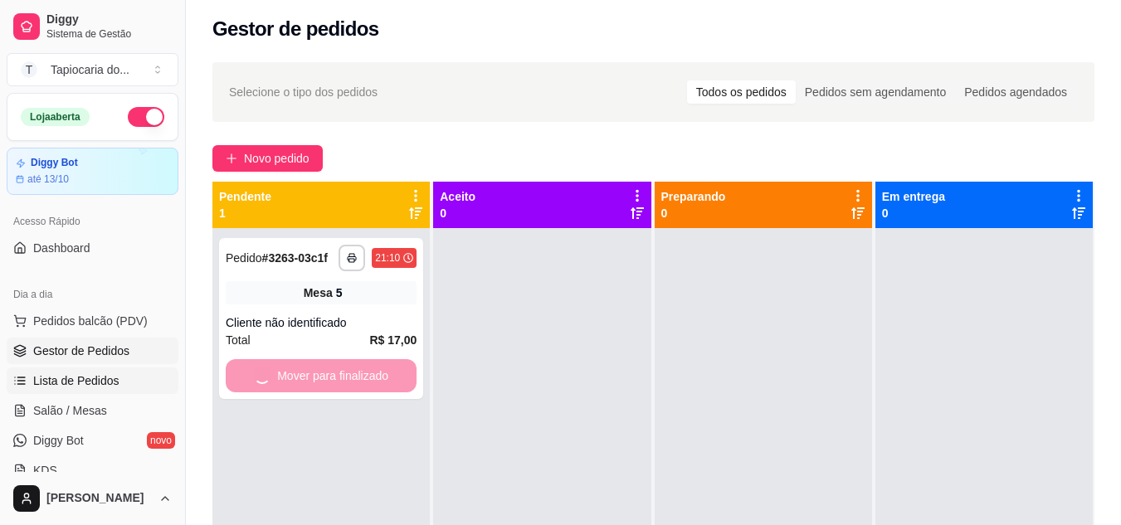
click at [97, 386] on span "Lista de Pedidos" at bounding box center [76, 380] width 86 height 17
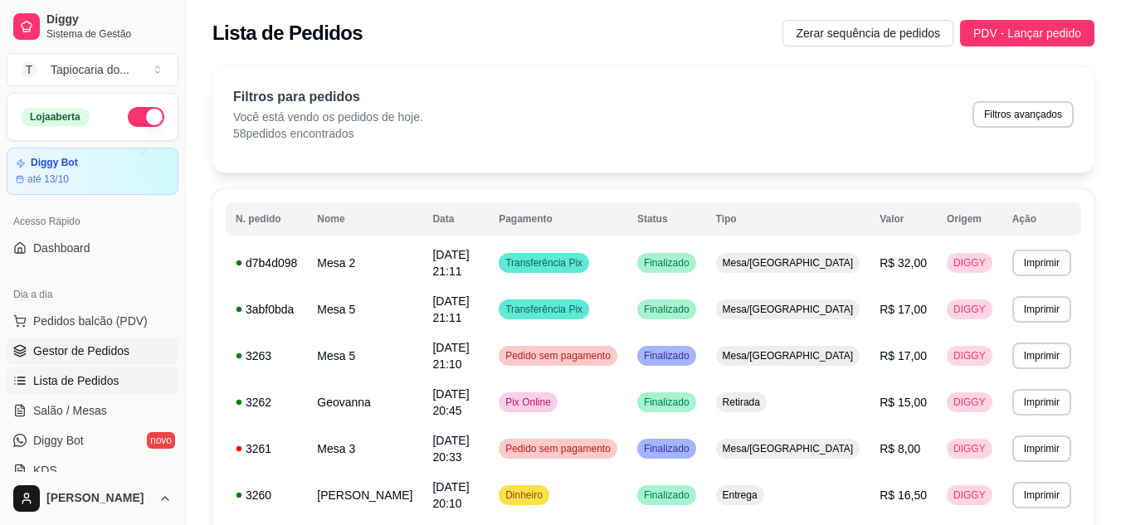
click at [95, 352] on span "Gestor de Pedidos" at bounding box center [81, 351] width 96 height 17
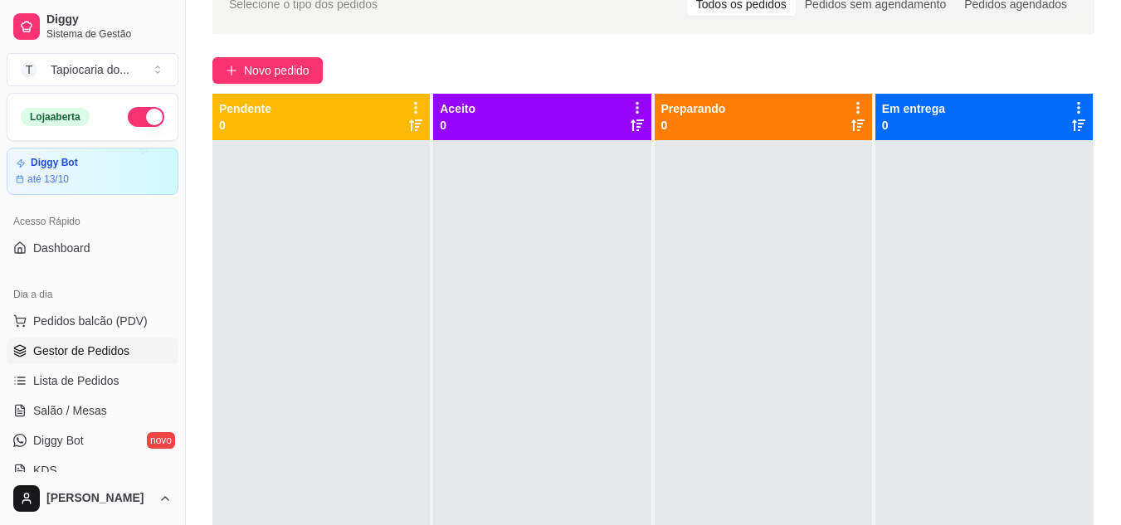
scroll to position [87, 0]
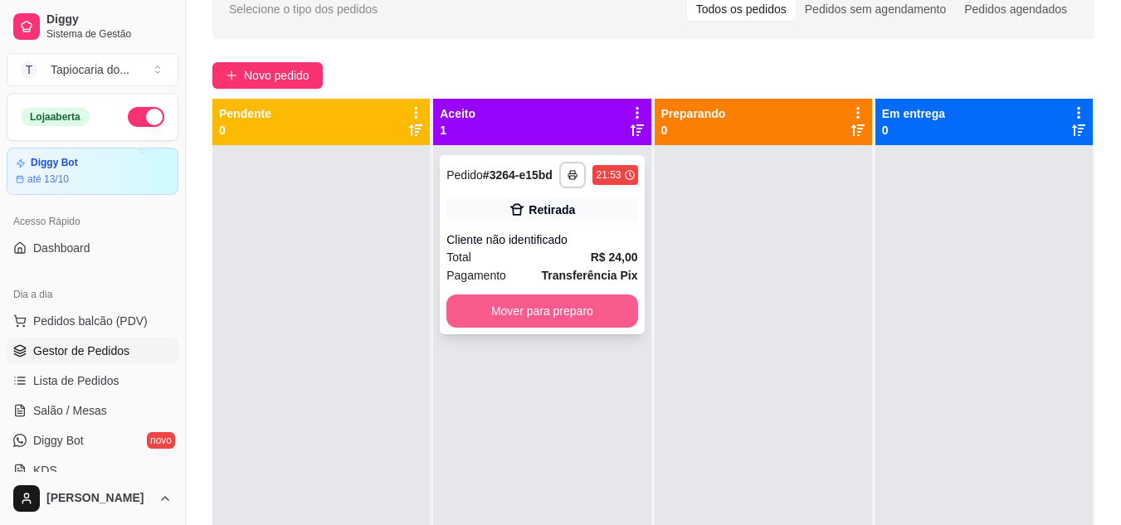
click at [604, 320] on button "Mover para preparo" at bounding box center [541, 310] width 191 height 33
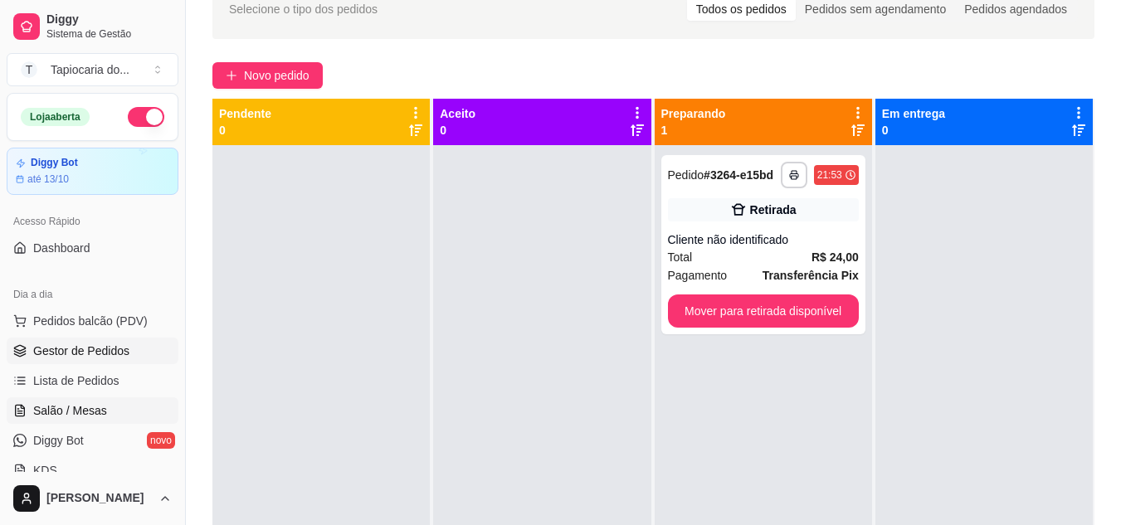
click at [78, 410] on span "Salão / Mesas" at bounding box center [70, 410] width 74 height 17
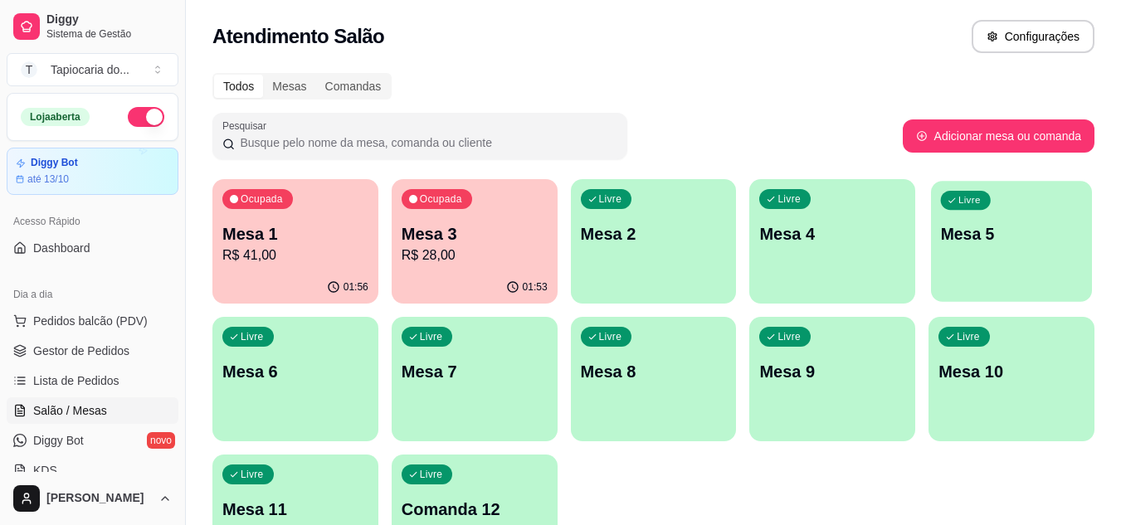
click at [1007, 270] on div "Livre Mesa 5" at bounding box center [1011, 231] width 161 height 101
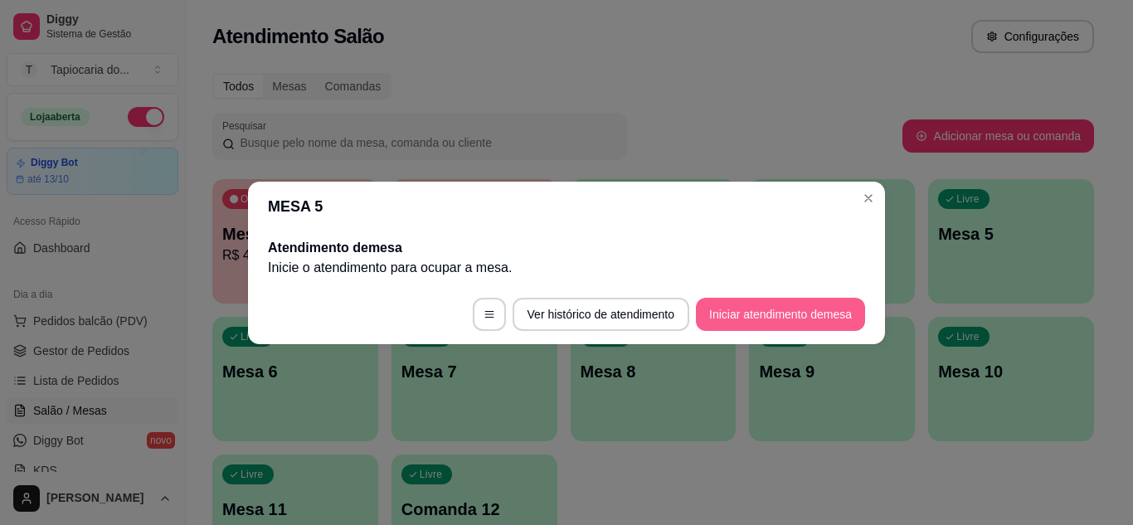
click at [772, 317] on button "Iniciar atendimento de mesa" at bounding box center [780, 314] width 169 height 33
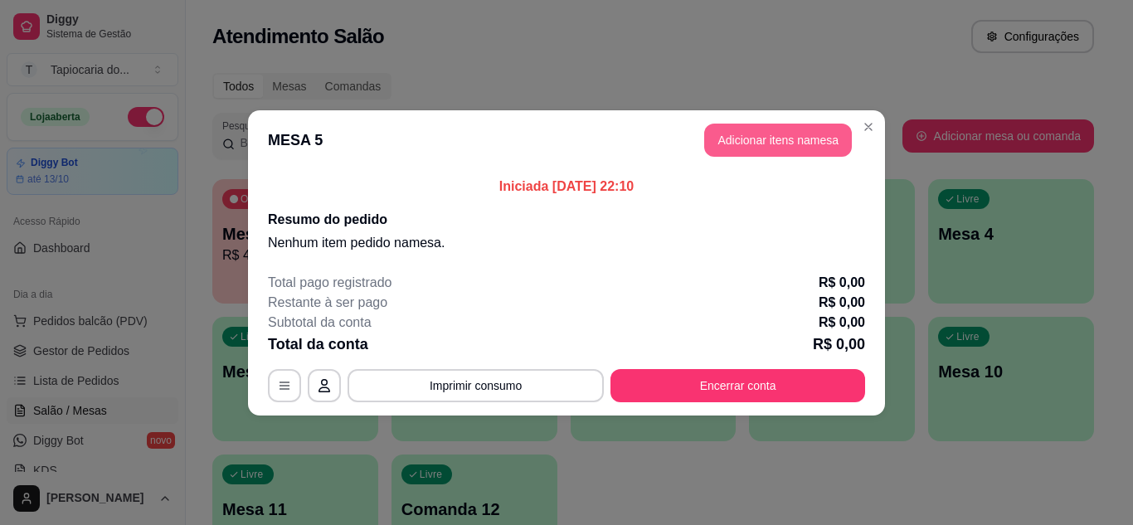
click at [766, 144] on button "Adicionar itens na mesa" at bounding box center [778, 140] width 148 height 33
click at [751, 139] on div "Janta ou Café da Manhã Tapiocas Cuscuz Recheados Pães Natural Salgados Tapiocas…" at bounding box center [391, 80] width 739 height 128
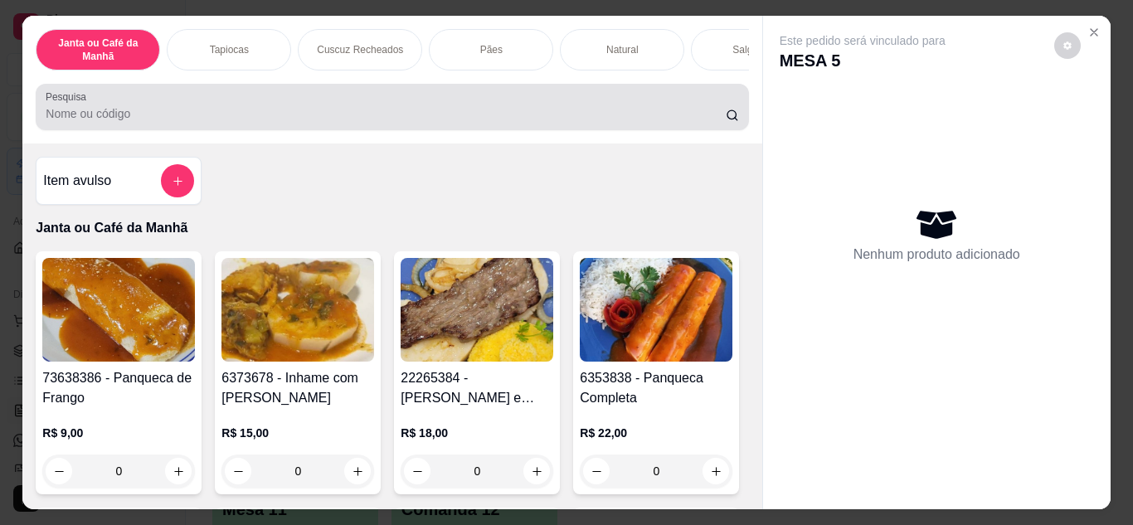
click at [654, 106] on div at bounding box center [392, 106] width 693 height 33
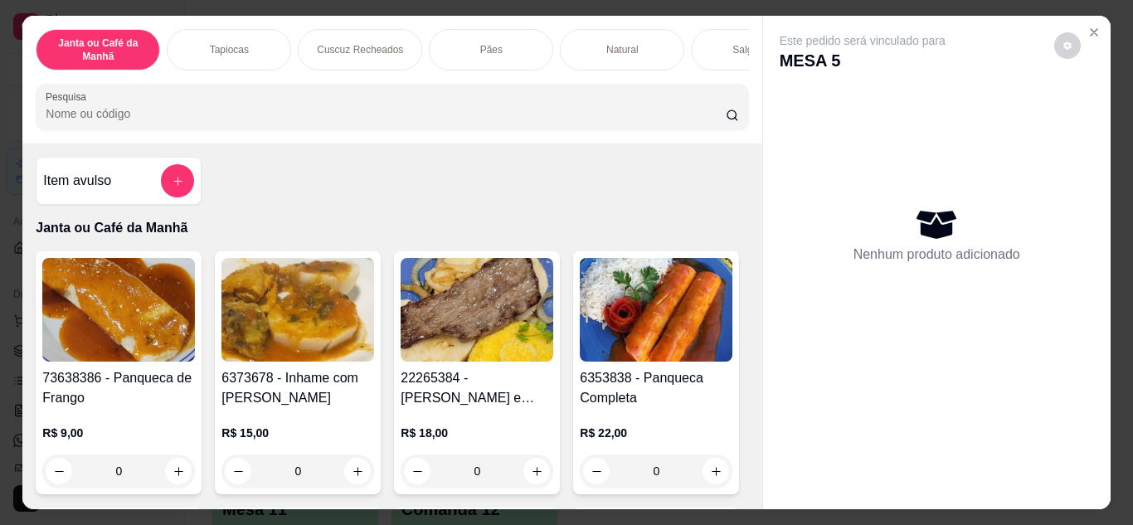
type input "c"
type input "b"
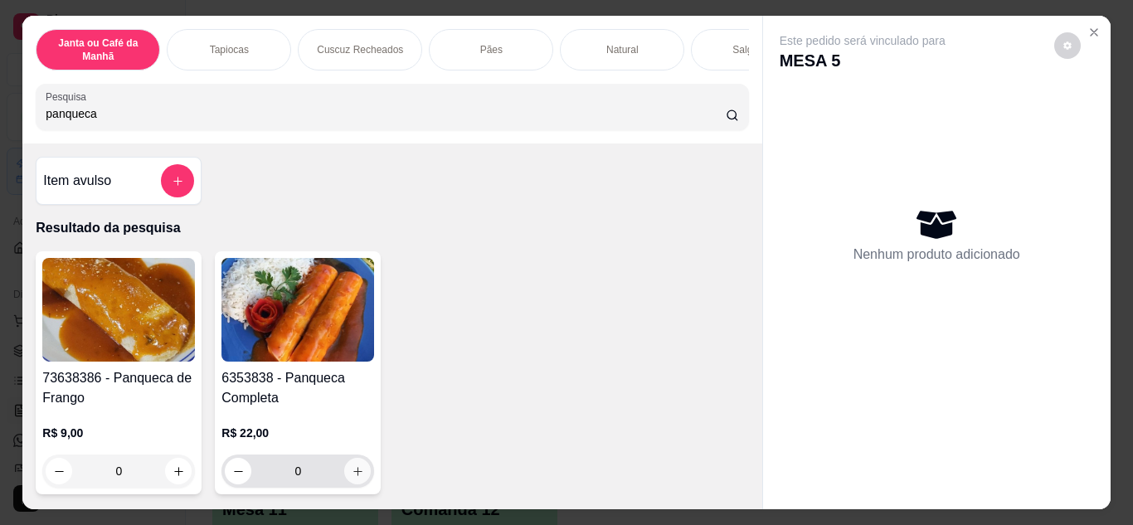
type input "panqueca"
click at [355, 478] on icon "increase-product-quantity" at bounding box center [358, 471] width 12 height 12
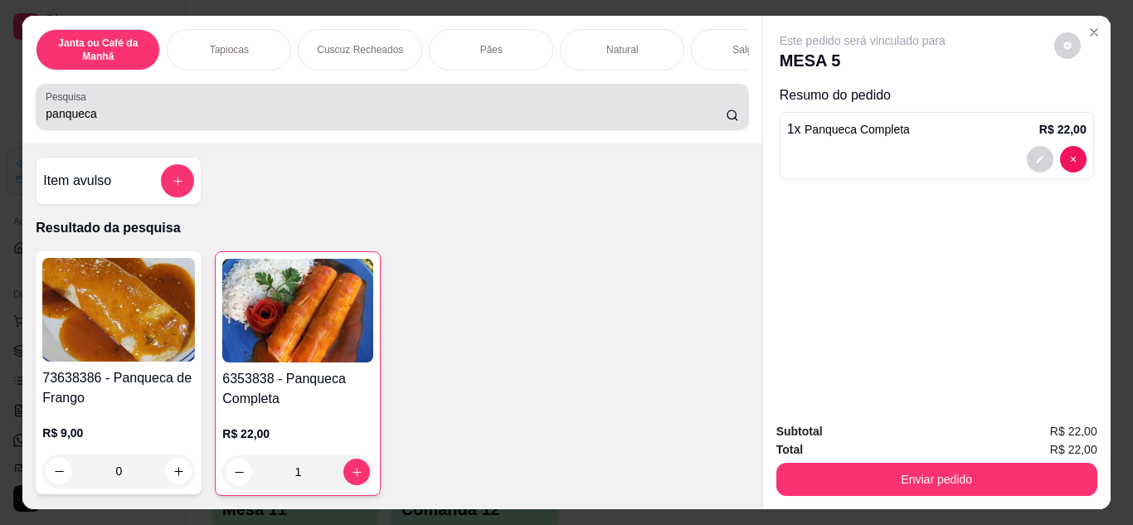
type input "1"
click at [390, 105] on div "panqueca" at bounding box center [392, 106] width 693 height 33
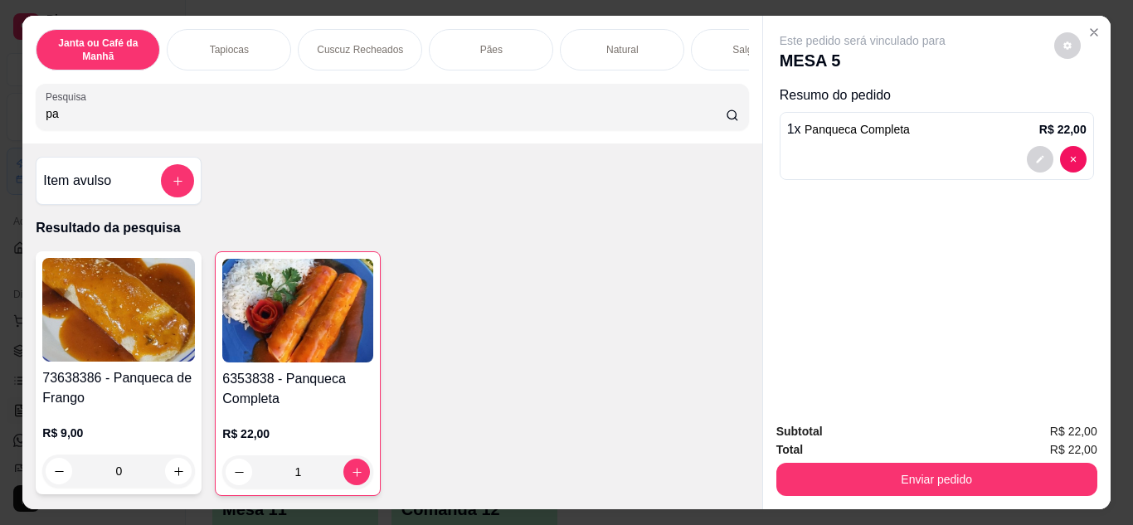
type input "p"
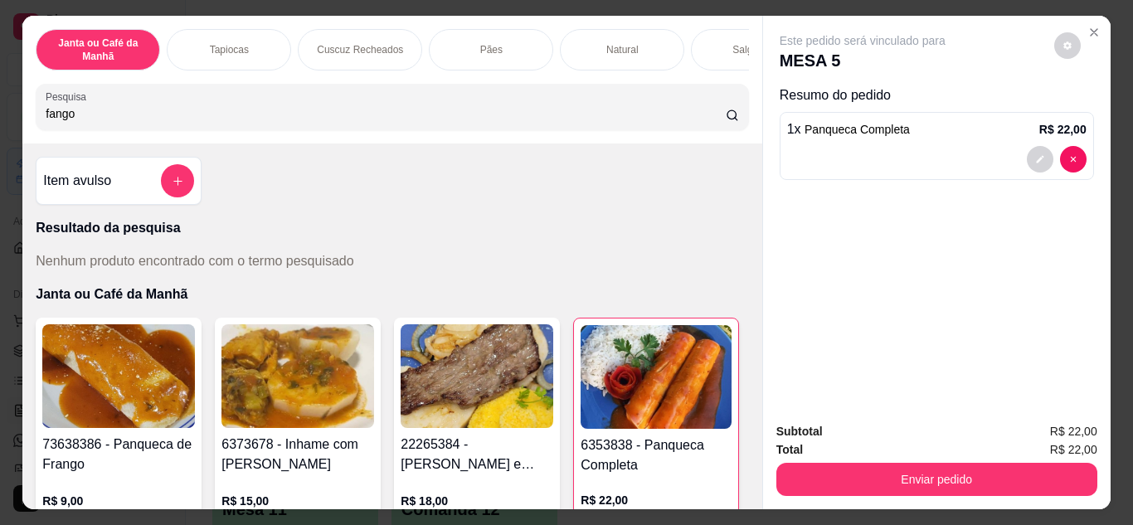
click at [472, 121] on input "fango" at bounding box center [386, 113] width 680 height 17
click at [479, 139] on div "Janta ou Café da Manhã Tapiocas Cuscuz Recheados Pães Natural Salgados Tapiocas…" at bounding box center [391, 80] width 739 height 128
click at [480, 122] on input "fango" at bounding box center [386, 113] width 680 height 17
type input "f"
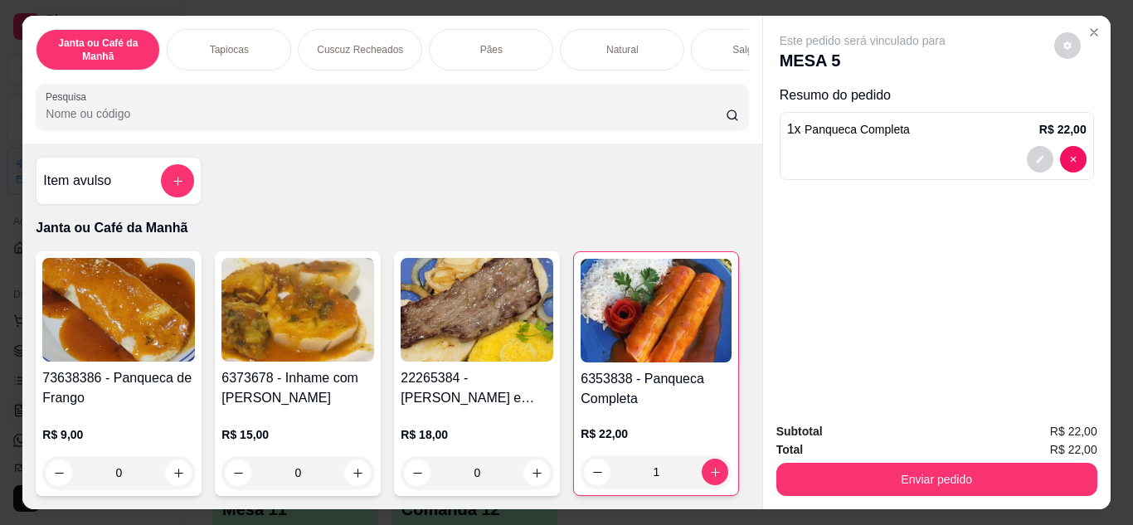
click at [481, 122] on input "Pesquisa" at bounding box center [386, 113] width 680 height 17
type input "c"
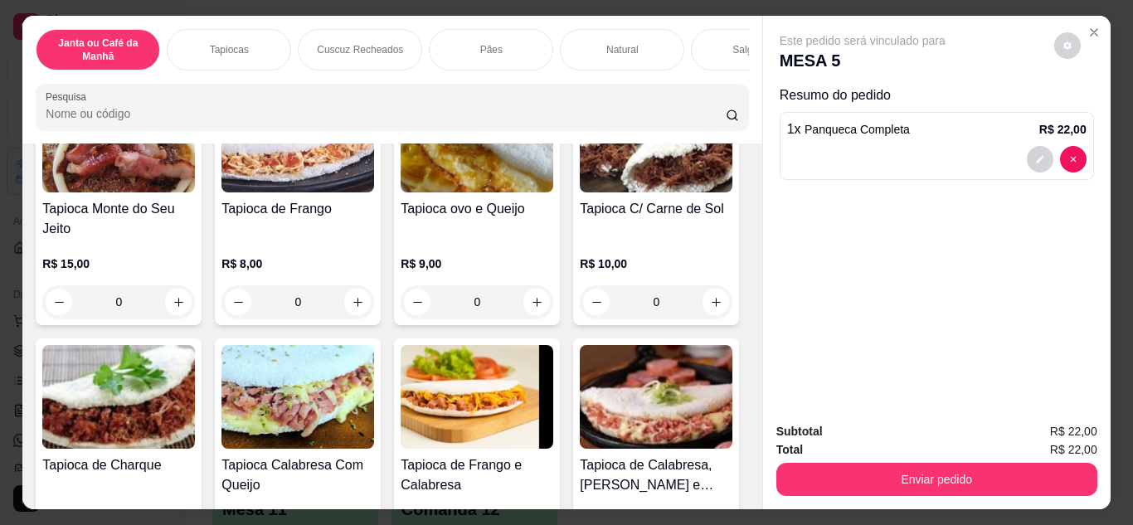
scroll to position [1825, 0]
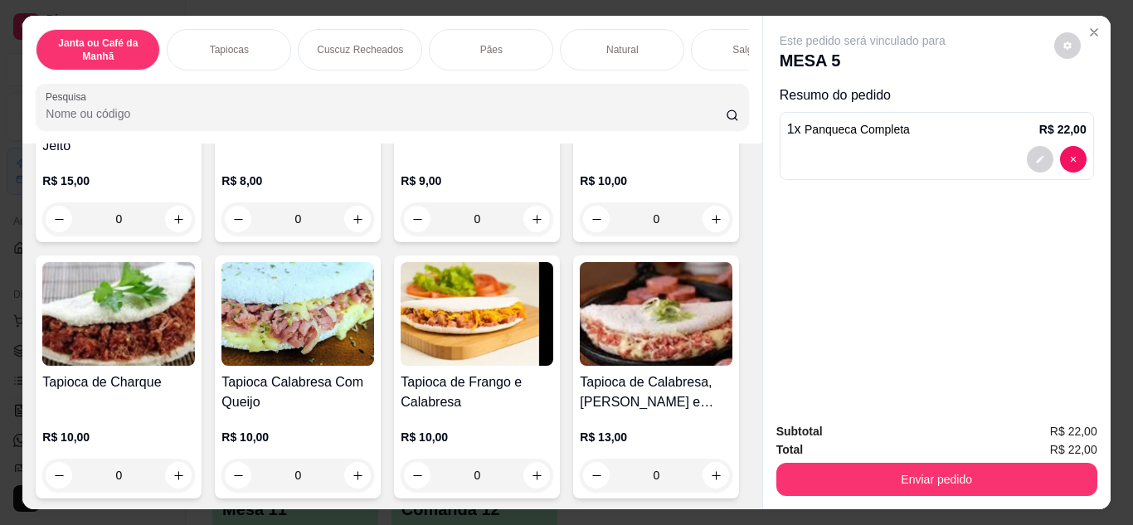
type input "1"
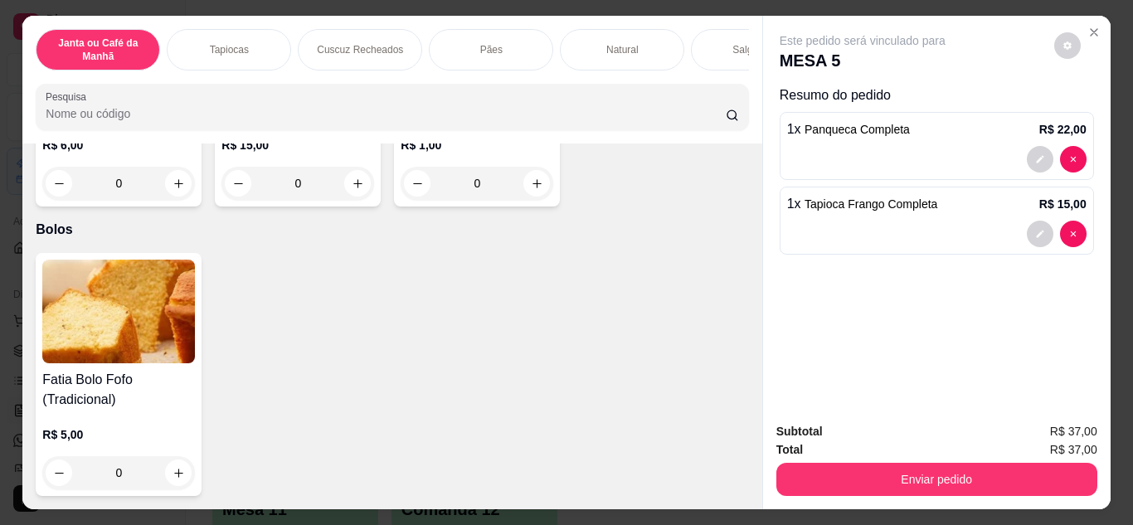
scroll to position [9791, 0]
type input "2"
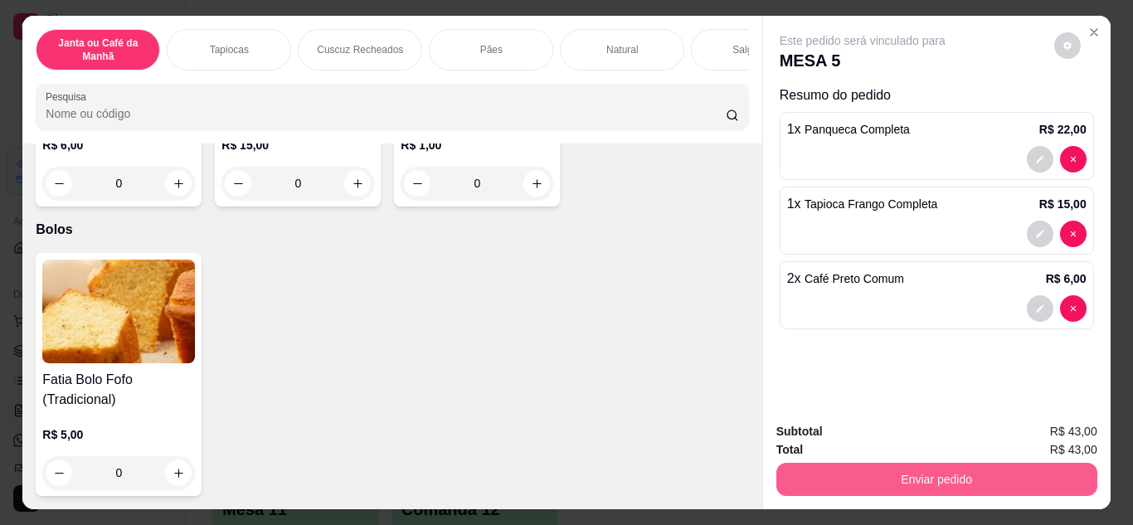
click at [939, 475] on button "Enviar pedido" at bounding box center [936, 479] width 321 height 33
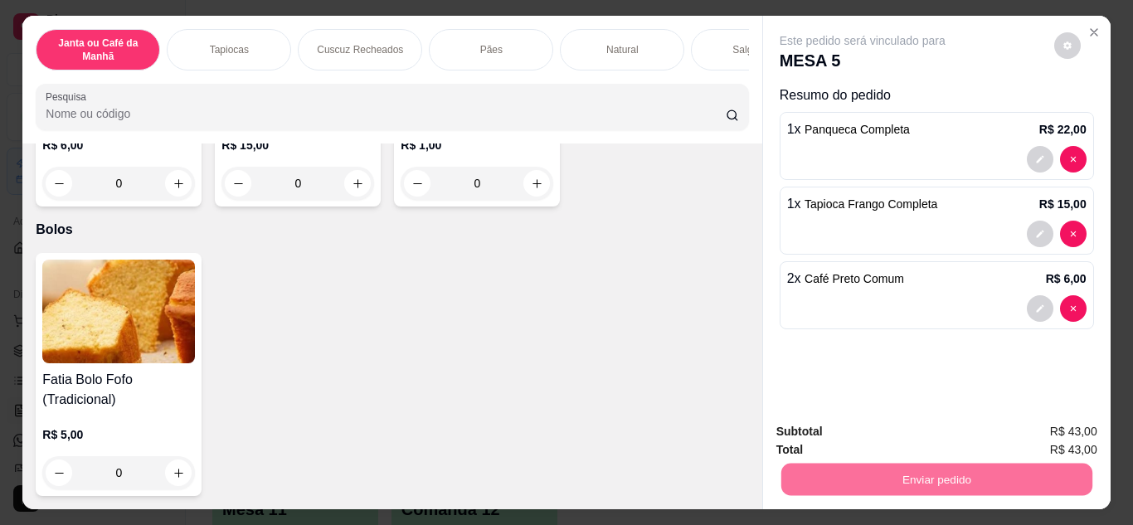
click at [1049, 436] on button "Enviar pedido" at bounding box center [1054, 432] width 94 height 32
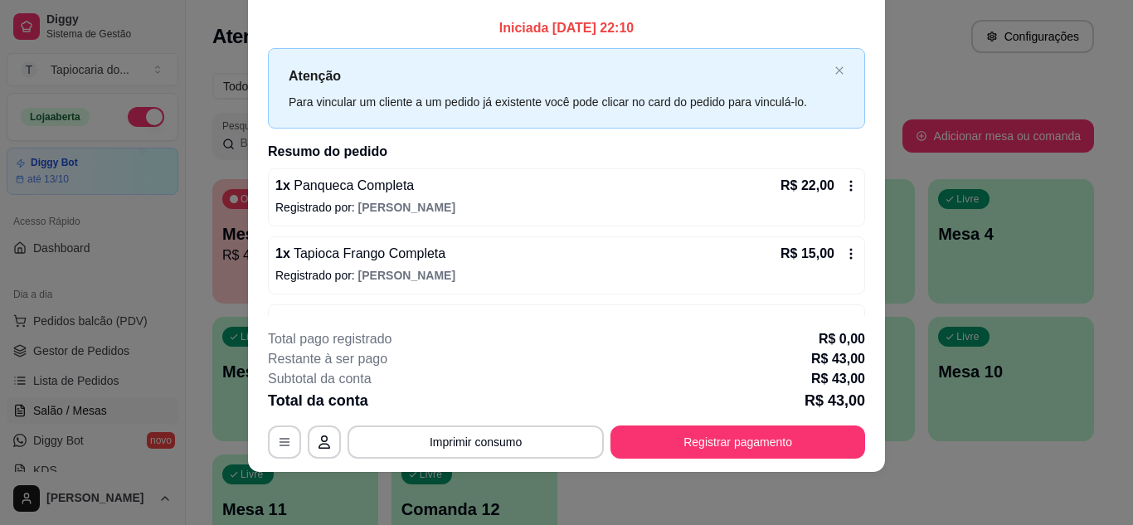
scroll to position [53, 0]
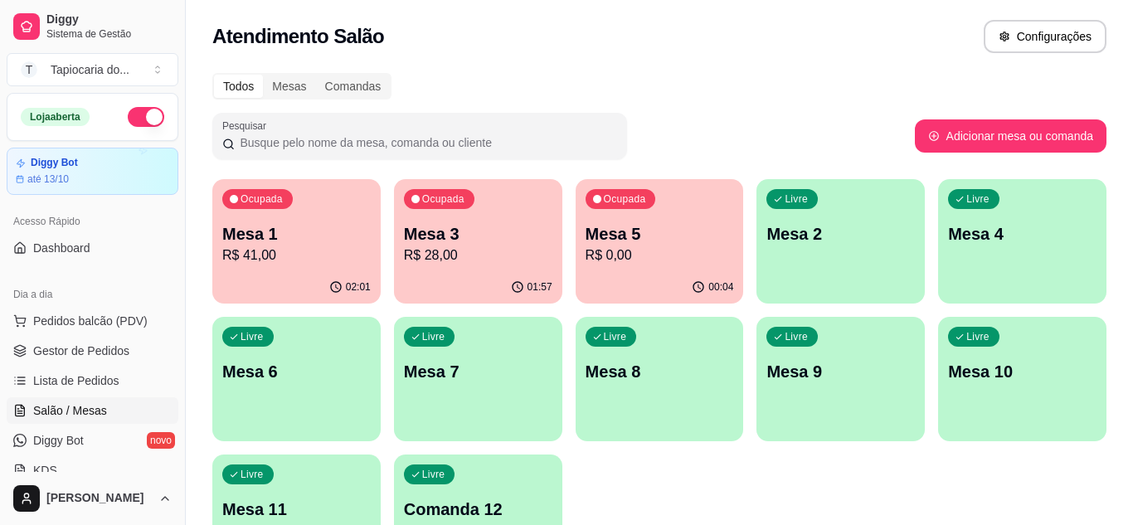
click at [976, 454] on div "Ocupada Mesa 1 R$ 41,00 02:01 Ocupada Mesa 3 R$ 28,00 01:57 Ocupada Mesa 5 R$ 0…" at bounding box center [659, 379] width 894 height 400
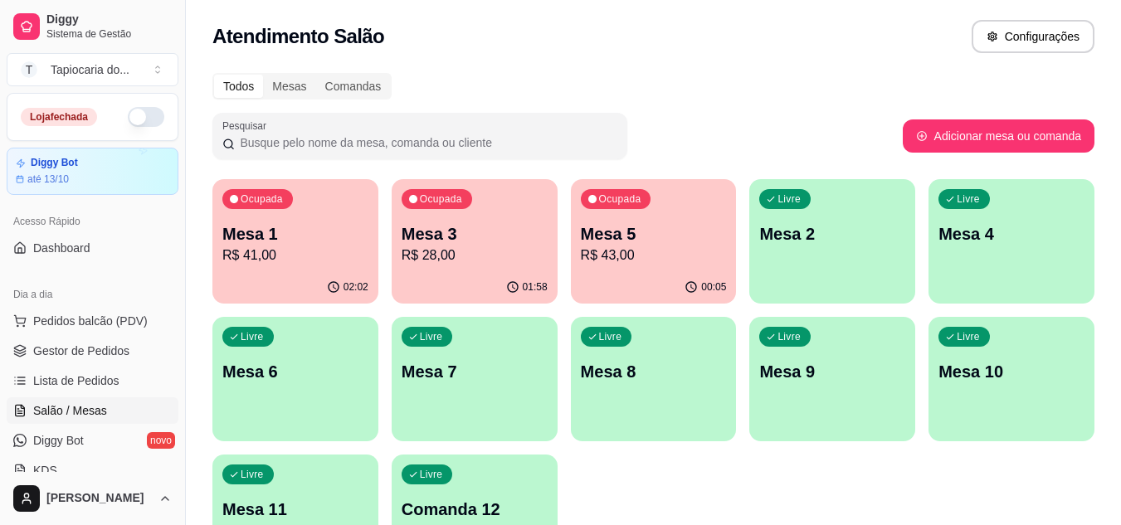
click at [428, 246] on p "R$ 28,00" at bounding box center [475, 256] width 146 height 20
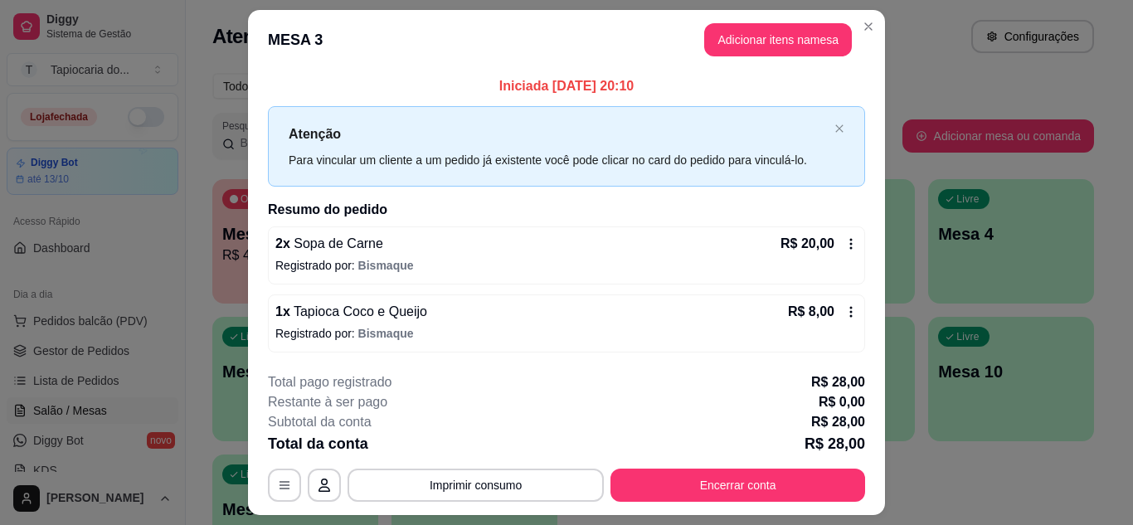
scroll to position [43, 0]
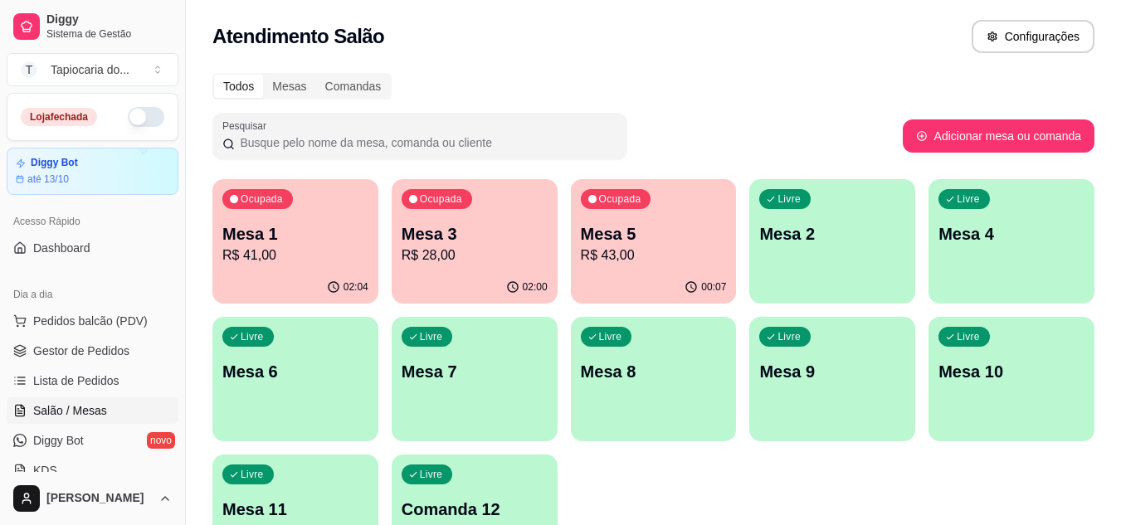
click at [658, 258] on p "R$ 43,00" at bounding box center [654, 256] width 146 height 20
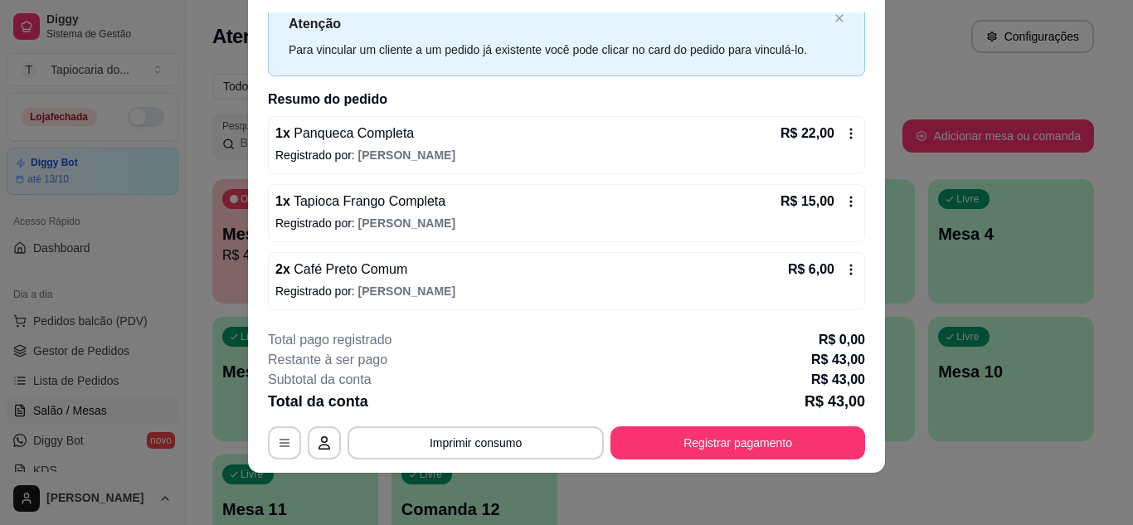
scroll to position [51, 0]
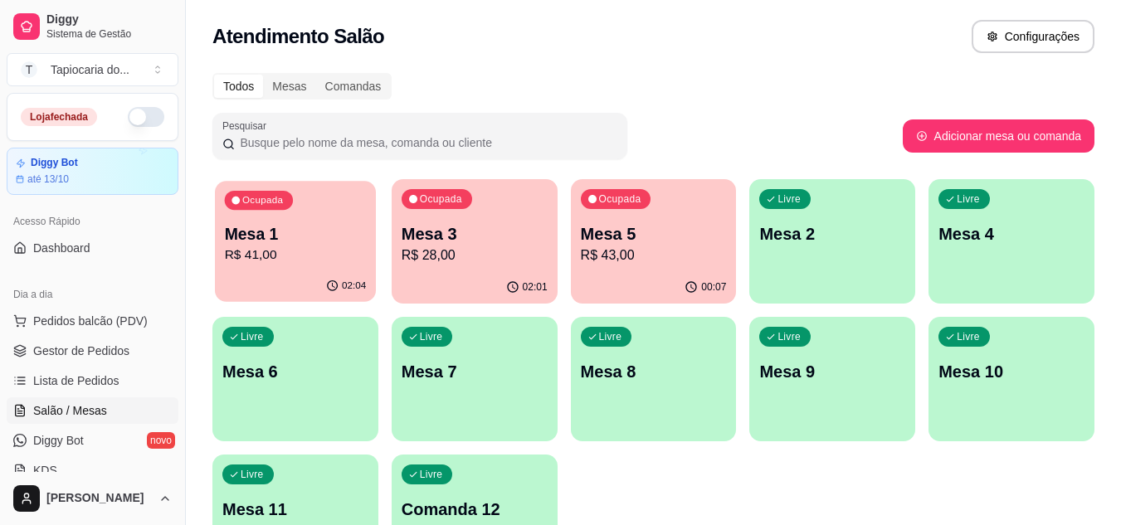
click at [290, 269] on div "Ocupada Mesa 1 R$ 41,00" at bounding box center [295, 226] width 161 height 90
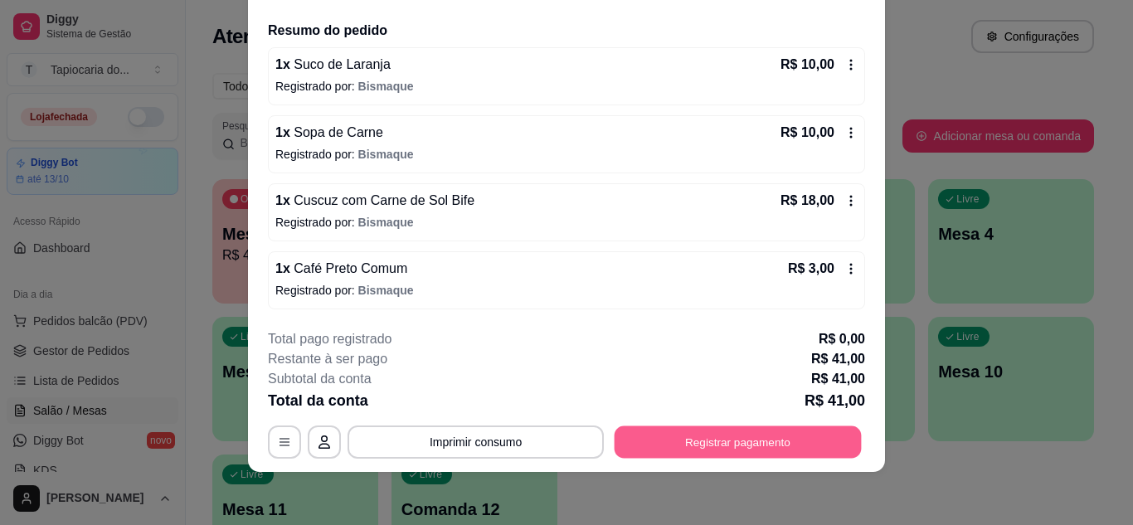
click at [741, 454] on button "Registrar pagamento" at bounding box center [738, 442] width 247 height 32
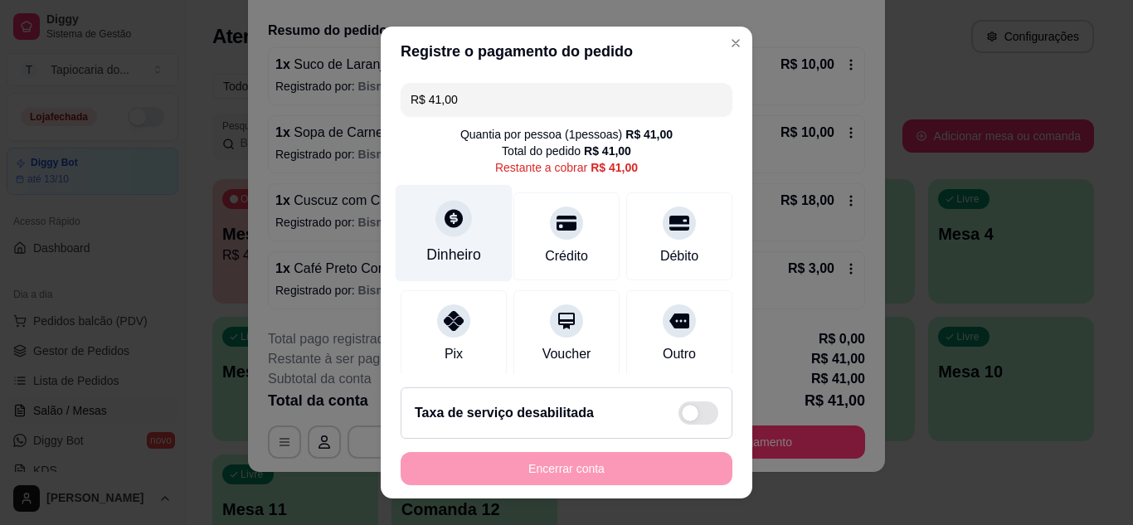
click at [455, 250] on div "Dinheiro" at bounding box center [453, 255] width 55 height 22
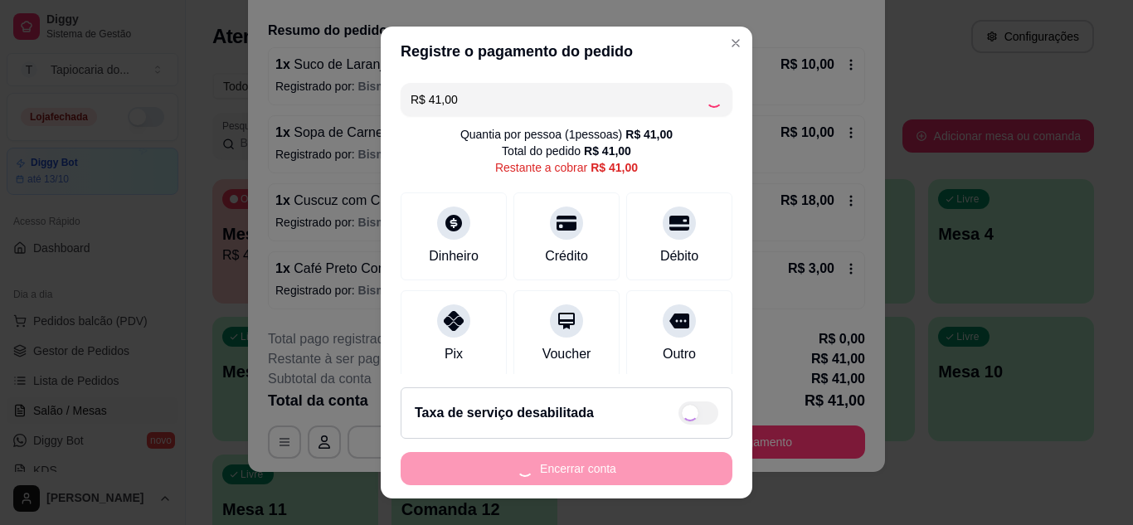
click at [672, 466] on div "Encerrar conta" at bounding box center [567, 468] width 332 height 33
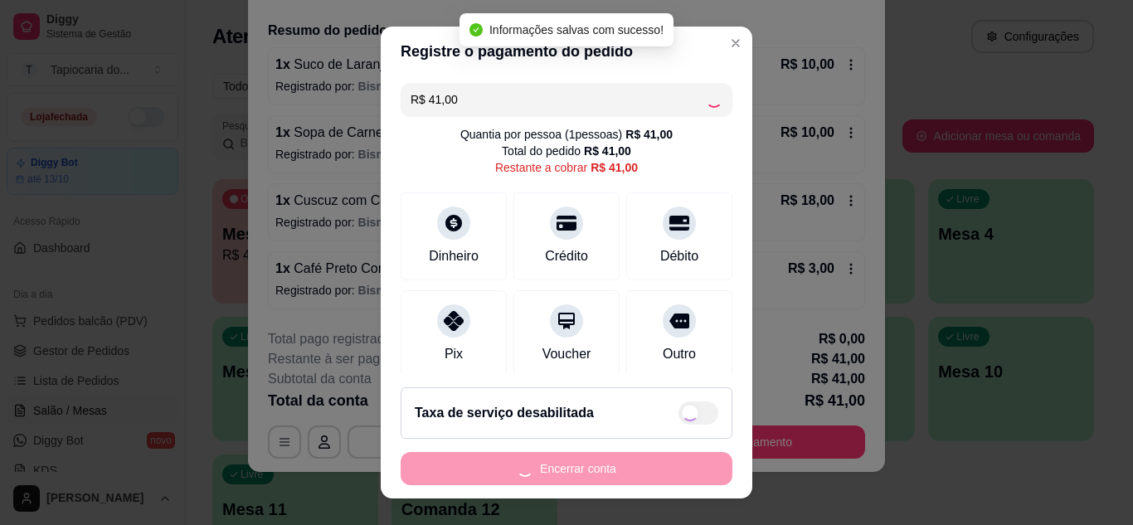
click at [1013, 307] on div "Ocupada Mesa 1 R$ 41,00 02:05 Ocupada Mesa 3 R$ 28,00 02:01 Ocupada Mesa 5 R$ 4…" at bounding box center [653, 379] width 882 height 400
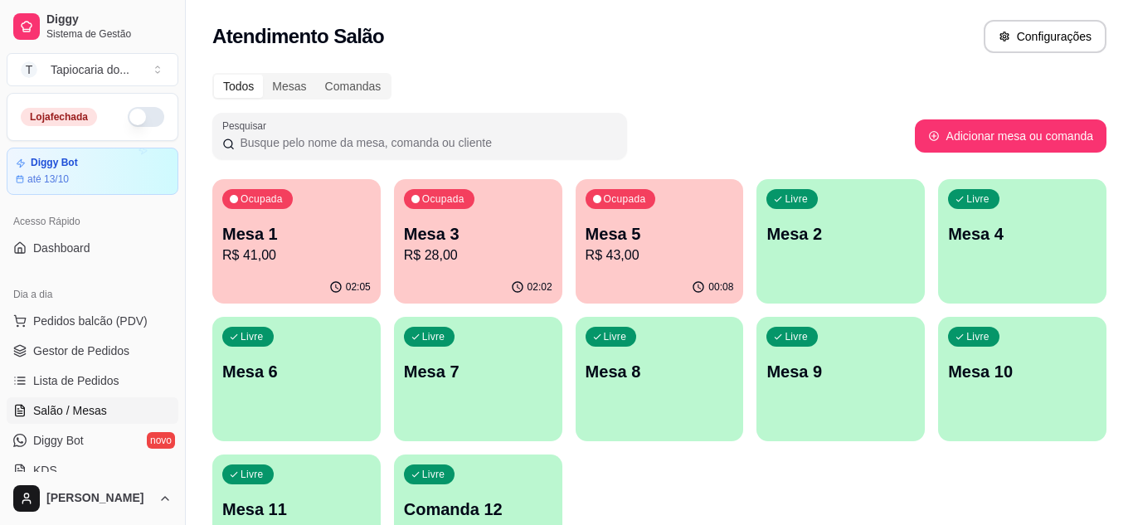
click at [1013, 307] on div "Ocupada Mesa 1 R$ 41,00 02:05 Ocupada Mesa 3 R$ 28,00 02:02 Ocupada Mesa 5 R$ 4…" at bounding box center [659, 379] width 894 height 400
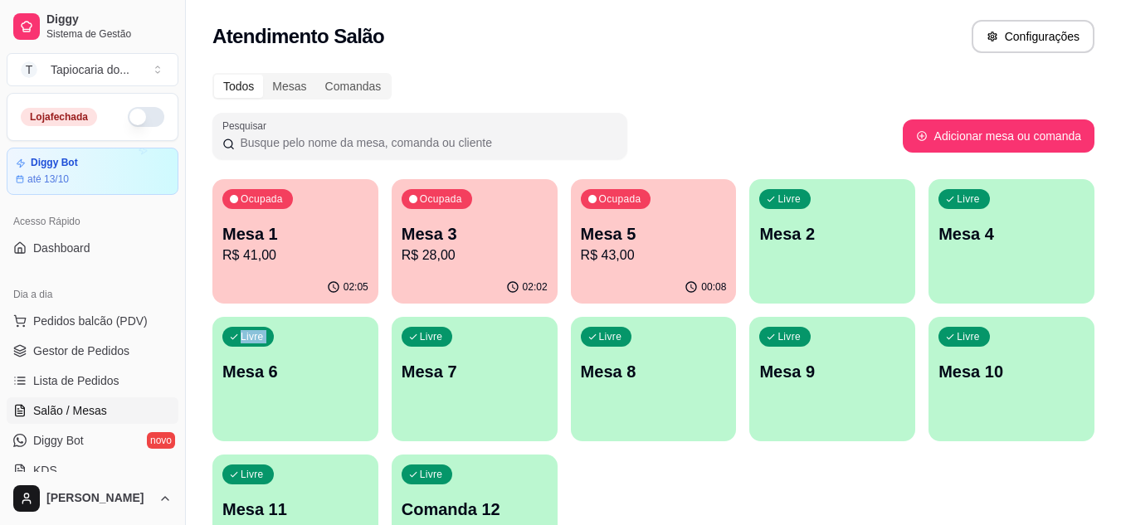
click at [636, 262] on p "R$ 43,00" at bounding box center [654, 256] width 146 height 20
